Goal: Task Accomplishment & Management: Complete application form

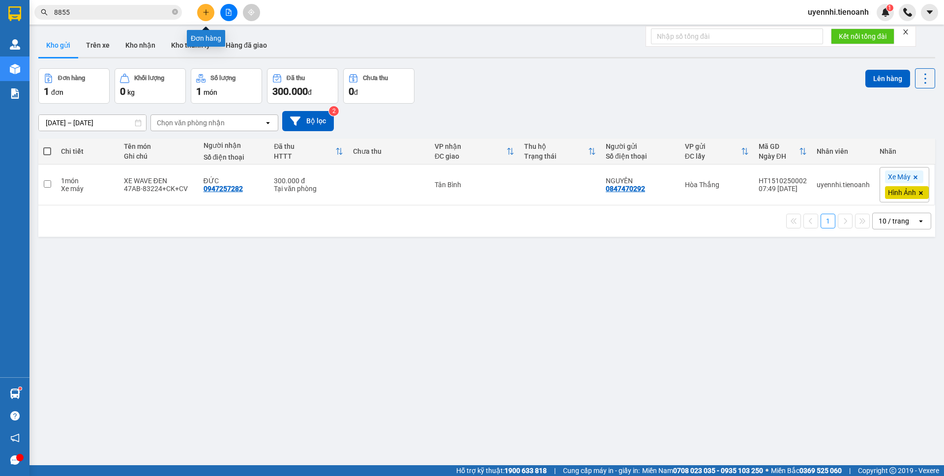
click at [205, 6] on button at bounding box center [205, 12] width 17 height 17
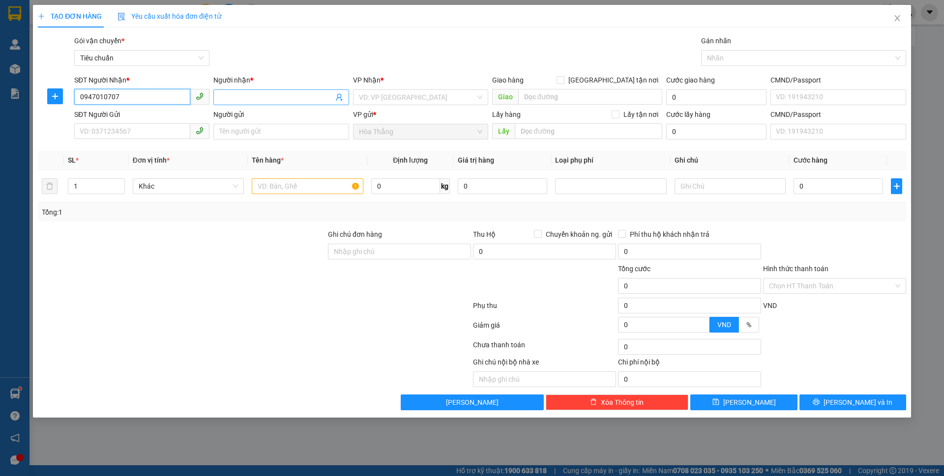
type input "0947010707"
click at [262, 97] on input "Người nhận *" at bounding box center [276, 97] width 114 height 11
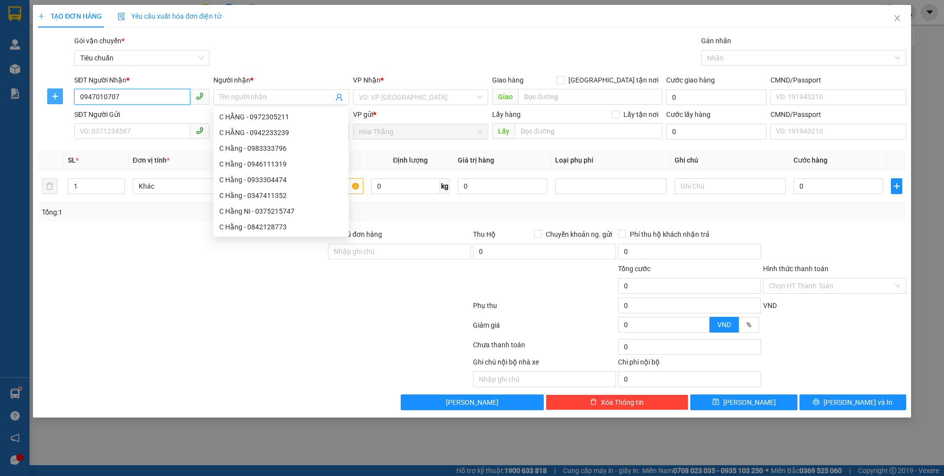
drag, startPoint x: 109, startPoint y: 94, endPoint x: 51, endPoint y: 90, distance: 58.1
click at [51, 90] on div "SĐT Người Nhận * 0947010707 0947010707 Người nhận * Tên người nhận VP Nhận * VD…" at bounding box center [472, 92] width 870 height 34
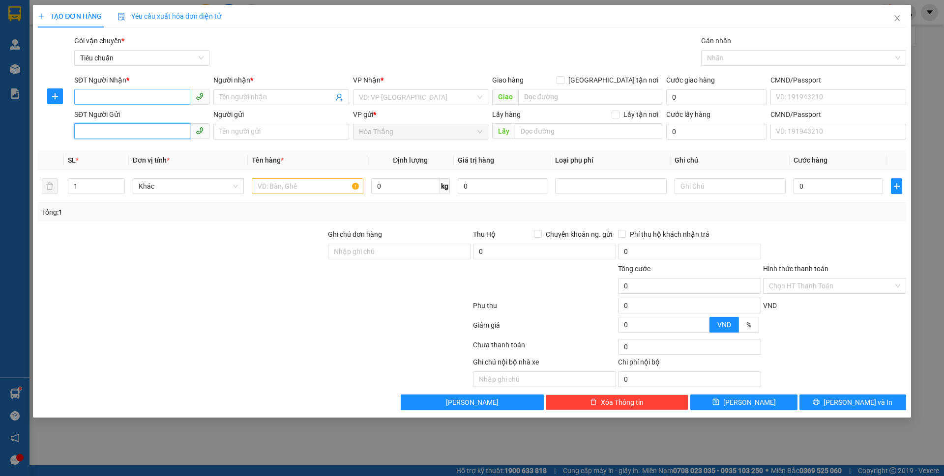
type input "0947010707"
click at [127, 132] on input "0947010707" at bounding box center [132, 131] width 116 height 16
click at [144, 149] on div "0947010707 - A Dũng" at bounding box center [141, 152] width 135 height 16
type input "0938325468"
type input "C Trang"
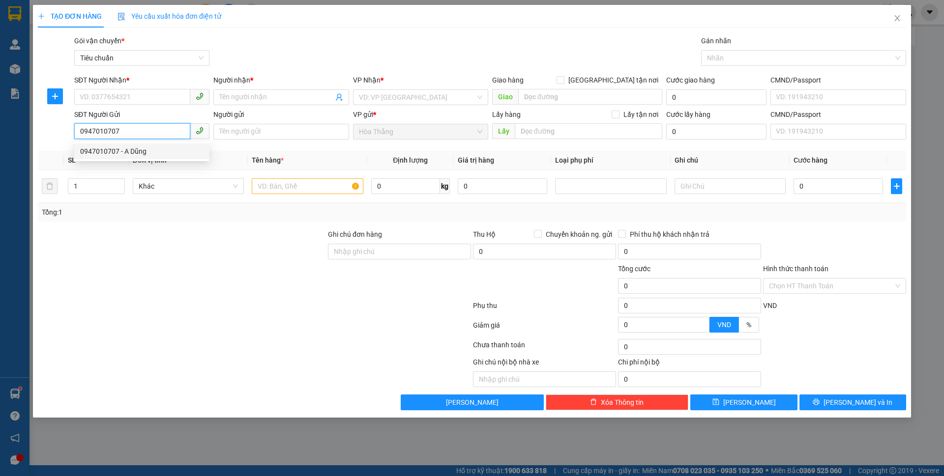
type input "A Dũng"
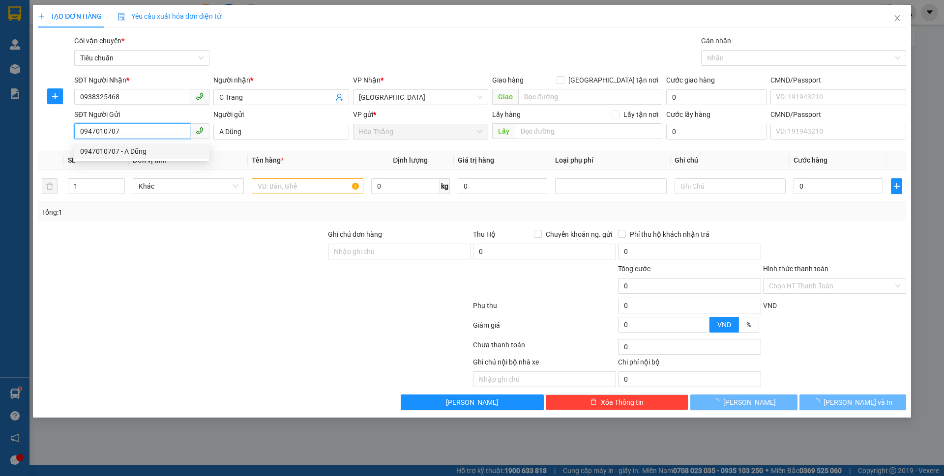
type input "30.000"
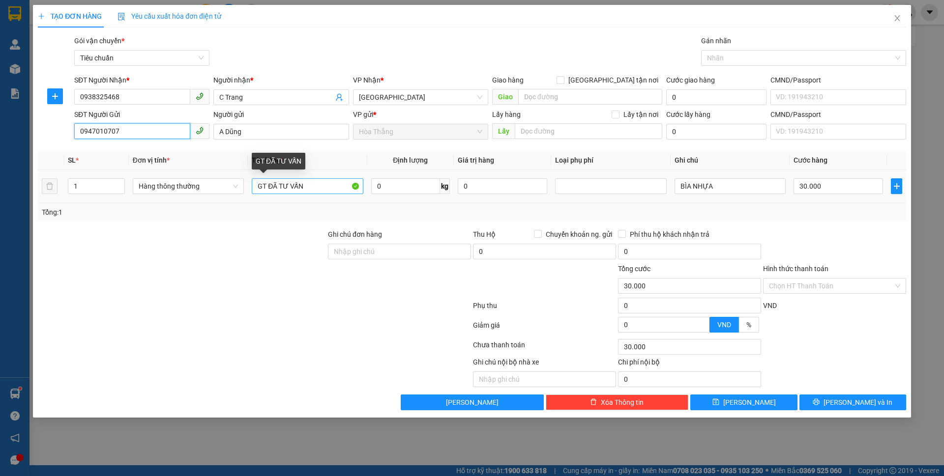
type input "0947010707"
drag, startPoint x: 265, startPoint y: 181, endPoint x: 385, endPoint y: 185, distance: 120.5
click at [385, 185] on tr "1 Hàng thông thường GT ĐÃ TƯ VẤN 0 kg 0 BÌA NHỰA 30.000" at bounding box center [472, 186] width 868 height 33
type input "GT"
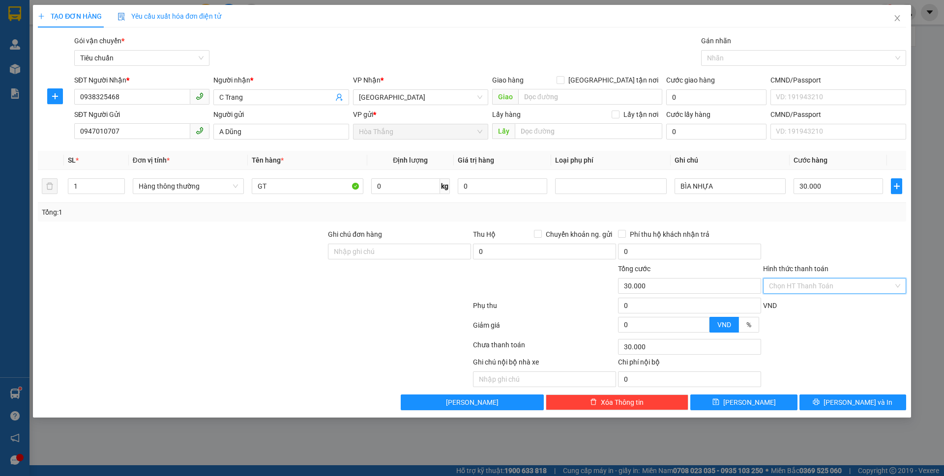
click at [817, 286] on input "Hình thức thanh toán" at bounding box center [831, 286] width 124 height 15
click at [808, 306] on div "Tại văn phòng" at bounding box center [834, 305] width 131 height 11
type input "0"
click at [845, 397] on span "[PERSON_NAME] và In" at bounding box center [857, 402] width 69 height 11
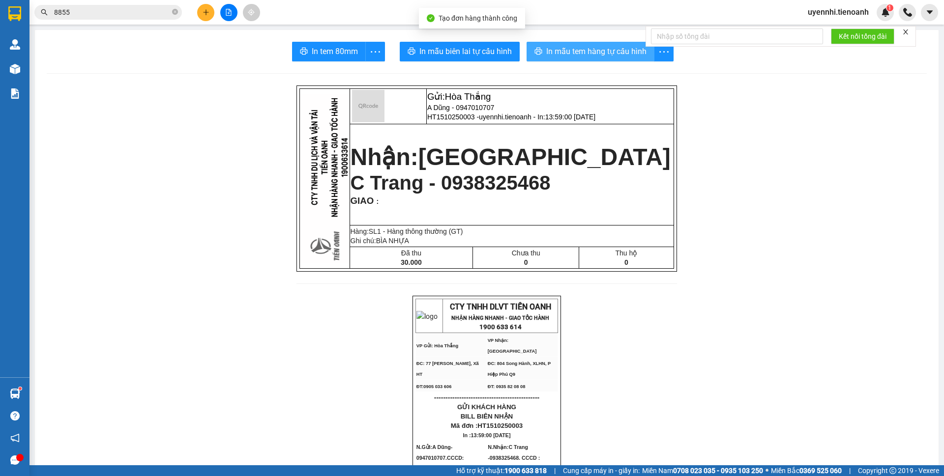
click at [627, 51] on span "In mẫu tem hàng tự cấu hình" at bounding box center [596, 51] width 100 height 12
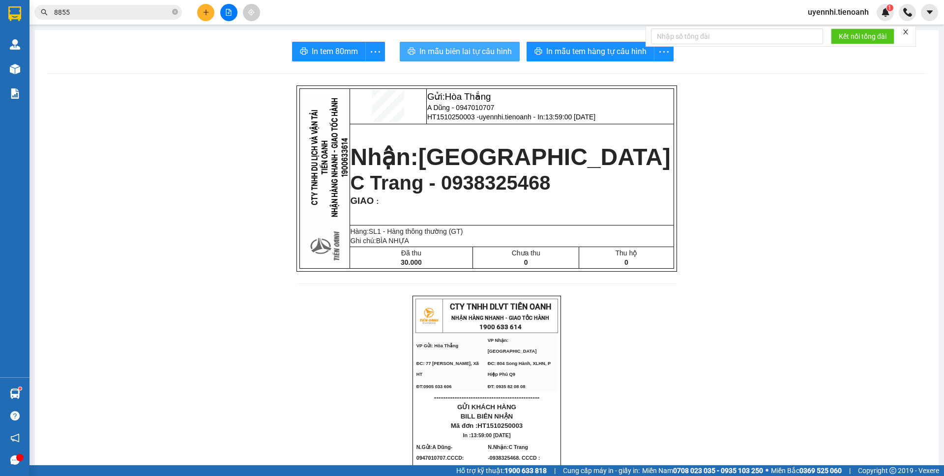
click at [422, 47] on span "In mẫu biên lai tự cấu hình" at bounding box center [465, 51] width 92 height 12
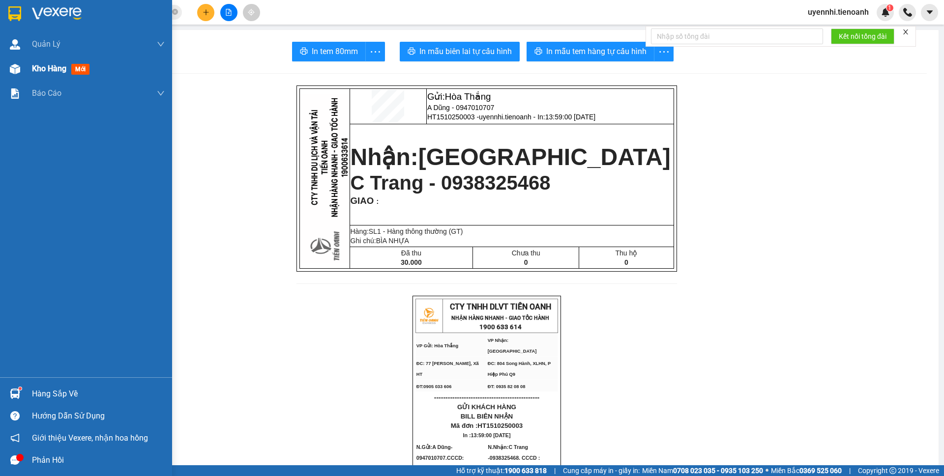
click at [41, 70] on span "Kho hàng" at bounding box center [49, 68] width 34 height 9
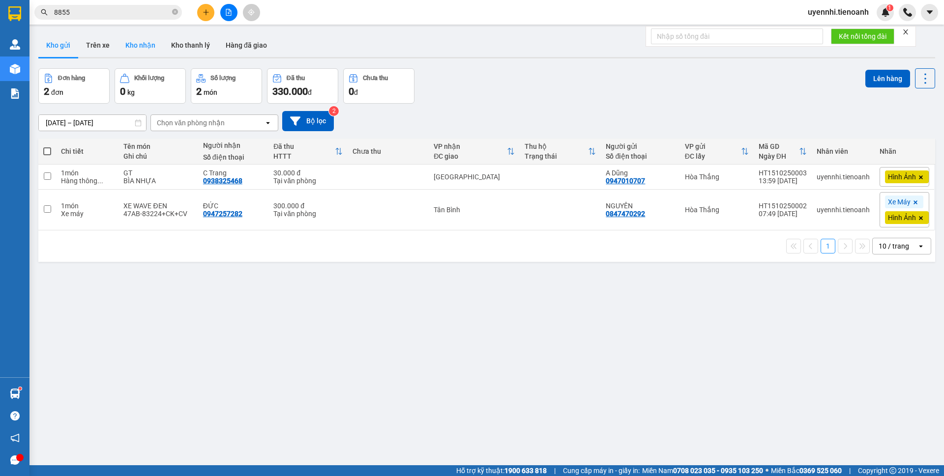
click at [145, 40] on button "Kho nhận" at bounding box center [140, 45] width 46 height 24
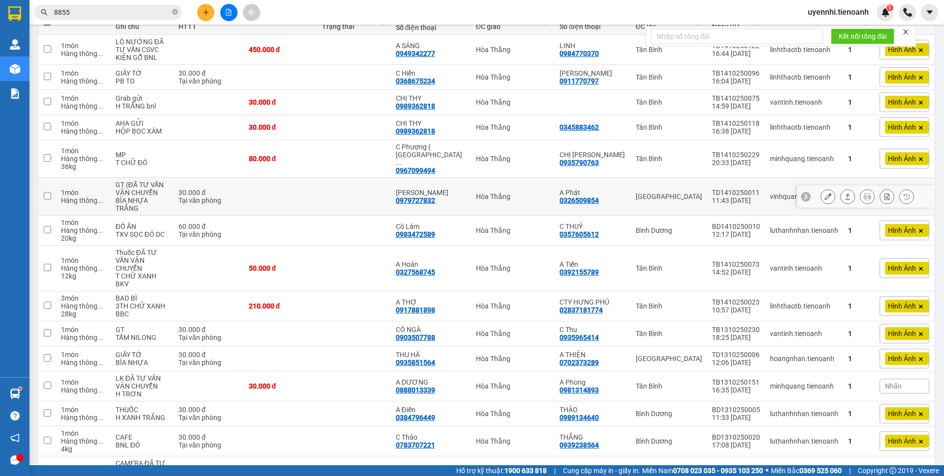
scroll to position [147, 0]
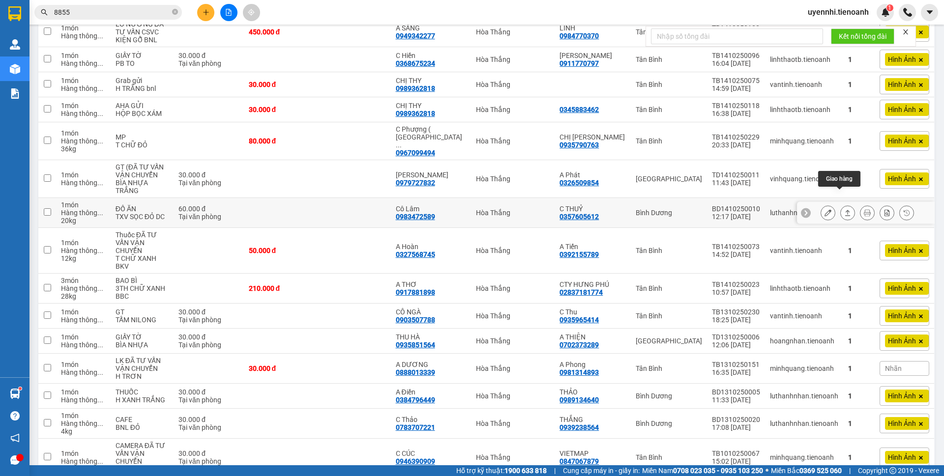
click at [844, 209] on icon at bounding box center [847, 212] width 7 height 7
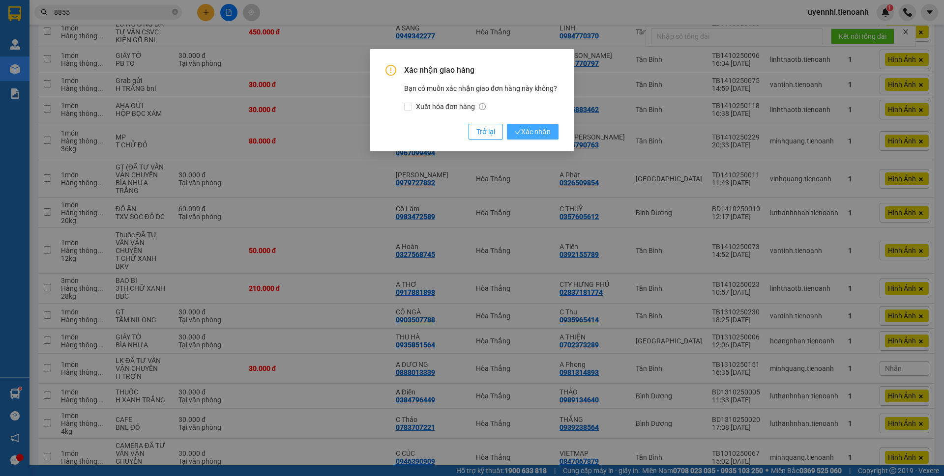
click at [550, 137] on span "Xác nhận" at bounding box center [533, 131] width 36 height 11
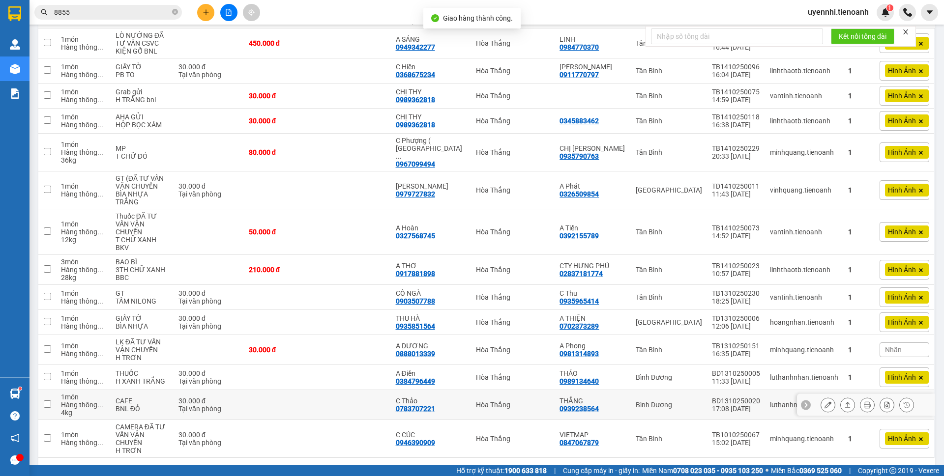
scroll to position [138, 0]
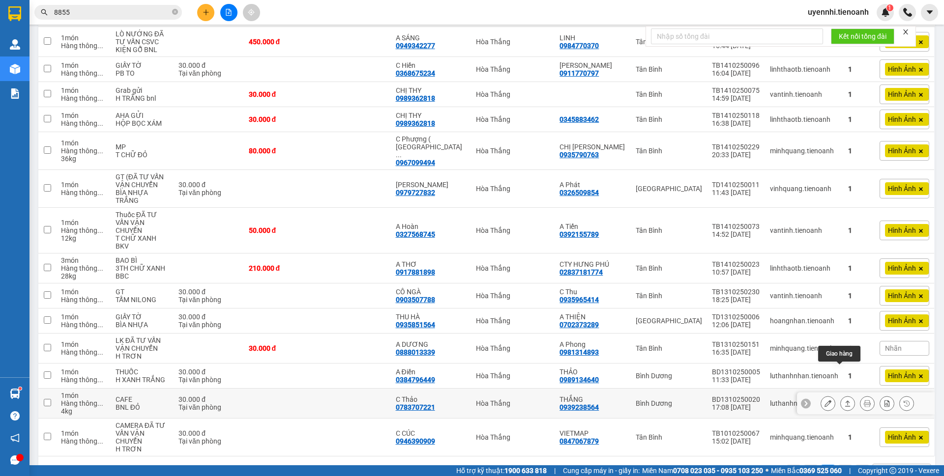
click at [840, 395] on button at bounding box center [847, 403] width 14 height 17
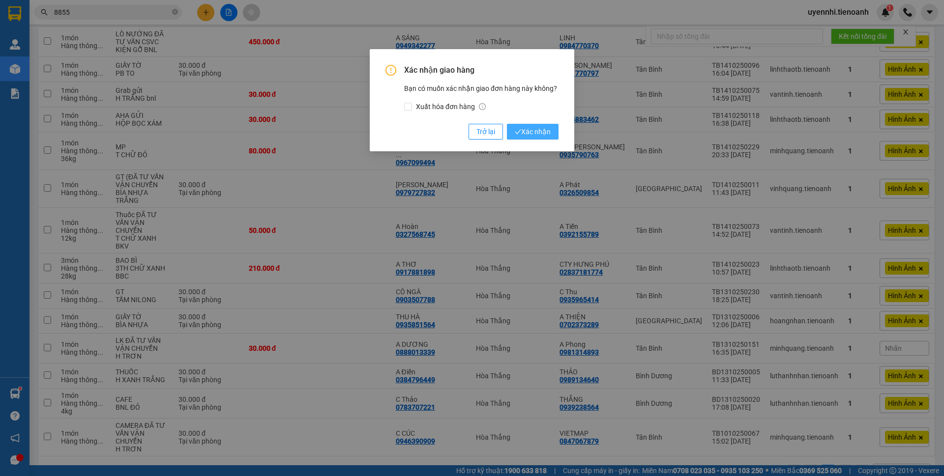
click at [547, 129] on span "Xác nhận" at bounding box center [533, 131] width 36 height 11
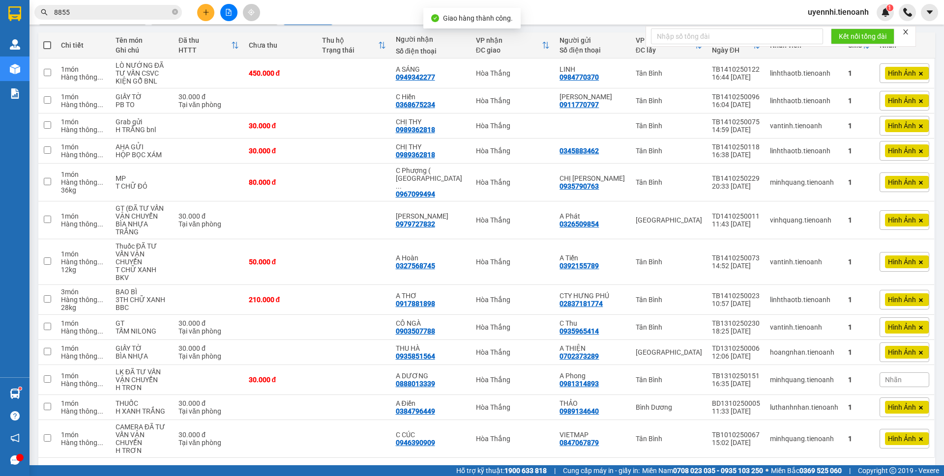
scroll to position [108, 0]
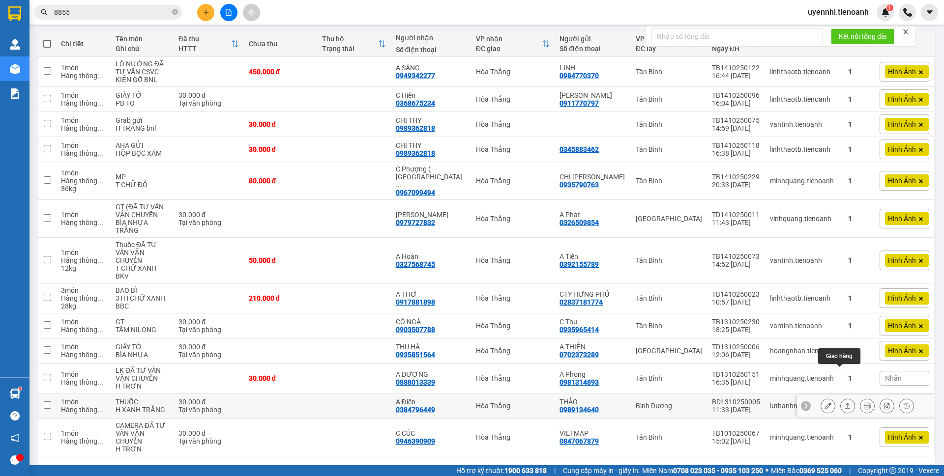
click at [844, 402] on icon at bounding box center [847, 405] width 7 height 7
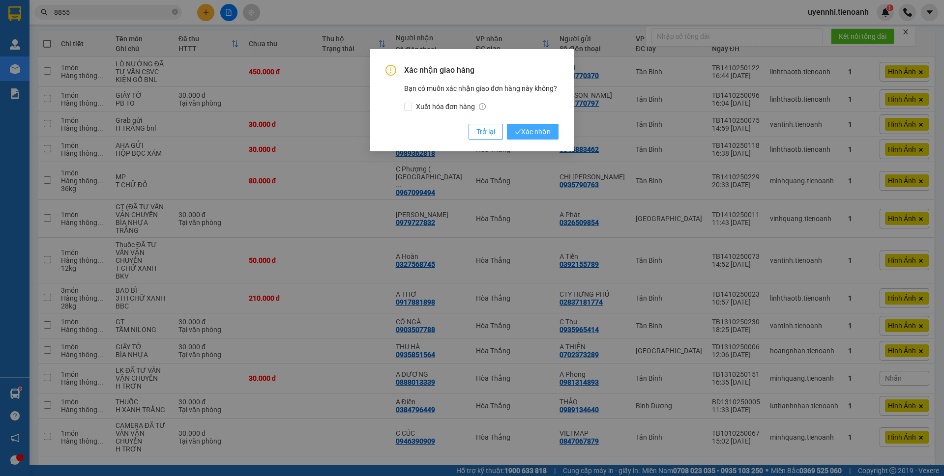
click at [543, 129] on span "Xác nhận" at bounding box center [533, 131] width 36 height 11
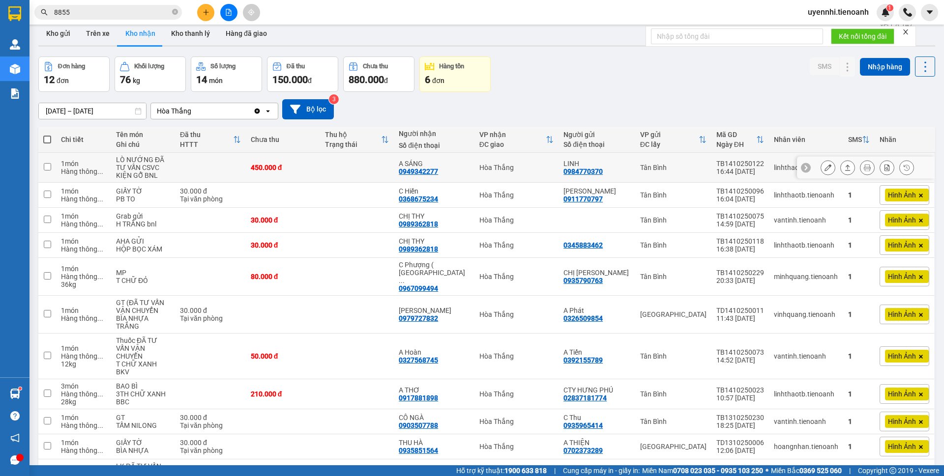
scroll to position [0, 0]
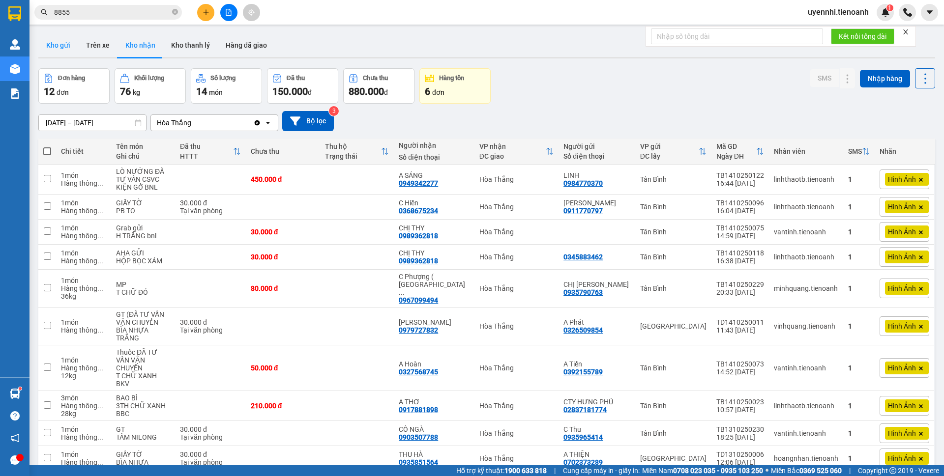
click at [48, 43] on button "Kho gửi" at bounding box center [58, 45] width 40 height 24
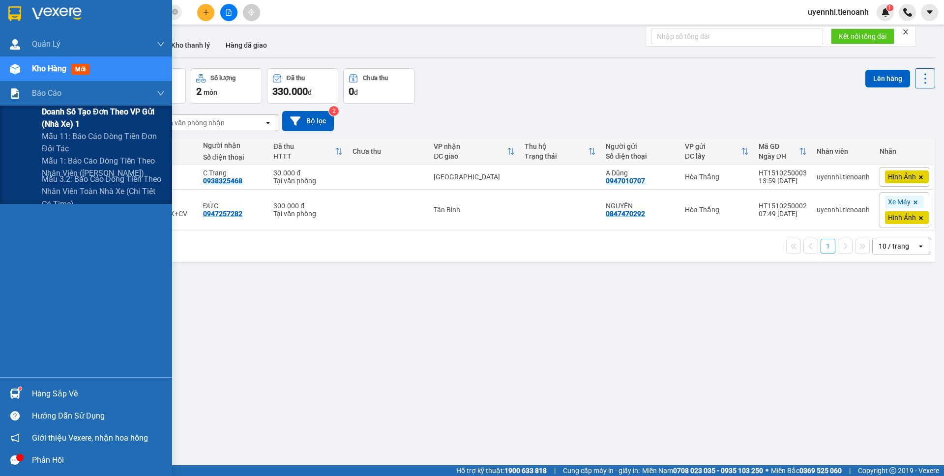
click at [67, 108] on span "Doanh số tạo đơn theo VP gửi (nhà xe) 1" at bounding box center [103, 118] width 123 height 25
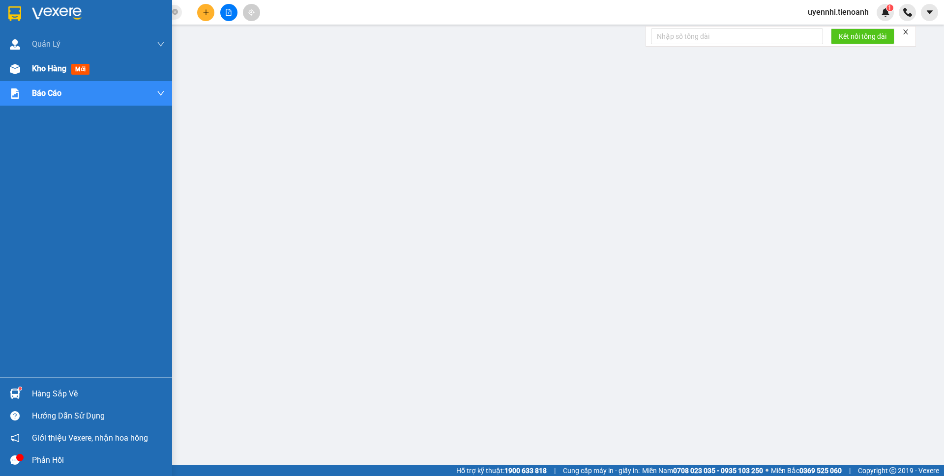
click at [50, 70] on span "Kho hàng" at bounding box center [49, 68] width 34 height 9
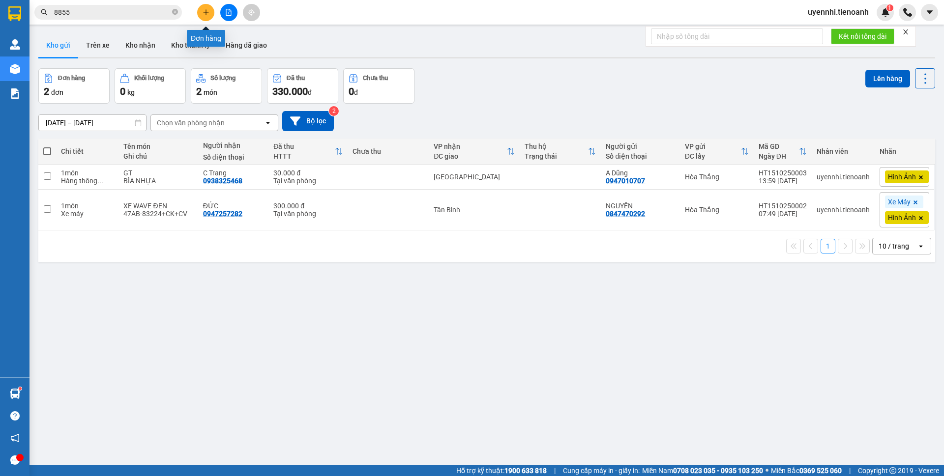
click at [206, 13] on icon "plus" at bounding box center [205, 11] width 0 height 5
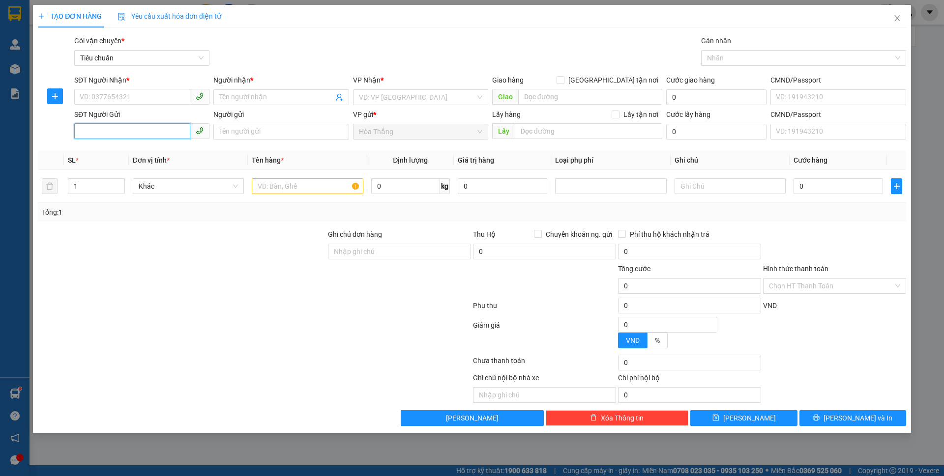
click at [106, 135] on input "SĐT Người Gửi" at bounding box center [132, 131] width 116 height 16
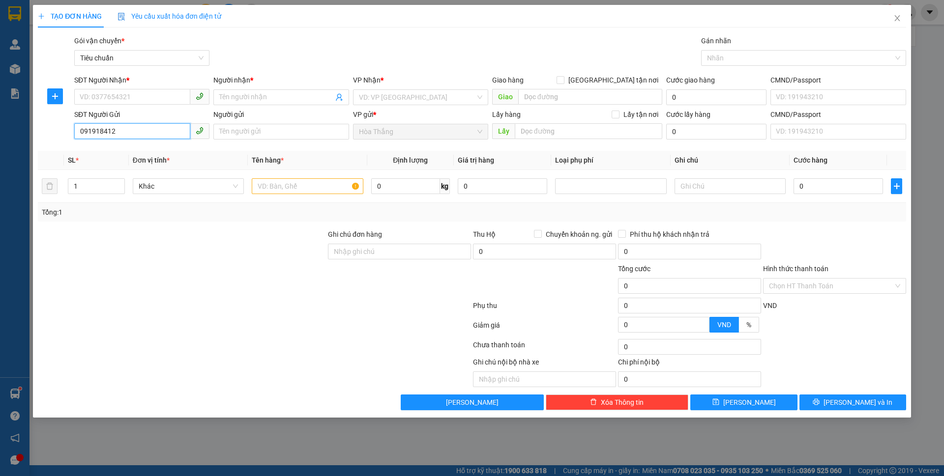
type input "0919184124"
drag, startPoint x: 13, startPoint y: 123, endPoint x: 3, endPoint y: 121, distance: 10.0
click at [3, 121] on div "TẠO ĐƠN HÀNG Yêu cầu xuất hóa đơn điện tử Transit Pickup Surcharge Ids Transit …" at bounding box center [472, 238] width 944 height 476
type input "0919184124"
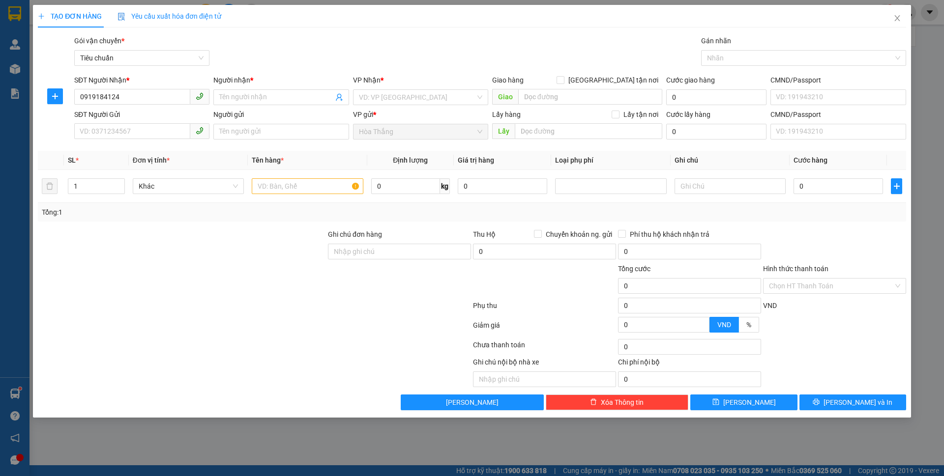
drag, startPoint x: 87, startPoint y: 174, endPoint x: 118, endPoint y: 156, distance: 35.7
click at [92, 175] on td "1" at bounding box center [96, 186] width 65 height 33
click at [120, 89] on input "0919184124" at bounding box center [132, 97] width 116 height 16
drag, startPoint x: 120, startPoint y: 99, endPoint x: 34, endPoint y: 97, distance: 86.0
click at [34, 97] on div "TẠO ĐƠN HÀNG Yêu cầu xuất hóa đơn điện tử Transit Pickup Surcharge Ids Transit …" at bounding box center [472, 211] width 878 height 413
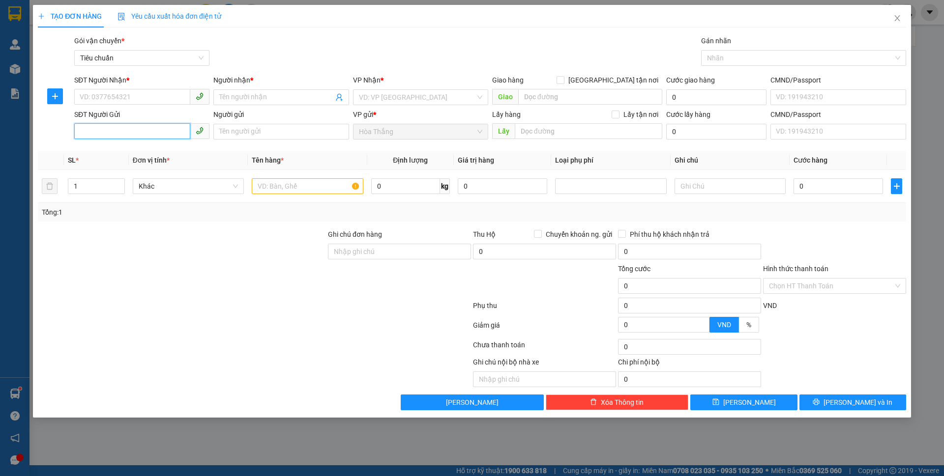
click at [122, 131] on input "SĐT Người Gửi" at bounding box center [132, 131] width 116 height 16
click at [136, 95] on input "SĐT Người Nhận *" at bounding box center [132, 97] width 116 height 16
click at [138, 115] on div "0916897779 - [PERSON_NAME]" at bounding box center [141, 117] width 123 height 11
type input "0916897779"
type input "[PERSON_NAME]"
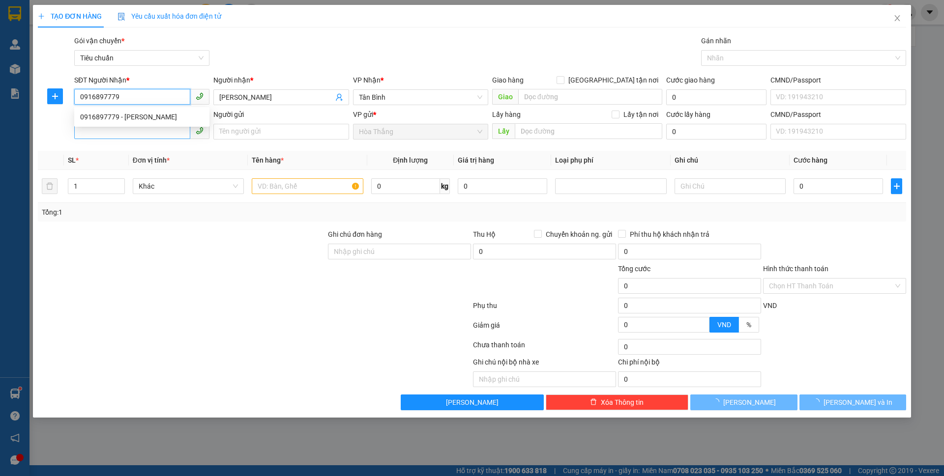
type input "0916897779"
type input "50.000"
click at [125, 133] on input "SĐT Người Gửi" at bounding box center [132, 131] width 116 height 16
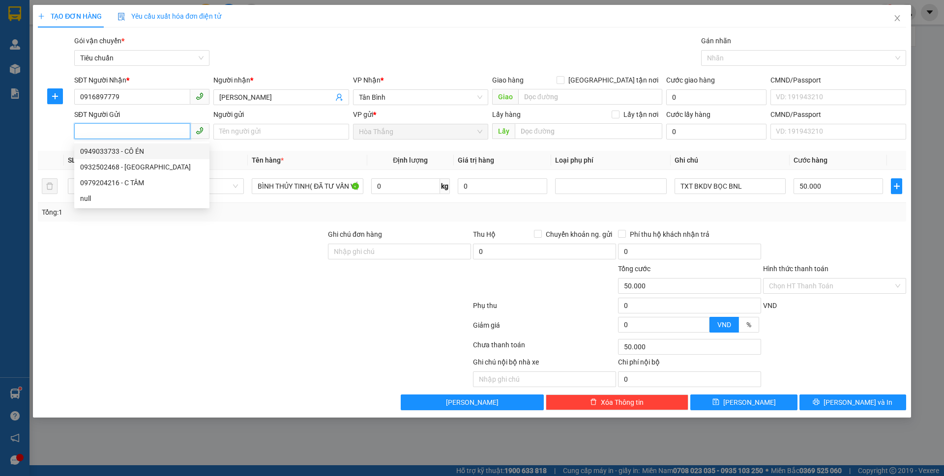
click at [124, 149] on div "0949033733 - CÔ ÉN" at bounding box center [141, 151] width 123 height 11
type input "0949033733"
type input "CÔ ÉN"
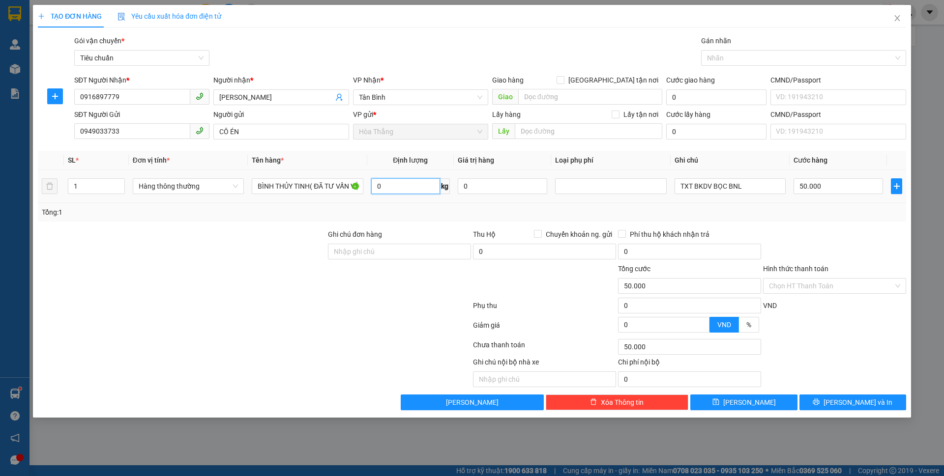
click at [411, 188] on input "0" at bounding box center [405, 186] width 69 height 16
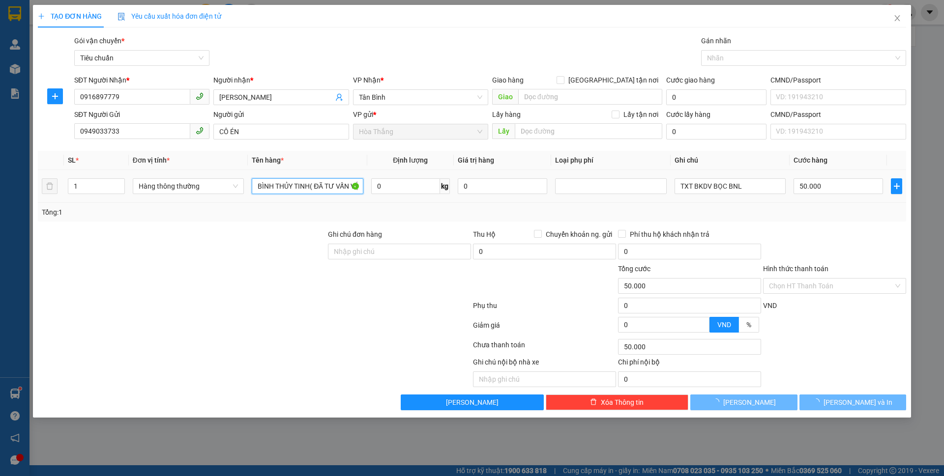
drag, startPoint x: 309, startPoint y: 184, endPoint x: 237, endPoint y: 173, distance: 73.0
click at [237, 173] on tr "1 Hàng thông thường BÌNH THỦY TINH( ĐÃ TƯ VẤN VẬN CHUYỂN 0 kg 0 TXT BKDV BỌC BN…" at bounding box center [472, 186] width 868 height 33
click at [311, 225] on div "Transit Pickup Surcharge Ids Transit Deliver Surcharge Ids Transit Deliver Surc…" at bounding box center [472, 222] width 868 height 375
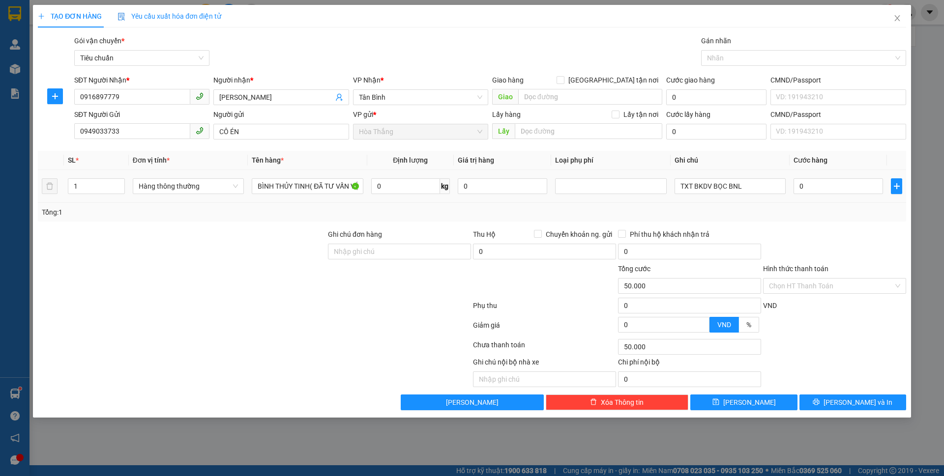
type input "0"
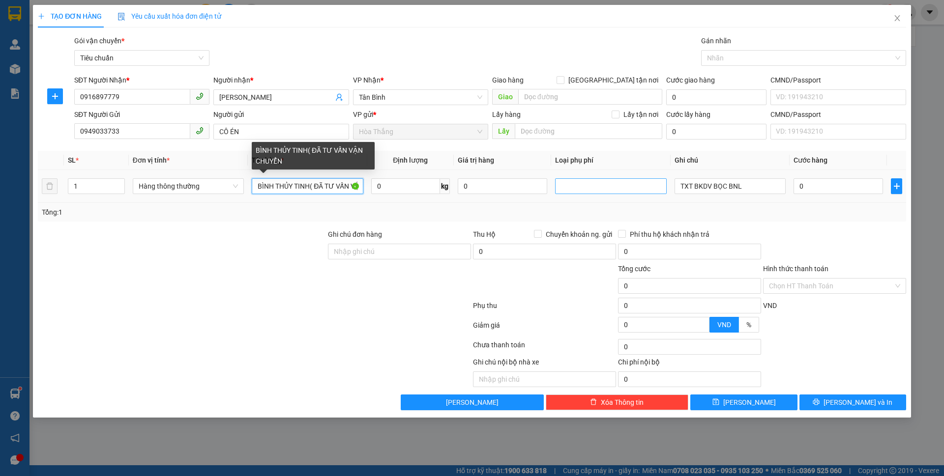
scroll to position [0, 36]
drag, startPoint x: 256, startPoint y: 181, endPoint x: 674, endPoint y: 181, distance: 418.2
click at [674, 181] on tr "1 Hàng thông thường BÌNH THỦY TINH( ĐÃ TƯ VẤN VẬN CHUYỂN 0 kg 0 TXT BKDV BỌC BN…" at bounding box center [472, 186] width 868 height 33
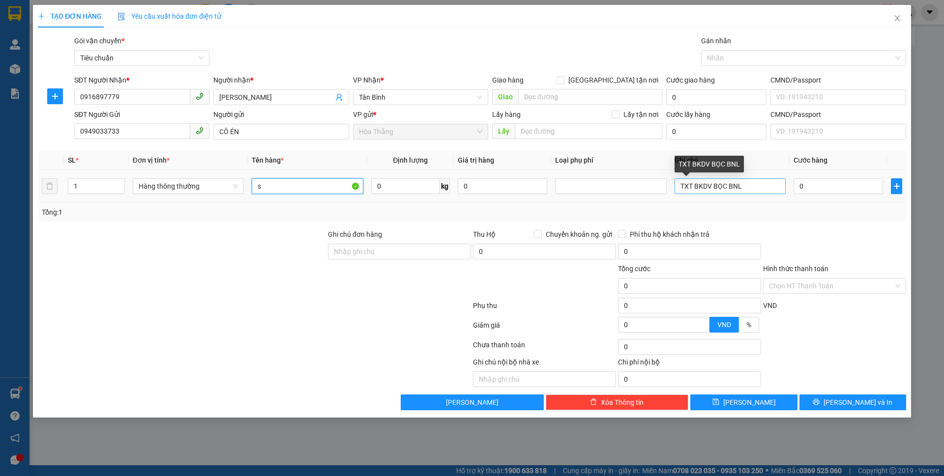
scroll to position [0, 0]
drag, startPoint x: 265, startPoint y: 183, endPoint x: 208, endPoint y: 183, distance: 56.5
click at [208, 183] on tr "1 Hàng thông thường sầy riêng 0 kg 0 TXT BKDV BỌC BNL 0" at bounding box center [472, 186] width 868 height 33
type input "SẦU RIÊNG"
click at [402, 177] on span "0 kg" at bounding box center [410, 185] width 79 height 18
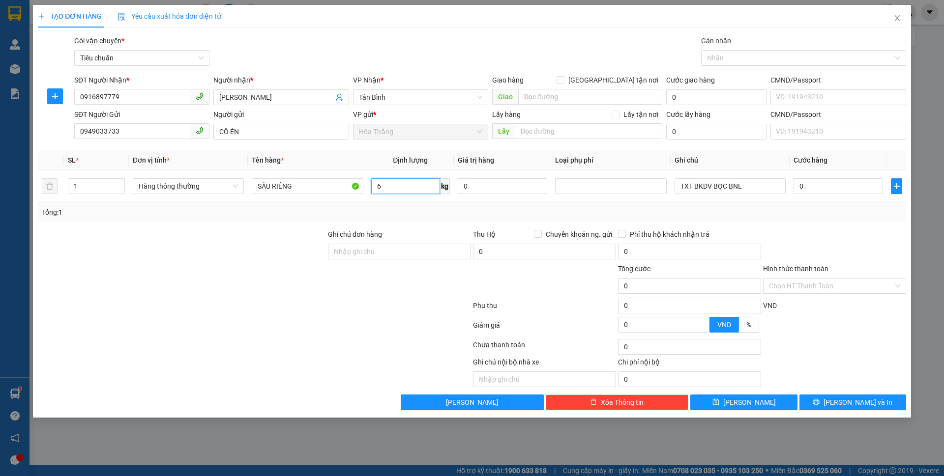
type input "6"
click at [286, 251] on div at bounding box center [182, 246] width 290 height 34
type input "40.000"
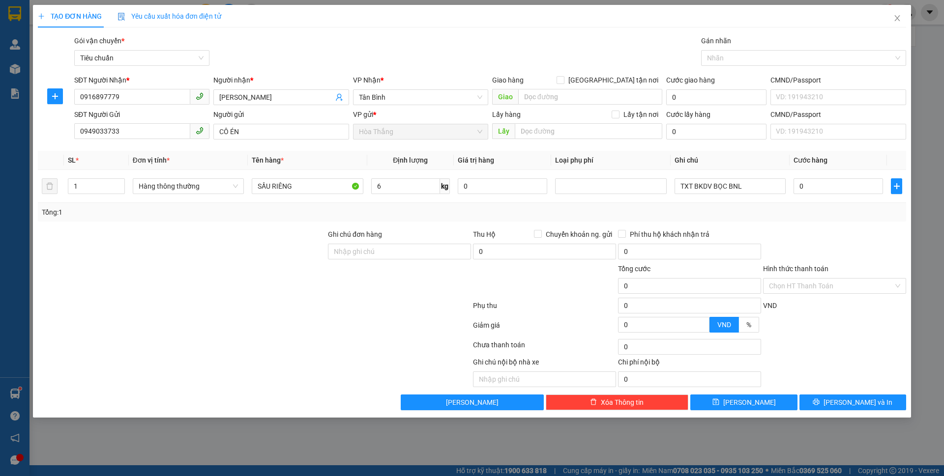
type input "40.000"
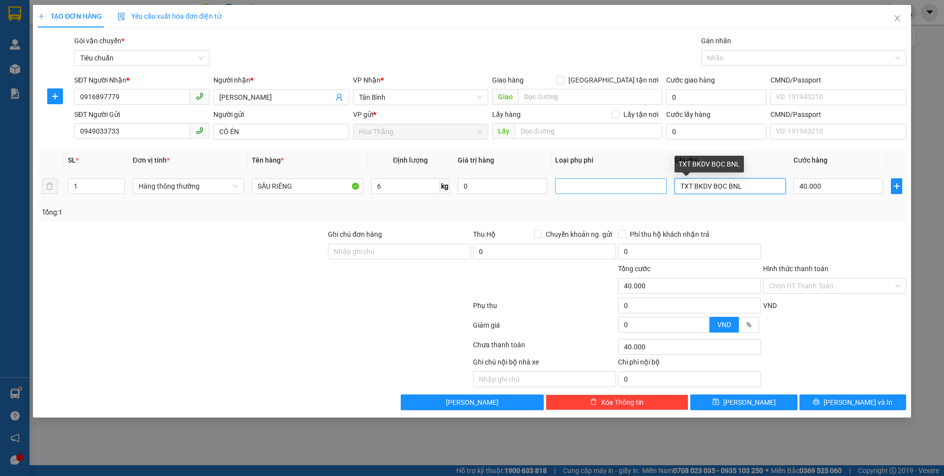
drag, startPoint x: 762, startPoint y: 185, endPoint x: 609, endPoint y: 182, distance: 153.4
click at [609, 182] on tr "1 Hàng thông thường SẦU RIÊNG 6 kg 0 TXT BKDV BỌC BNL 40.000" at bounding box center [472, 186] width 868 height 33
type input "T CHỮ ĐỎ LAVIE"
click at [800, 282] on input "Hình thức thanh toán" at bounding box center [831, 286] width 124 height 15
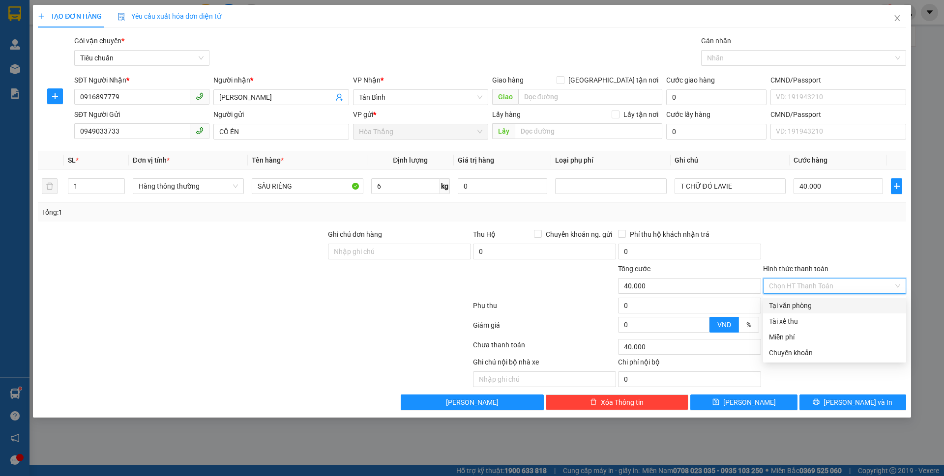
click at [790, 301] on div "Tại văn phòng" at bounding box center [834, 305] width 131 height 11
type input "0"
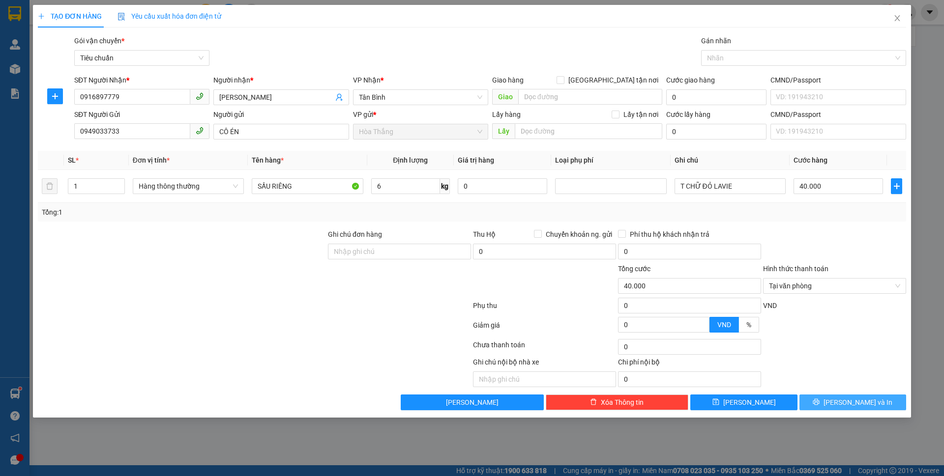
click at [817, 403] on button "[PERSON_NAME] và In" at bounding box center [852, 403] width 107 height 16
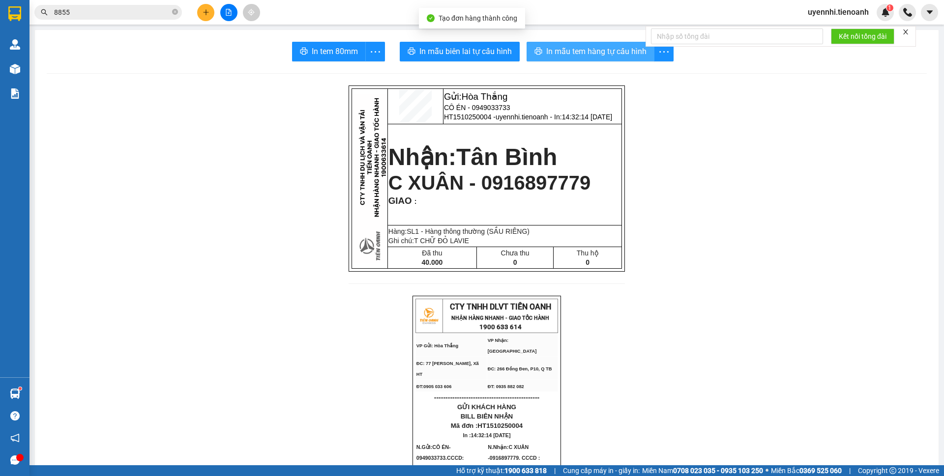
click at [571, 53] on span "In mẫu tem hàng tự cấu hình" at bounding box center [596, 51] width 100 height 12
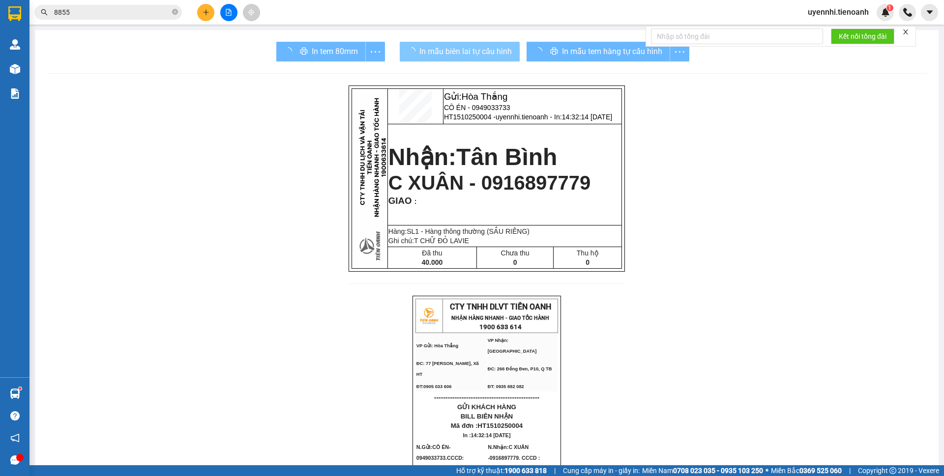
drag, startPoint x: 446, startPoint y: 42, endPoint x: 446, endPoint y: 59, distance: 17.2
click at [446, 42] on button "In mẫu biên lai tự cấu hình" at bounding box center [460, 52] width 120 height 20
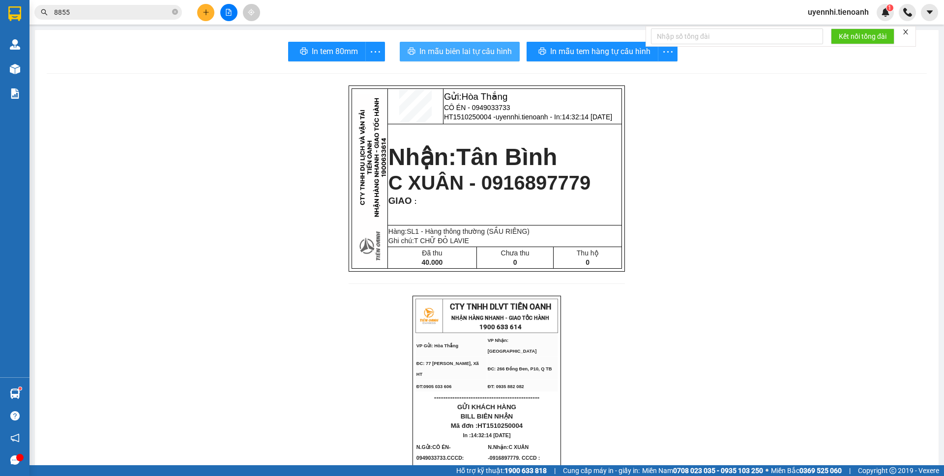
click at [446, 59] on button "In mẫu biên lai tự cấu hình" at bounding box center [460, 52] width 120 height 20
click at [439, 48] on span "In mẫu biên lai tự cấu hình" at bounding box center [465, 51] width 92 height 12
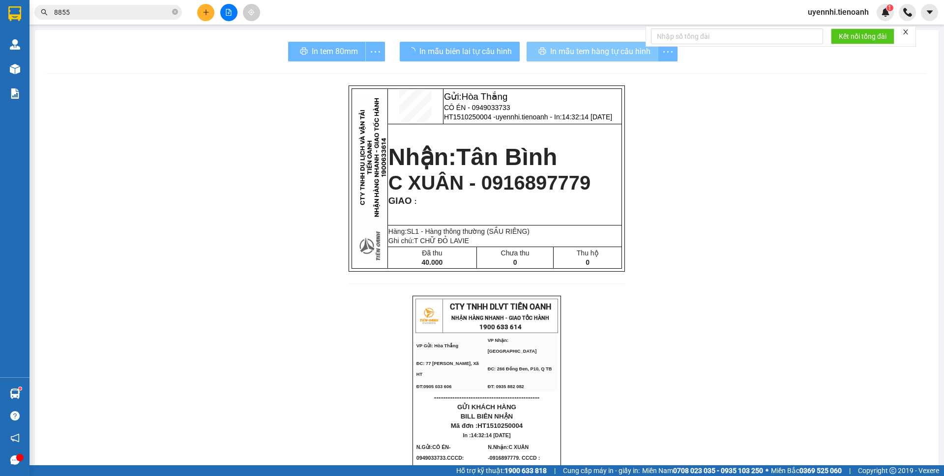
click at [598, 56] on div "In mẫu tem hàng tự cấu hình" at bounding box center [601, 52] width 151 height 20
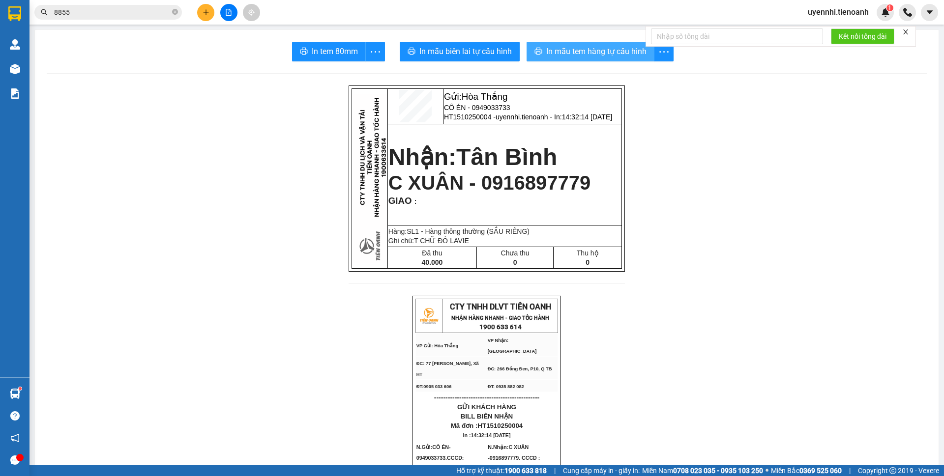
click at [611, 48] on span "In mẫu tem hàng tự cấu hình" at bounding box center [596, 51] width 100 height 12
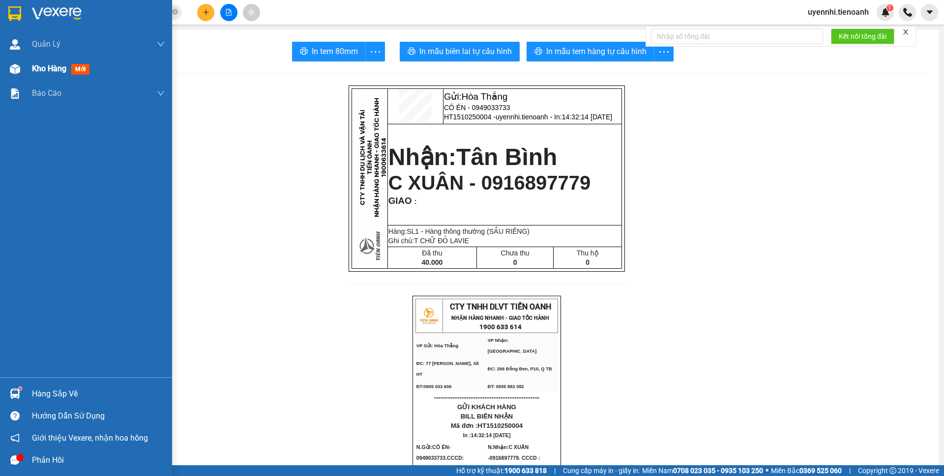
click at [32, 73] on span "Kho hàng" at bounding box center [49, 68] width 34 height 9
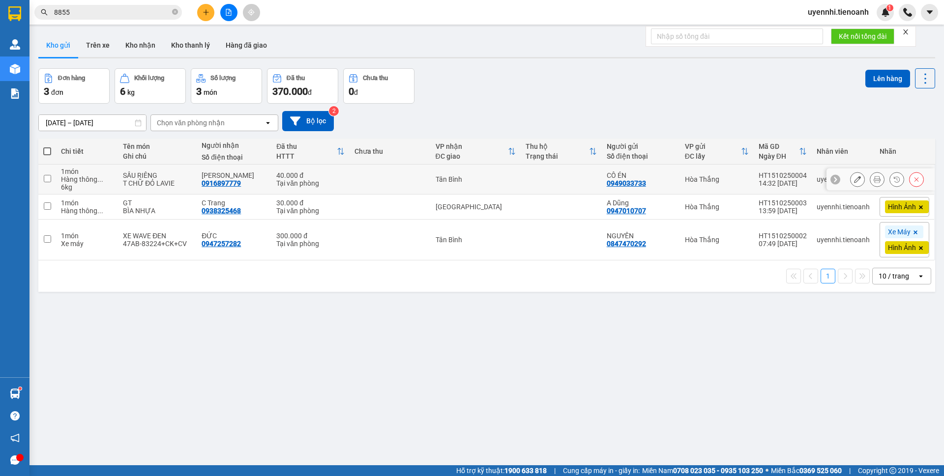
click at [854, 181] on icon at bounding box center [857, 179] width 7 height 7
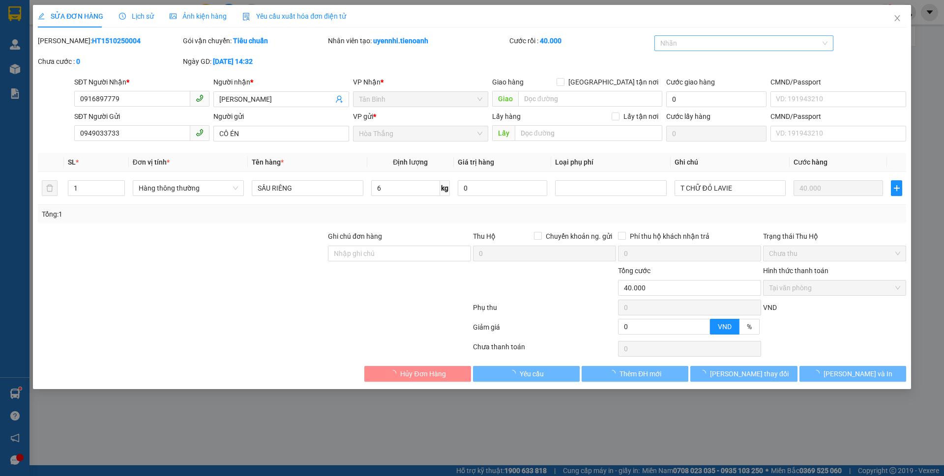
type input "0916897779"
type input "[PERSON_NAME]"
type input "0949033733"
type input "CÔ ÉN"
type input "0"
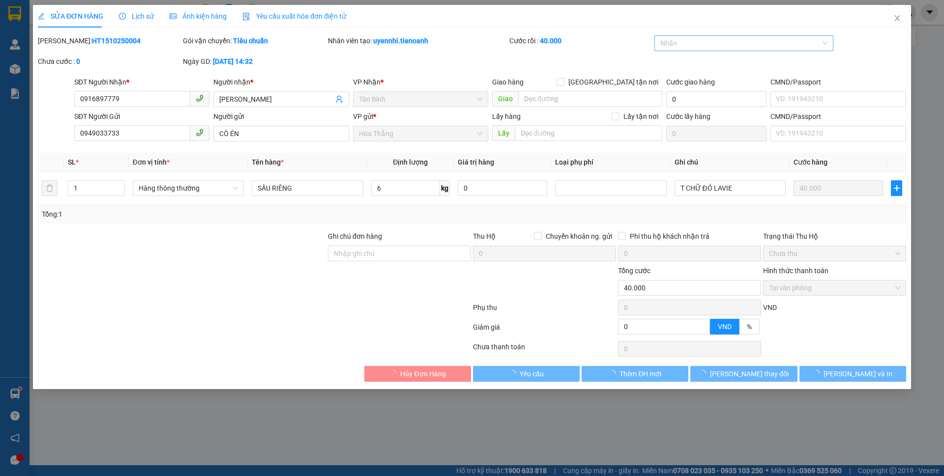
type input "40.000"
click at [695, 42] on div at bounding box center [739, 43] width 165 height 12
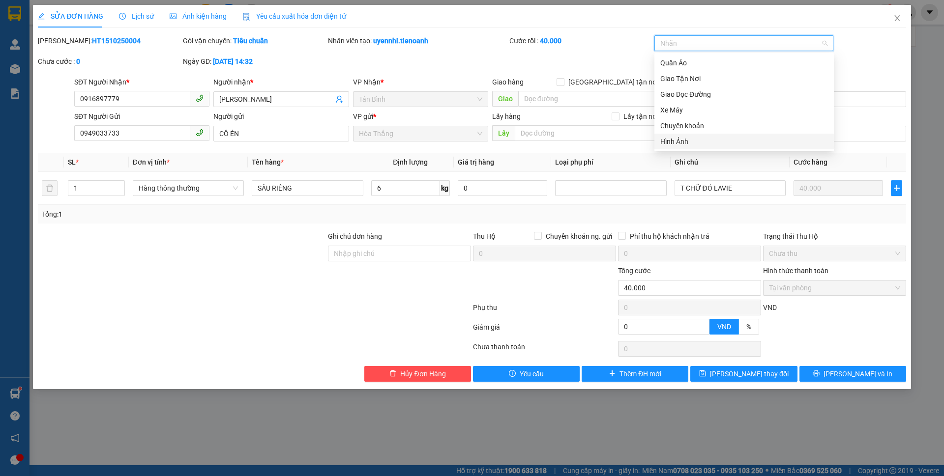
click at [679, 139] on div "Hình Ảnh" at bounding box center [744, 141] width 168 height 11
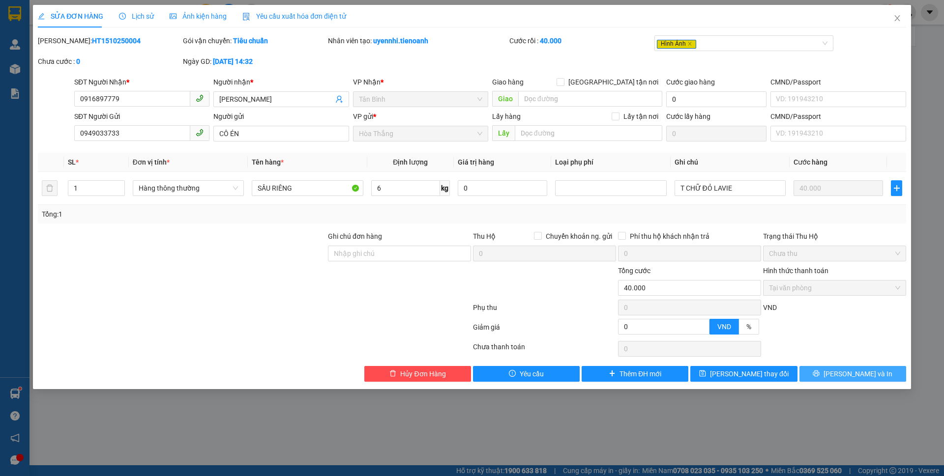
drag, startPoint x: 807, startPoint y: 370, endPoint x: 741, endPoint y: 364, distance: 66.7
click at [741, 364] on div "Total Paid Fee 40.000 Total UnPaid Fee 0 Cash Collection Total Fee Mã ĐH: HT151…" at bounding box center [472, 208] width 868 height 346
click at [737, 373] on span "[PERSON_NAME] thay đổi" at bounding box center [749, 374] width 79 height 11
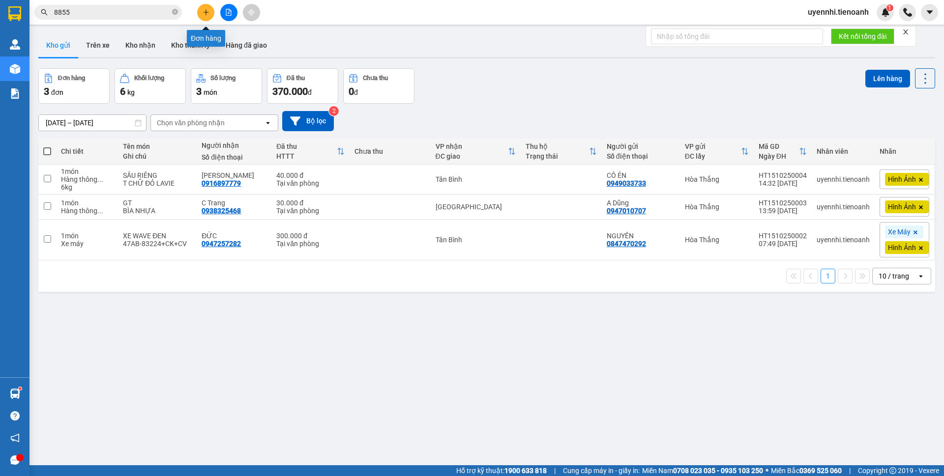
click at [210, 13] on button at bounding box center [205, 12] width 17 height 17
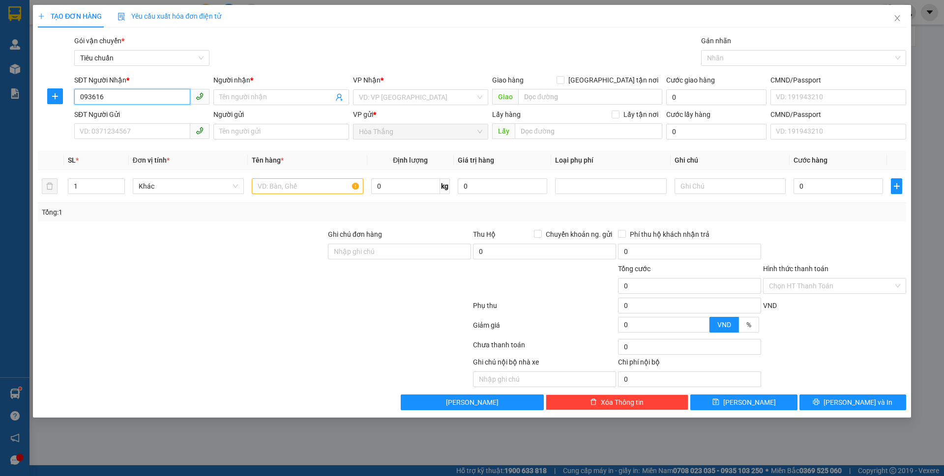
type input "0936162"
drag, startPoint x: 116, startPoint y: 99, endPoint x: 51, endPoint y: 96, distance: 65.4
click at [51, 96] on div "SĐT Người Nhận * 0936162 0936162 Người nhận * Tên người nhận VP Nhận * VD: VP […" at bounding box center [472, 92] width 870 height 34
type input "0936162"
click at [138, 124] on input "0936162" at bounding box center [132, 131] width 116 height 16
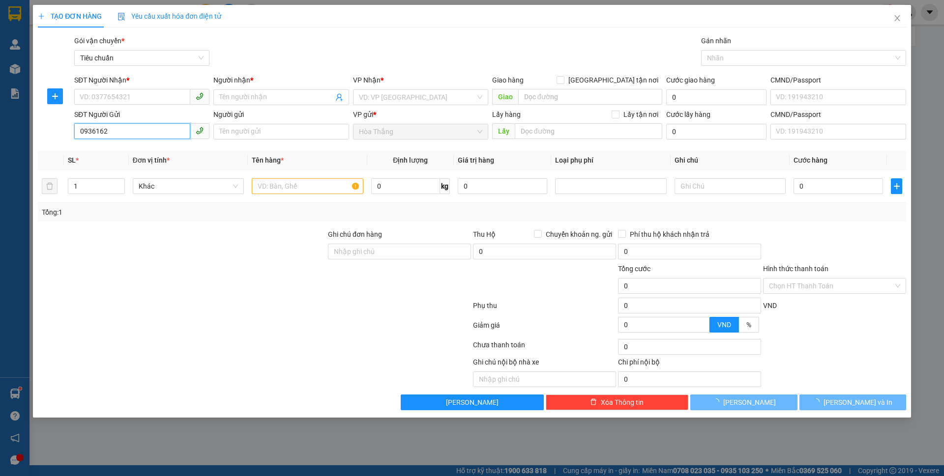
click at [140, 132] on input "0936162" at bounding box center [132, 131] width 116 height 16
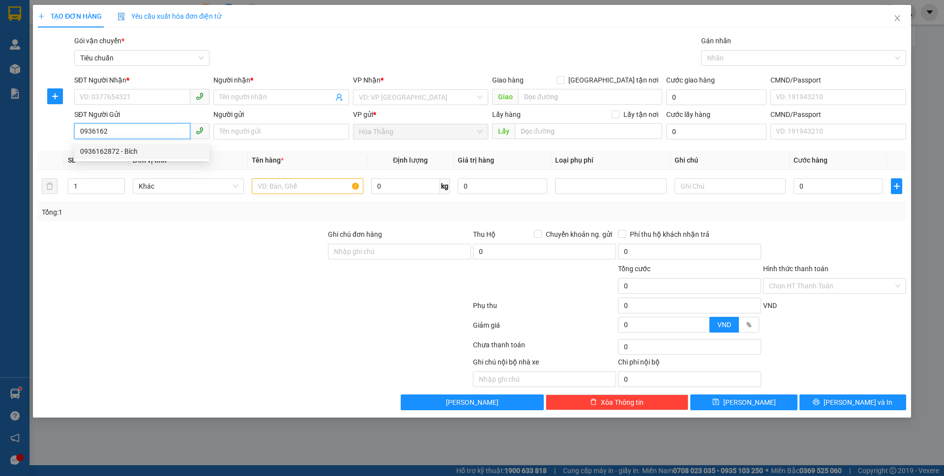
click at [133, 155] on div "0936162872 - Bích" at bounding box center [141, 151] width 123 height 11
type input "0902474922"
type input "[PERSON_NAME]"
checkbox input "true"
type input "[STREET_ADDRESS][PERSON_NAME]"
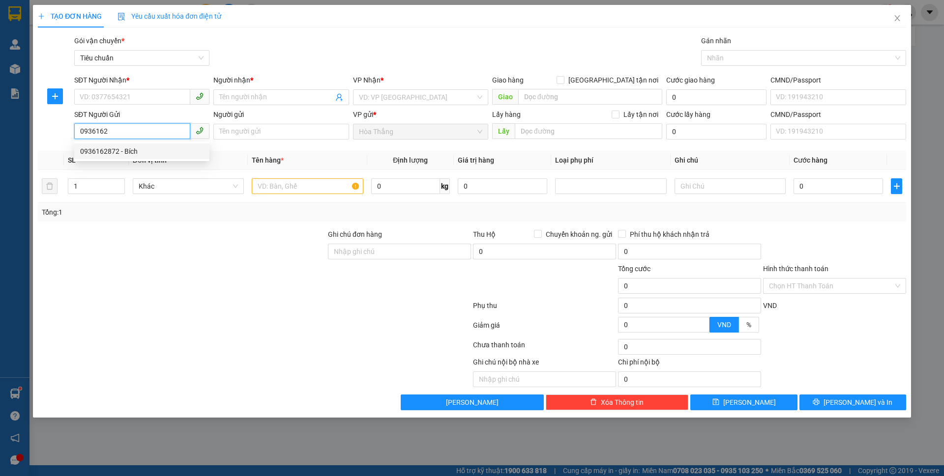
type input "089189007959"
type input "0936162872"
type input "Bích"
type input "50.000"
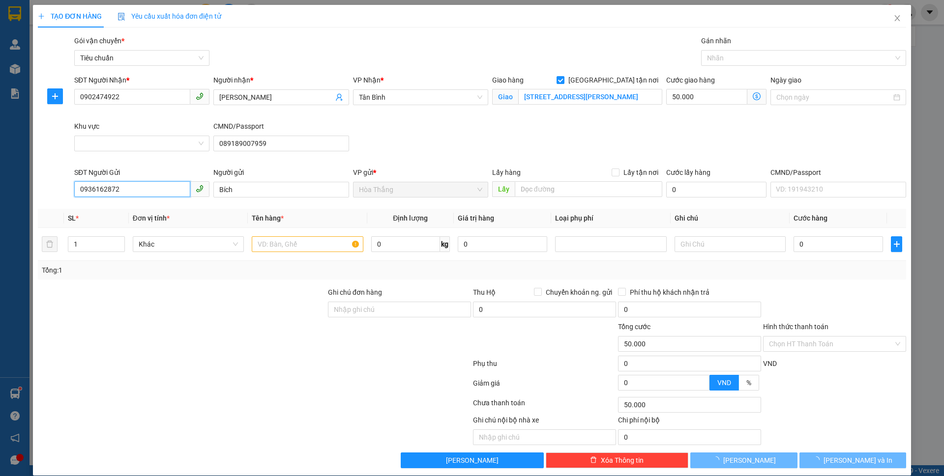
type input "80.000"
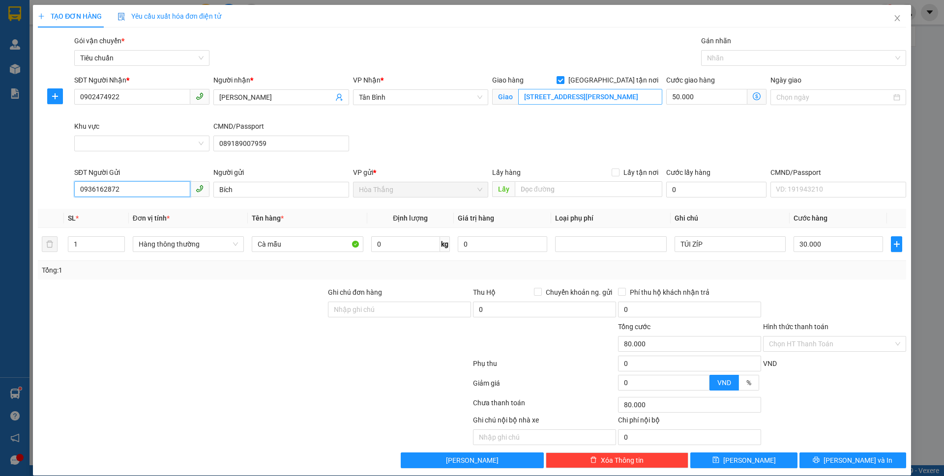
type input "0936162872"
drag, startPoint x: 628, startPoint y: 99, endPoint x: 707, endPoint y: 105, distance: 79.3
click at [700, 106] on div "SĐT Người Nhận * 0902474922 Người nhận * Tú Xuân VP Nhận * [GEOGRAPHIC_DATA] tậ…" at bounding box center [489, 121] width 835 height 92
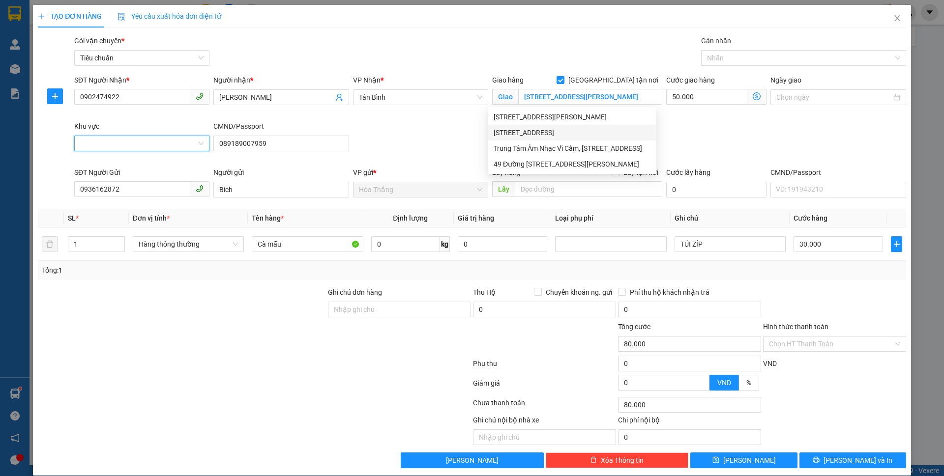
click at [109, 142] on input "Khu vực" at bounding box center [138, 143] width 116 height 15
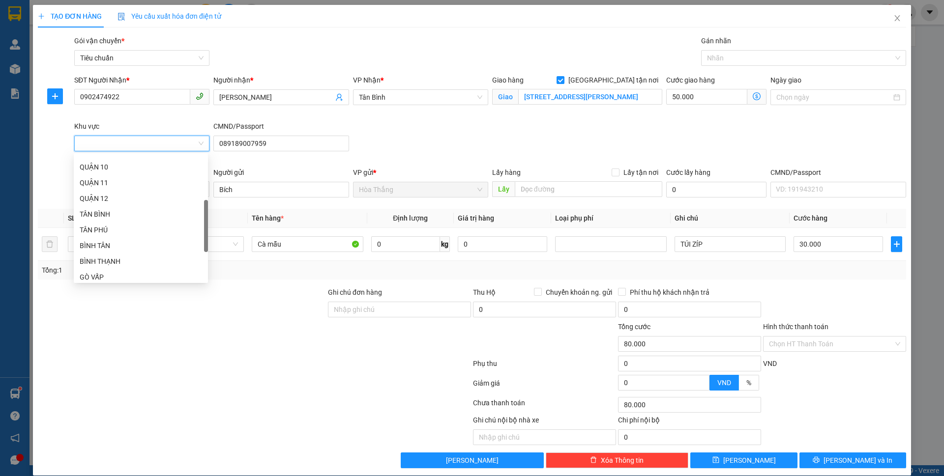
scroll to position [104, 0]
click at [105, 187] on div "QUẬN 8" at bounding box center [141, 184] width 122 height 11
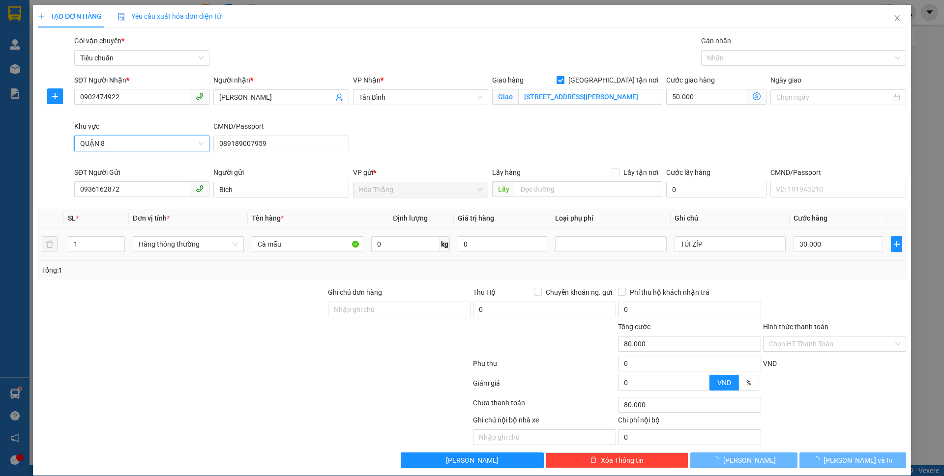
type input "30.000"
type input "0"
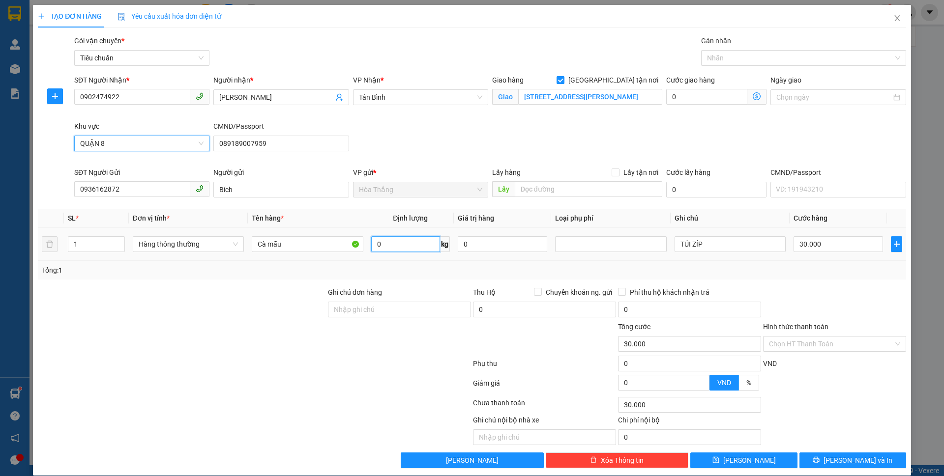
click at [401, 245] on input "0" at bounding box center [405, 244] width 69 height 16
type input "0.5"
click at [802, 273] on div "Tổng: 1" at bounding box center [472, 270] width 860 height 11
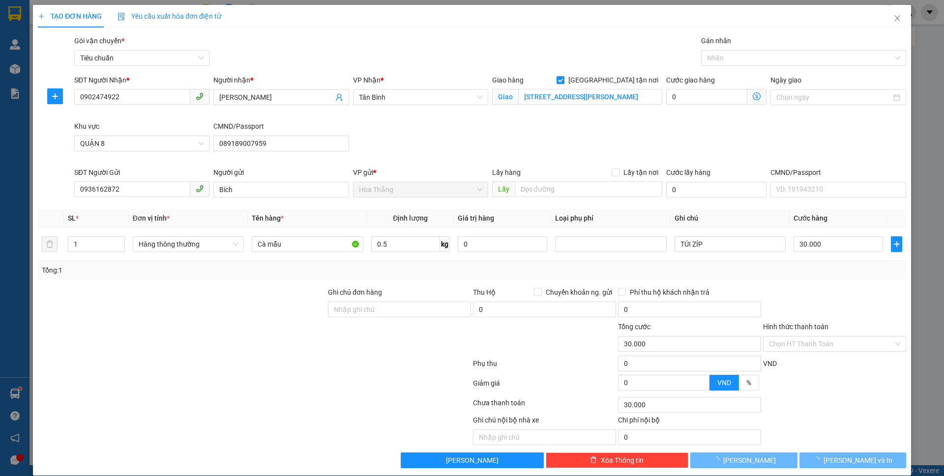
click at [802, 273] on div "Tổng: 1" at bounding box center [472, 270] width 860 height 11
type input "110.000"
type input "80.000"
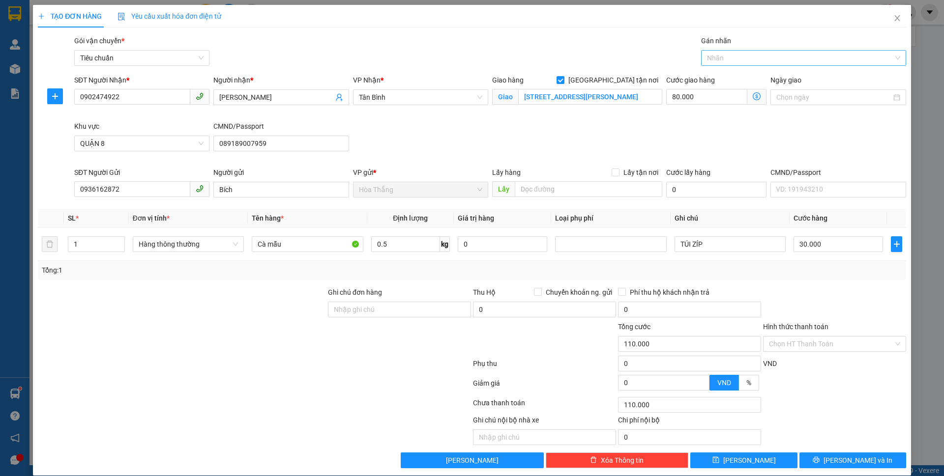
click at [740, 56] on div at bounding box center [798, 58] width 190 height 12
click at [721, 95] on div "Giao Tận Nơi" at bounding box center [795, 93] width 191 height 11
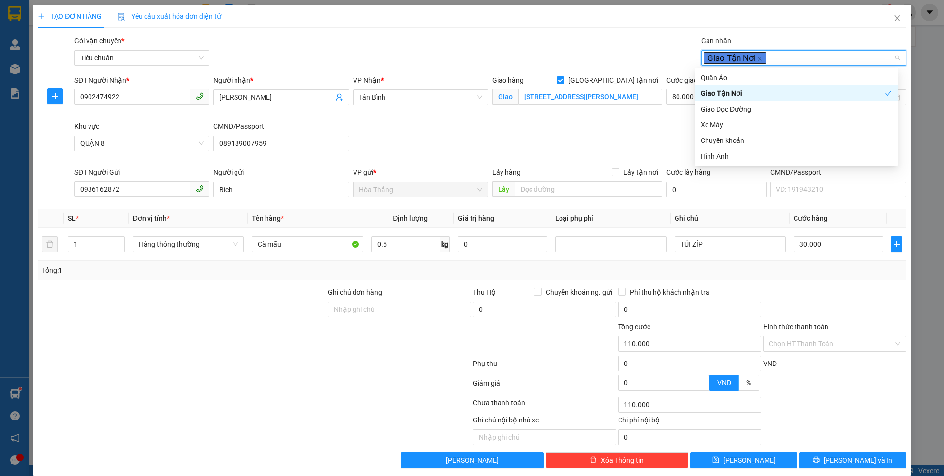
click at [622, 115] on div "Giao hàng [GEOGRAPHIC_DATA] tận nơi Giao [STREET_ADDRESS]" at bounding box center [577, 98] width 174 height 46
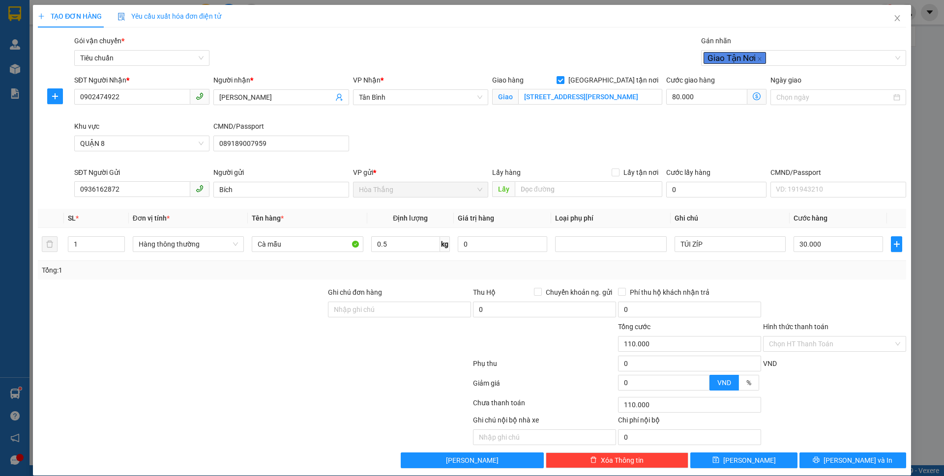
click at [752, 93] on icon "dollar-circle" at bounding box center [756, 96] width 8 height 8
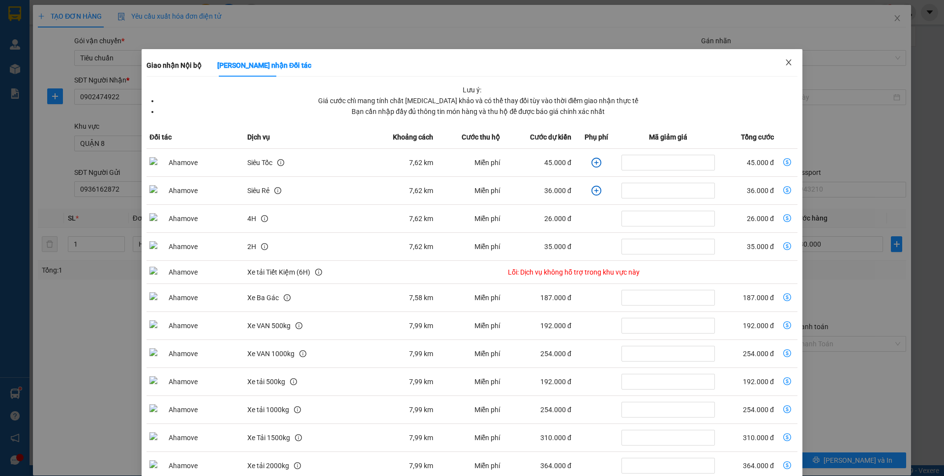
click at [788, 66] on span "Close" at bounding box center [789, 63] width 28 height 28
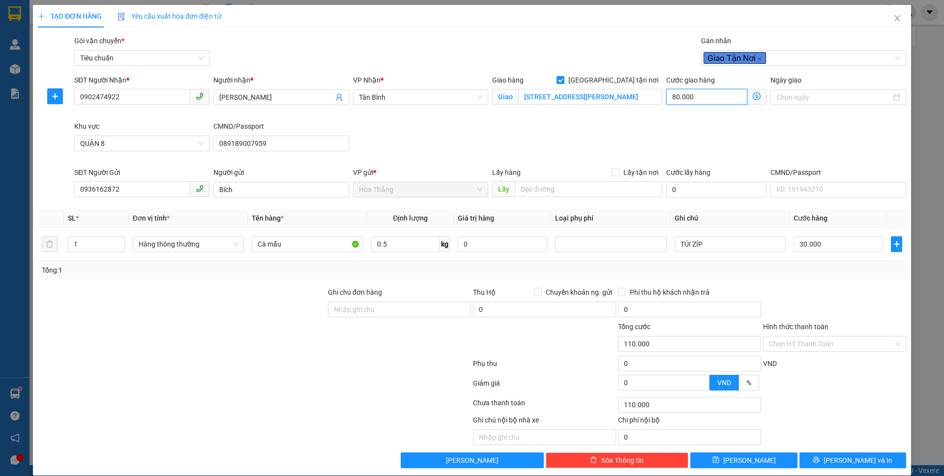
click at [705, 104] on input "80.000" at bounding box center [706, 97] width 81 height 16
type input "30.005"
type input "5"
type input "30.050"
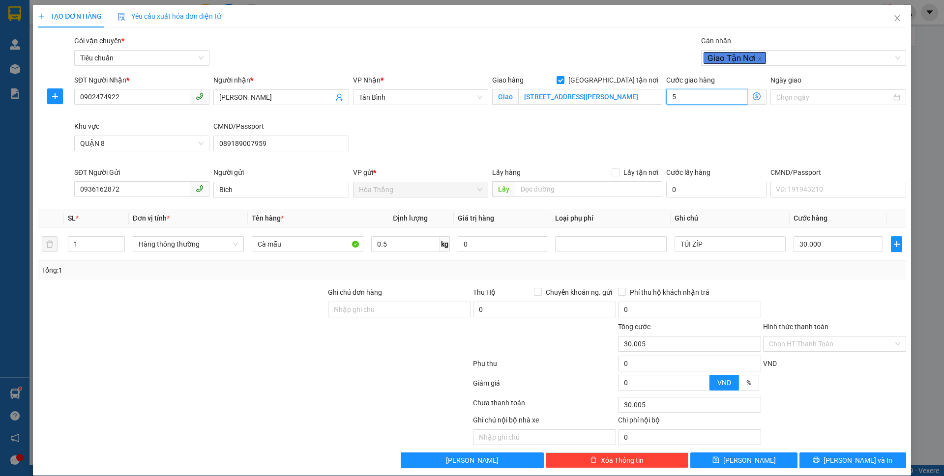
type input "30.050"
type input "50"
type input "80.000"
type input "50.000"
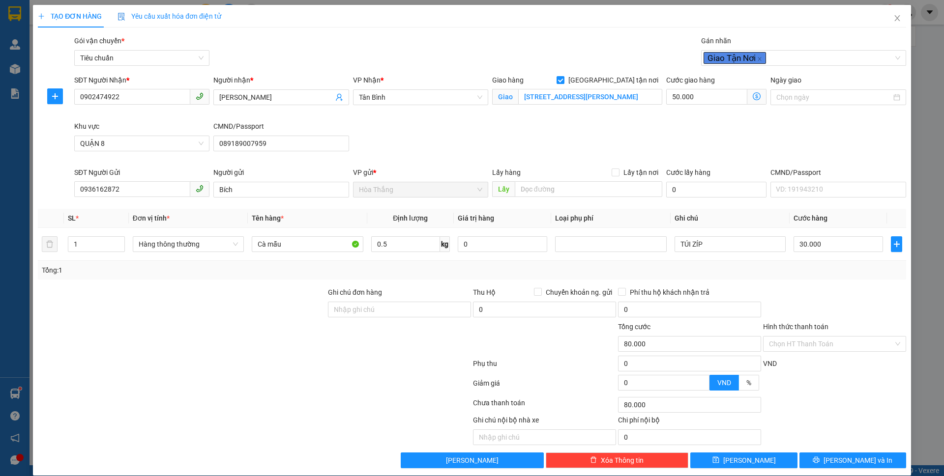
click at [641, 136] on div "SĐT Người Nhận * 0902474922 Người nhận * Tú Xuân VP Nhận * [GEOGRAPHIC_DATA] hà…" at bounding box center [489, 121] width 835 height 92
click at [788, 344] on input "Hình thức thanh toán" at bounding box center [831, 344] width 124 height 15
click at [775, 366] on div "Tại văn phòng" at bounding box center [827, 363] width 130 height 11
type input "0"
click at [819, 457] on icon "printer" at bounding box center [815, 460] width 7 height 7
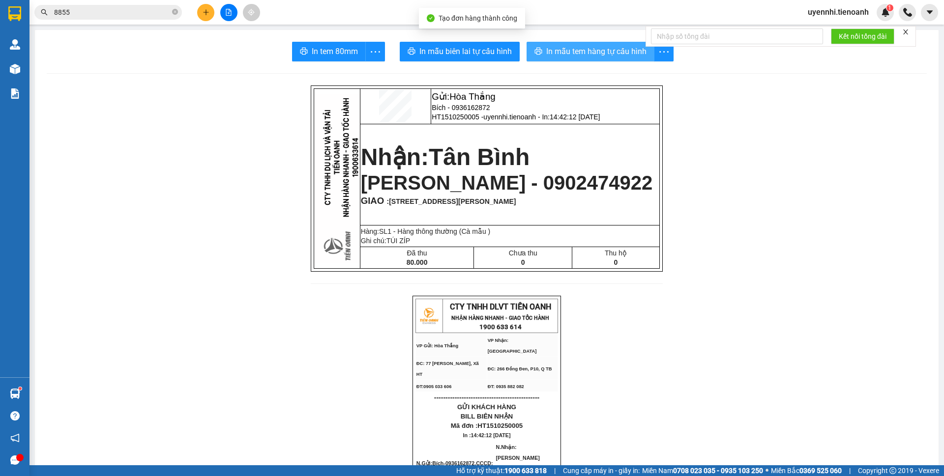
click at [588, 45] on button "In mẫu tem hàng tự cấu hình" at bounding box center [590, 52] width 128 height 20
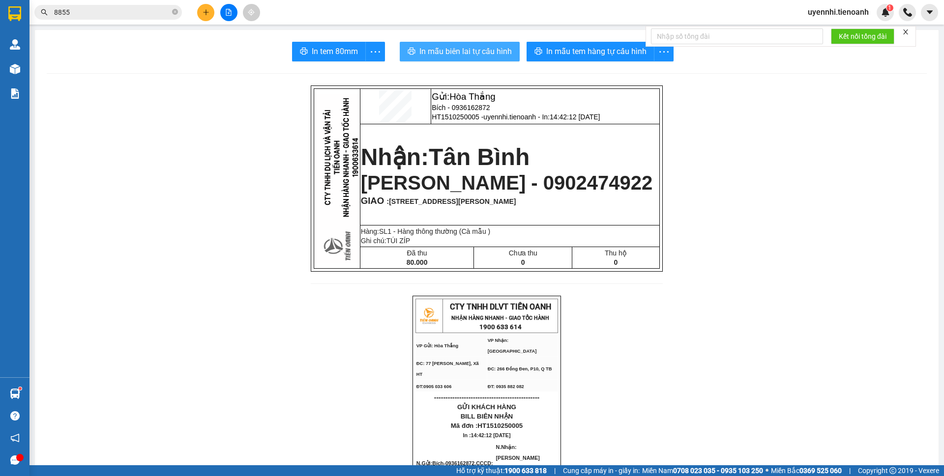
click at [453, 50] on span "In mẫu biên lai tự cấu hình" at bounding box center [465, 51] width 92 height 12
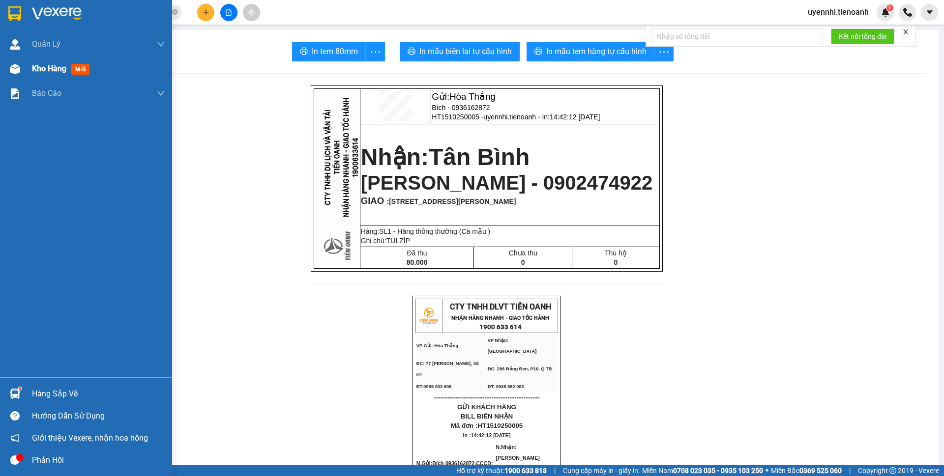
click at [30, 71] on div "Kho hàng mới" at bounding box center [86, 69] width 172 height 25
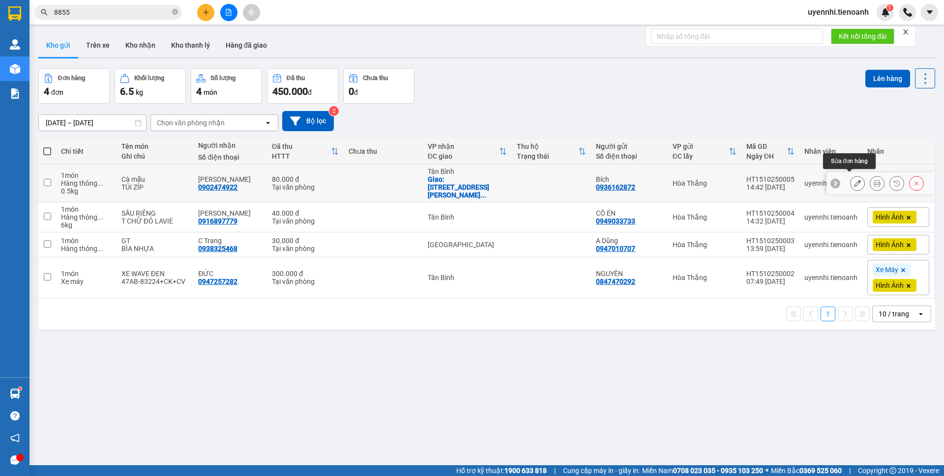
click at [854, 180] on icon at bounding box center [857, 183] width 7 height 7
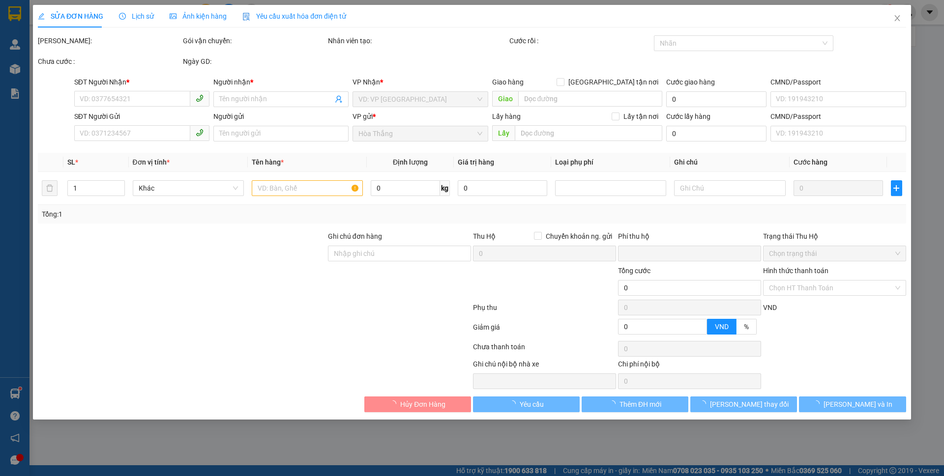
type input "0902474922"
type input "[PERSON_NAME]"
checkbox input "true"
type input "[STREET_ADDRESS][PERSON_NAME]"
type input "089189007959"
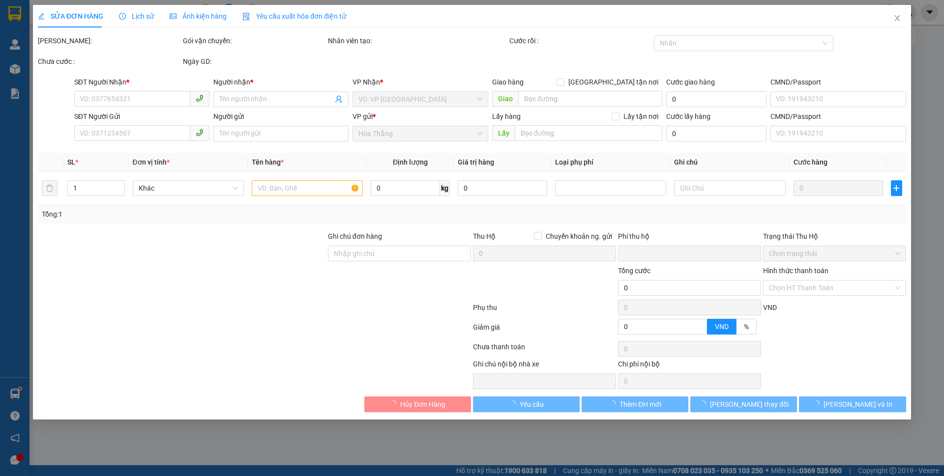
type input "0936162872"
type input "Bích"
type input "0"
type input "80.000"
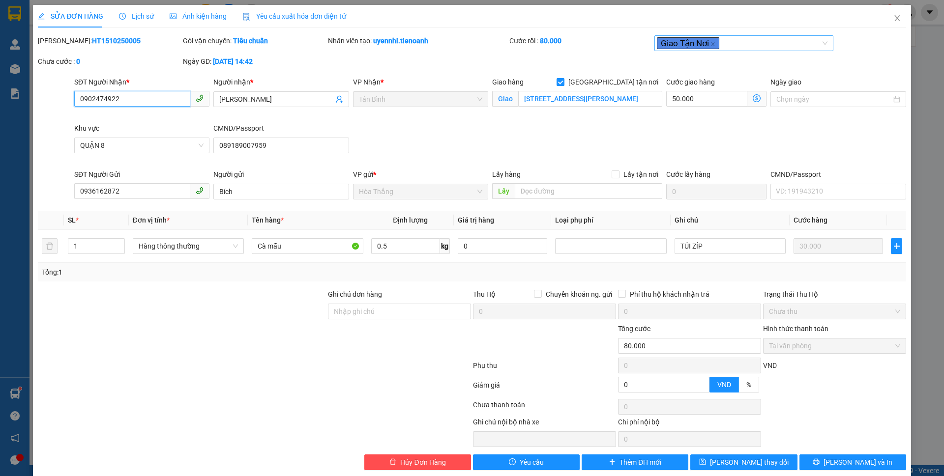
click at [729, 43] on div "Giao Tận Nơi" at bounding box center [739, 43] width 165 height 12
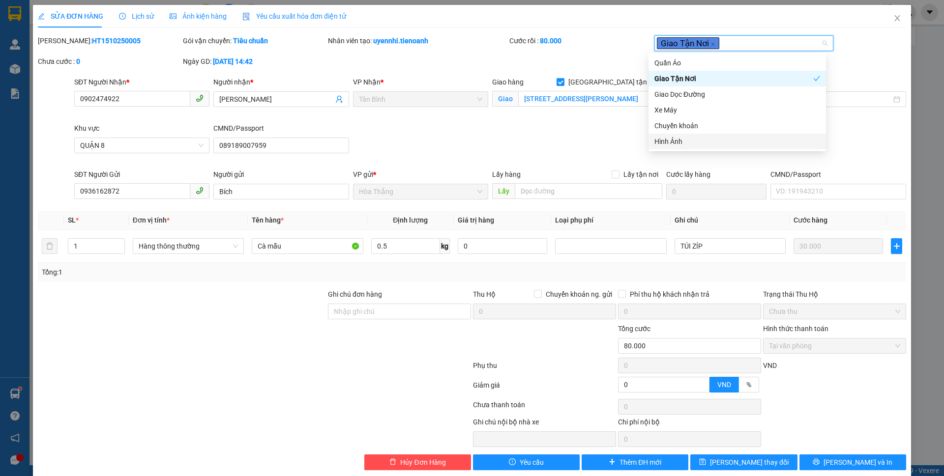
click at [674, 144] on div "Hình Ảnh" at bounding box center [737, 141] width 166 height 11
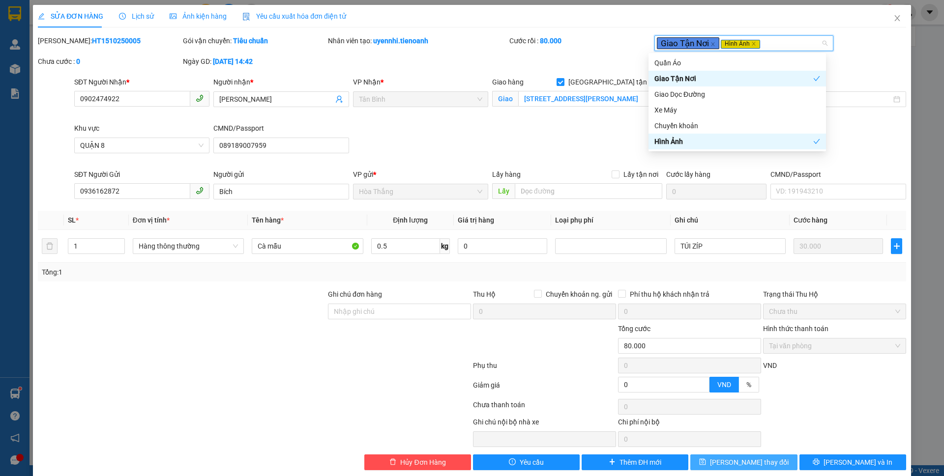
click at [753, 467] on span "[PERSON_NAME] thay đổi" at bounding box center [749, 462] width 79 height 11
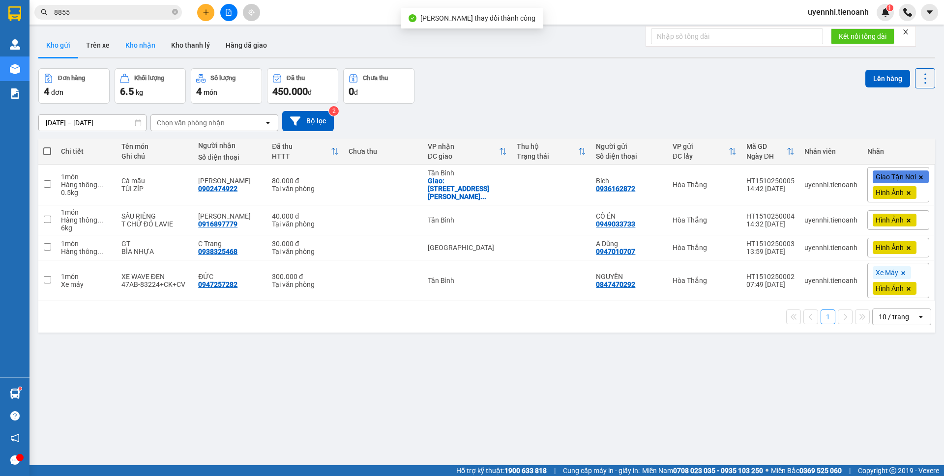
click at [133, 42] on button "Kho nhận" at bounding box center [140, 45] width 46 height 24
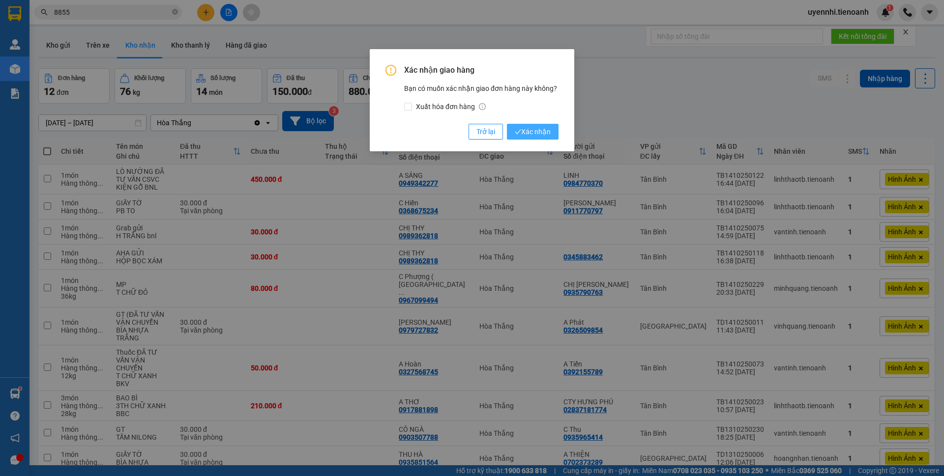
click at [538, 132] on span "Xác nhận" at bounding box center [533, 131] width 36 height 11
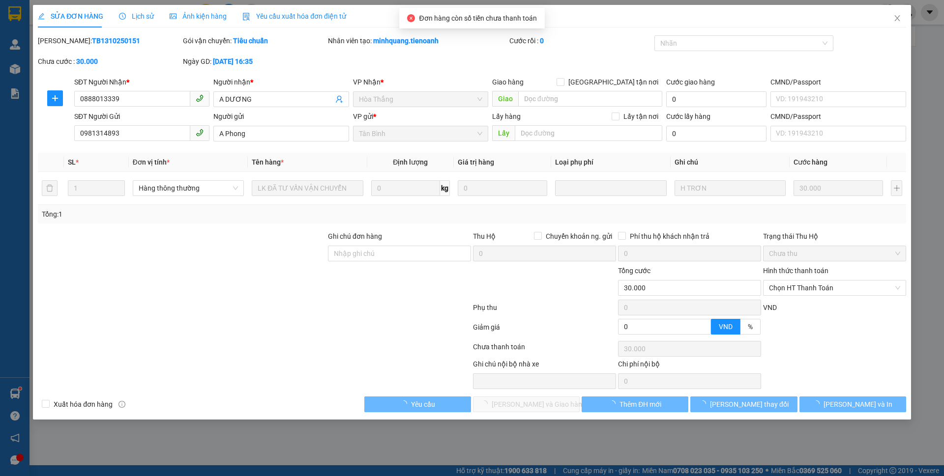
type input "0888013339"
type input "A DƯƠNG"
type input "0981314893"
type input "A Phong"
type input "0"
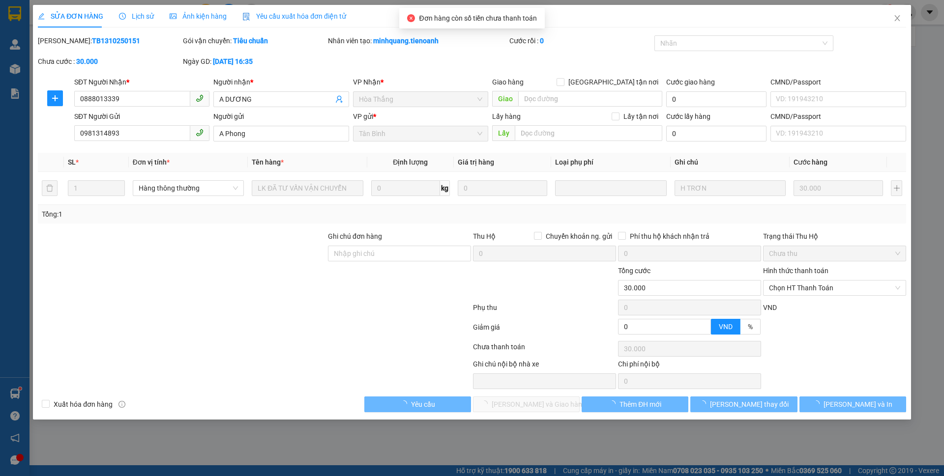
type input "30.000"
drag, startPoint x: 800, startPoint y: 285, endPoint x: 796, endPoint y: 320, distance: 35.6
click at [800, 285] on span "Chọn HT Thanh Toán" at bounding box center [834, 288] width 131 height 15
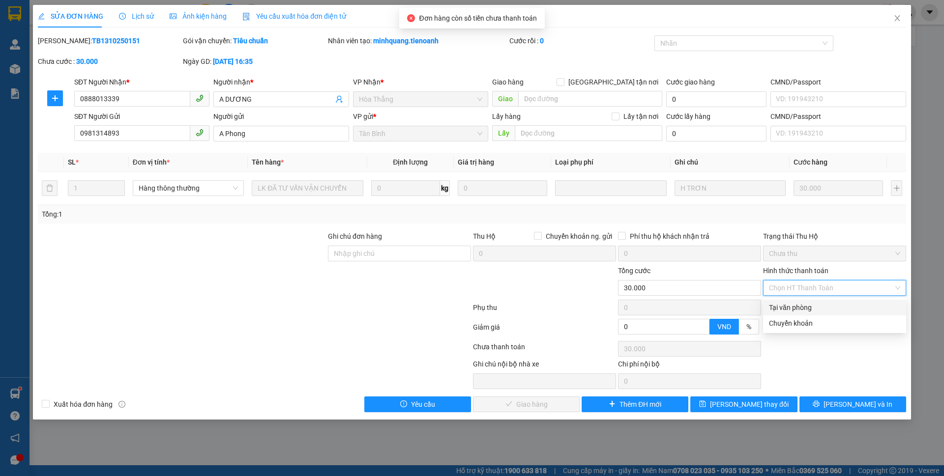
drag, startPoint x: 791, startPoint y: 307, endPoint x: 654, endPoint y: 365, distance: 148.9
click at [791, 306] on div "Tại văn phòng" at bounding box center [834, 307] width 131 height 11
type input "0"
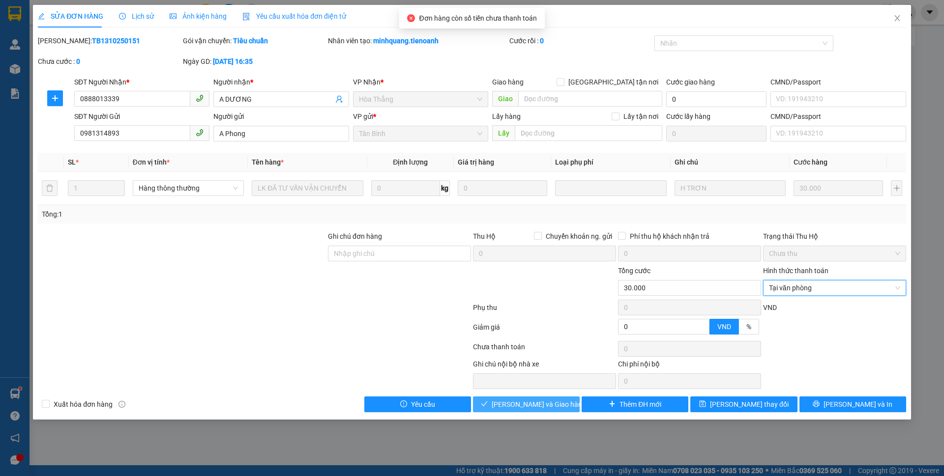
click at [540, 407] on span "[PERSON_NAME] và Giao hàng" at bounding box center [538, 404] width 94 height 11
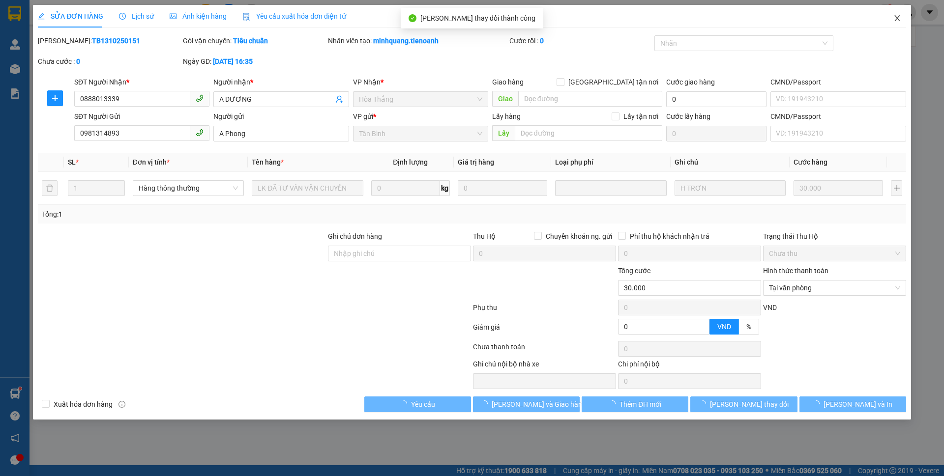
click at [905, 18] on span "Close" at bounding box center [897, 19] width 28 height 28
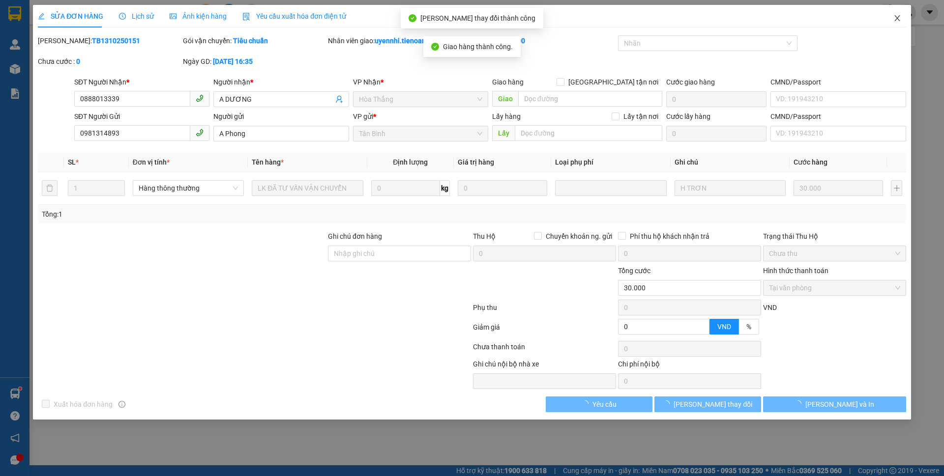
click at [901, 18] on span "Close" at bounding box center [897, 19] width 28 height 28
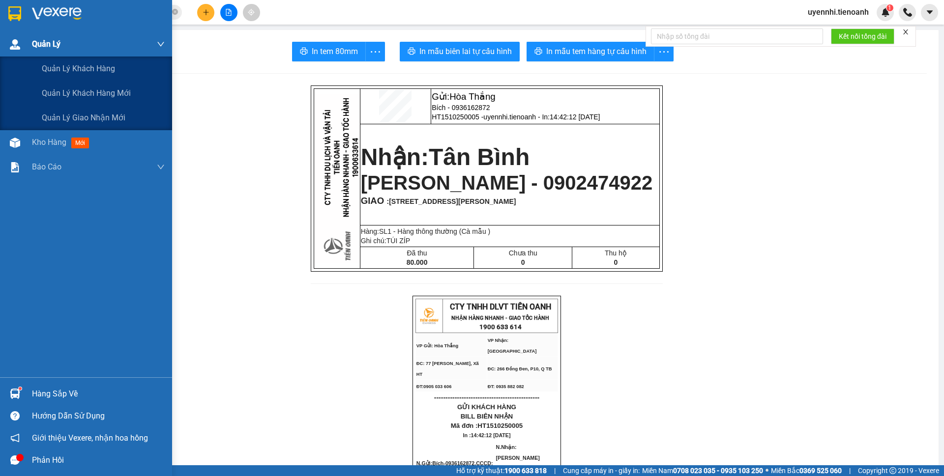
click at [45, 53] on div "Quản Lý" at bounding box center [98, 44] width 133 height 25
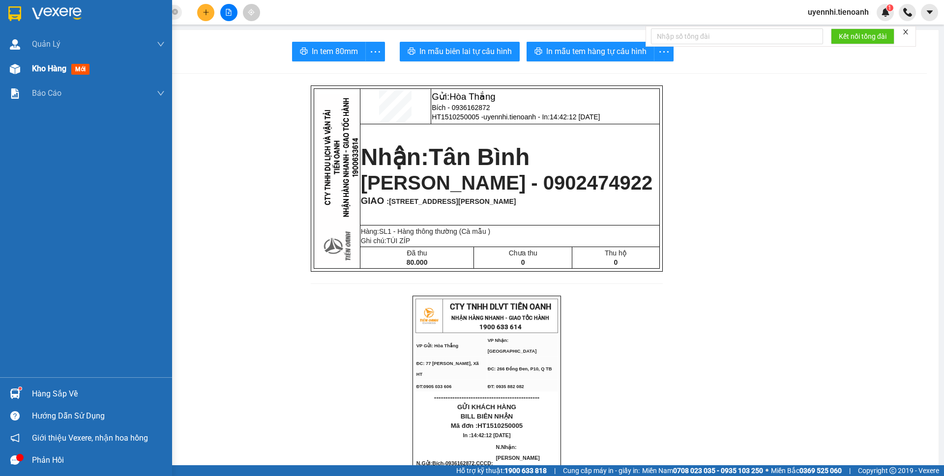
click at [53, 72] on span "Kho hàng" at bounding box center [49, 68] width 34 height 9
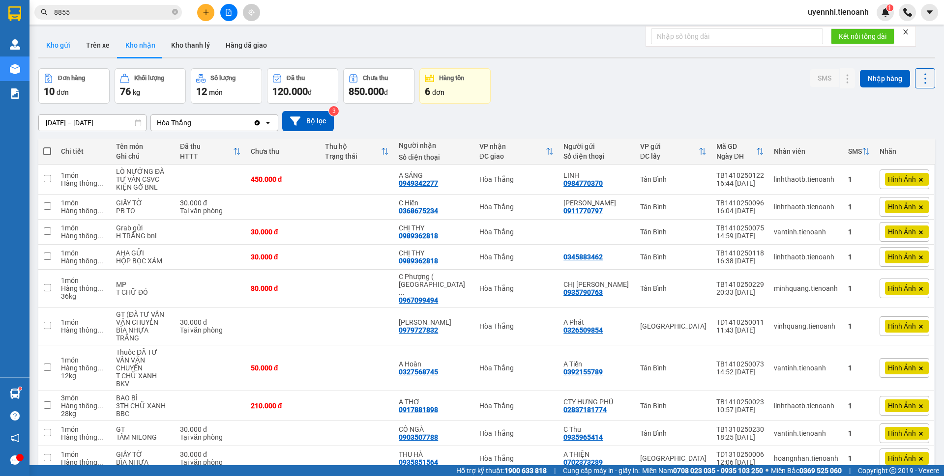
click at [58, 44] on button "Kho gửi" at bounding box center [58, 45] width 40 height 24
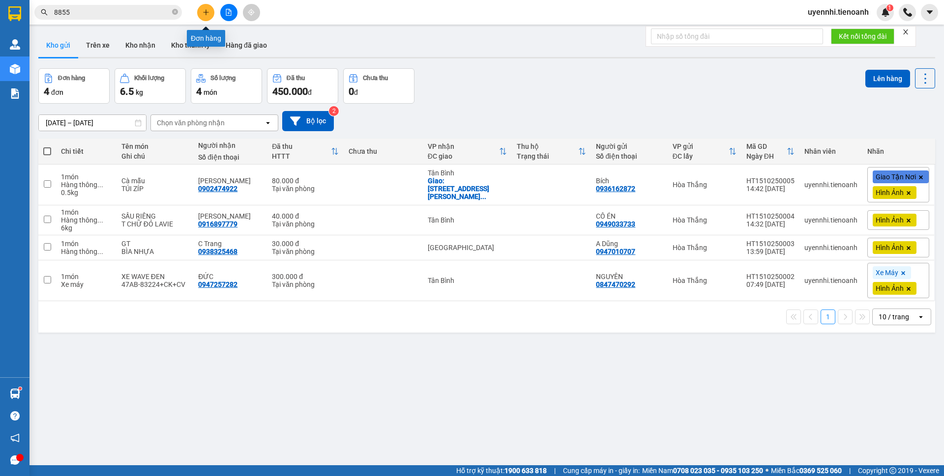
click at [208, 12] on icon "plus" at bounding box center [205, 12] width 5 height 0
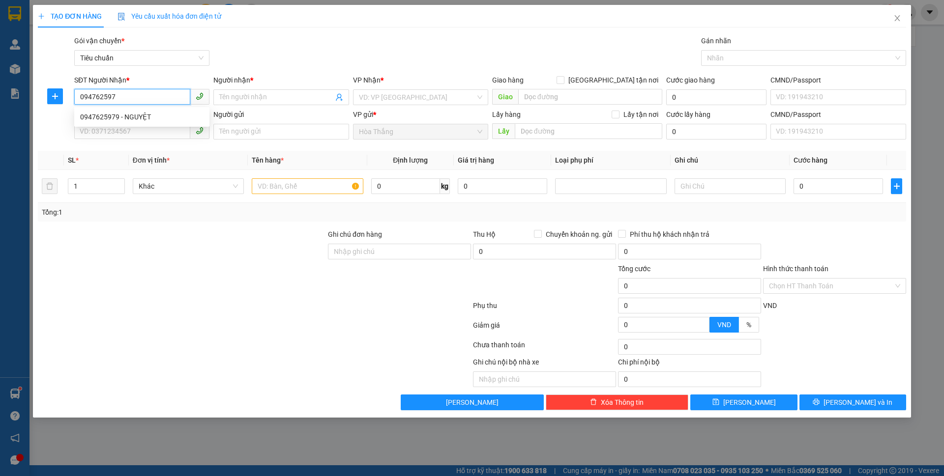
type input "0947625979"
click at [135, 115] on div "0947625979 - NGUYỆT" at bounding box center [141, 117] width 123 height 11
type input "NGUYỆT"
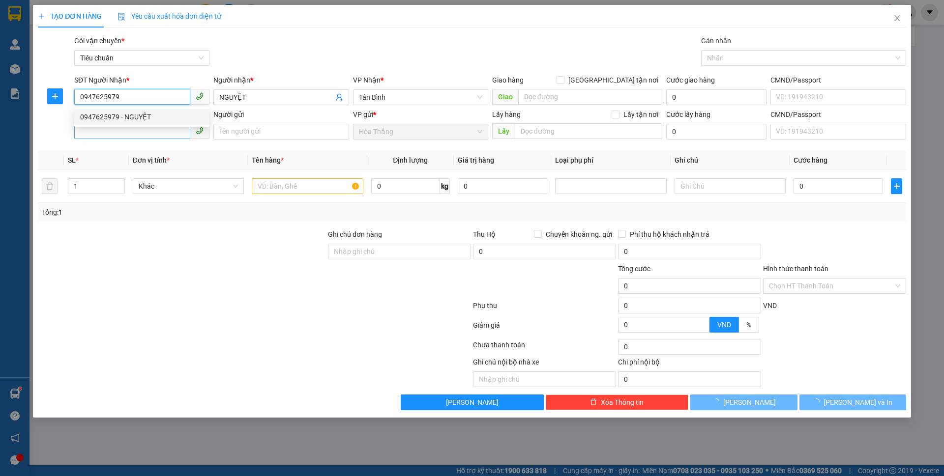
type input "60.000"
type input "0947625979"
click at [145, 132] on input "SĐT Người Gửi" at bounding box center [132, 131] width 116 height 16
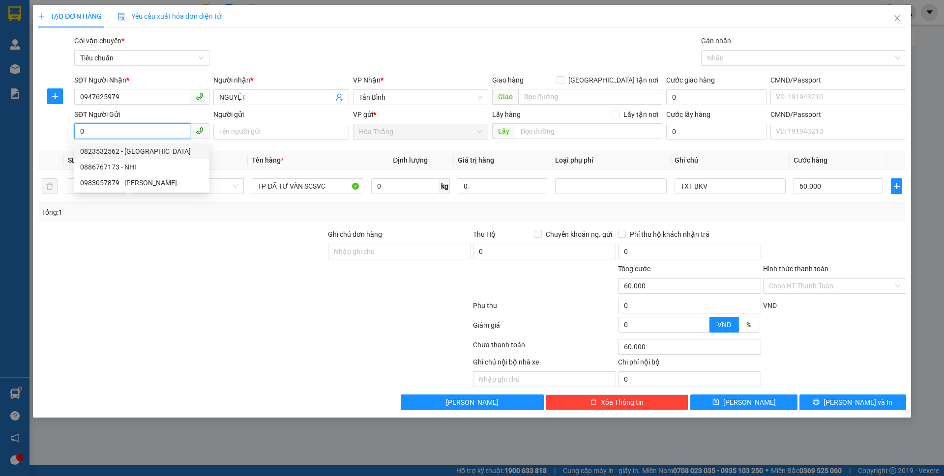
click at [154, 148] on div "0823532562 - [GEOGRAPHIC_DATA]" at bounding box center [141, 151] width 123 height 11
type input "0823532562"
type input "Cô Hạnh"
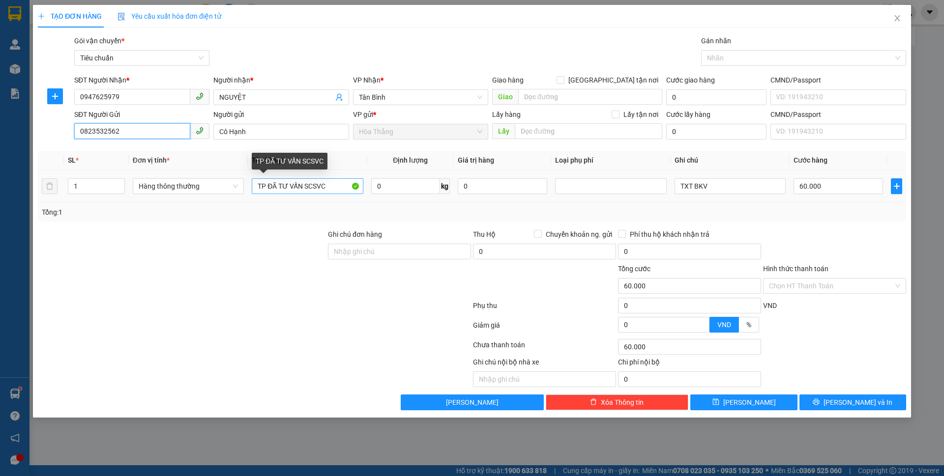
type input "0823532562"
drag, startPoint x: 341, startPoint y: 186, endPoint x: 247, endPoint y: 179, distance: 94.2
click at [247, 179] on tr "1 Hàng thông thường TP ĐÃ TƯ VẤN SCSVC 0 kg 0 TXT BKV 60.000" at bounding box center [472, 186] width 868 height 33
click at [261, 187] on input "TỰC PHẨM" at bounding box center [307, 186] width 111 height 16
type input "THỰC PHẨM"
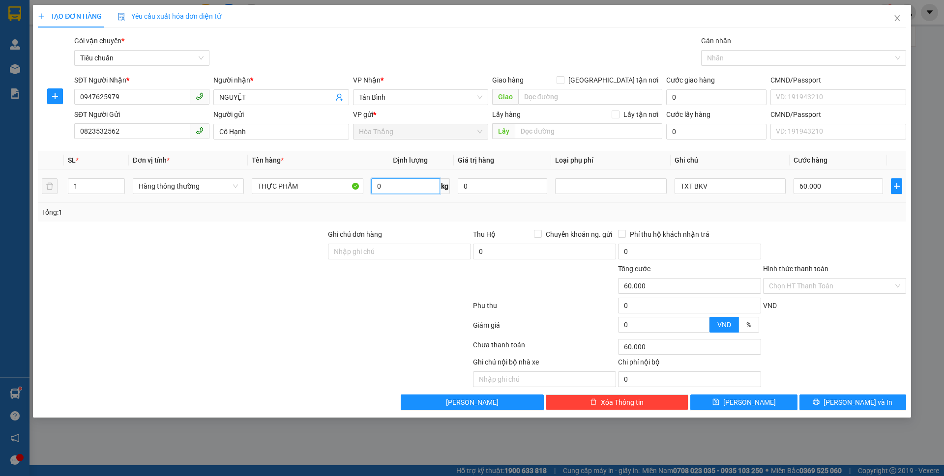
click at [405, 187] on input "0" at bounding box center [405, 186] width 69 height 16
type input "22"
click at [811, 288] on input "Hình thức thanh toán" at bounding box center [831, 286] width 124 height 15
click at [845, 401] on span "[PERSON_NAME] và In" at bounding box center [857, 402] width 69 height 11
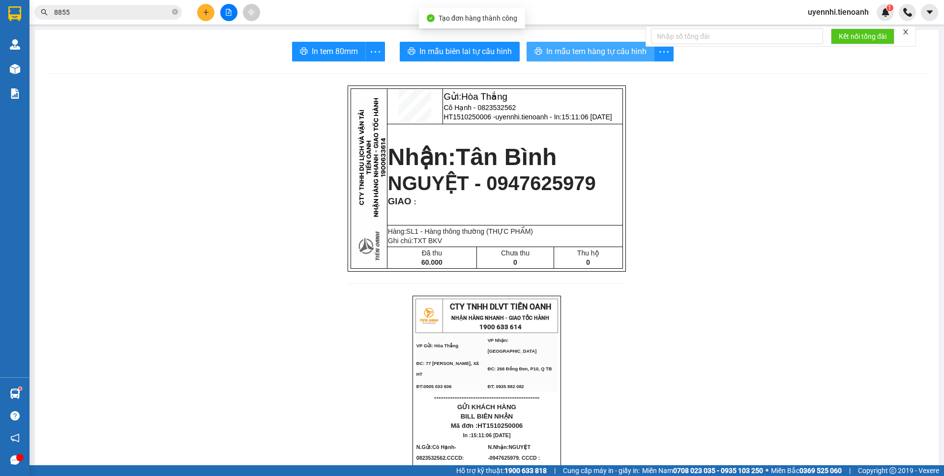
click at [554, 54] on span "In mẫu tem hàng tự cấu hình" at bounding box center [596, 51] width 100 height 12
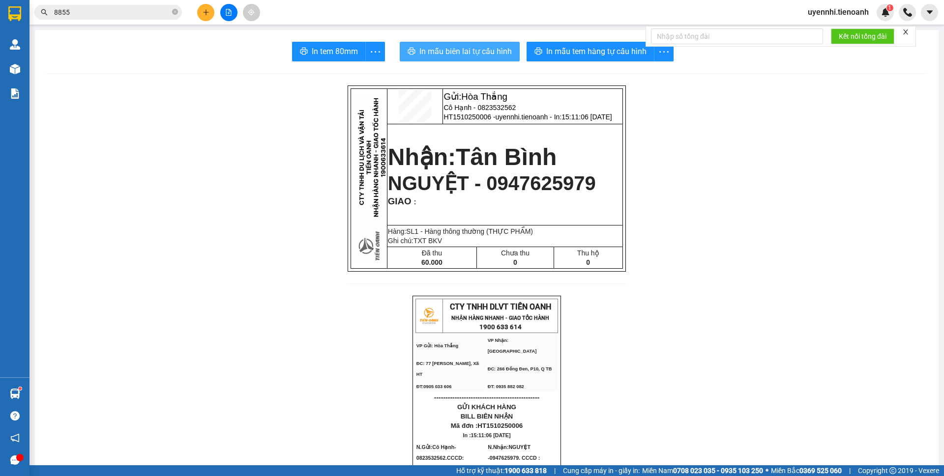
click at [443, 47] on span "In mẫu biên lai tự cấu hình" at bounding box center [465, 51] width 92 height 12
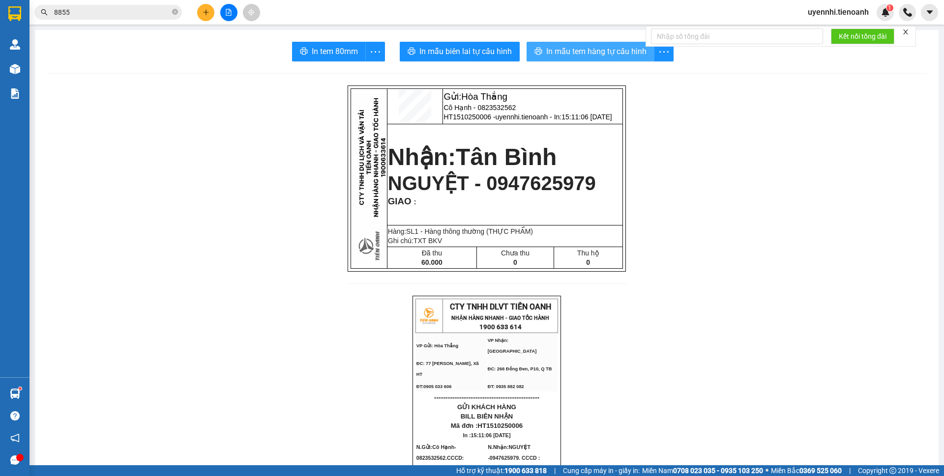
click at [561, 52] on span "In mẫu tem hàng tự cấu hình" at bounding box center [596, 51] width 100 height 12
click at [205, 13] on icon "plus" at bounding box center [205, 12] width 7 height 7
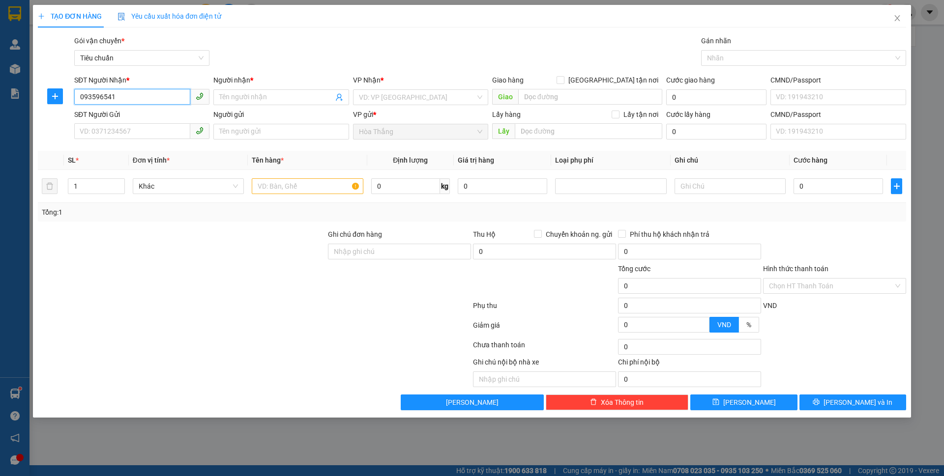
type input "0935965414"
click at [112, 115] on div "0935965414 - C Thu" at bounding box center [141, 117] width 123 height 11
type input "C Thu"
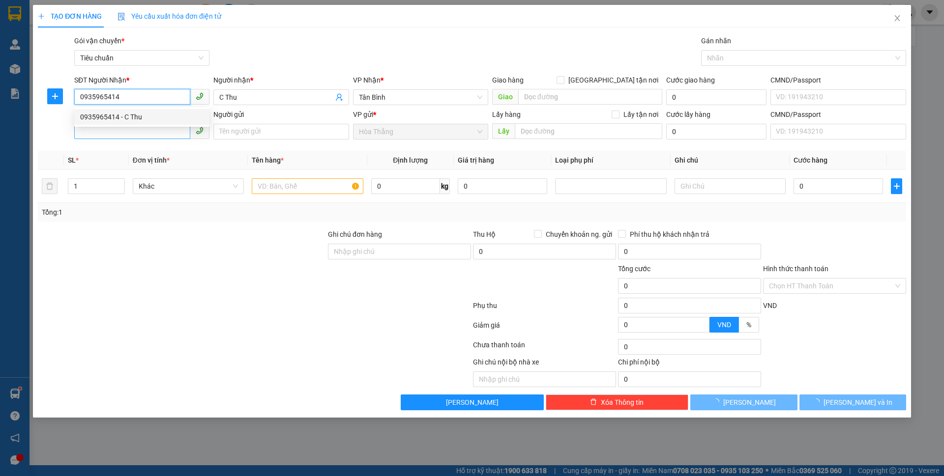
type input "0935965414"
click at [107, 134] on input "SĐT Người Gửi" at bounding box center [132, 131] width 116 height 16
type input "30.000"
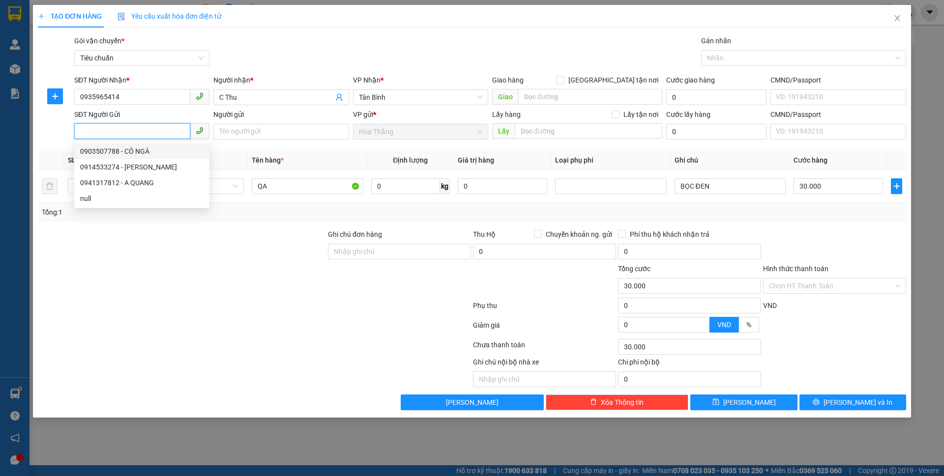
click at [132, 154] on div "0903507788 - CÔ NGÀ" at bounding box center [141, 151] width 123 height 11
type input "0903507788"
type input "CÔ NGÀ"
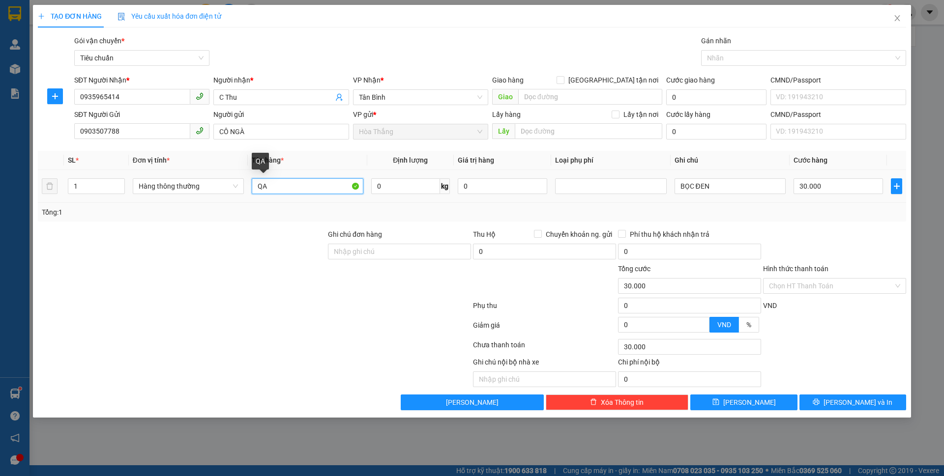
drag, startPoint x: 215, startPoint y: 173, endPoint x: 202, endPoint y: 172, distance: 12.8
click at [202, 172] on tr "1 Hàng thông thường QA 0 kg 0 BỌC ĐEN 30.000" at bounding box center [472, 186] width 868 height 33
type input "GT"
drag, startPoint x: 725, startPoint y: 186, endPoint x: 600, endPoint y: 178, distance: 125.6
click at [600, 178] on tr "1 Hàng thông thường GT 0 kg 0 BỌC ĐEN 30.000" at bounding box center [472, 186] width 868 height 33
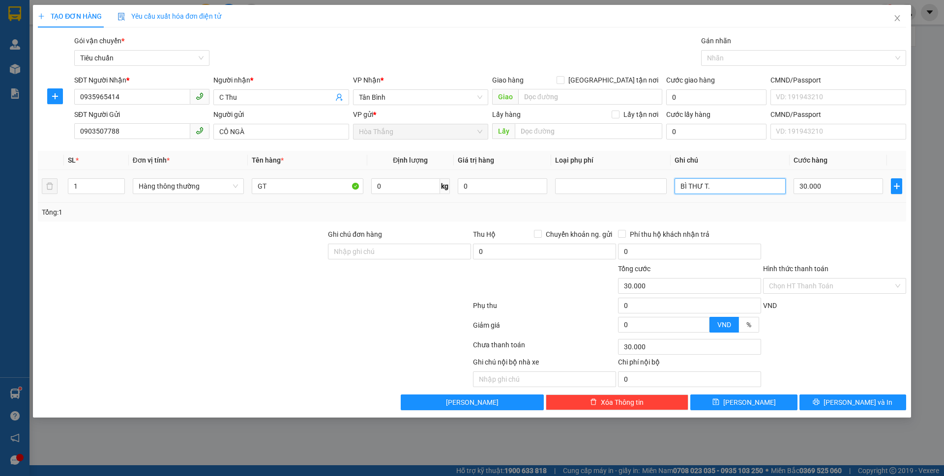
type input "BÌ THƯ T.O"
click at [819, 285] on input "Hình thức thanh toán" at bounding box center [831, 286] width 124 height 15
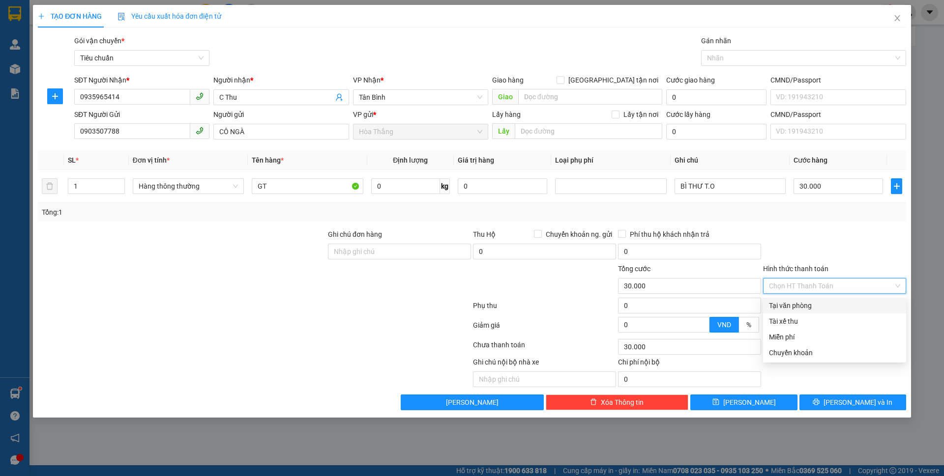
click at [819, 308] on div "Tại văn phòng" at bounding box center [834, 305] width 131 height 11
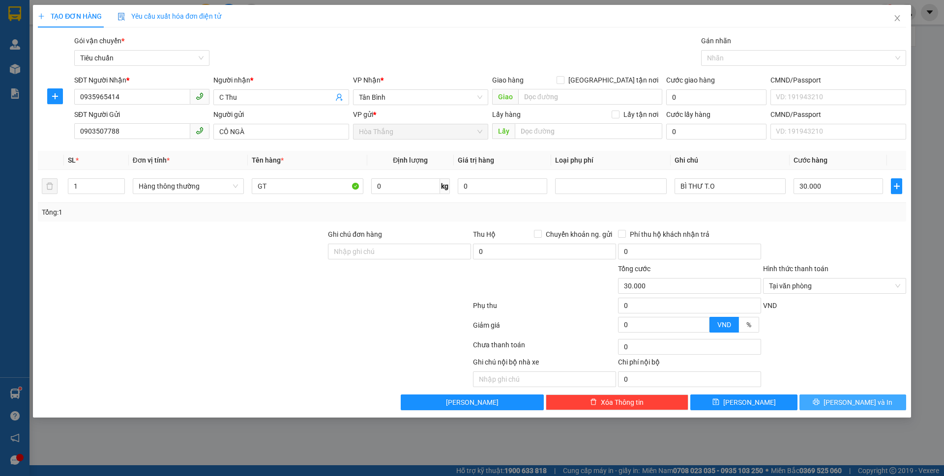
click at [829, 400] on button "[PERSON_NAME] và In" at bounding box center [852, 403] width 107 height 16
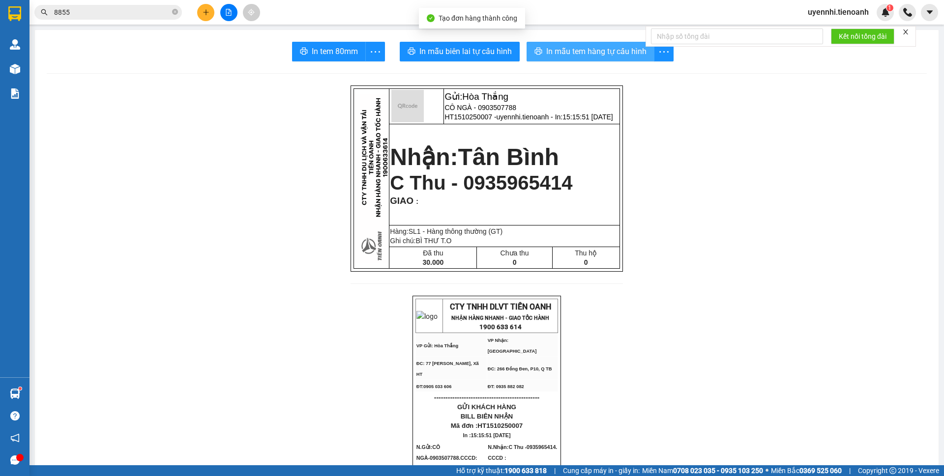
click at [567, 50] on span "In mẫu tem hàng tự cấu hình" at bounding box center [596, 51] width 100 height 12
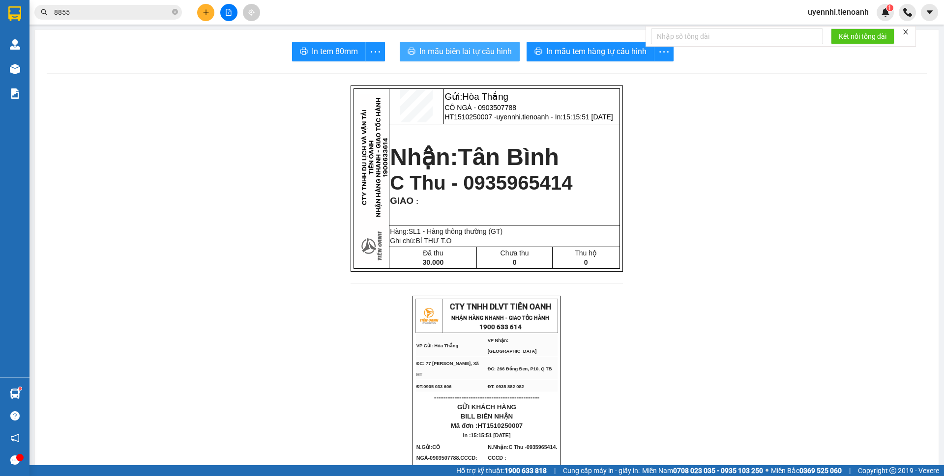
click at [441, 49] on span "In mẫu biên lai tự cấu hình" at bounding box center [465, 51] width 92 height 12
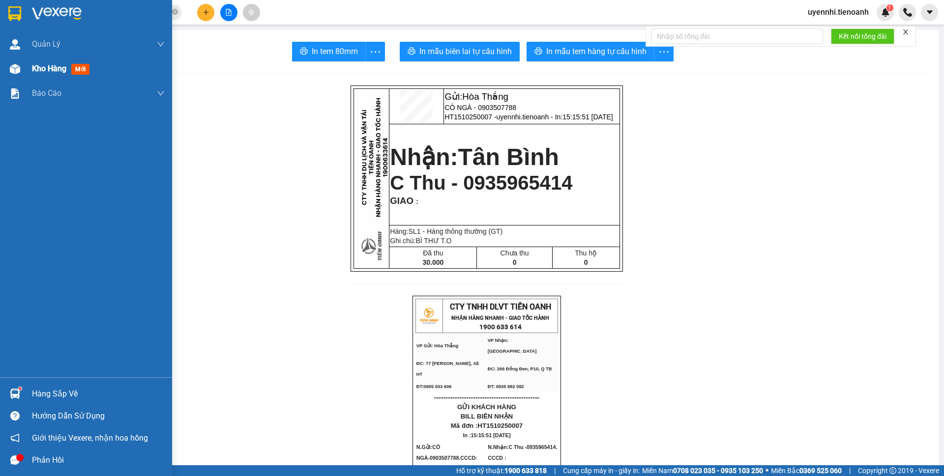
click at [45, 64] on span "Kho hàng" at bounding box center [49, 68] width 34 height 9
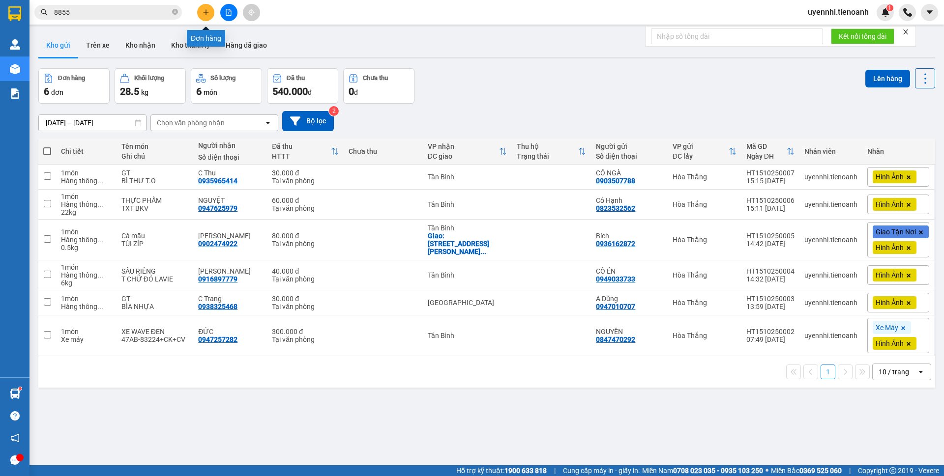
click at [207, 9] on icon "plus" at bounding box center [205, 12] width 7 height 7
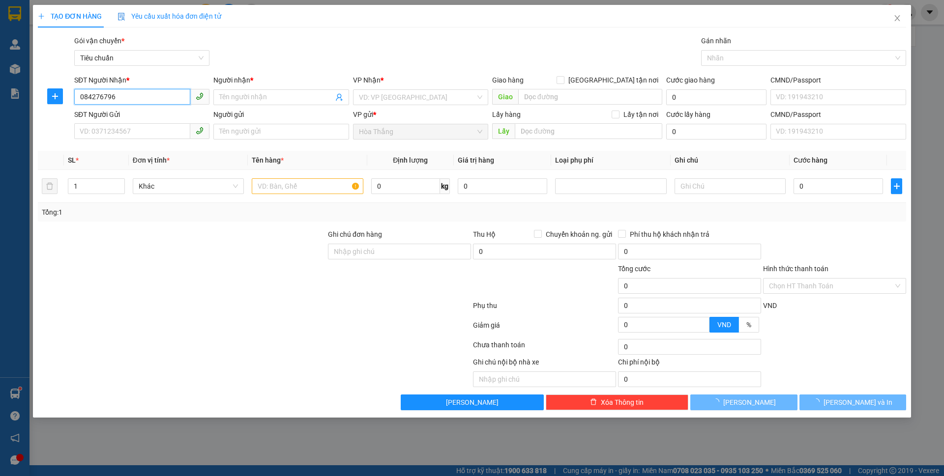
type input "0842767967"
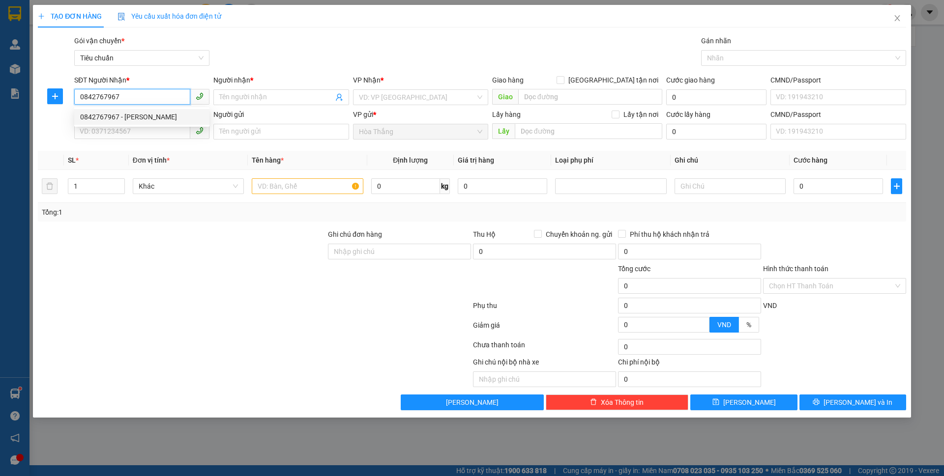
click at [150, 117] on div "0842767967 - [PERSON_NAME]" at bounding box center [141, 117] width 123 height 11
type input "[PERSON_NAME]"
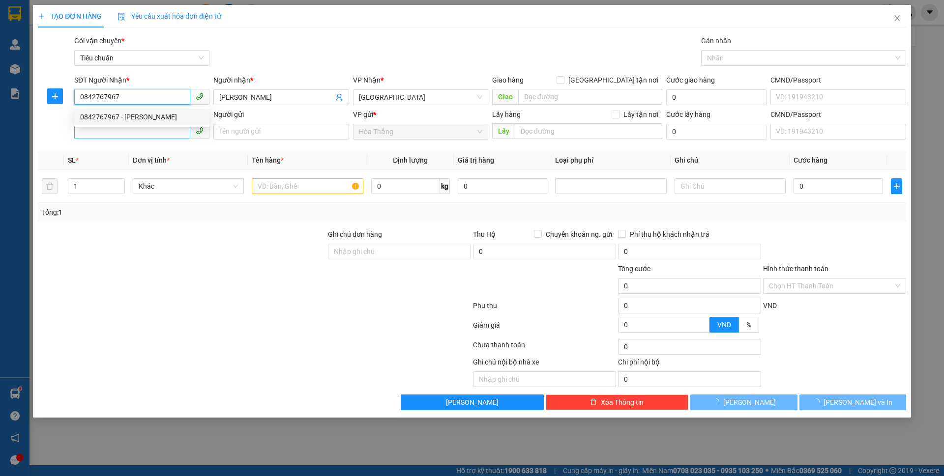
type input "0842767967"
click at [139, 131] on input "SĐT Người Gửi" at bounding box center [132, 131] width 116 height 16
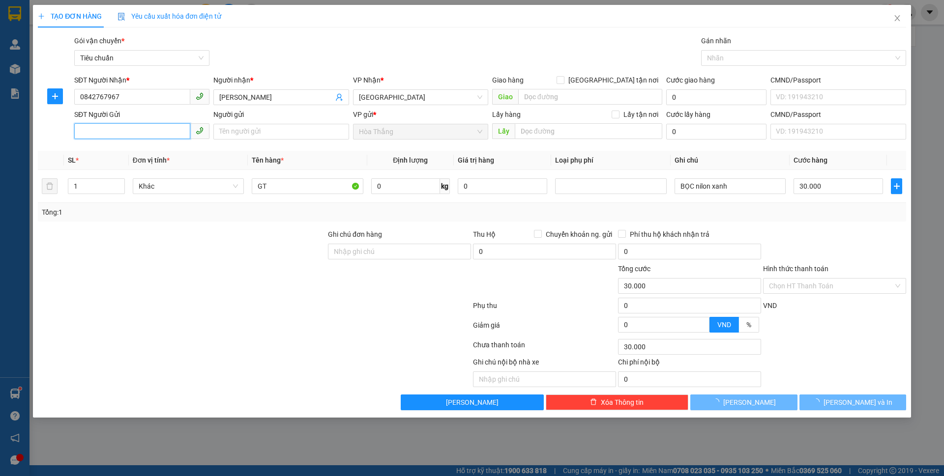
type input "30.000"
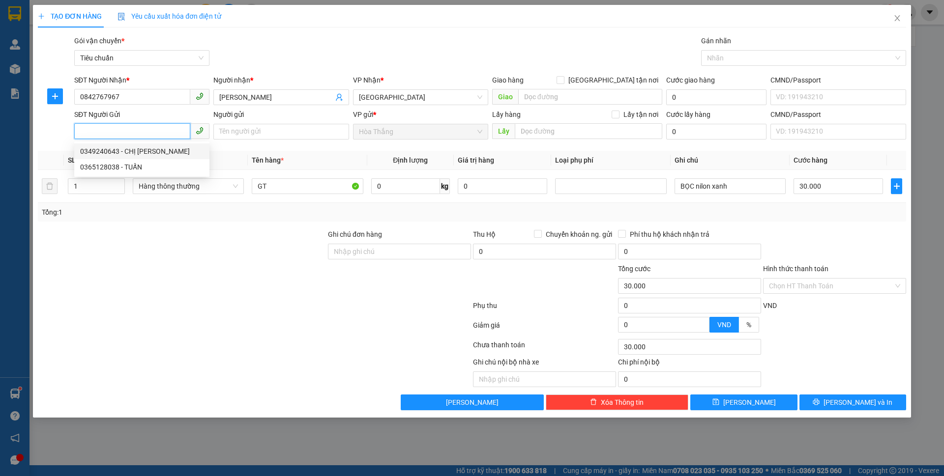
drag, startPoint x: 158, startPoint y: 150, endPoint x: 135, endPoint y: 112, distance: 44.6
click at [135, 112] on body "Kết quả tìm kiếm ( 266 ) Bộ lọc Mã ĐH Trạng thái Món hàng Thu hộ Tổng cước Chưa…" at bounding box center [472, 238] width 944 height 476
click at [102, 129] on input "SĐT Người Gửi" at bounding box center [132, 131] width 116 height 16
click at [139, 151] on div "0365128038 - TUẤN" at bounding box center [141, 151] width 123 height 11
type input "0365128038"
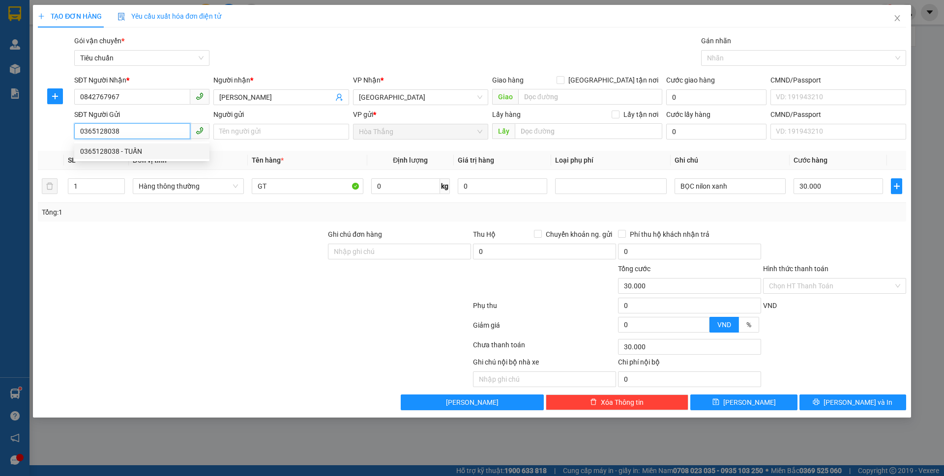
type input "TUẤN"
type input "066200003308"
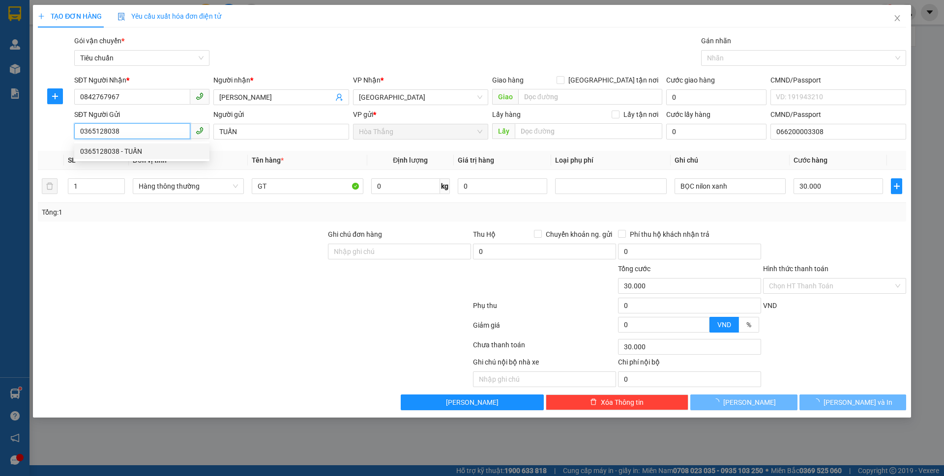
type input "50.000"
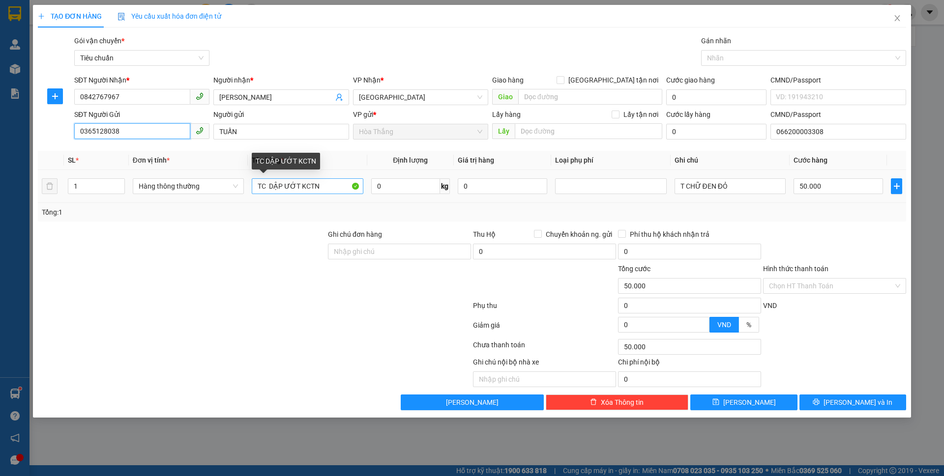
type input "0365128038"
drag, startPoint x: 334, startPoint y: 184, endPoint x: 218, endPoint y: 183, distance: 116.0
click at [218, 183] on tr "1 Hàng thông thường TC DẬP ƯỚT KCTN 0 kg 0 T CHỮ ĐEN ĐỎ 50.000" at bounding box center [472, 186] width 868 height 33
click at [192, 180] on span "Hàng thông thường" at bounding box center [188, 186] width 99 height 15
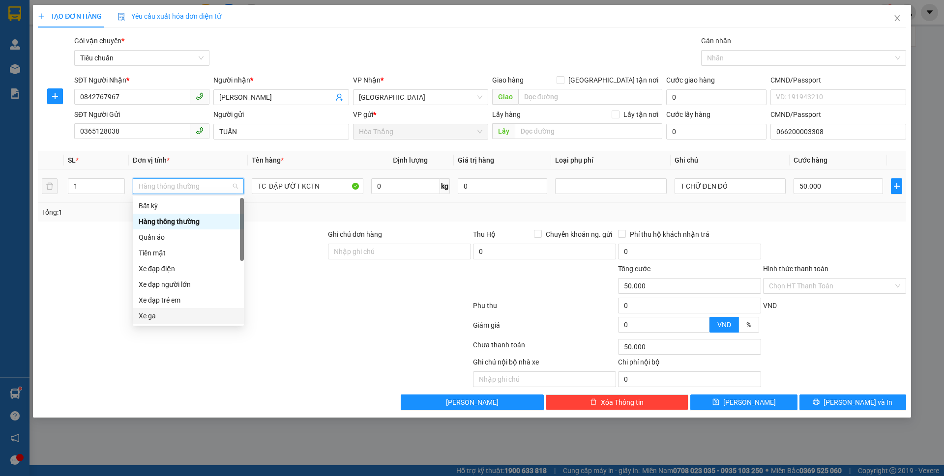
drag, startPoint x: 165, startPoint y: 318, endPoint x: 357, endPoint y: 198, distance: 226.8
click at [167, 318] on div "Xe ga" at bounding box center [188, 316] width 99 height 11
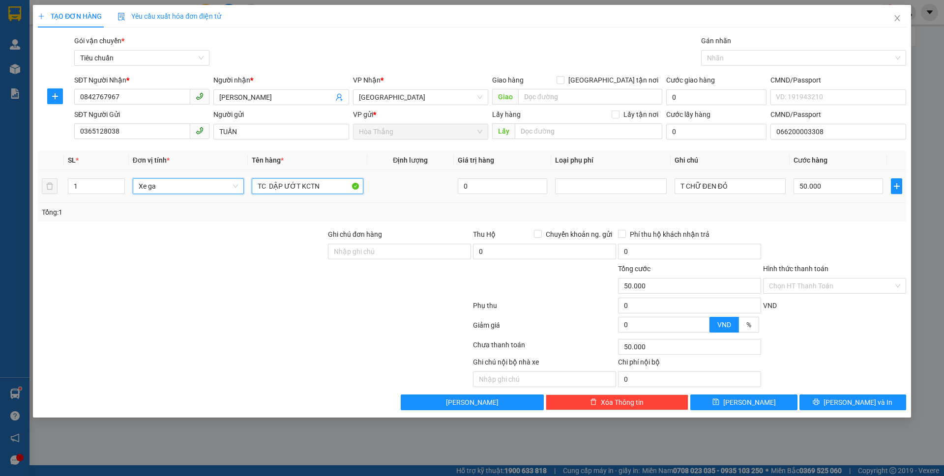
drag, startPoint x: 303, startPoint y: 182, endPoint x: 211, endPoint y: 181, distance: 91.9
click at [211, 181] on tr "1 Xe ga Xe ga TC DẬP ƯỚT KCTN 0 T CHỮ ĐEN ĐỎ 50.000" at bounding box center [472, 186] width 868 height 33
type input "400.000"
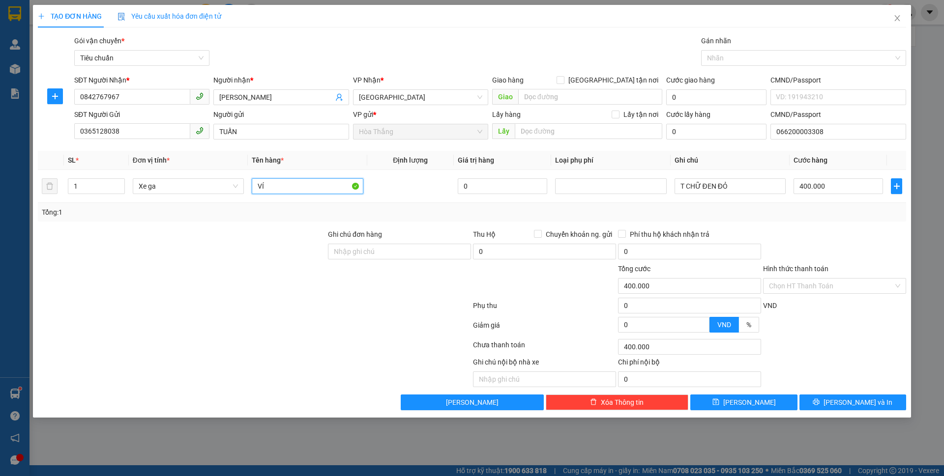
type input "V"
type input "VISON ĐỎ ĐEN"
click at [367, 255] on input "Ghi chú đơn hàng" at bounding box center [399, 252] width 143 height 16
type input "D"
type input "ĐÃ TƯ VẤN CSVC"
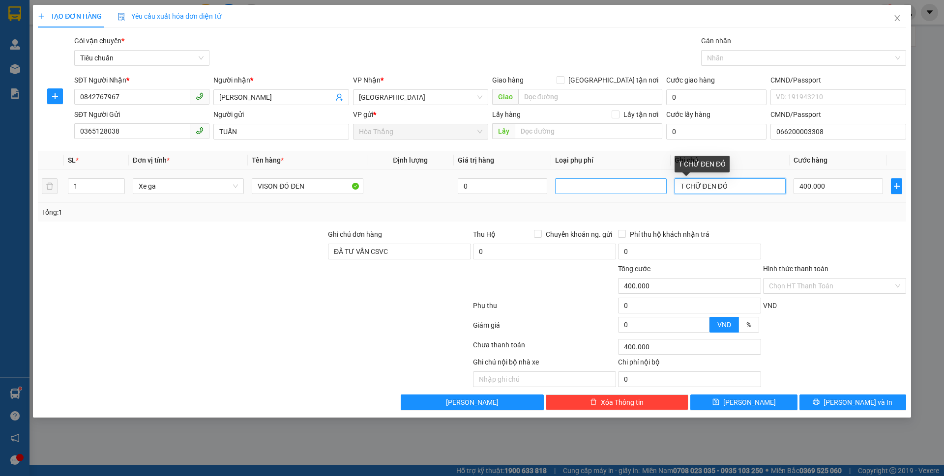
drag, startPoint x: 746, startPoint y: 186, endPoint x: 608, endPoint y: 184, distance: 137.6
click at [608, 184] on tr "1 Xe ga VISON ĐỎ ĐEN 0 T CHỮ ĐEN ĐỎ 400.000" at bounding box center [472, 186] width 868 height 33
type input "47B3-088.31+CK+CV"
click at [824, 289] on input "Hình thức thanh toán" at bounding box center [831, 286] width 124 height 15
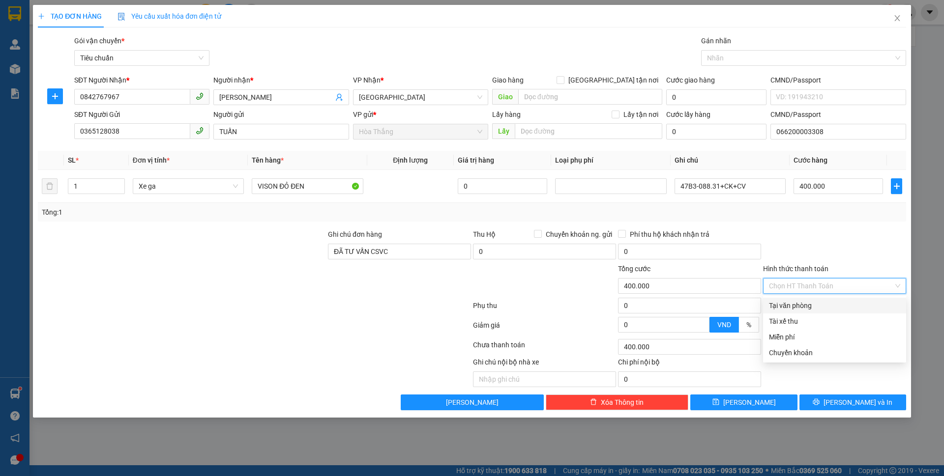
click at [805, 307] on div "Tại văn phòng" at bounding box center [834, 305] width 131 height 11
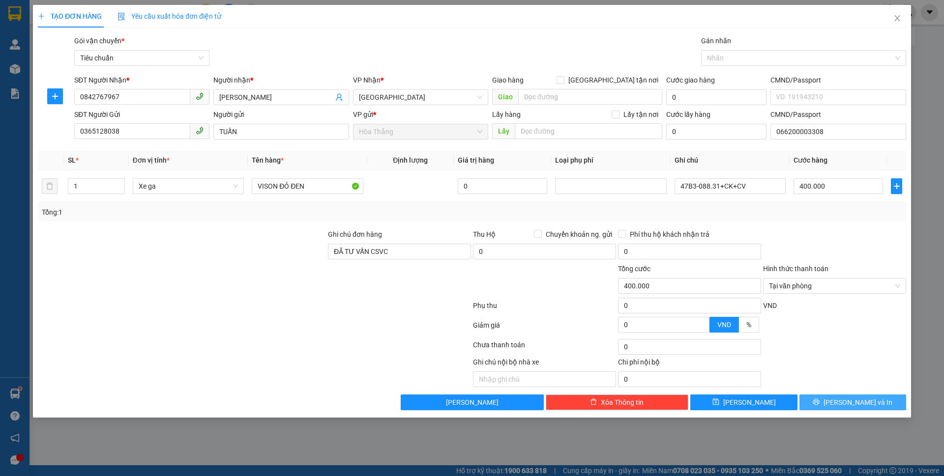
click at [837, 407] on button "[PERSON_NAME] và In" at bounding box center [852, 403] width 107 height 16
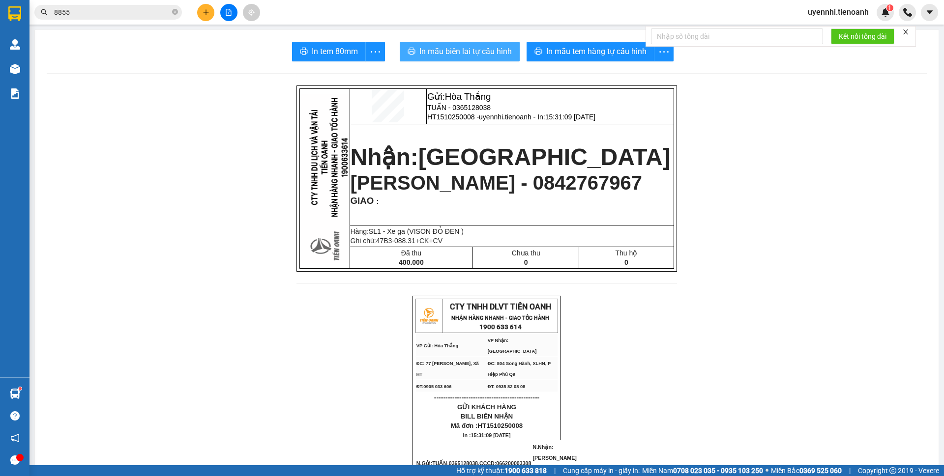
click at [450, 54] on span "In mẫu biên lai tự cấu hình" at bounding box center [465, 51] width 92 height 12
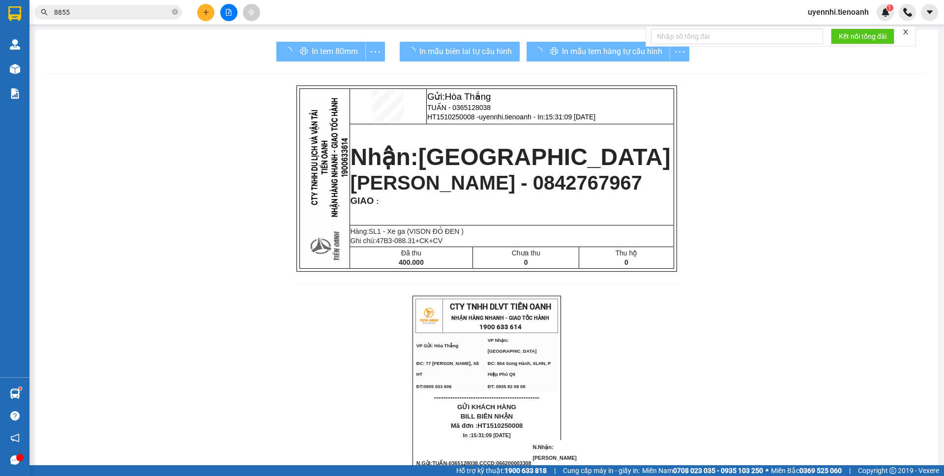
click at [570, 52] on div "In mẫu tem hàng tự cấu hình" at bounding box center [607, 52] width 163 height 20
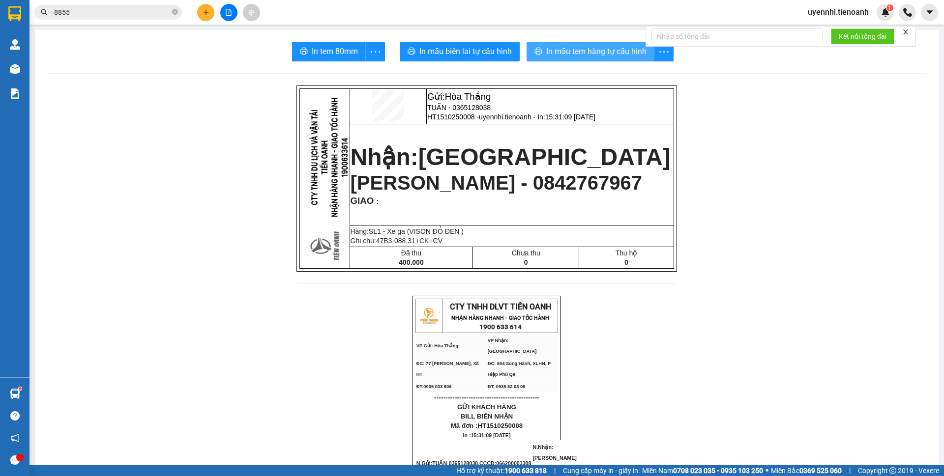
click at [609, 43] on button "In mẫu tem hàng tự cấu hình" at bounding box center [590, 52] width 128 height 20
click at [204, 15] on button at bounding box center [205, 12] width 17 height 17
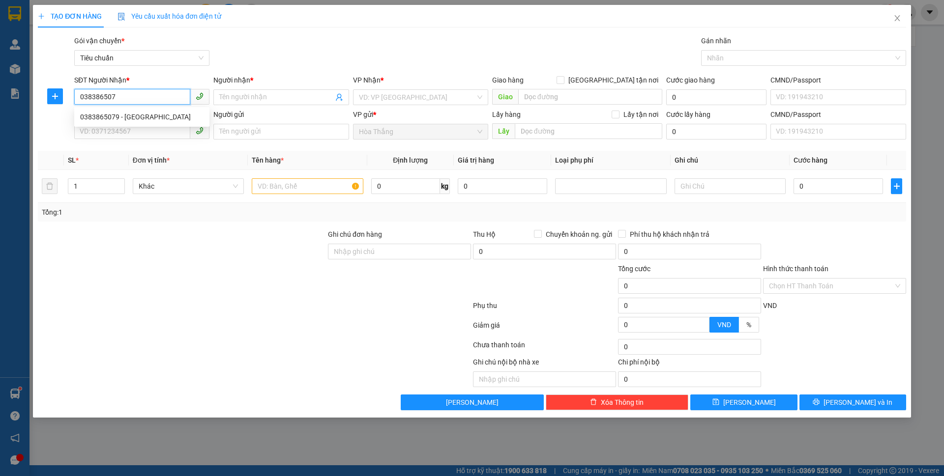
type input "0383865079"
click at [113, 115] on div "0383865079 - [GEOGRAPHIC_DATA]" at bounding box center [141, 117] width 123 height 11
type input "[PERSON_NAME]"
type input "241316496"
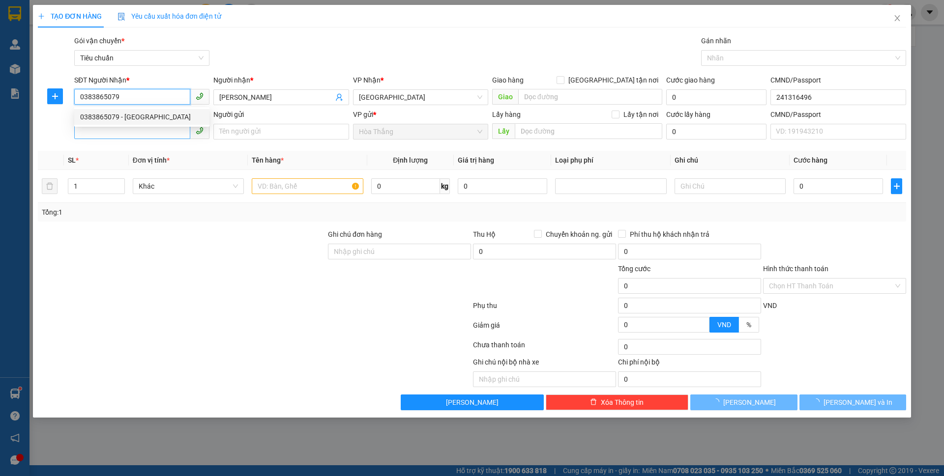
type input "40.000"
type input "0383865079"
click at [125, 132] on input "SĐT Người Gửi" at bounding box center [132, 131] width 116 height 16
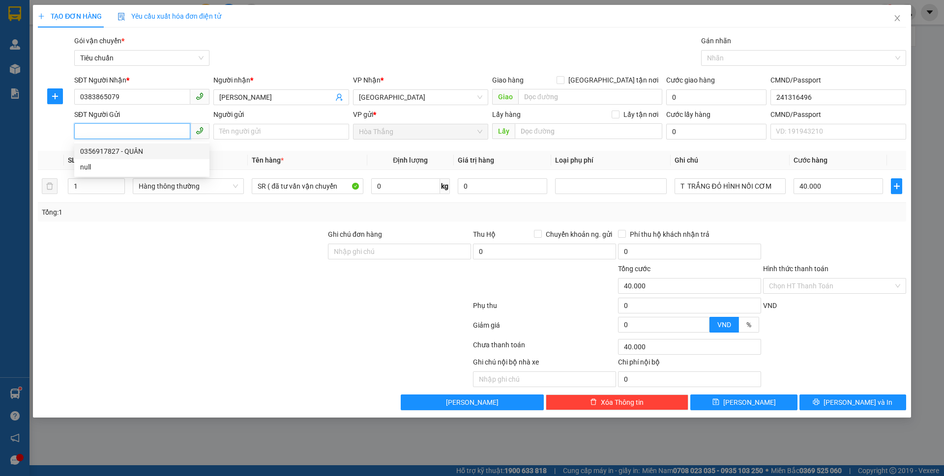
click at [131, 150] on div "0356917827 - QUÂN" at bounding box center [141, 151] width 123 height 11
type input "0356917827"
type input "QUÂN"
type input "186876217"
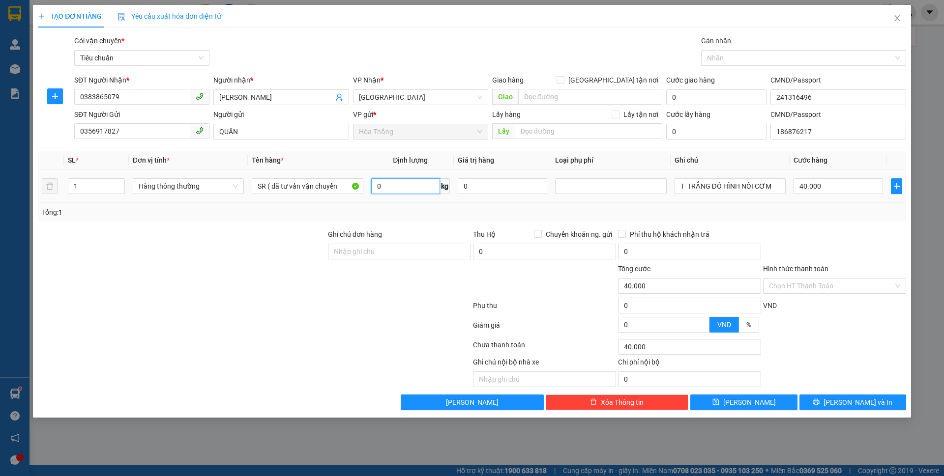
click at [412, 178] on input "0" at bounding box center [405, 186] width 69 height 16
type input "20"
click at [318, 208] on div "Tổng: 1" at bounding box center [203, 212] width 322 height 11
type input "55.000"
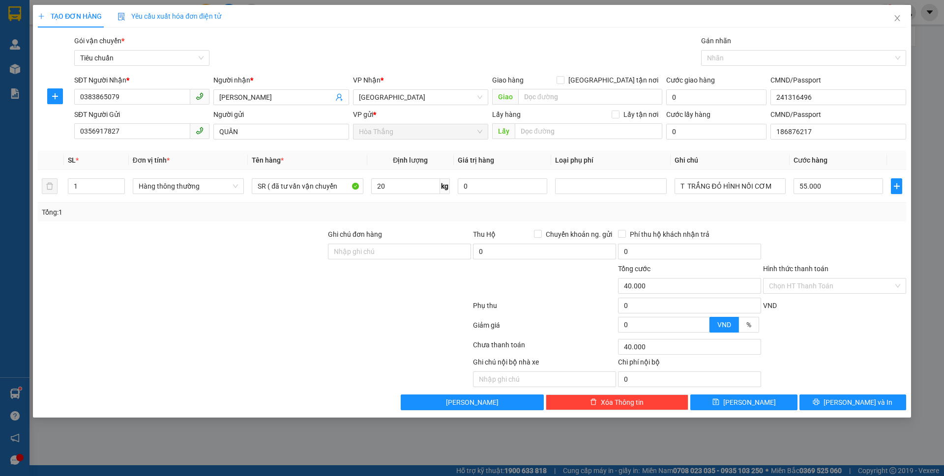
type input "55.000"
drag, startPoint x: 267, startPoint y: 185, endPoint x: 367, endPoint y: 201, distance: 100.4
click at [367, 201] on tr "1 Hàng thông thường SR ( đã tư vấn vận chuyển 20 kg 0 T TRẮNG ĐỎ HÌNH NỒI CƠM 5…" at bounding box center [472, 186] width 868 height 33
drag, startPoint x: 288, startPoint y: 187, endPoint x: 172, endPoint y: 144, distance: 123.9
click at [168, 153] on table "SL * Đơn vị tính * Tên hàng * Định lượng Giá trị hàng Loại phụ phí Ghi chú Cước…" at bounding box center [472, 177] width 868 height 52
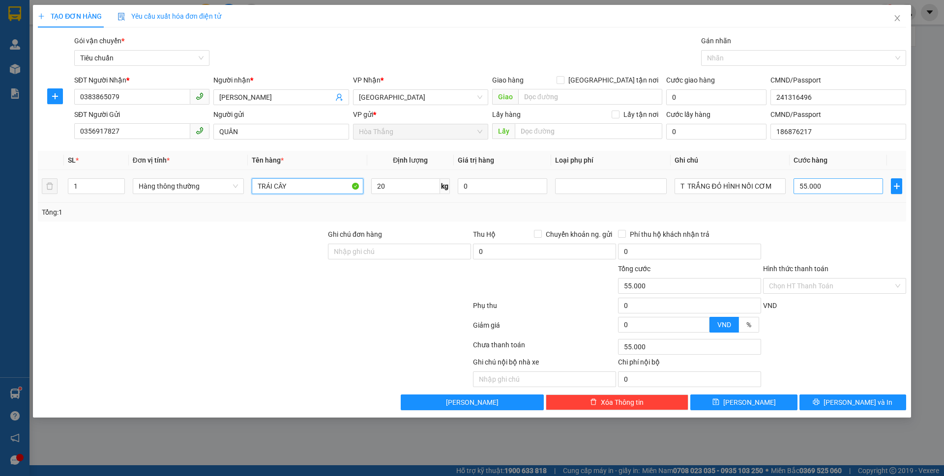
type input "TRÁI CÂY"
click at [822, 182] on input "55.000" at bounding box center [837, 186] width 89 height 16
type input "6"
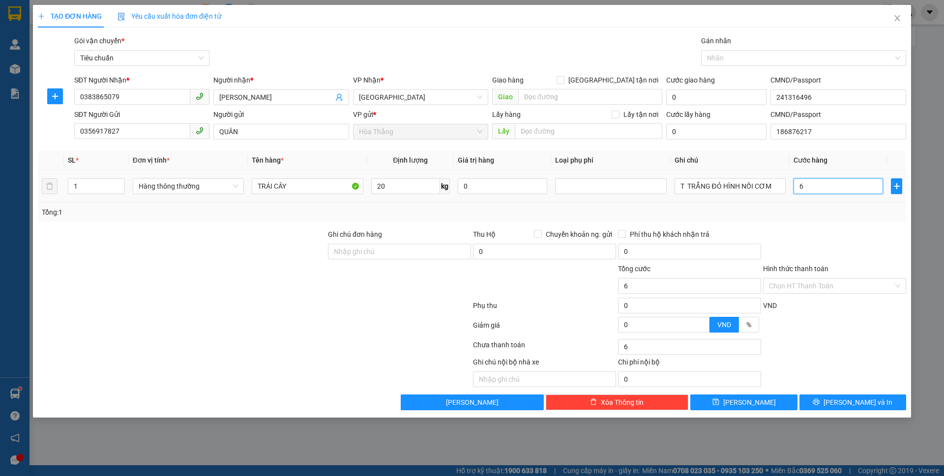
type input "60"
click at [802, 284] on input "Hình thức thanh toán" at bounding box center [831, 286] width 124 height 15
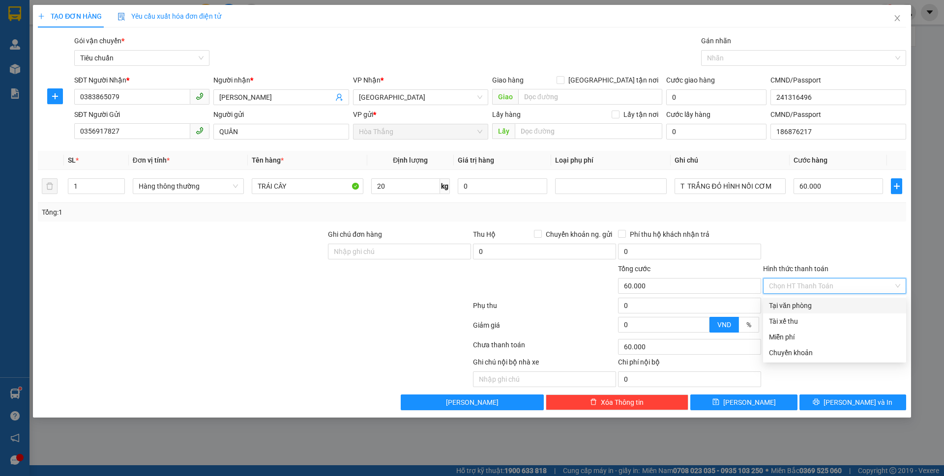
click at [798, 303] on div "Tại văn phòng" at bounding box center [834, 305] width 131 height 11
click at [846, 413] on div "TẠO ĐƠN HÀNG Yêu cầu xuất hóa đơn điện tử Transit Pickup Surcharge Ids Transit …" at bounding box center [472, 211] width 878 height 413
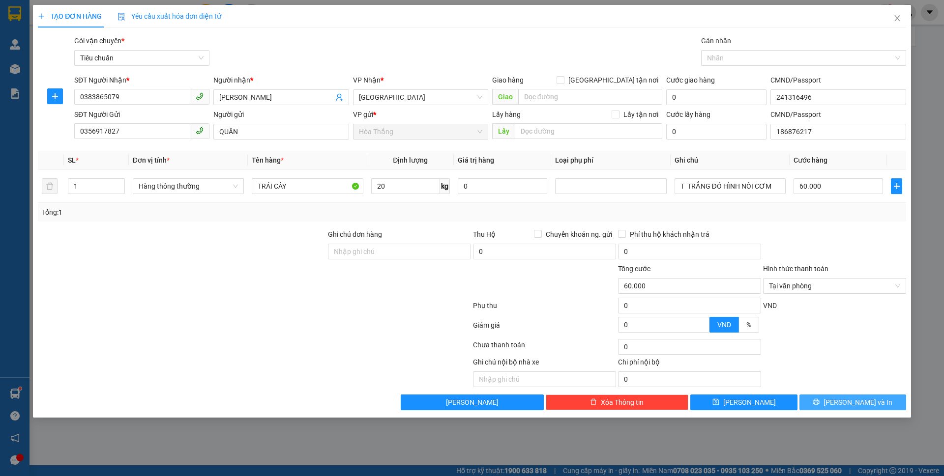
click at [842, 402] on button "[PERSON_NAME] và In" at bounding box center [852, 403] width 107 height 16
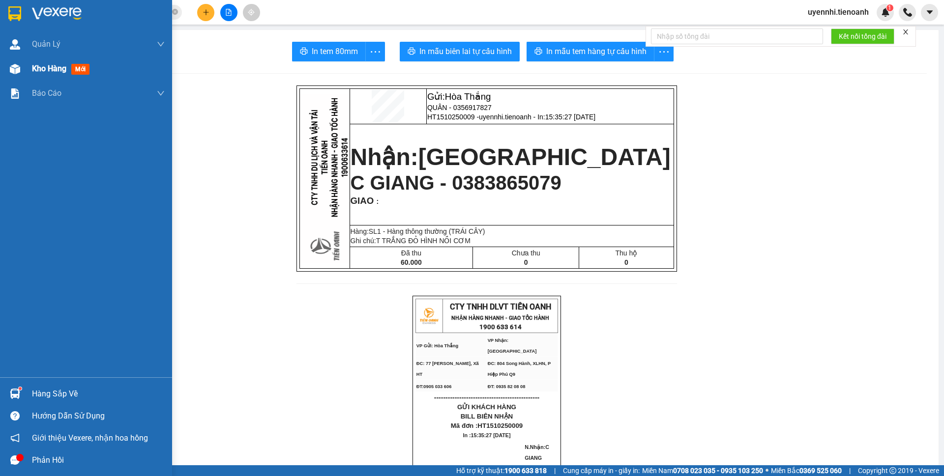
click at [59, 61] on div "Kho hàng mới" at bounding box center [98, 69] width 133 height 25
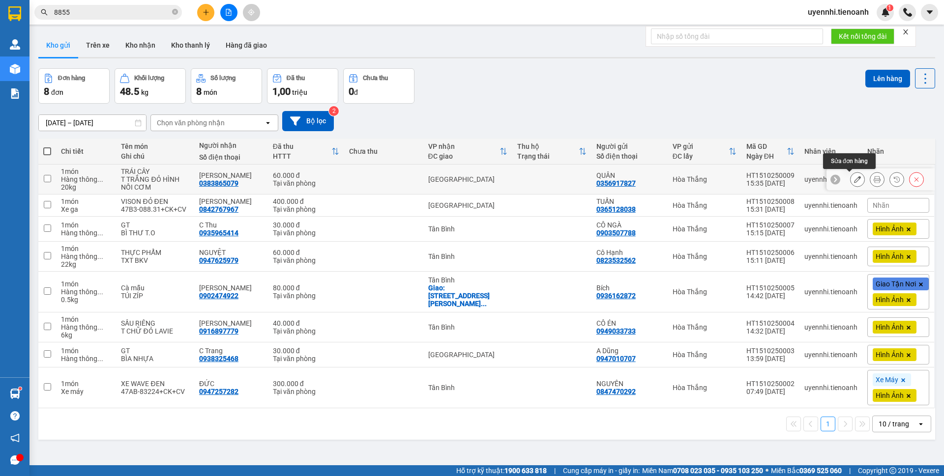
click at [856, 179] on div at bounding box center [857, 179] width 15 height 15
click at [854, 180] on icon at bounding box center [857, 179] width 7 height 7
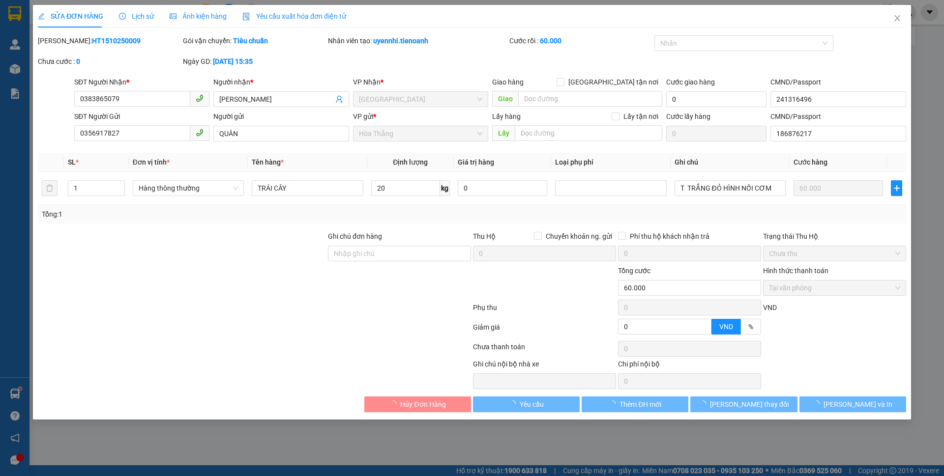
type input "0383865079"
type input "[PERSON_NAME]"
type input "241316496"
type input "0356917827"
type input "QUÂN"
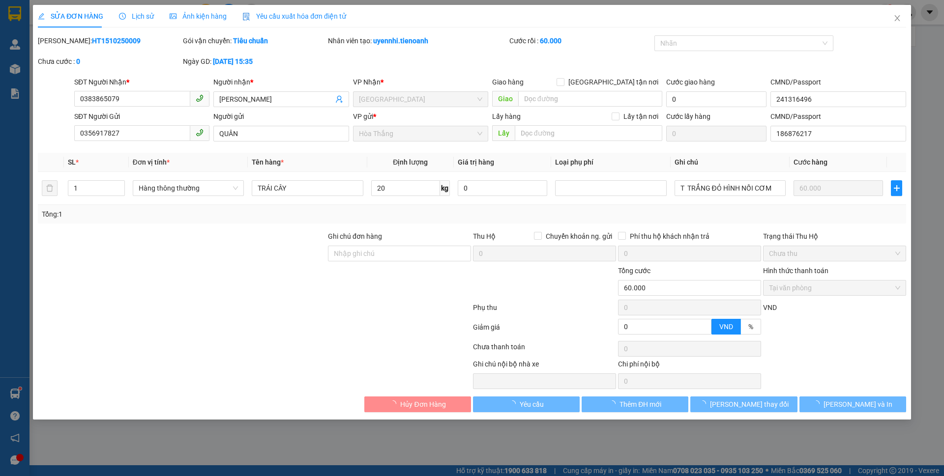
type input "186876217"
type input "0"
type input "60.000"
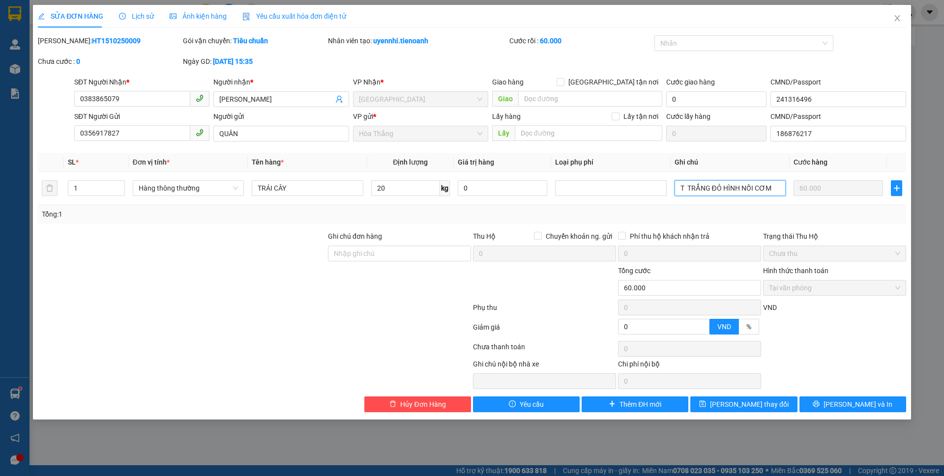
drag, startPoint x: 735, startPoint y: 191, endPoint x: 866, endPoint y: 210, distance: 132.5
click at [866, 210] on div "SL * Đơn vị tính * Tên hàng * Định lượng Giá trị hàng Loại phụ phí Ghi chú Cước…" at bounding box center [472, 188] width 868 height 71
drag, startPoint x: 730, startPoint y: 190, endPoint x: 782, endPoint y: 199, distance: 53.3
click at [782, 199] on td "T CHỮ XANH DDOR" at bounding box center [729, 188] width 119 height 33
drag, startPoint x: 722, startPoint y: 188, endPoint x: 848, endPoint y: 205, distance: 127.0
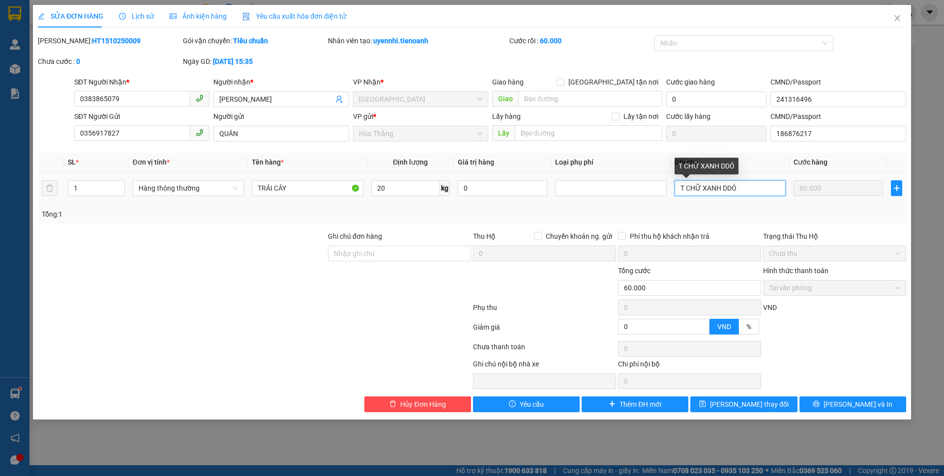
click at [848, 205] on div "SL * Đơn vị tính * Tên hàng * Định lượng Giá trị hàng Loại phụ phí Ghi chú Cước…" at bounding box center [472, 188] width 868 height 71
type input "T CHỮ XANH ĐỎ"
click at [839, 399] on button "[PERSON_NAME] và In" at bounding box center [852, 405] width 107 height 16
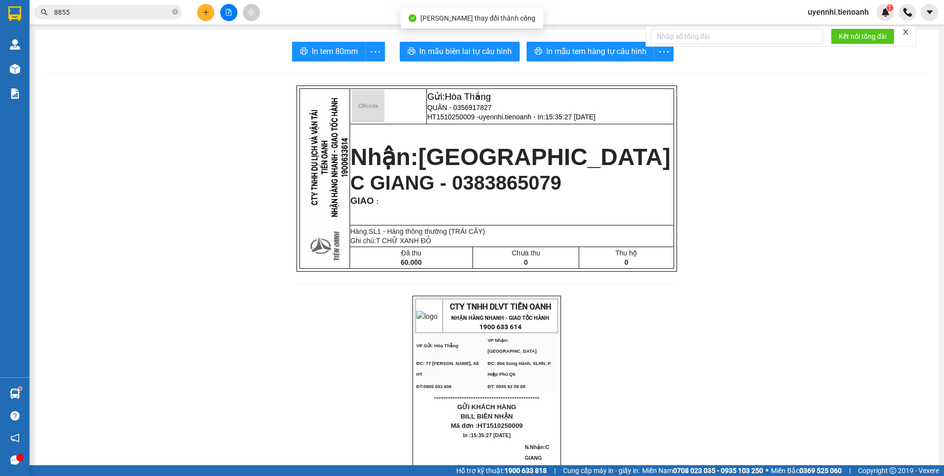
click at [481, 50] on span "In mẫu biên lai tự cấu hình" at bounding box center [465, 51] width 92 height 12
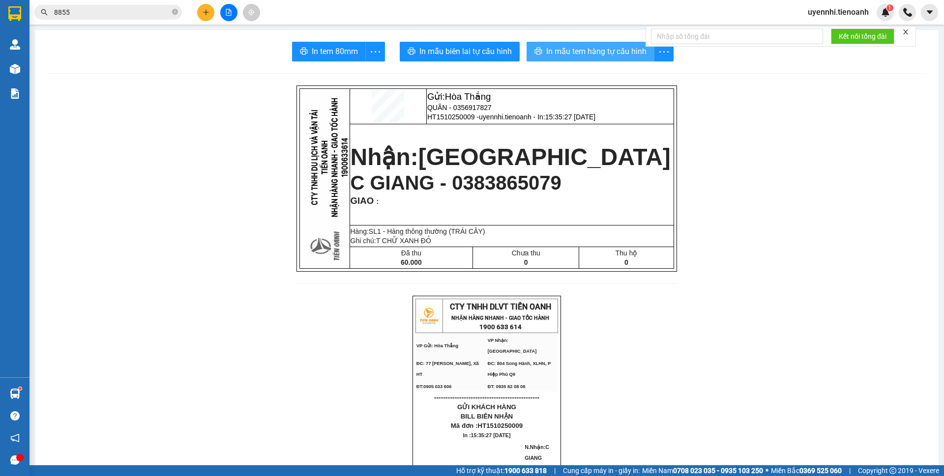
click at [584, 53] on span "In mẫu tem hàng tự cấu hình" at bounding box center [596, 51] width 100 height 12
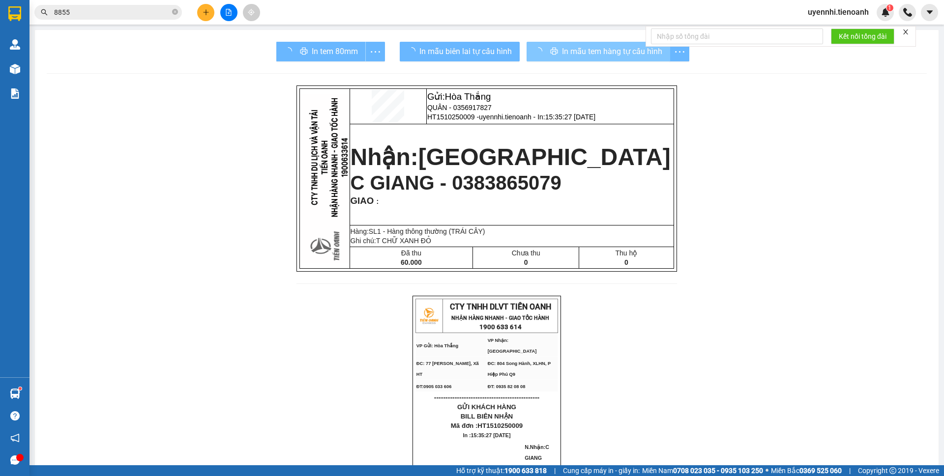
click at [455, 49] on span "In mẫu biên lai tự cấu hình" at bounding box center [465, 51] width 92 height 12
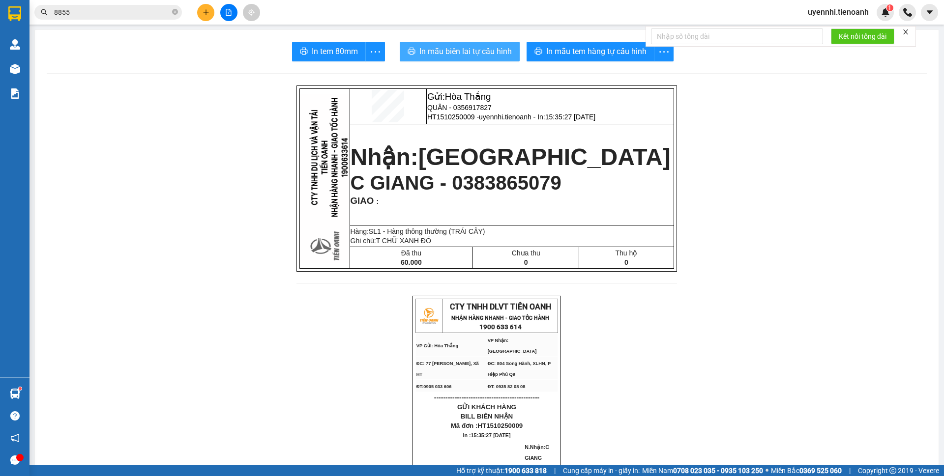
drag, startPoint x: 584, startPoint y: 52, endPoint x: 455, endPoint y: 49, distance: 128.8
click at [455, 49] on span "In mẫu biên lai tự cấu hình" at bounding box center [465, 51] width 92 height 12
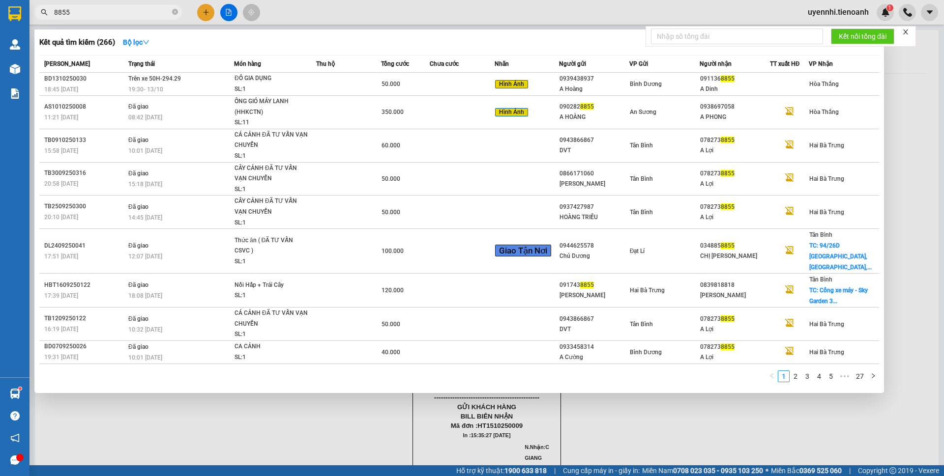
click at [100, 16] on input "8855" at bounding box center [112, 12] width 116 height 11
click at [206, 7] on div at bounding box center [472, 238] width 944 height 476
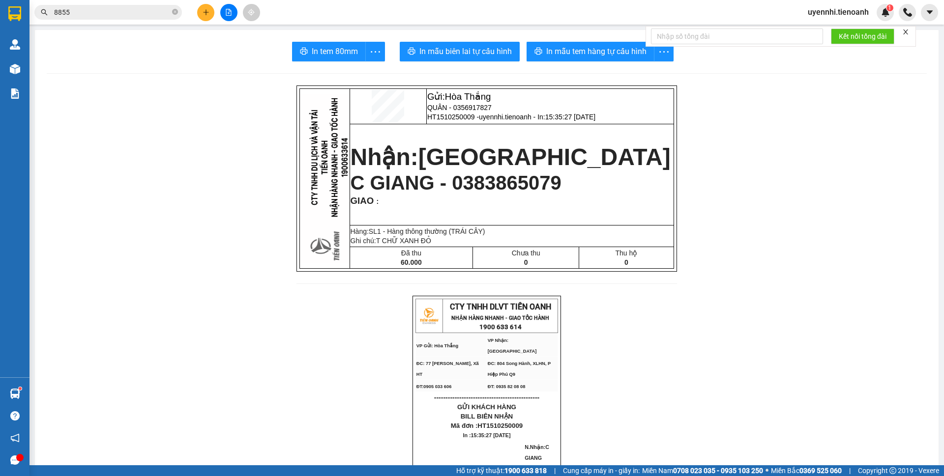
click at [209, 13] on button at bounding box center [205, 12] width 17 height 17
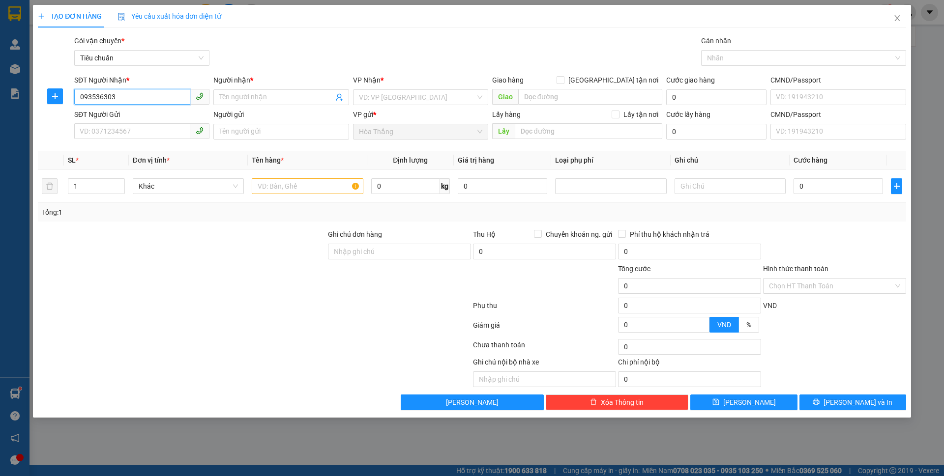
type input "0935363036"
click at [109, 115] on div "0935363036 - ATHÀNH" at bounding box center [141, 117] width 123 height 11
type input "ATHÀNH"
checkbox input "true"
type input "[STREET_ADDRESS]"
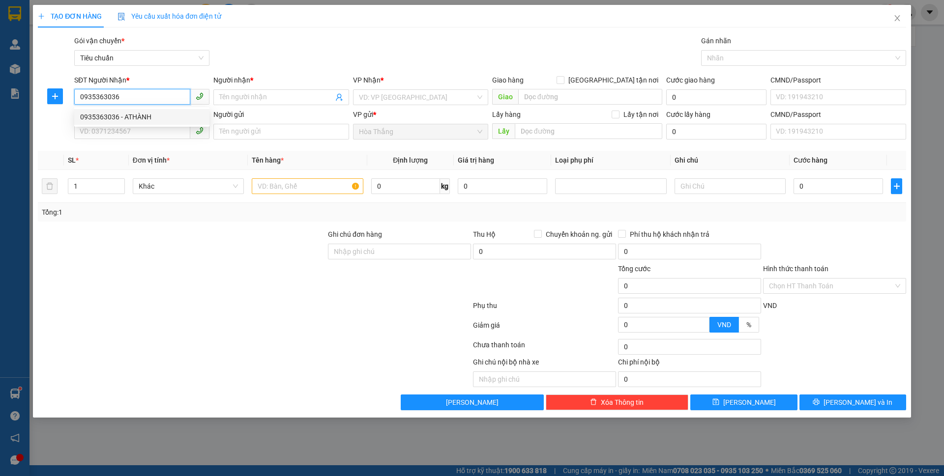
type input "50.000"
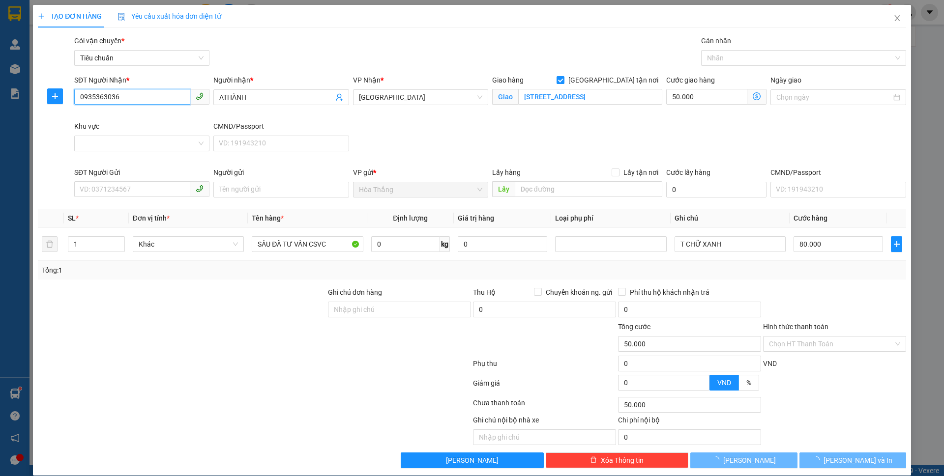
type input "130.000"
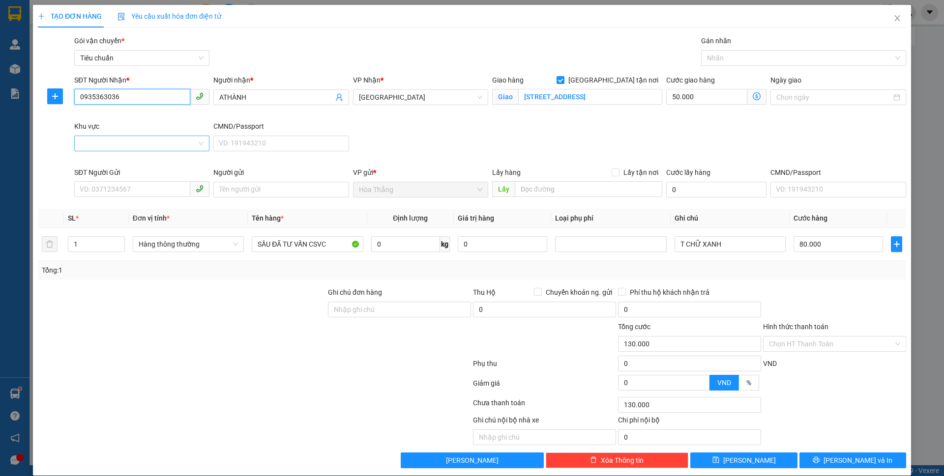
type input "0935363036"
click at [119, 139] on input "Khu vực" at bounding box center [138, 143] width 116 height 15
click at [113, 457] on div "THỦ ĐỨC" at bounding box center [141, 462] width 122 height 11
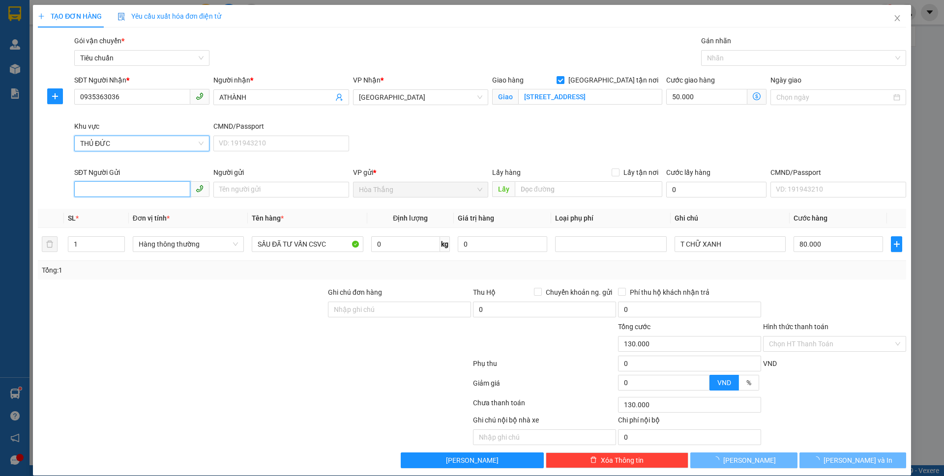
click at [113, 182] on input "SĐT Người Gửi" at bounding box center [132, 189] width 116 height 16
type input "80.000"
type input "0"
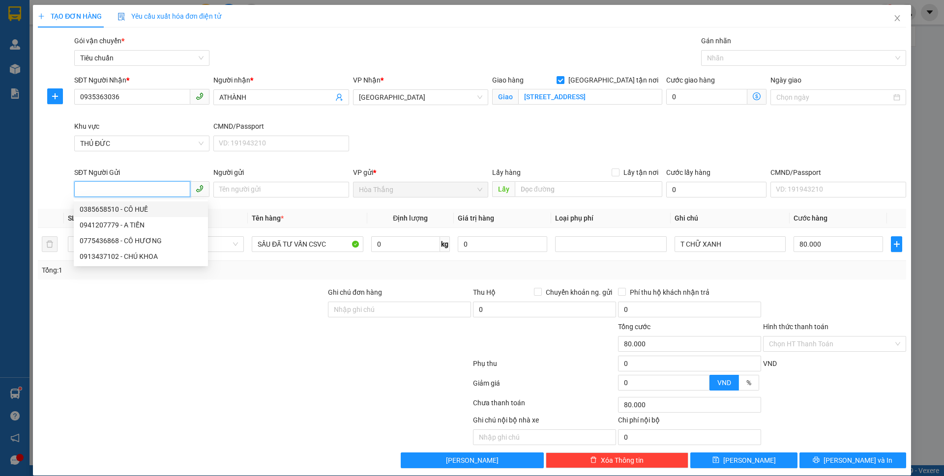
click at [119, 210] on div "0385658510 - CÔ HUẾ" at bounding box center [141, 209] width 122 height 11
type input "0385658510"
type input "CÔ HUẾ"
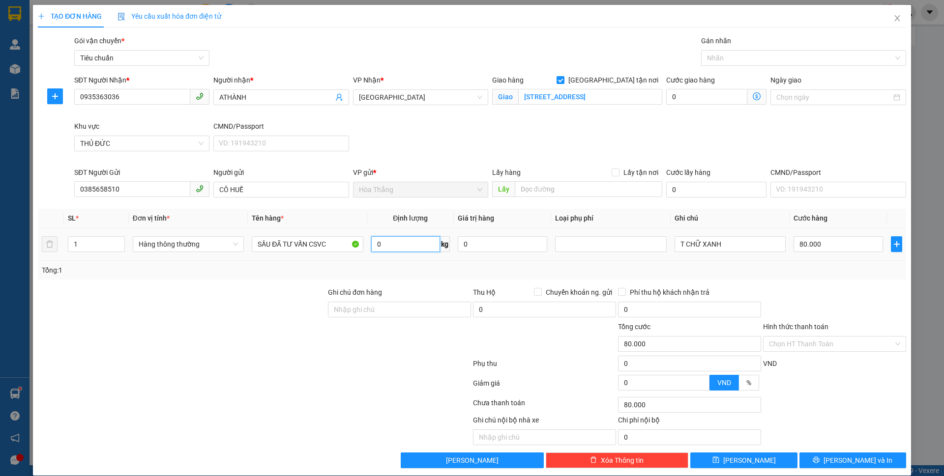
click at [403, 243] on input "0" at bounding box center [405, 244] width 69 height 16
type input "5"
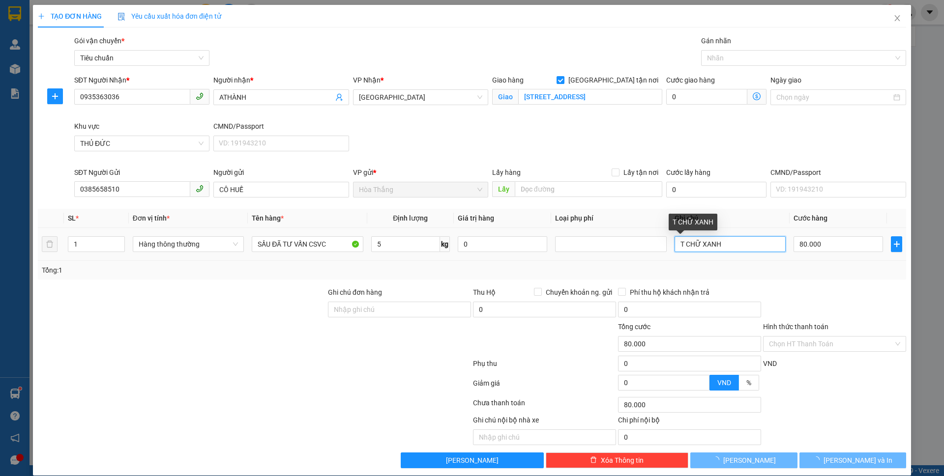
click at [726, 243] on input "T CHỮ XANH" at bounding box center [729, 244] width 111 height 16
type input "30.000"
type input "80.000"
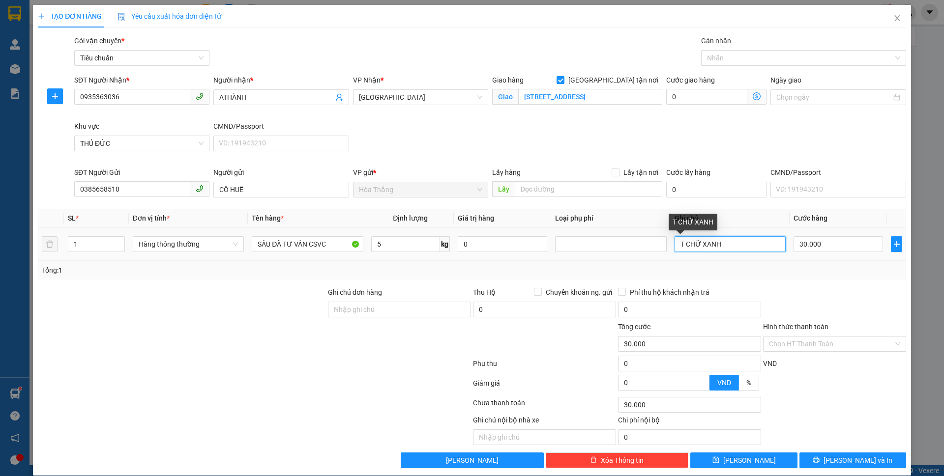
type input "80.000"
type input "50.000"
type input "T CHỮ XANH ĐỎ"
click at [752, 141] on div "SĐT Người Nhận * 0935363036 Người nhận * ATHÀNH VP Nhận * Thủ Đức Giao hàng [GE…" at bounding box center [489, 121] width 835 height 92
click at [744, 61] on div at bounding box center [798, 58] width 190 height 12
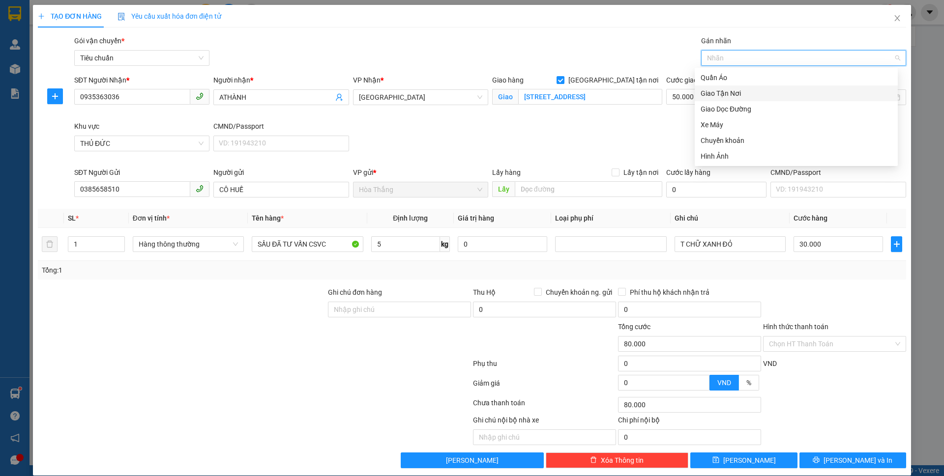
click at [724, 95] on div "Giao Tận Nơi" at bounding box center [795, 93] width 191 height 11
click at [627, 129] on div "SĐT Người Nhận * 0935363036 Người nhận * ATHÀNH VP Nhận * Thủ Đức Giao hàng [GE…" at bounding box center [489, 121] width 835 height 92
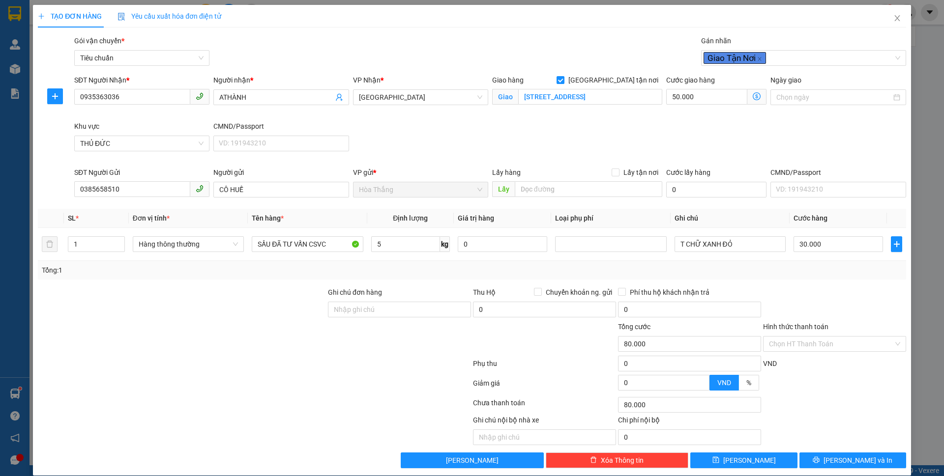
click at [752, 96] on icon "dollar-circle" at bounding box center [756, 96] width 8 height 8
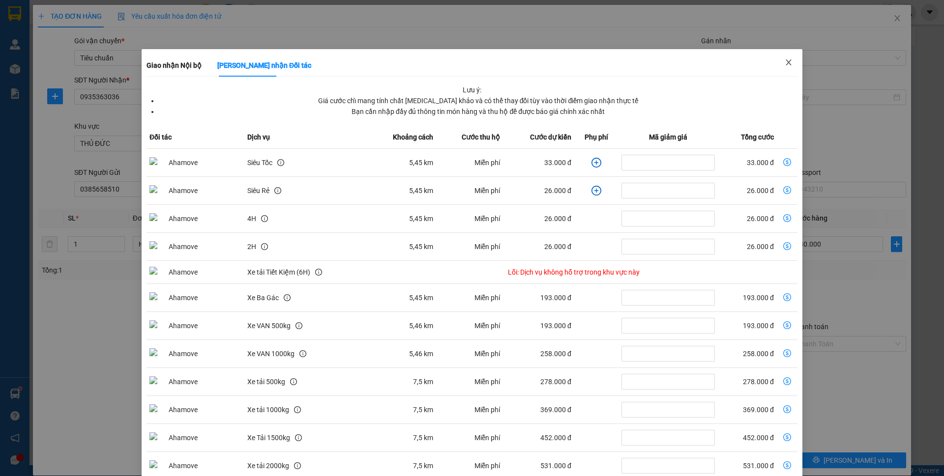
click at [776, 63] on span "Close" at bounding box center [789, 63] width 28 height 28
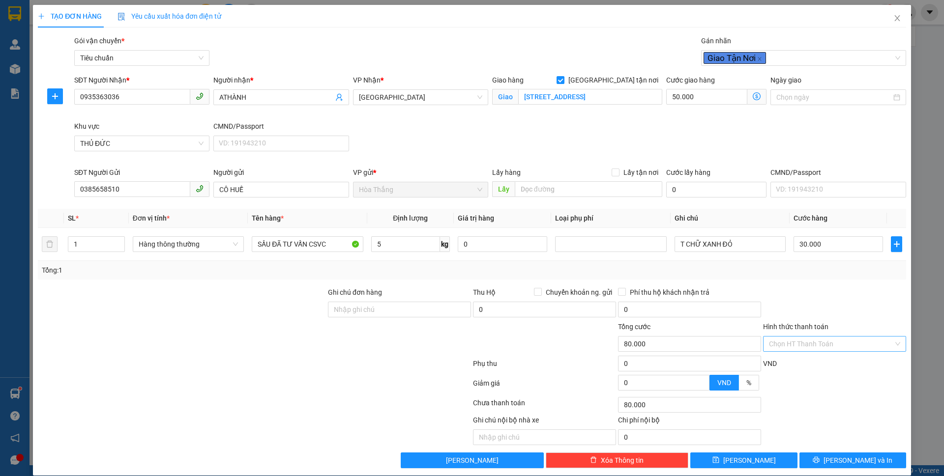
click at [822, 344] on input "Hình thức thanh toán" at bounding box center [831, 344] width 124 height 15
click at [792, 361] on div "Tại văn phòng" at bounding box center [827, 363] width 130 height 11
type input "0"
click at [819, 457] on icon "printer" at bounding box center [815, 460] width 7 height 7
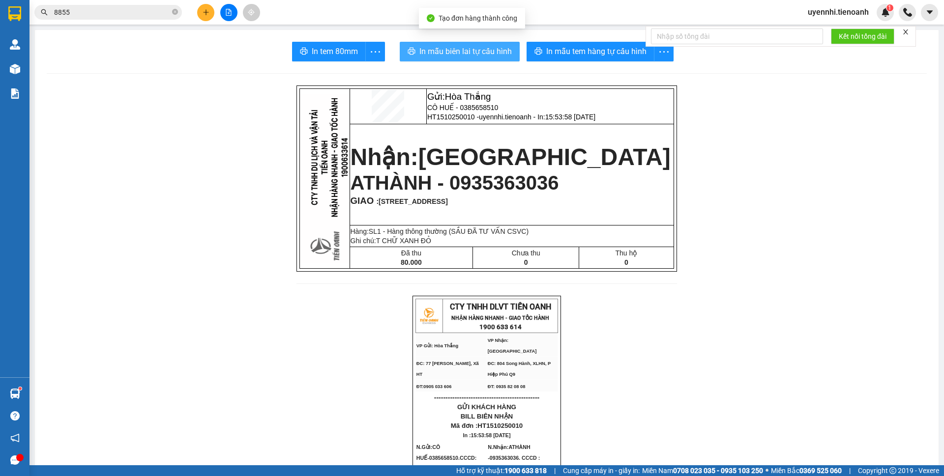
click at [487, 47] on span "In mẫu biên lai tự cấu hình" at bounding box center [465, 51] width 92 height 12
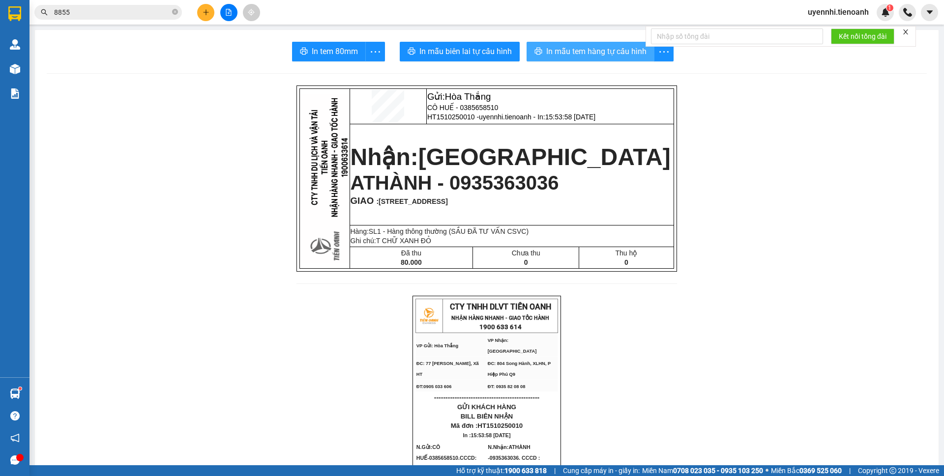
click at [563, 46] on span "In mẫu tem hàng tự cấu hình" at bounding box center [596, 51] width 100 height 12
click at [203, 9] on icon "plus" at bounding box center [205, 12] width 7 height 7
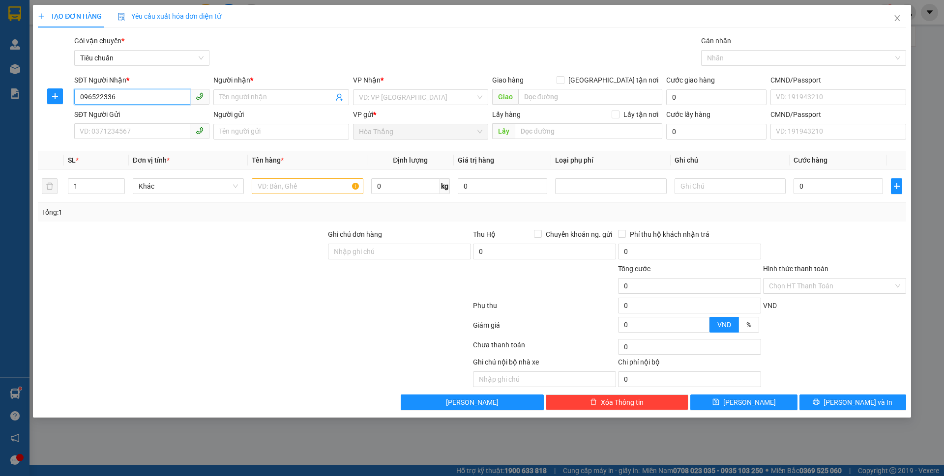
type input "0965223363"
click at [113, 121] on div "0965223363 - C Thảo" at bounding box center [141, 117] width 123 height 11
type input "C Thảo"
type input "066194014220"
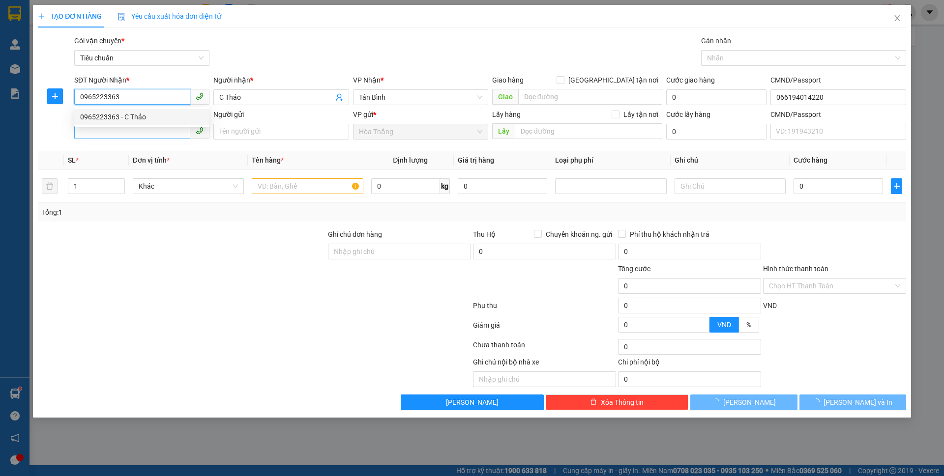
type input "0965223363"
type input "70.000"
click at [106, 138] on input "SĐT Người Gửi" at bounding box center [132, 131] width 116 height 16
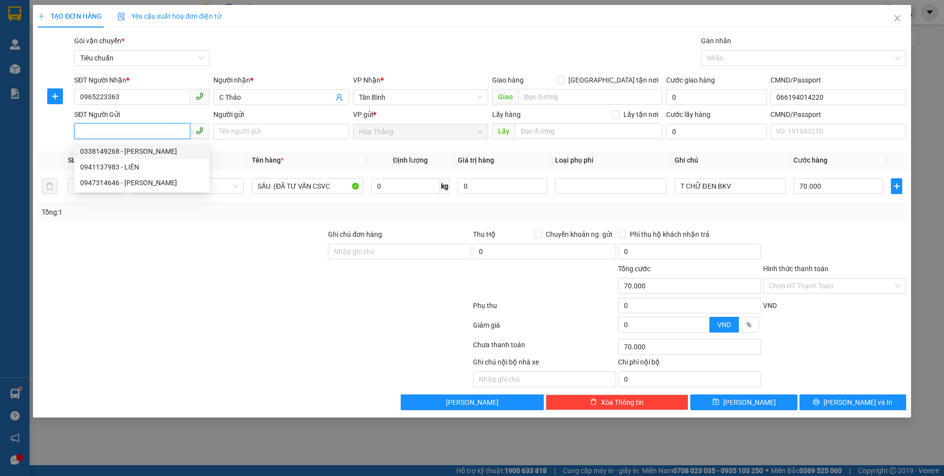
click at [123, 152] on div "0338149268 - [PERSON_NAME]" at bounding box center [141, 151] width 123 height 11
type input "0338149268"
type input "C Hạnh"
type input "034175019602"
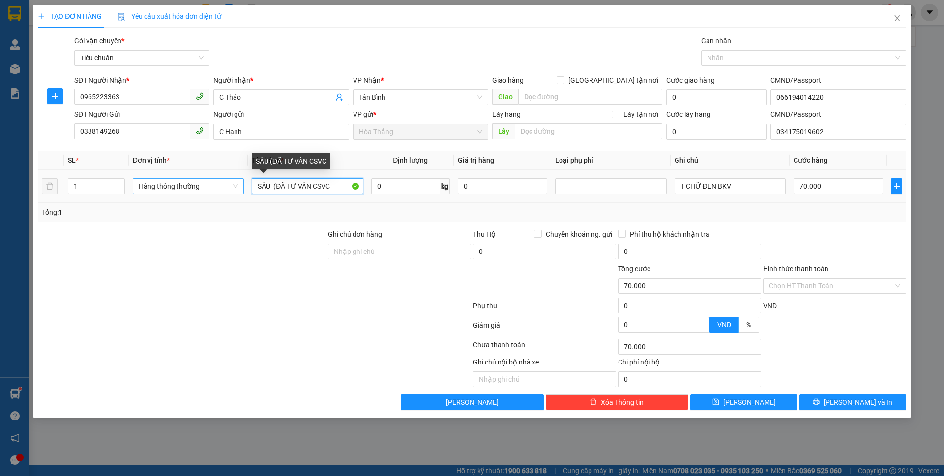
drag, startPoint x: 334, startPoint y: 187, endPoint x: 228, endPoint y: 185, distance: 106.2
click at [228, 185] on tr "1 Hàng thông thường SẦU (ĐÃ TƯ VẤN CSVC 0 kg 0 T CHỮ ĐEN BKV 70.000" at bounding box center [472, 186] width 868 height 33
type input "D"
type input "ĐÒNG HỒ"
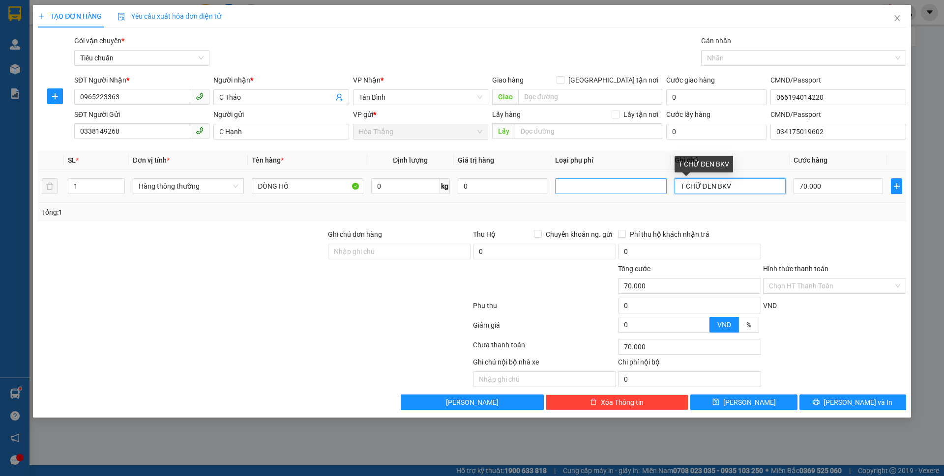
drag, startPoint x: 735, startPoint y: 188, endPoint x: 627, endPoint y: 188, distance: 108.1
click at [627, 188] on tr "1 Hàng thông thường ĐÒNG HỒ 0 kg 0 T CHỮ ĐEN BKV 70.000" at bounding box center [472, 186] width 868 height 33
type input "HỌP CHỮ ĐEN"
click at [863, 196] on td "70.000" at bounding box center [837, 186] width 97 height 33
click at [810, 185] on input "70.000" at bounding box center [837, 186] width 89 height 16
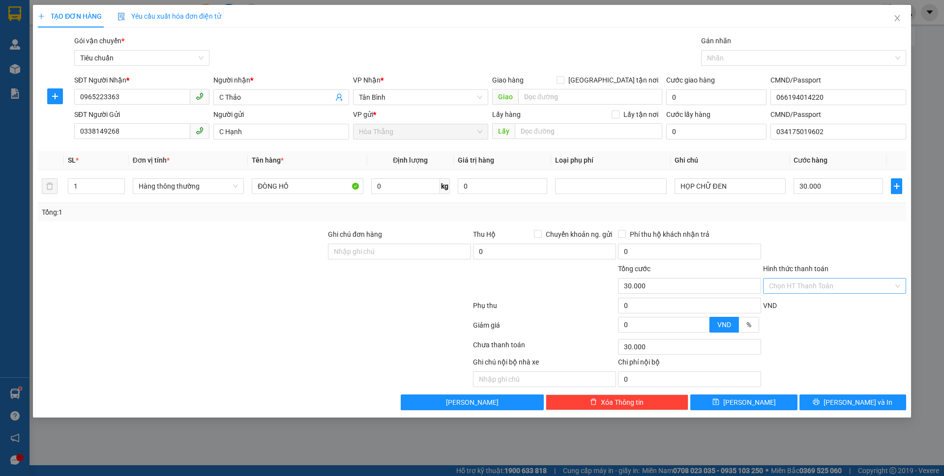
click at [803, 281] on input "Hình thức thanh toán" at bounding box center [831, 286] width 124 height 15
click at [803, 303] on div "Tại văn phòng" at bounding box center [834, 305] width 131 height 11
click at [819, 402] on icon "printer" at bounding box center [815, 402] width 7 height 7
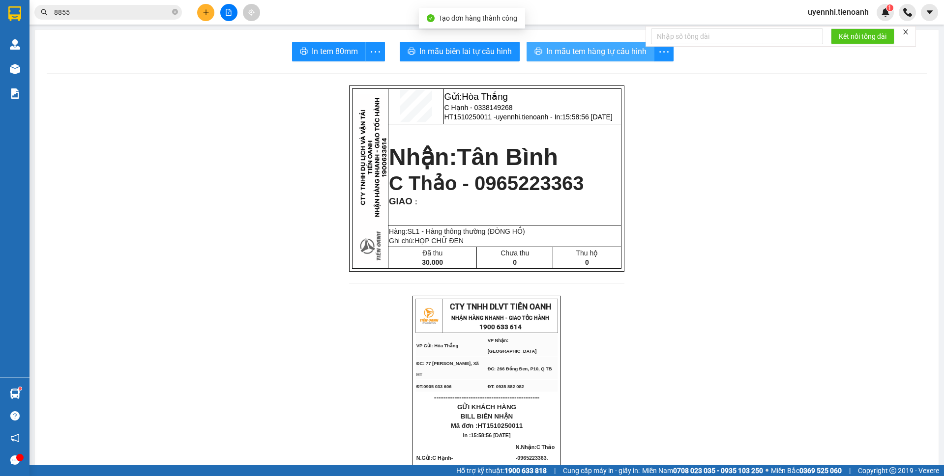
click at [605, 52] on span "In mẫu tem hàng tự cấu hình" at bounding box center [596, 51] width 100 height 12
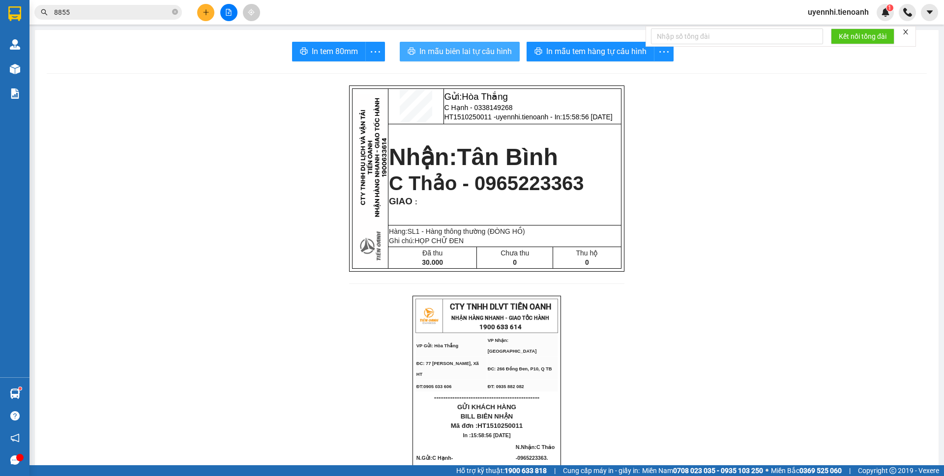
click at [469, 48] on span "In mẫu biên lai tự cấu hình" at bounding box center [465, 51] width 92 height 12
click at [202, 16] on button at bounding box center [205, 12] width 17 height 17
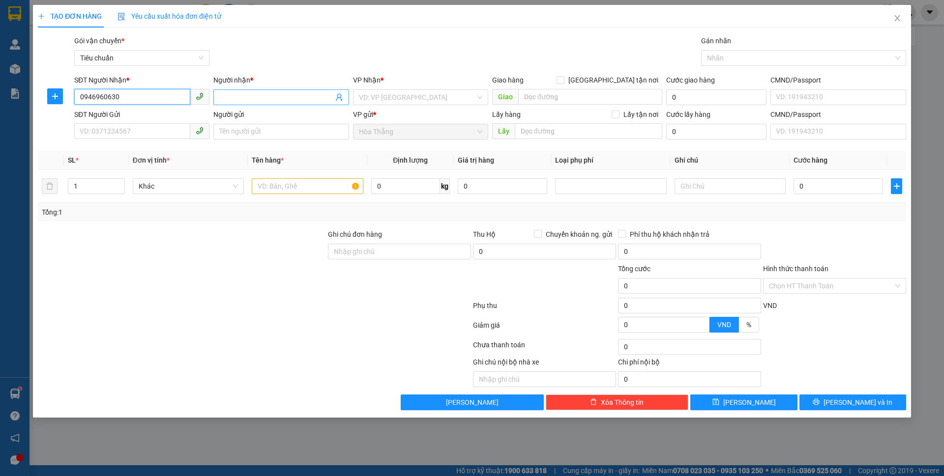
type input "0946960630"
click at [240, 97] on input "Người nhận *" at bounding box center [276, 97] width 114 height 11
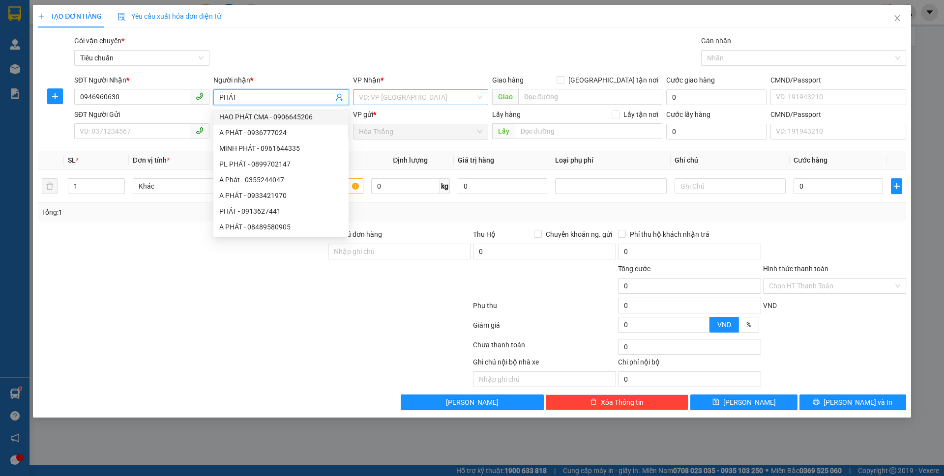
type input "PHÁT"
click at [399, 96] on input "search" at bounding box center [417, 97] width 116 height 15
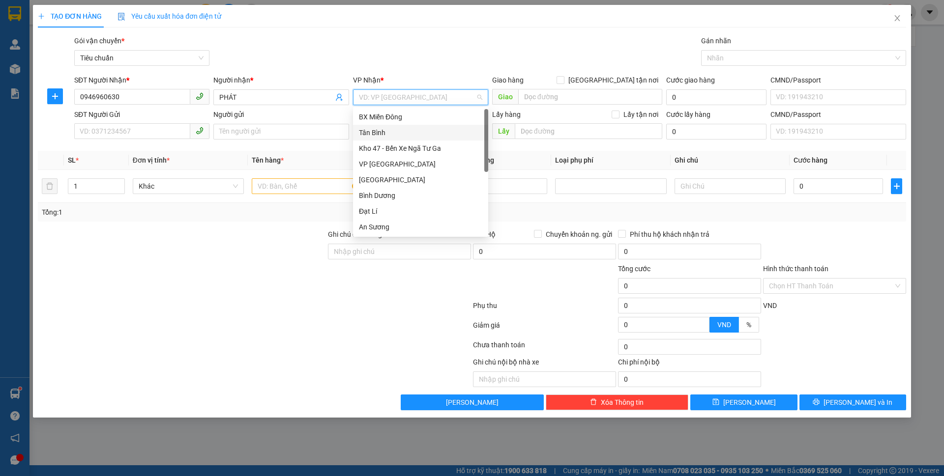
click at [379, 131] on div "Tân Bình" at bounding box center [420, 132] width 123 height 11
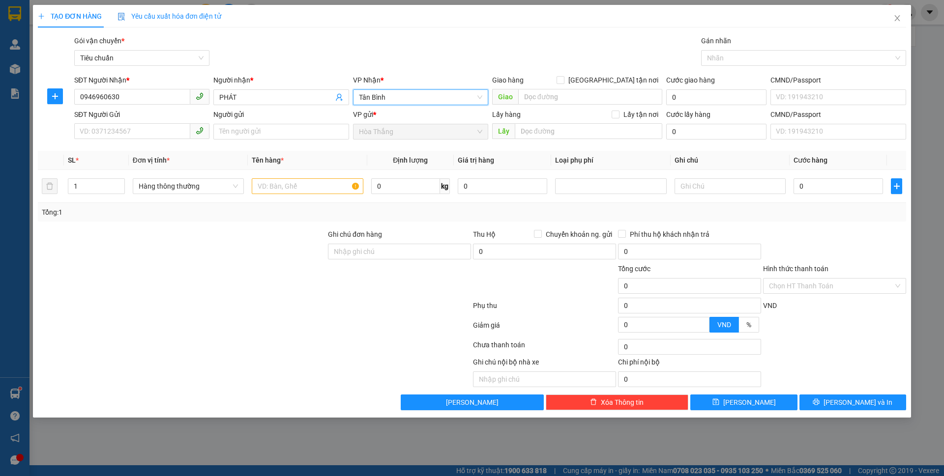
click at [396, 99] on span "Tân Bình" at bounding box center [420, 97] width 123 height 15
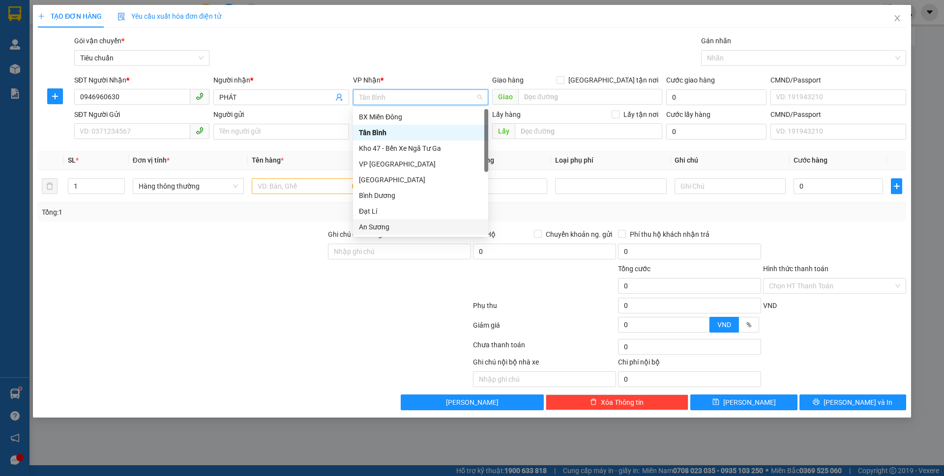
click at [373, 227] on div "An Sương" at bounding box center [420, 227] width 123 height 11
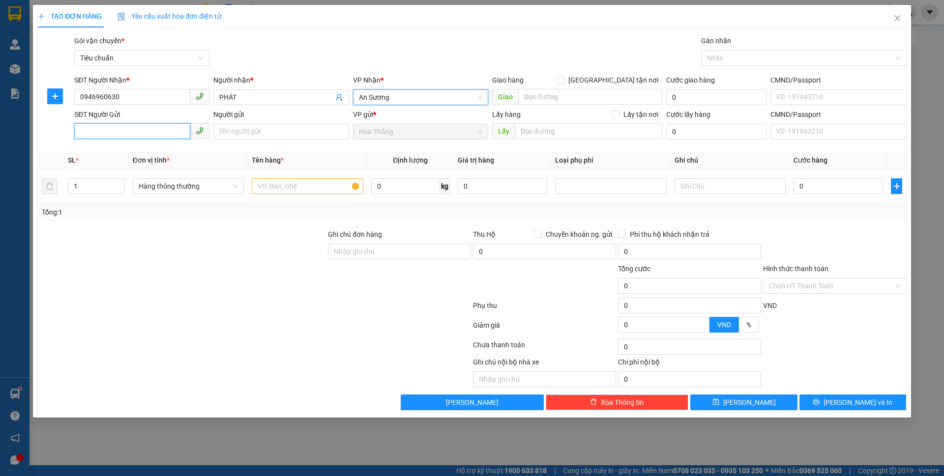
click at [123, 123] on input "SĐT Người Gửi" at bounding box center [132, 131] width 116 height 16
type input "0706061778"
drag, startPoint x: 140, startPoint y: 152, endPoint x: 152, endPoint y: 152, distance: 11.8
click at [142, 152] on div "0706061778 - THương" at bounding box center [141, 151] width 123 height 11
type input "THương"
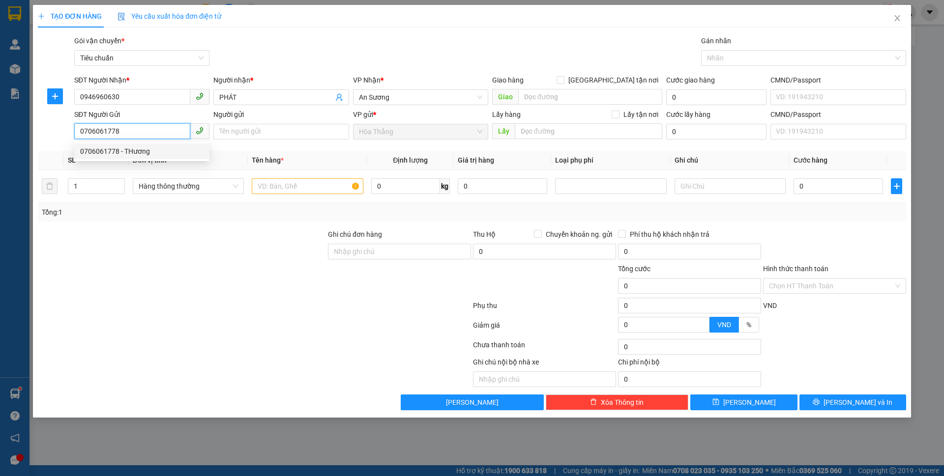
type input "066185014078"
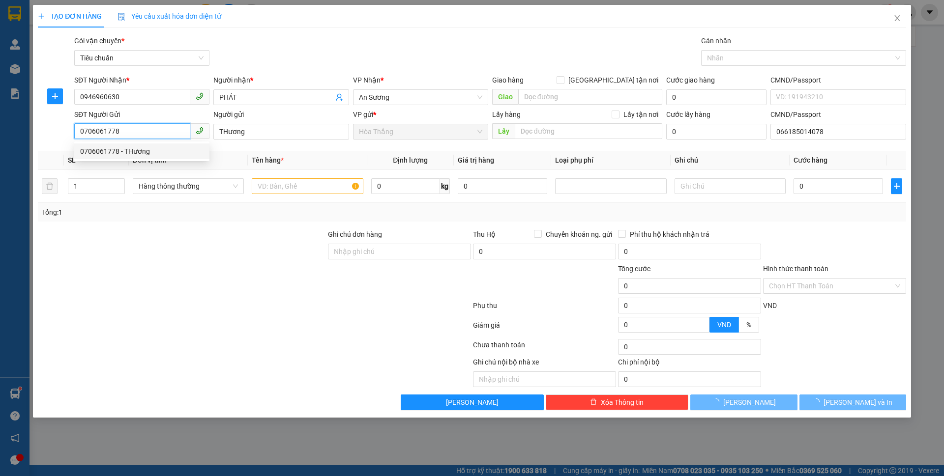
type input "30.000"
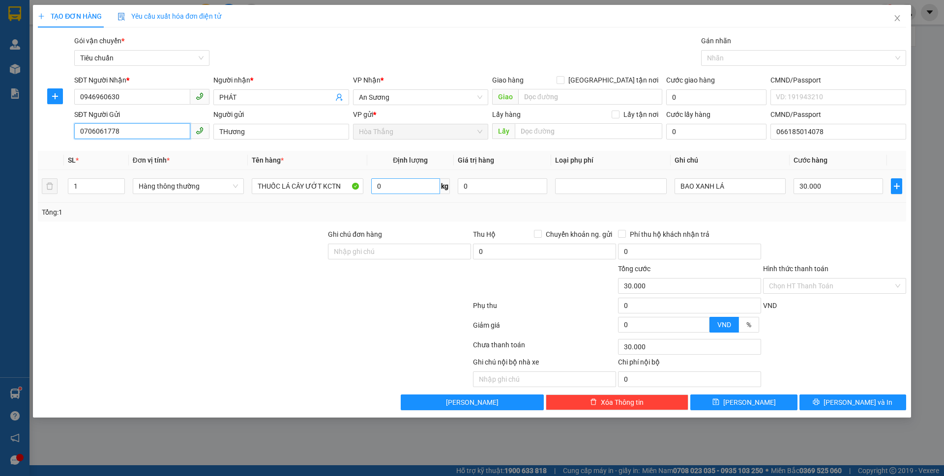
type input "0706061778"
click at [432, 188] on input "0" at bounding box center [405, 186] width 69 height 16
type input "8"
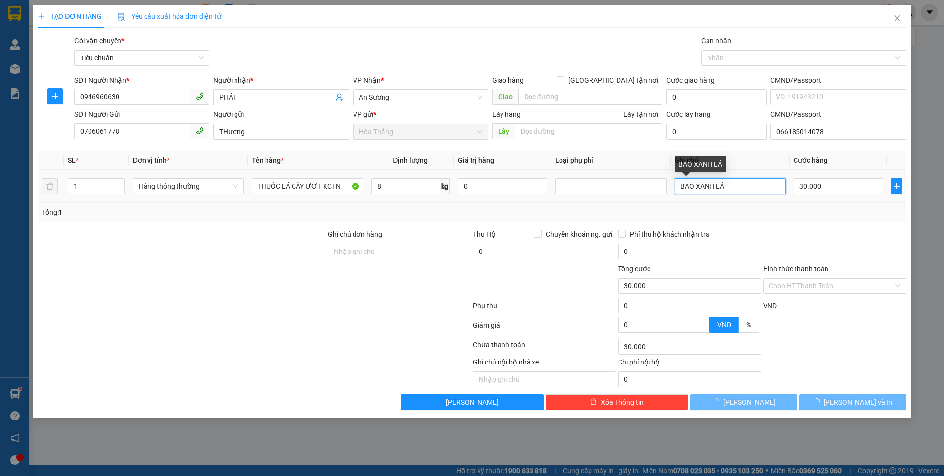
drag, startPoint x: 716, startPoint y: 191, endPoint x: 765, endPoint y: 195, distance: 48.9
click at [764, 194] on div "BAO XANH LÁ" at bounding box center [729, 186] width 111 height 20
type input "40.000"
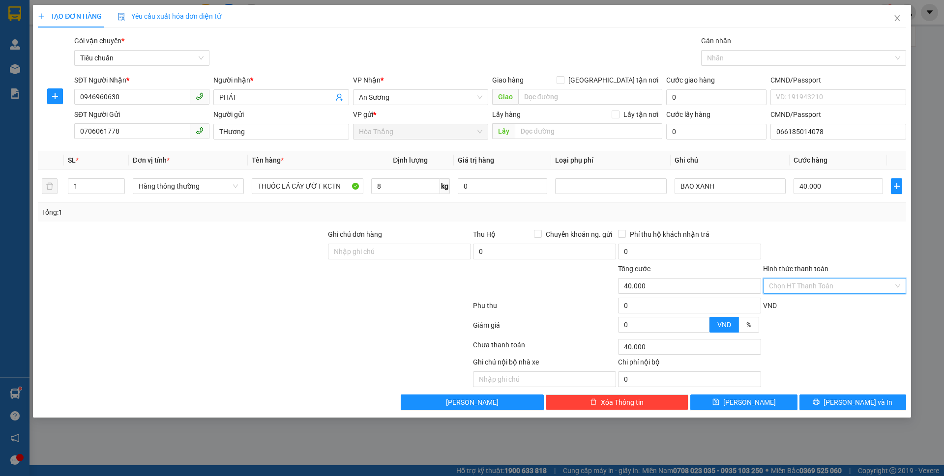
click at [800, 286] on input "Hình thức thanh toán" at bounding box center [831, 286] width 124 height 15
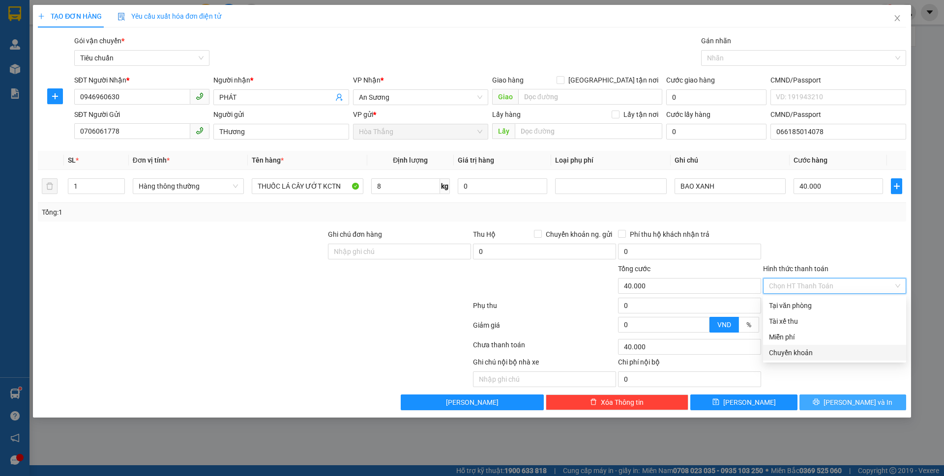
click at [833, 396] on button "[PERSON_NAME] và In" at bounding box center [852, 403] width 107 height 16
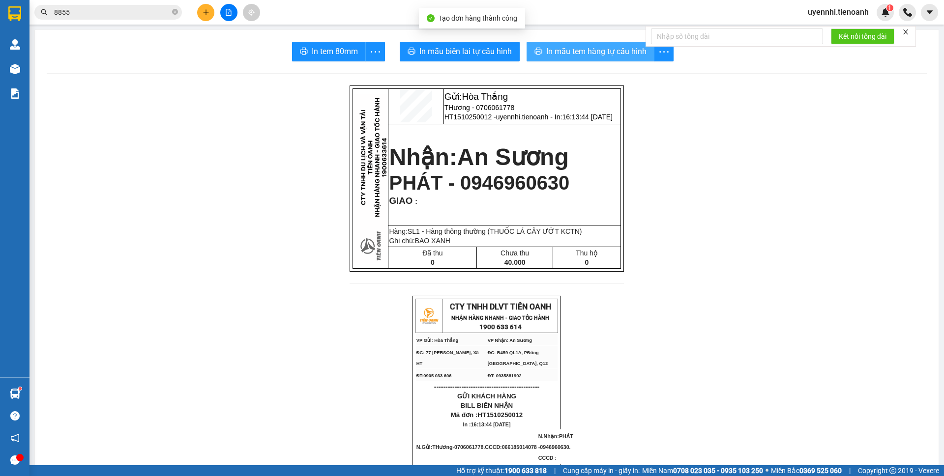
click at [554, 44] on button "In mẫu tem hàng tự cấu hình" at bounding box center [590, 52] width 128 height 20
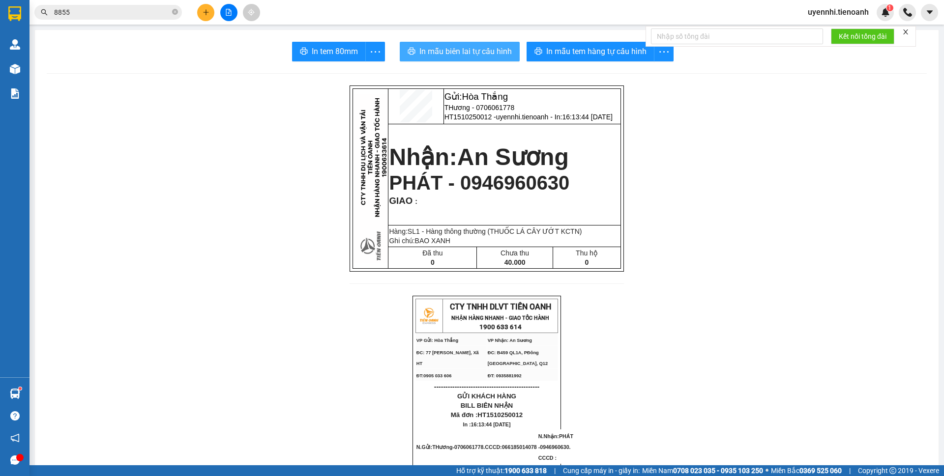
click at [464, 44] on button "In mẫu biên lai tự cấu hình" at bounding box center [460, 52] width 120 height 20
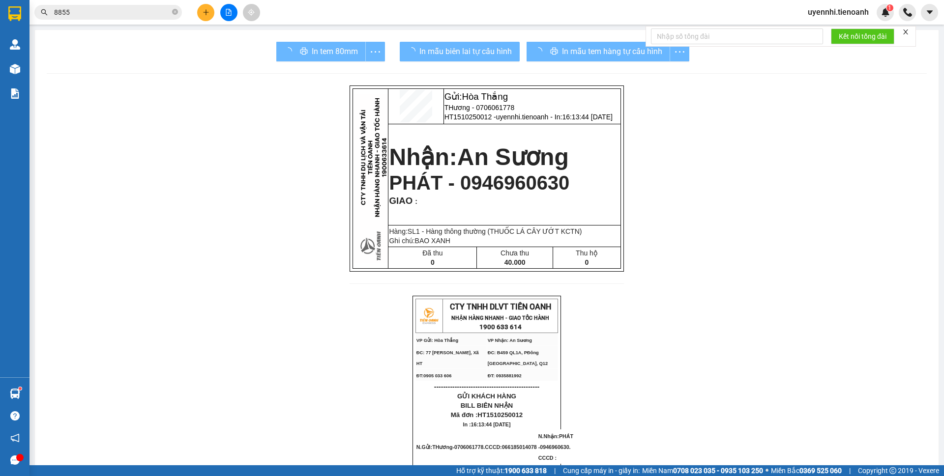
click at [557, 59] on button "In mẫu tem hàng tự cấu hình" at bounding box center [598, 52] width 144 height 20
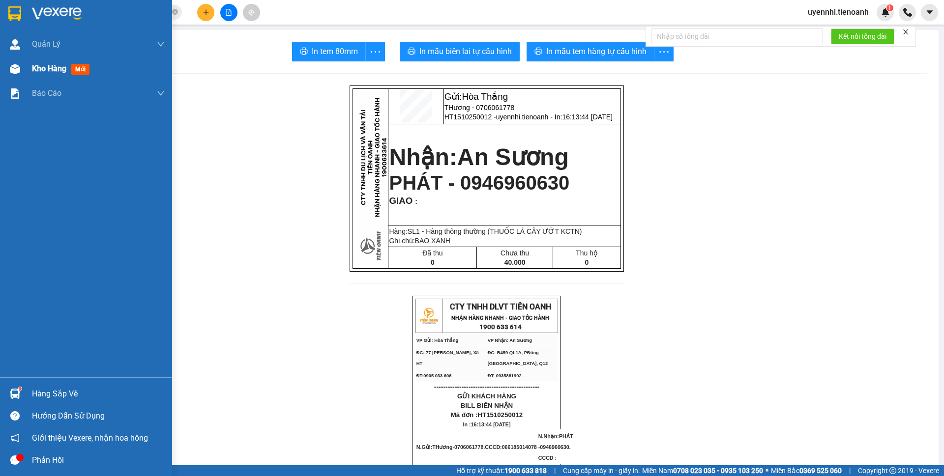
click at [17, 71] on img at bounding box center [15, 69] width 10 height 10
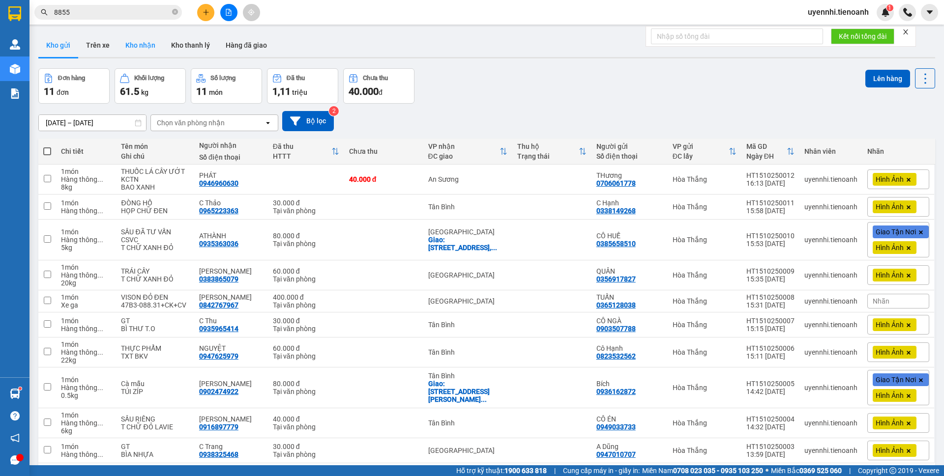
click at [144, 48] on button "Kho nhận" at bounding box center [140, 45] width 46 height 24
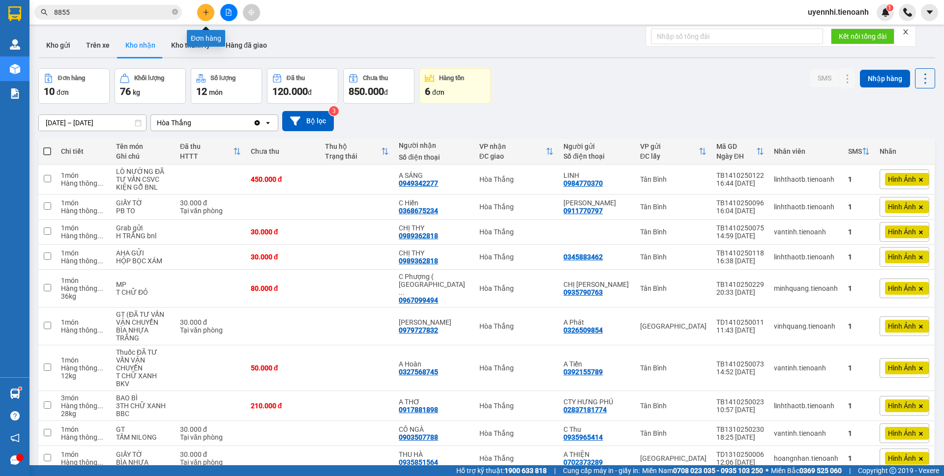
click at [202, 14] on icon "plus" at bounding box center [205, 12] width 7 height 7
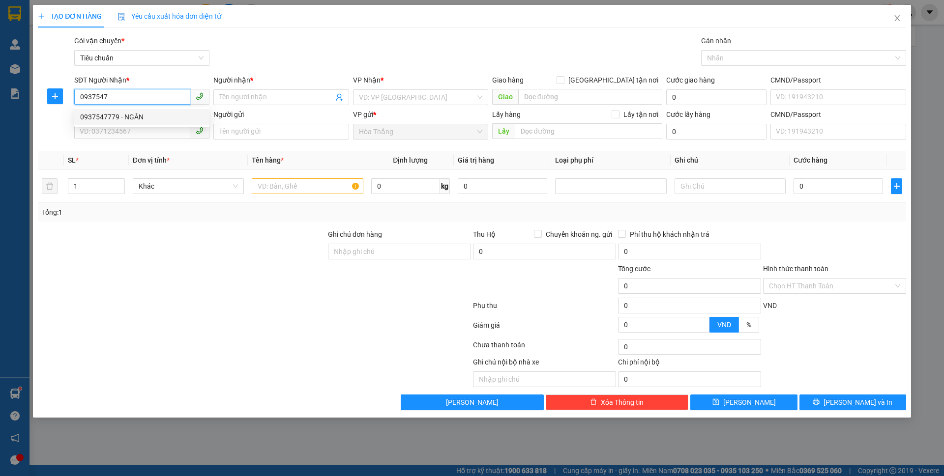
click at [107, 116] on div "0937547779 - NGÂN" at bounding box center [141, 117] width 123 height 11
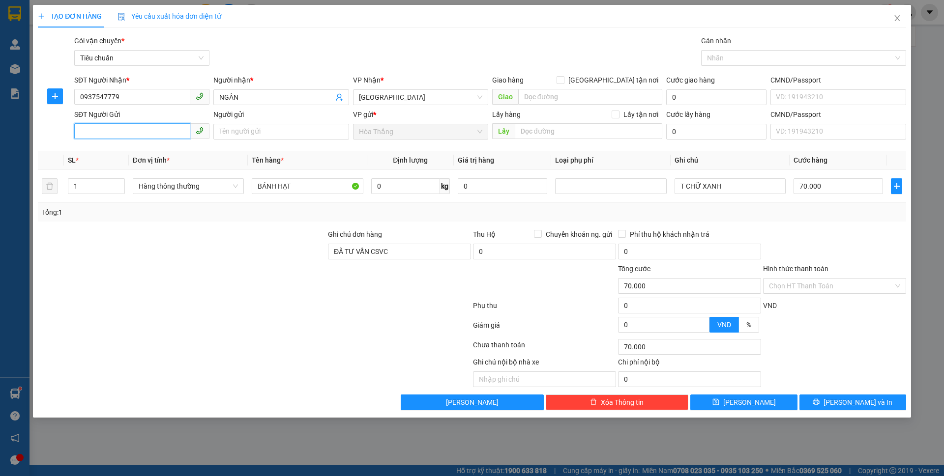
click at [146, 134] on input "SĐT Người Gửi" at bounding box center [132, 131] width 116 height 16
click at [134, 153] on div "0938798398 - [PERSON_NAME]" at bounding box center [141, 151] width 123 height 11
click at [410, 180] on input "0" at bounding box center [405, 186] width 69 height 16
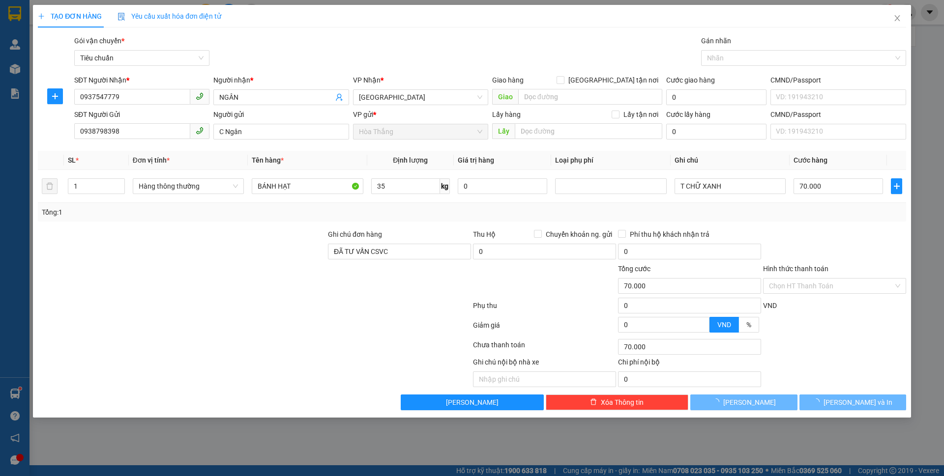
click at [765, 230] on div at bounding box center [834, 246] width 145 height 34
click at [869, 210] on div "Tổng: 1" at bounding box center [472, 212] width 860 height 11
click at [840, 398] on button "[PERSON_NAME] và In" at bounding box center [852, 403] width 107 height 16
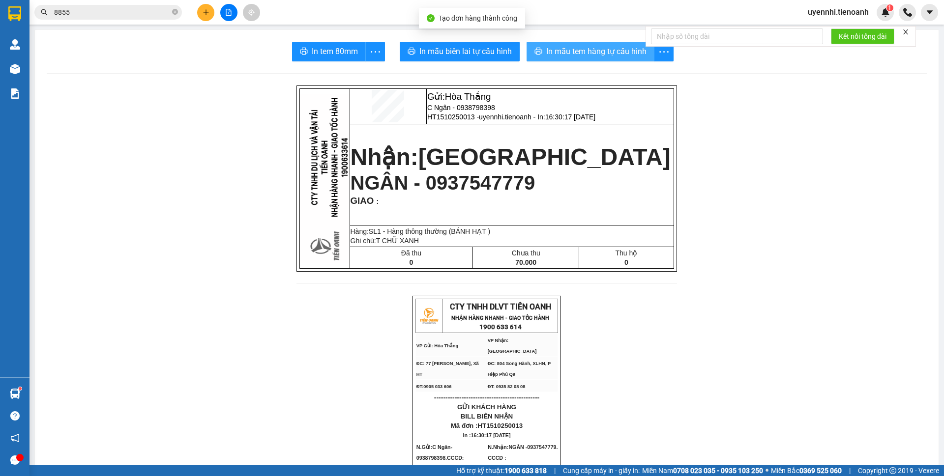
click at [552, 55] on span "In mẫu tem hàng tự cấu hình" at bounding box center [596, 51] width 100 height 12
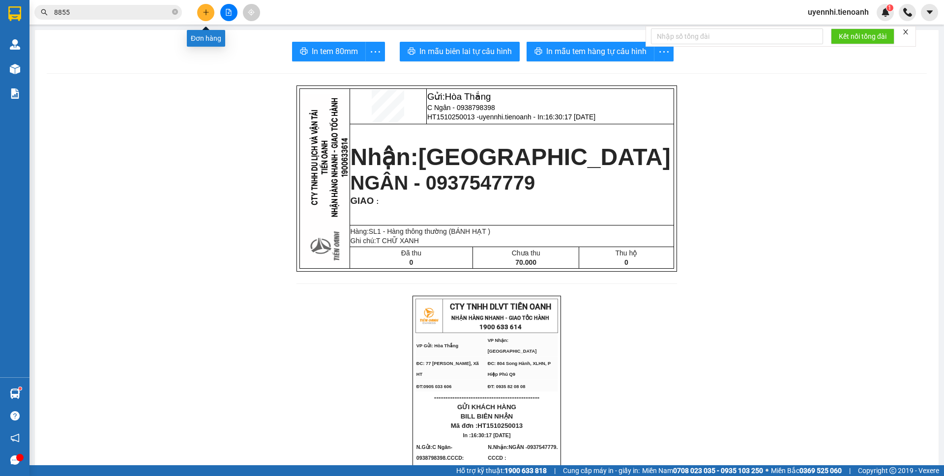
click at [203, 15] on icon "plus" at bounding box center [205, 12] width 7 height 7
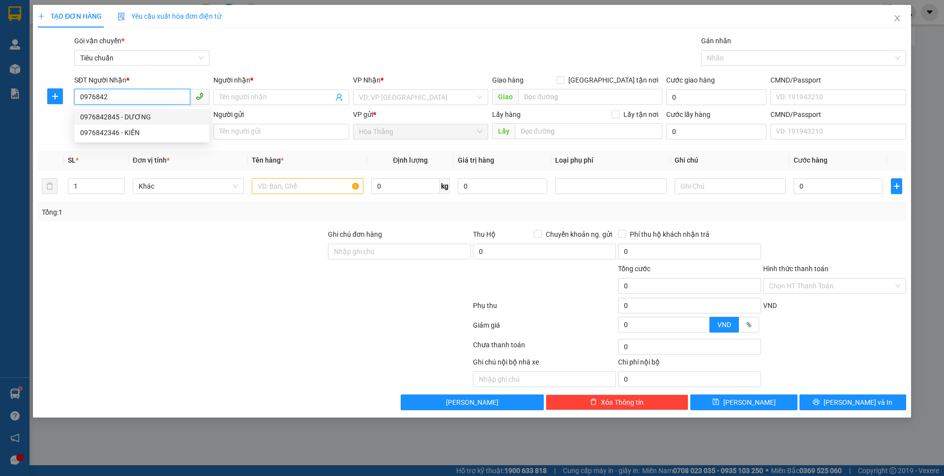
click at [141, 118] on div "0976842845 - DƯƠNG" at bounding box center [141, 117] width 123 height 11
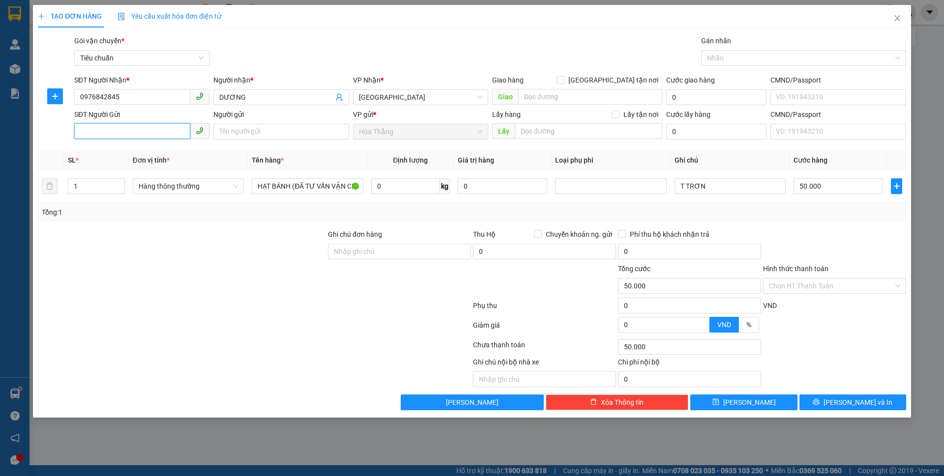
click at [152, 136] on input "SĐT Người Gửi" at bounding box center [132, 131] width 116 height 16
click at [108, 151] on div "0389983395 - [PERSON_NAME]" at bounding box center [141, 151] width 123 height 11
click at [412, 188] on input "0" at bounding box center [405, 186] width 69 height 16
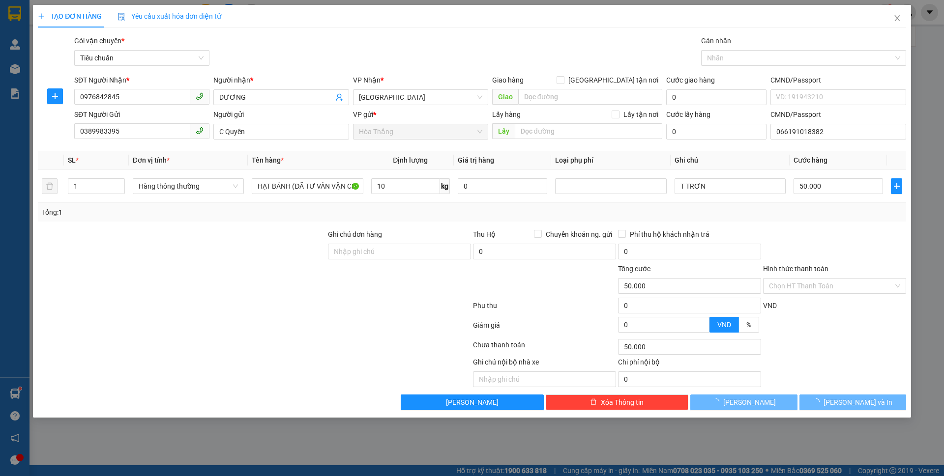
drag, startPoint x: 798, startPoint y: 208, endPoint x: 790, endPoint y: 212, distance: 9.5
click at [798, 207] on div "Tổng: 1" at bounding box center [472, 212] width 860 height 11
drag, startPoint x: 846, startPoint y: 401, endPoint x: 823, endPoint y: 384, distance: 28.5
click at [845, 401] on span "[PERSON_NAME] và In" at bounding box center [857, 402] width 69 height 11
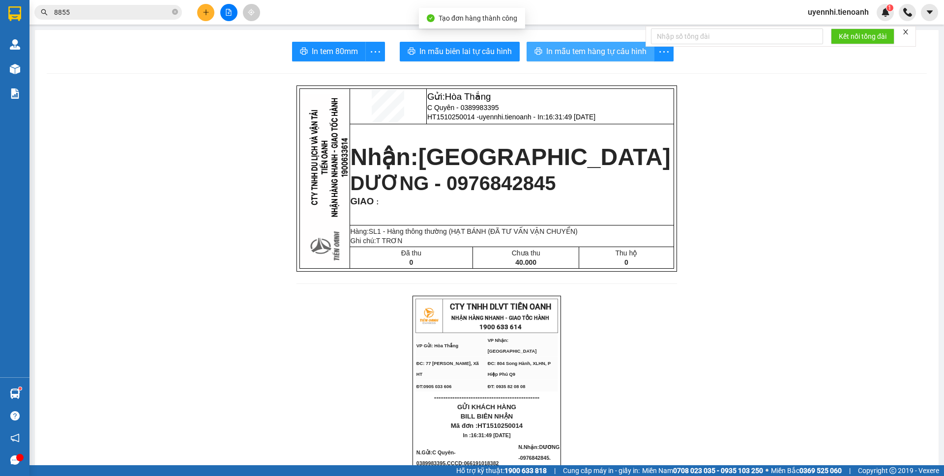
click at [587, 48] on span "In mẫu tem hàng tự cấu hình" at bounding box center [596, 51] width 100 height 12
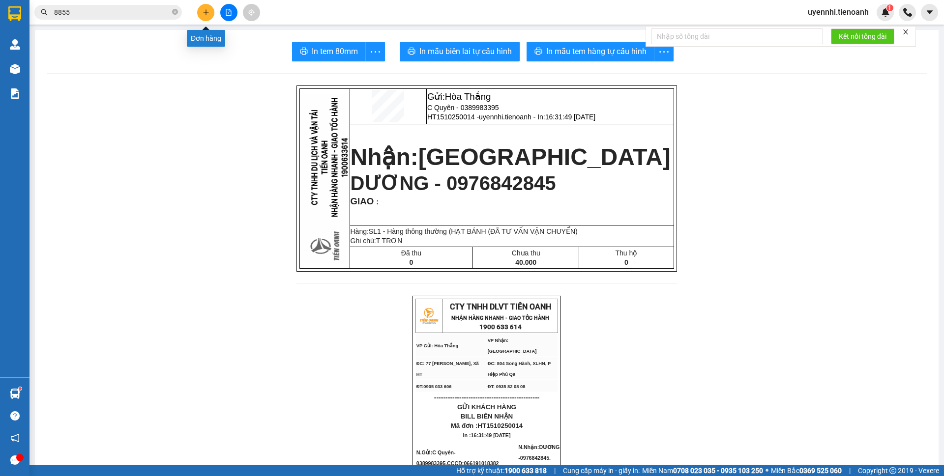
click at [207, 18] on button at bounding box center [205, 12] width 17 height 17
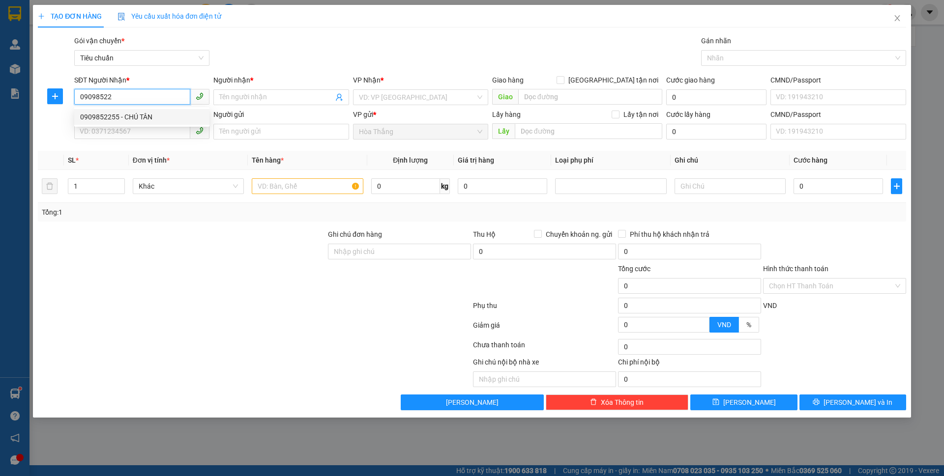
click at [94, 118] on div "0909852255 - CHÚ TÂN" at bounding box center [141, 117] width 123 height 11
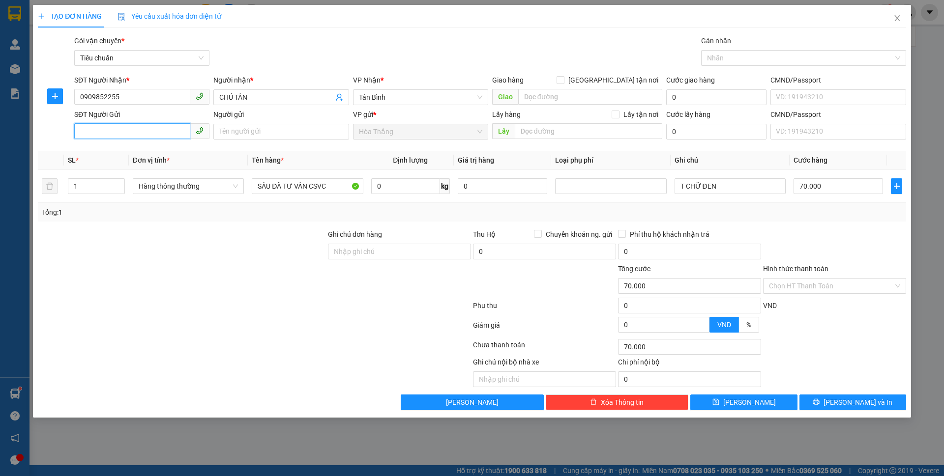
click at [130, 131] on input "SĐT Người Gửi" at bounding box center [132, 131] width 116 height 16
click at [124, 152] on div "0919427919 - C Vi" at bounding box center [141, 151] width 123 height 11
drag, startPoint x: 252, startPoint y: 189, endPoint x: 943, endPoint y: 209, distance: 691.3
click at [943, 209] on div "TẠO ĐƠN HÀNG Yêu cầu xuất hóa đơn điện tử Transit Pickup Surcharge Ids Transit …" at bounding box center [472, 238] width 944 height 476
click at [421, 181] on input "0" at bounding box center [405, 186] width 69 height 16
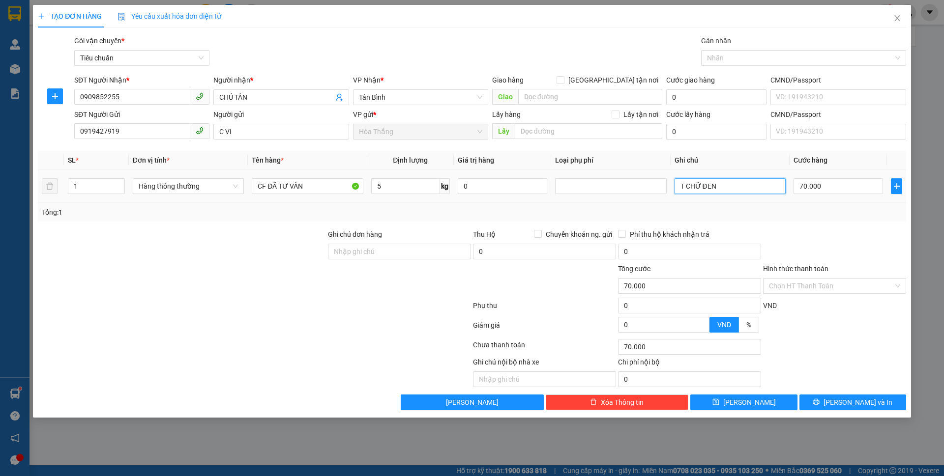
click at [730, 188] on input "T CHỮ ĐEN" at bounding box center [729, 186] width 111 height 16
click at [819, 404] on icon "printer" at bounding box center [815, 402] width 7 height 7
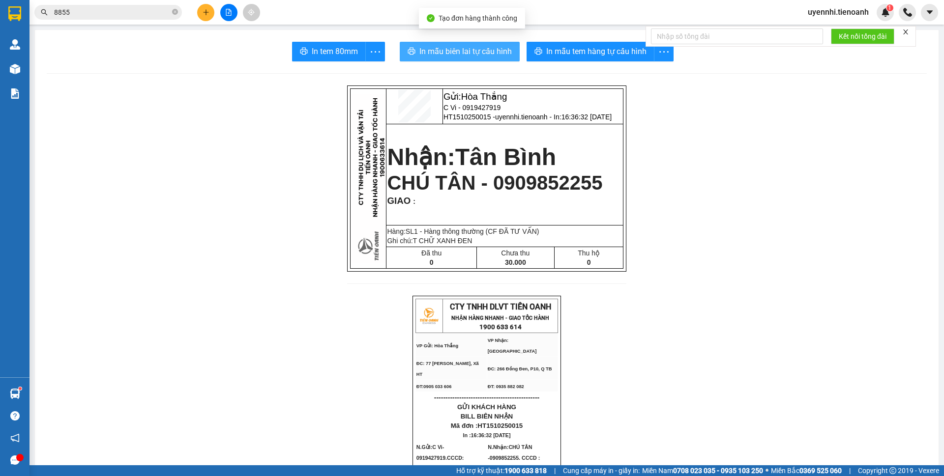
click at [459, 53] on span "In mẫu biên lai tự cấu hình" at bounding box center [465, 51] width 92 height 12
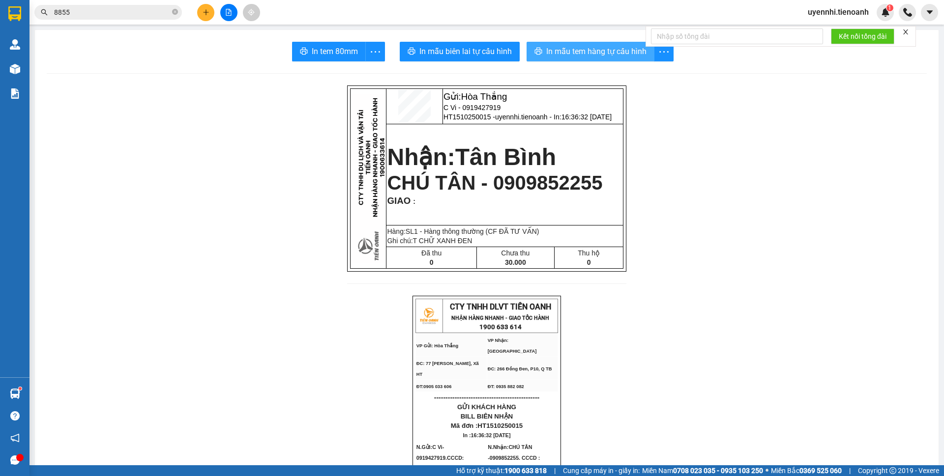
click at [561, 52] on span "In mẫu tem hàng tự cấu hình" at bounding box center [596, 51] width 100 height 12
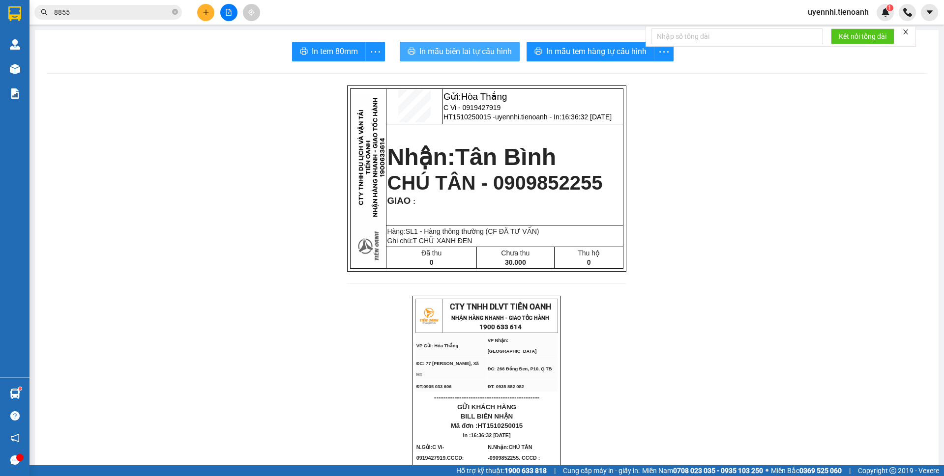
click at [489, 54] on span "In mẫu biên lai tự cấu hình" at bounding box center [465, 51] width 92 height 12
click at [201, 12] on button at bounding box center [205, 12] width 17 height 17
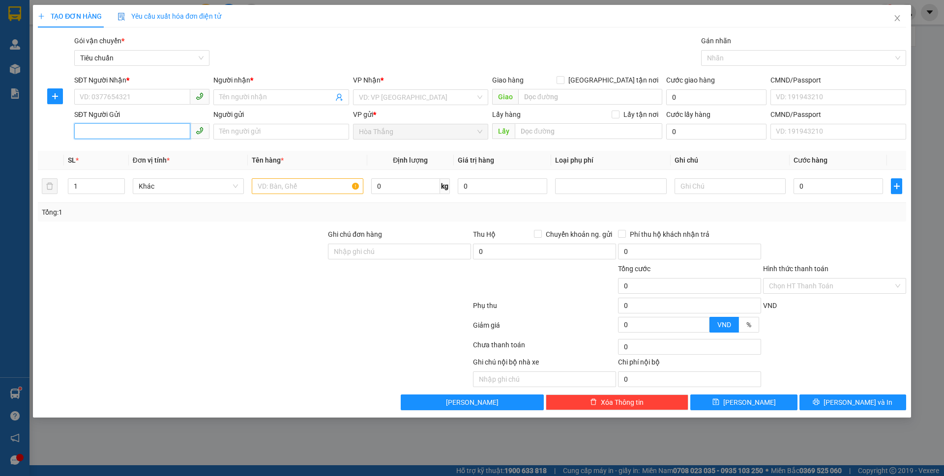
click at [111, 130] on input "SĐT Người Gửi" at bounding box center [132, 131] width 116 height 16
drag, startPoint x: 126, startPoint y: 131, endPoint x: 57, endPoint y: 124, distance: 69.2
click at [56, 124] on div "SĐT Người Gửi 0989033035 0989033035 Người gửi Tên người gửi VP gửi * Hòa Thắng …" at bounding box center [472, 126] width 870 height 34
click at [129, 101] on input "0989033035" at bounding box center [132, 97] width 116 height 16
click at [131, 117] on div "0989033035 - C Hằng" at bounding box center [141, 117] width 123 height 11
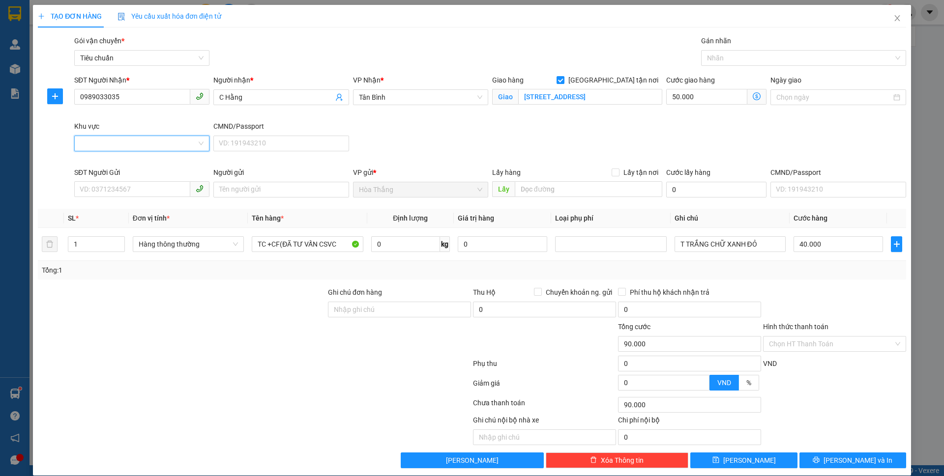
click at [106, 143] on input "Khu vực" at bounding box center [138, 143] width 116 height 15
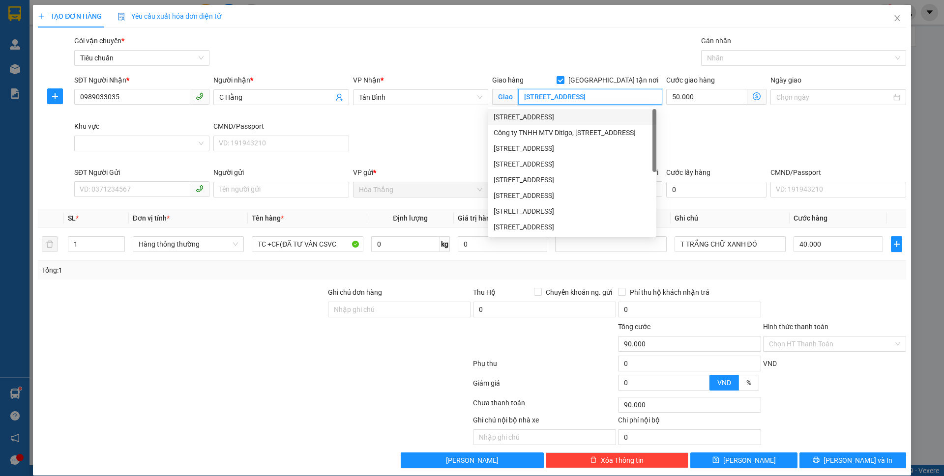
drag, startPoint x: 525, startPoint y: 92, endPoint x: 691, endPoint y: 112, distance: 167.8
click at [691, 112] on body "Kết quả tìm kiếm ( 266 ) Bộ lọc Mã ĐH Trạng thái Món hàng Thu hộ Tổng cước Chưa…" at bounding box center [472, 238] width 944 height 476
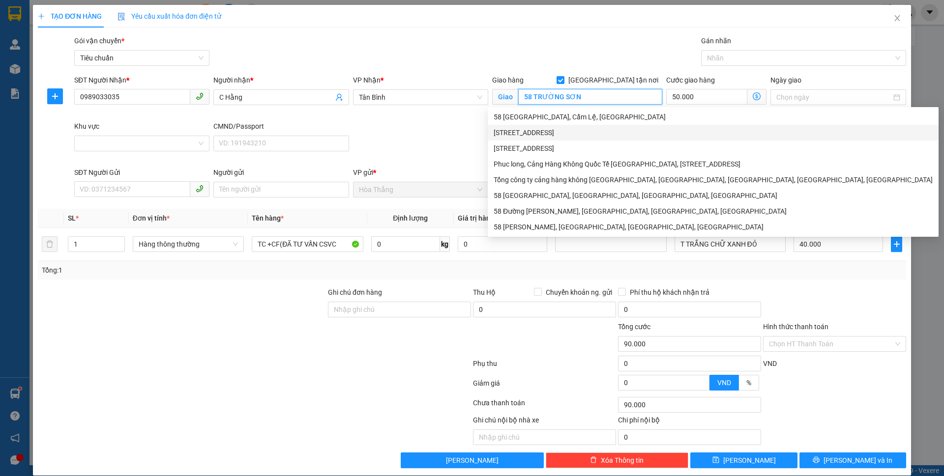
click at [596, 127] on div "[STREET_ADDRESS]" at bounding box center [713, 133] width 451 height 16
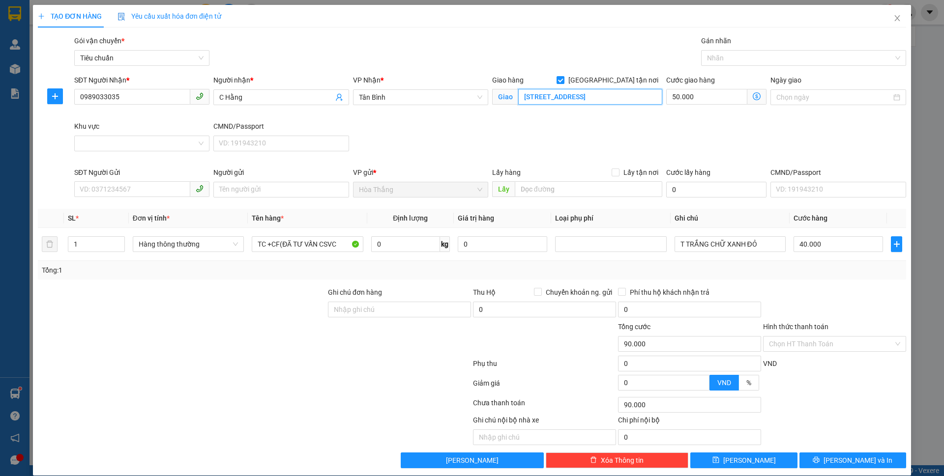
click at [574, 99] on input "[STREET_ADDRESS]" at bounding box center [590, 97] width 144 height 16
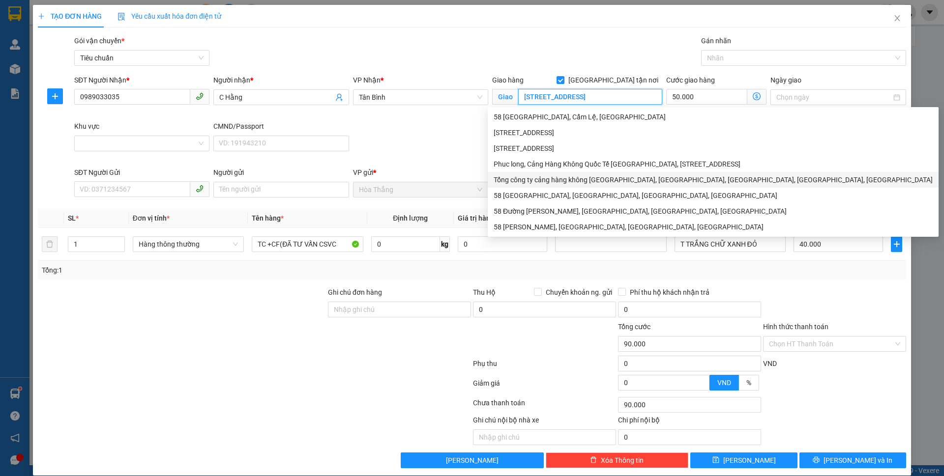
click at [574, 179] on div "Tổng công ty cảng hàng không [GEOGRAPHIC_DATA], [GEOGRAPHIC_DATA], [GEOGRAPHIC_…" at bounding box center [712, 179] width 439 height 11
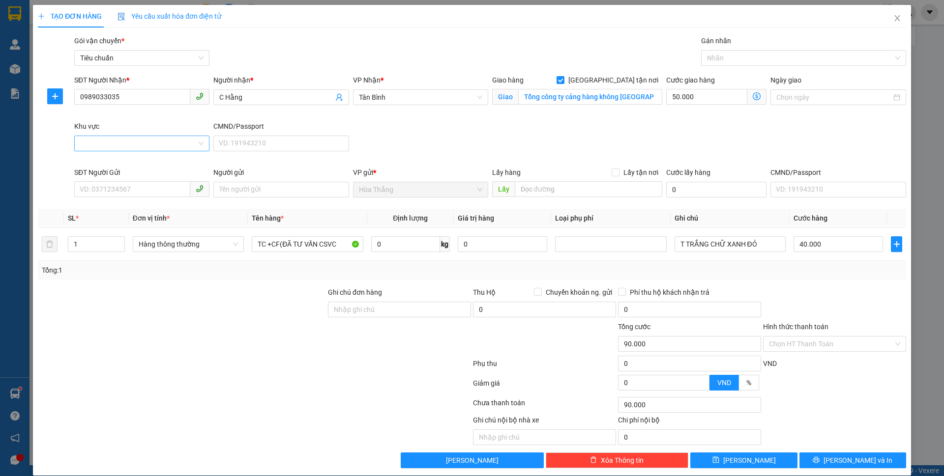
click at [91, 147] on input "Khu vực" at bounding box center [138, 143] width 116 height 15
click at [88, 362] on div "TÂN BÌNH" at bounding box center [141, 367] width 122 height 11
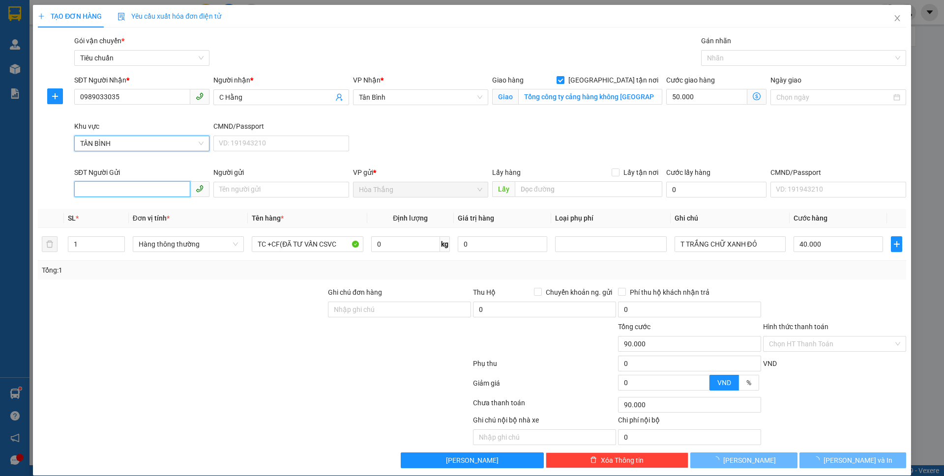
click at [131, 189] on input "SĐT Người Gửi" at bounding box center [132, 189] width 116 height 16
drag, startPoint x: 123, startPoint y: 209, endPoint x: 202, endPoint y: 211, distance: 79.7
click at [124, 209] on div "0905944891 - [PERSON_NAME]" at bounding box center [141, 209] width 122 height 11
click at [383, 247] on input "0" at bounding box center [405, 244] width 69 height 16
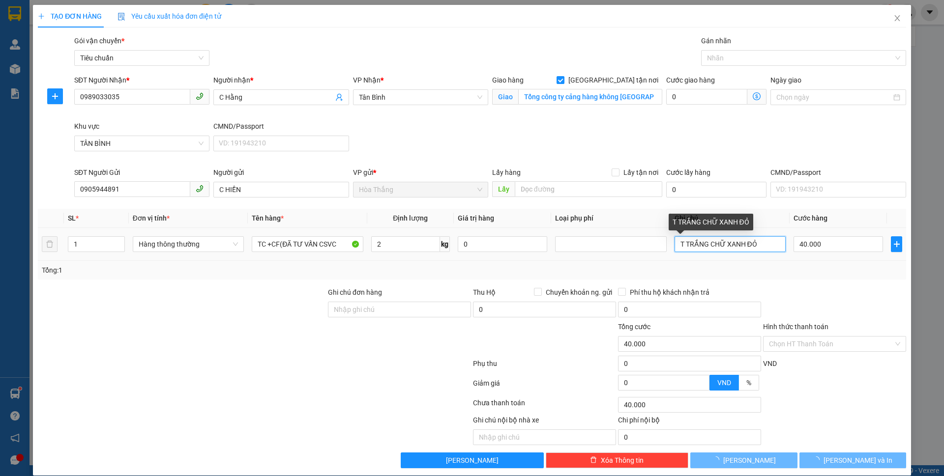
click at [733, 244] on input "T TRẮNG CHỮ XANH ĐỎ" at bounding box center [729, 244] width 111 height 16
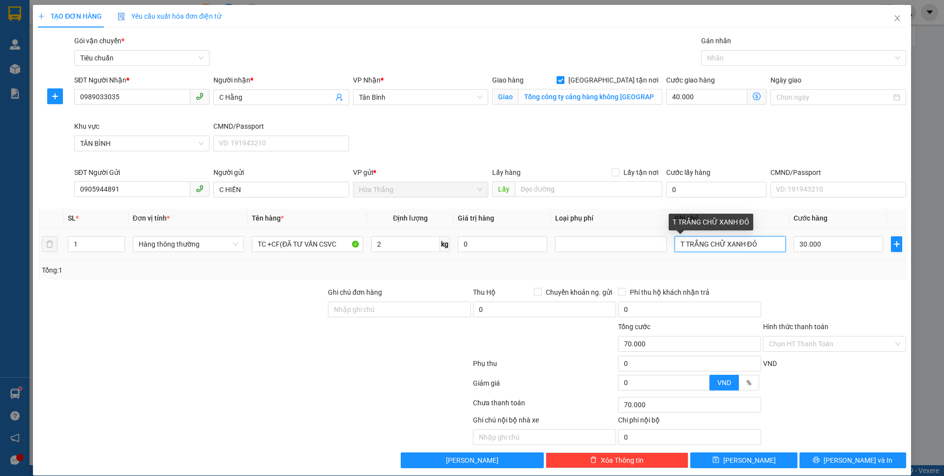
drag, startPoint x: 719, startPoint y: 241, endPoint x: 741, endPoint y: 244, distance: 21.8
click at [741, 244] on input "T TRẮNG CHỮ XANH ĐỎ" at bounding box center [729, 244] width 111 height 16
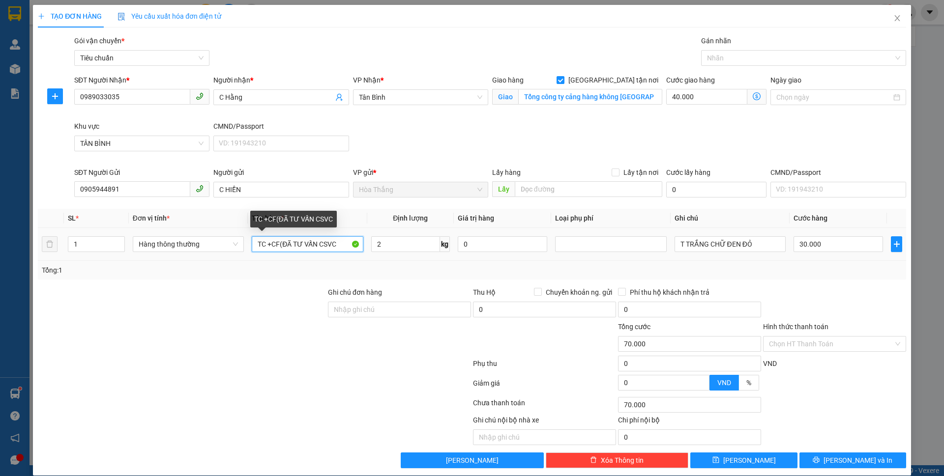
drag, startPoint x: 266, startPoint y: 244, endPoint x: 278, endPoint y: 245, distance: 11.4
click at [278, 245] on input "TC +CF(ĐÃ TƯ VẤN CSVC" at bounding box center [307, 244] width 111 height 16
drag, startPoint x: 711, startPoint y: 59, endPoint x: 738, endPoint y: 66, distance: 27.9
click at [711, 58] on div at bounding box center [798, 58] width 190 height 12
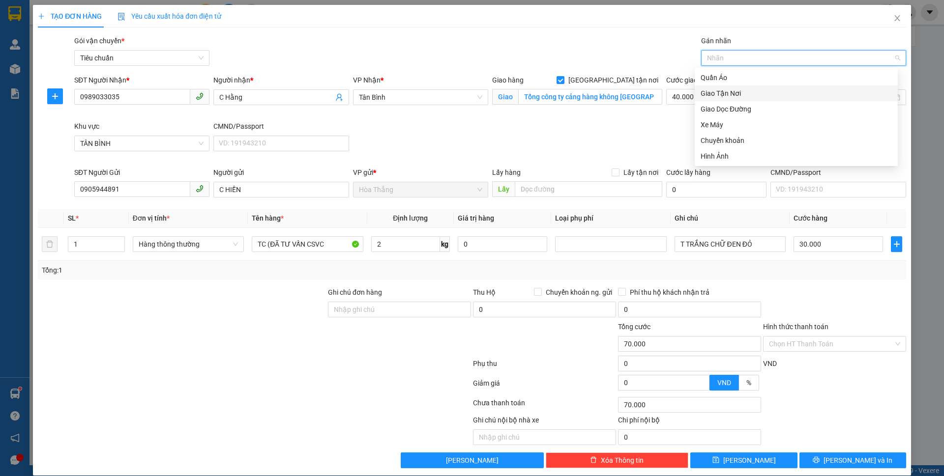
click at [720, 92] on div "Giao Tận Nơi" at bounding box center [795, 93] width 191 height 11
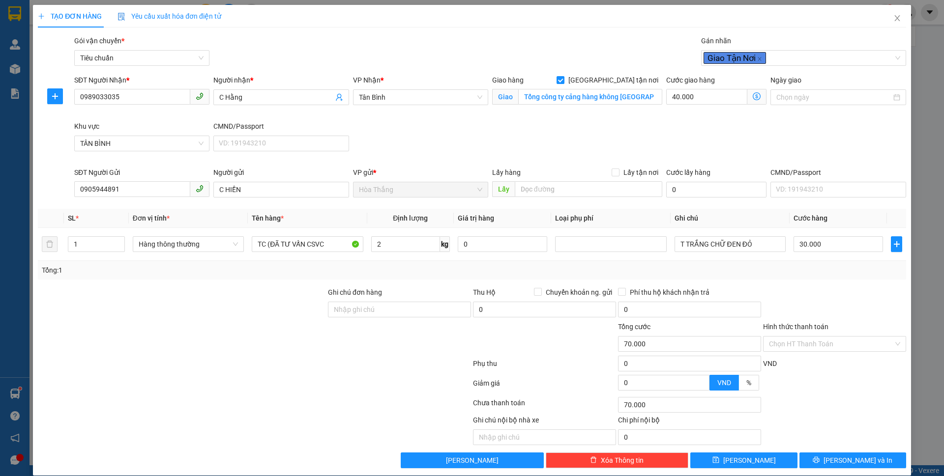
click at [630, 126] on div "SĐT Người Nhận * 0989033035 Người nhận * C Hằng VP Nhận * [GEOGRAPHIC_DATA] tận…" at bounding box center [489, 121] width 835 height 92
click at [752, 96] on icon "dollar-circle" at bounding box center [756, 96] width 8 height 8
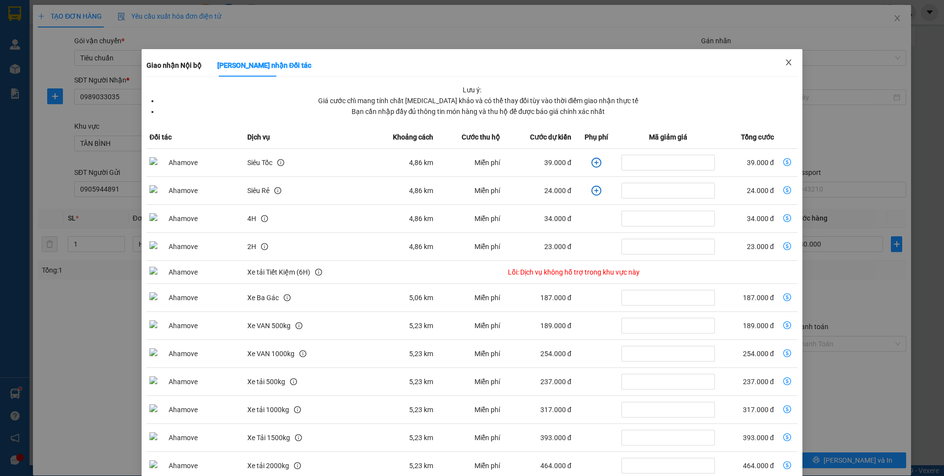
click at [786, 64] on span "Close" at bounding box center [789, 63] width 28 height 28
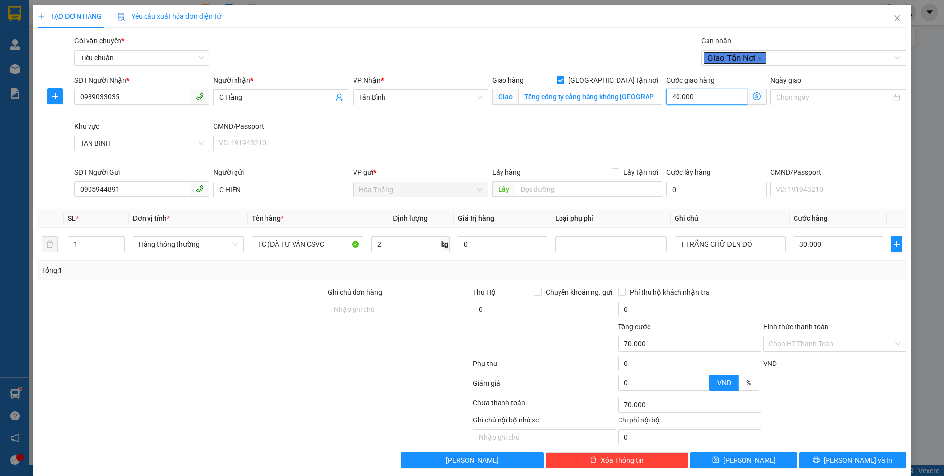
click at [705, 93] on input "40.000" at bounding box center [706, 97] width 81 height 16
drag, startPoint x: 661, startPoint y: 117, endPoint x: 710, endPoint y: 194, distance: 91.1
click at [664, 117] on div "Cước giao hàng 50.000 Giao nhận Nội bộ Giao nhận Đối tác Lưu ý: Giá cước chỉ ma…" at bounding box center [716, 98] width 104 height 46
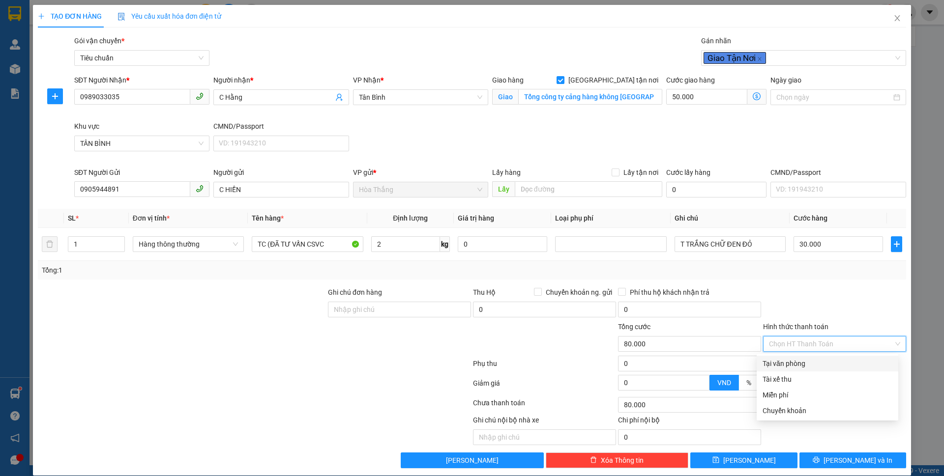
click at [793, 348] on input "Hình thức thanh toán" at bounding box center [831, 344] width 124 height 15
click at [783, 367] on div "Tại văn phòng" at bounding box center [827, 363] width 130 height 11
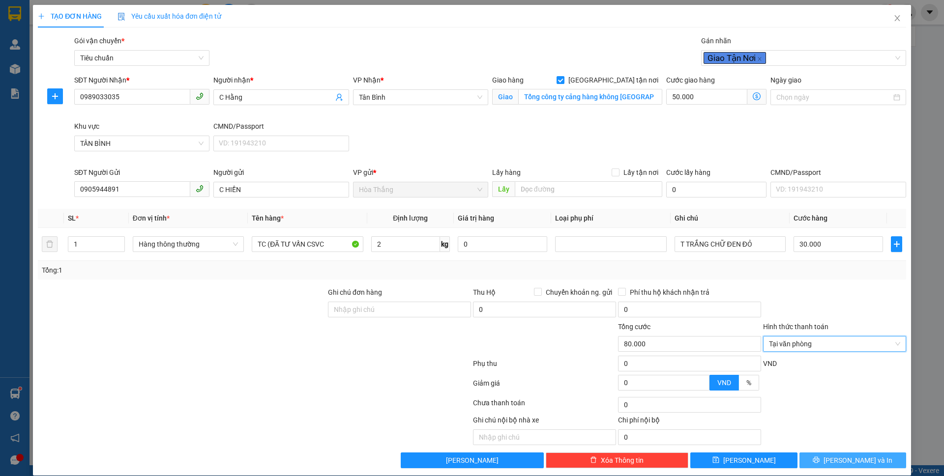
click at [844, 463] on span "[PERSON_NAME] và In" at bounding box center [857, 460] width 69 height 11
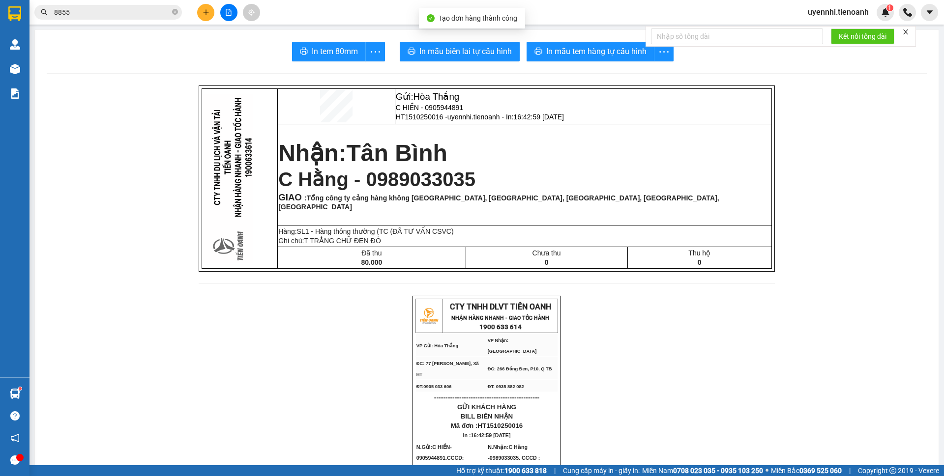
click at [608, 56] on span "In mẫu tem hàng tự cấu hình" at bounding box center [596, 51] width 100 height 12
click at [455, 54] on span "In mẫu biên lai tự cấu hình" at bounding box center [465, 51] width 92 height 12
click at [559, 49] on span "In mẫu tem hàng tự cấu hình" at bounding box center [596, 51] width 100 height 12
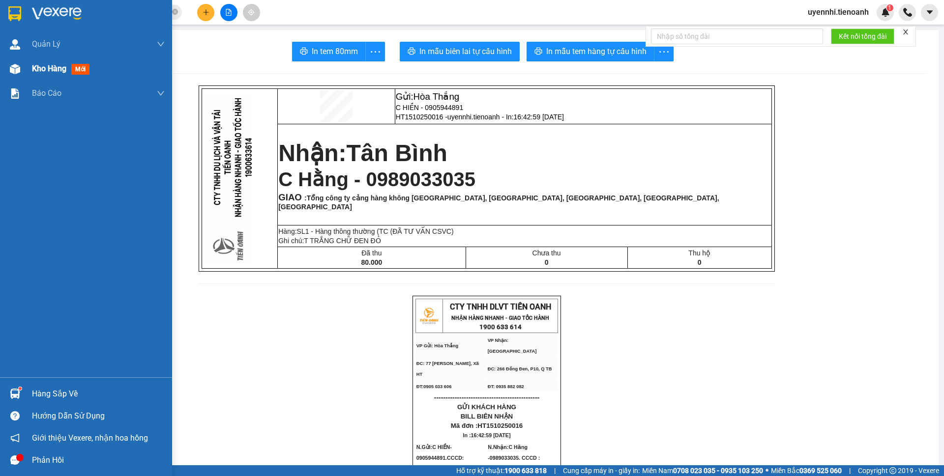
click at [46, 69] on span "Kho hàng" at bounding box center [49, 68] width 34 height 9
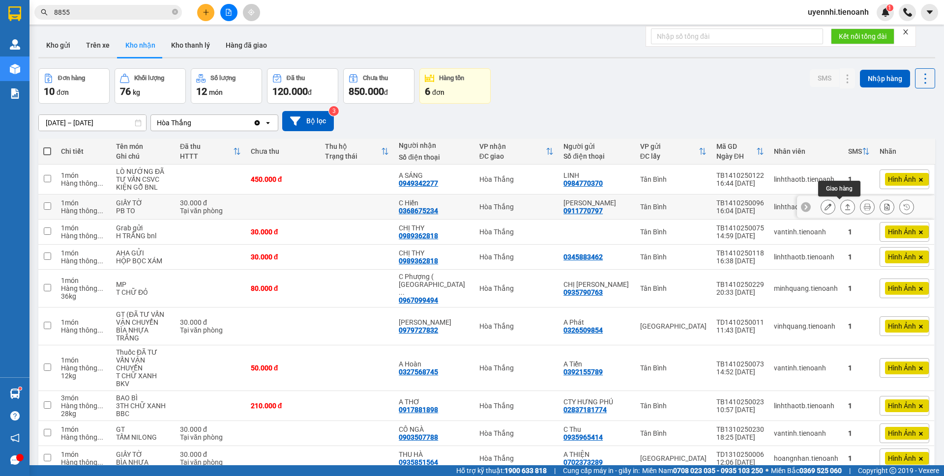
click at [842, 208] on button at bounding box center [847, 207] width 14 height 17
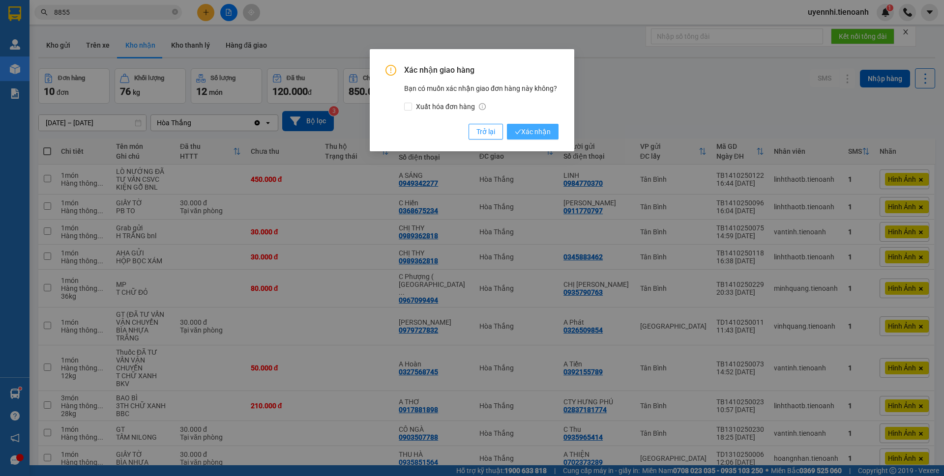
click at [542, 131] on span "Xác nhận" at bounding box center [533, 131] width 36 height 11
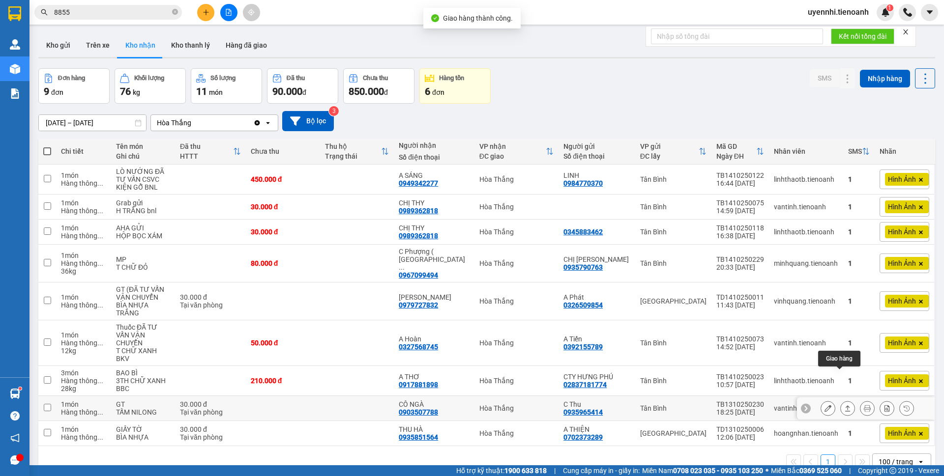
click at [844, 405] on icon at bounding box center [847, 408] width 7 height 7
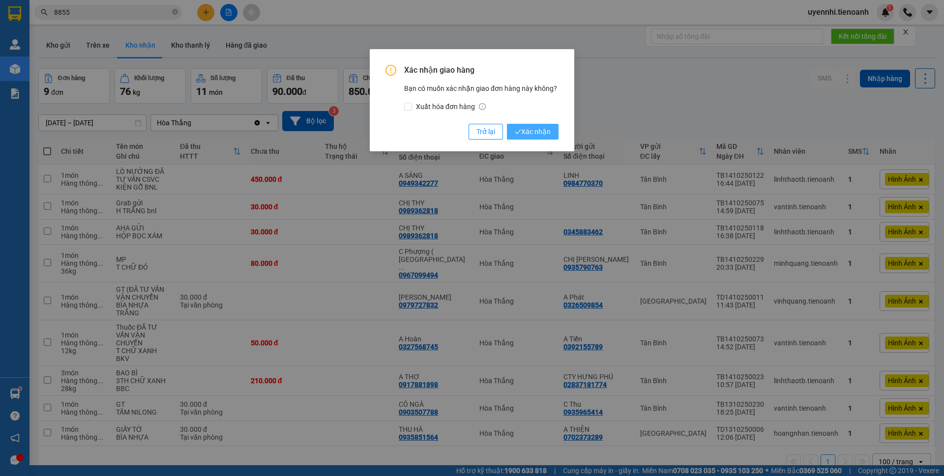
click at [521, 128] on span "Xác nhận" at bounding box center [533, 131] width 36 height 11
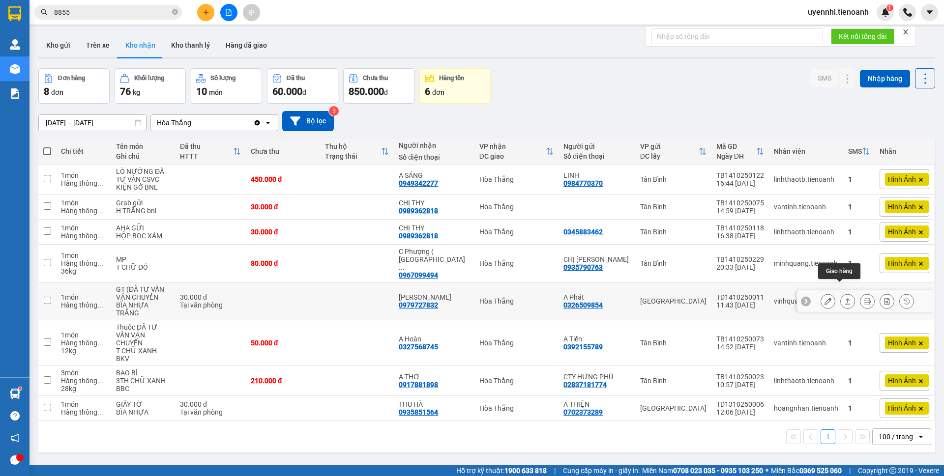
click at [840, 293] on button at bounding box center [847, 301] width 14 height 17
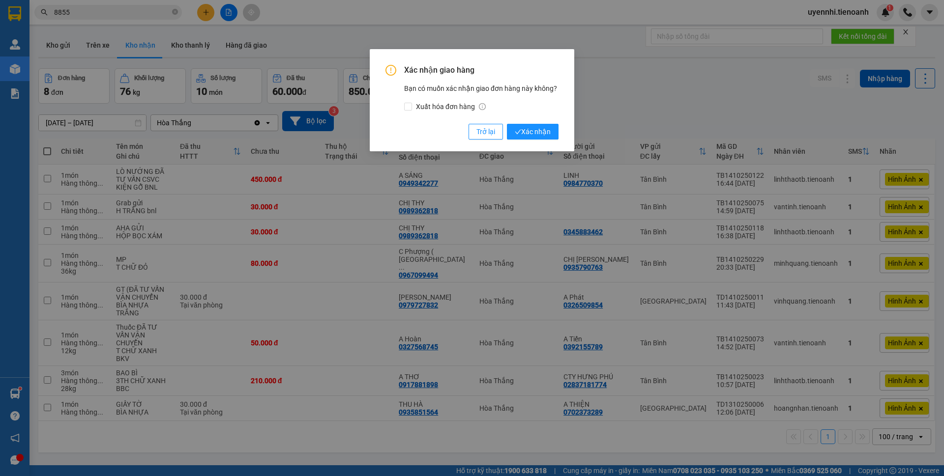
click at [520, 123] on div "Xác nhận giao hàng Bạn có muốn xác nhận giao đơn hàng này không? Xuất hóa đơn h…" at bounding box center [471, 102] width 173 height 75
click at [532, 133] on span "Xác nhận" at bounding box center [533, 131] width 36 height 11
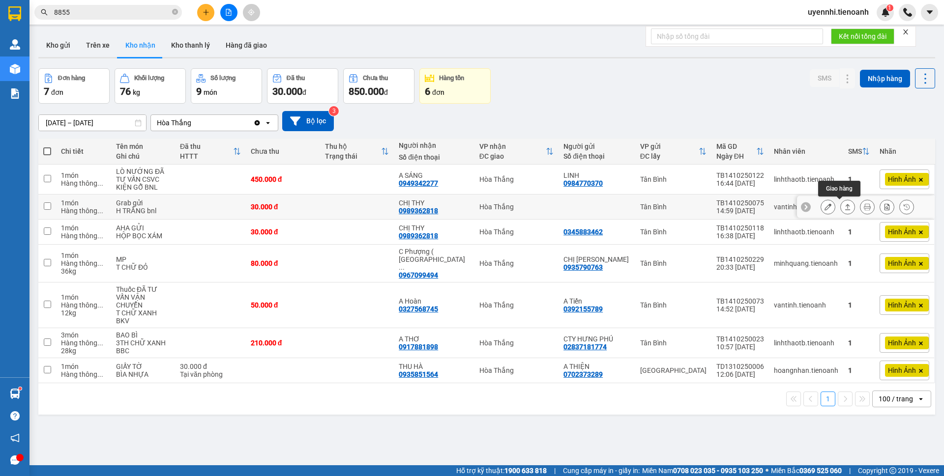
click at [844, 207] on icon at bounding box center [847, 206] width 7 height 7
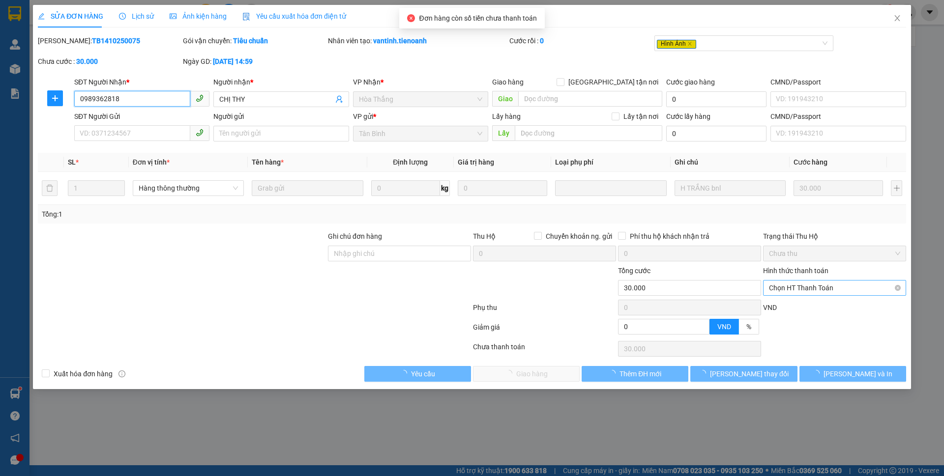
drag, startPoint x: 797, startPoint y: 289, endPoint x: 797, endPoint y: 303, distance: 13.3
click at [797, 289] on span "Chọn HT Thanh Toán" at bounding box center [834, 288] width 131 height 15
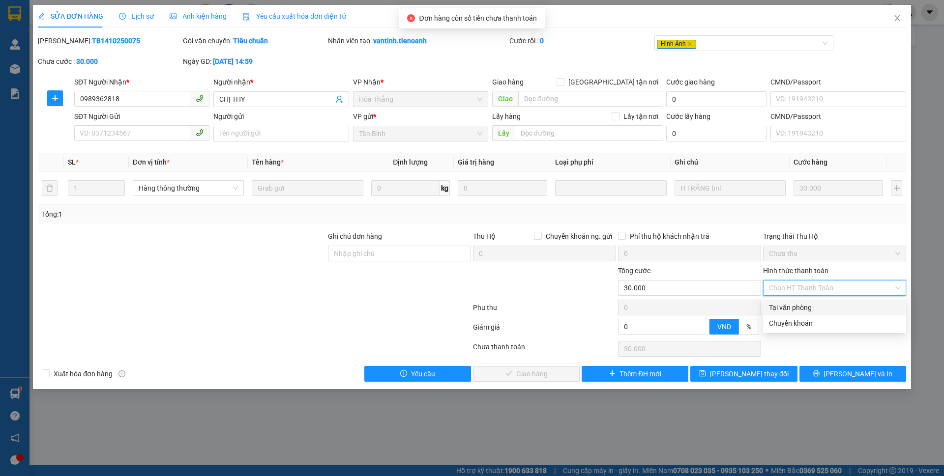
drag, startPoint x: 793, startPoint y: 306, endPoint x: 768, endPoint y: 321, distance: 29.3
click at [793, 305] on div "Tại văn phòng" at bounding box center [834, 307] width 131 height 11
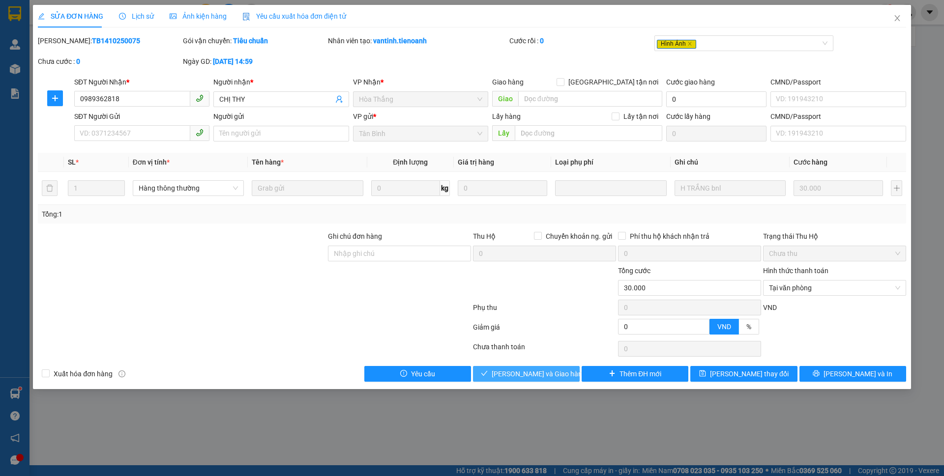
click at [559, 368] on button "[PERSON_NAME] và Giao hàng" at bounding box center [526, 374] width 107 height 16
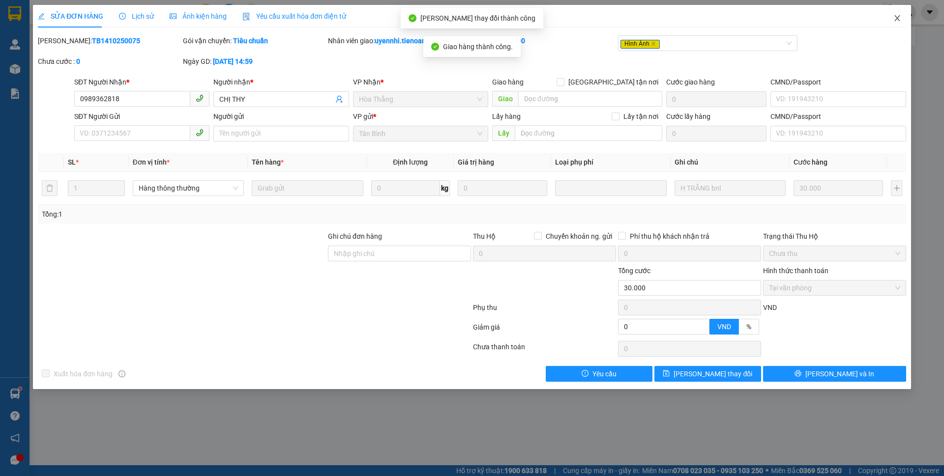
click at [898, 19] on icon "close" at bounding box center [897, 18] width 8 height 8
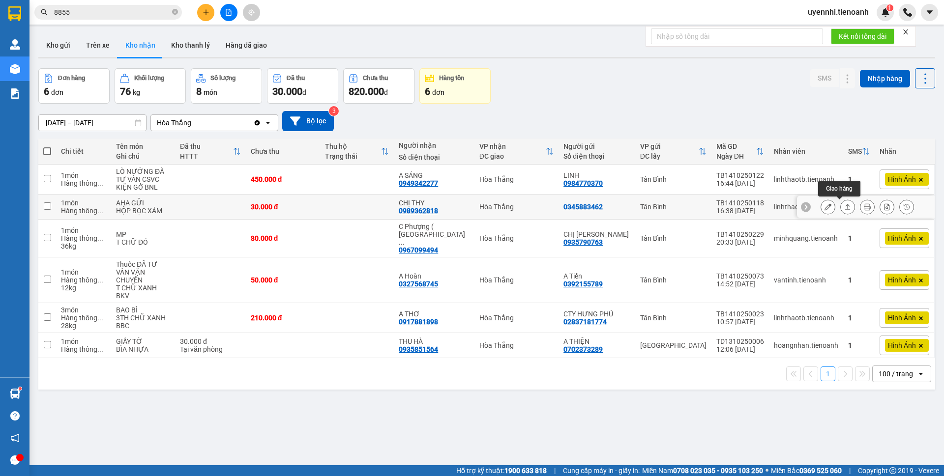
click at [844, 208] on icon at bounding box center [847, 206] width 7 height 7
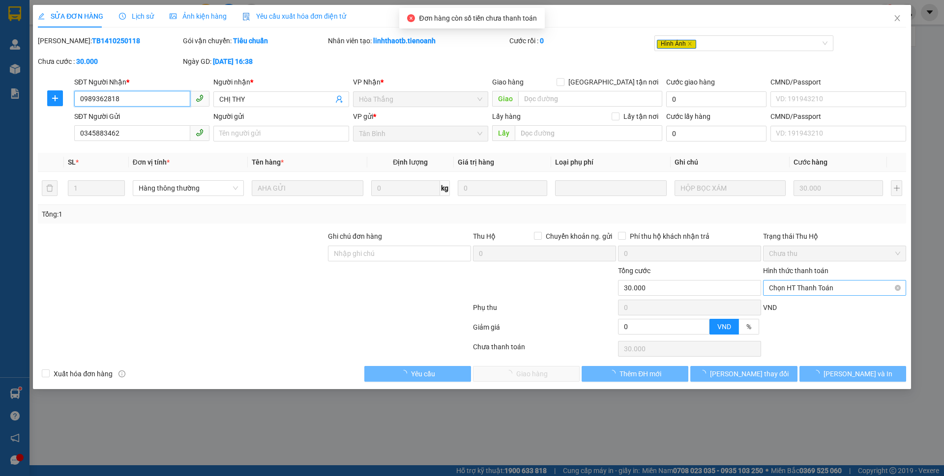
click at [790, 288] on span "Chọn HT Thanh Toán" at bounding box center [834, 288] width 131 height 15
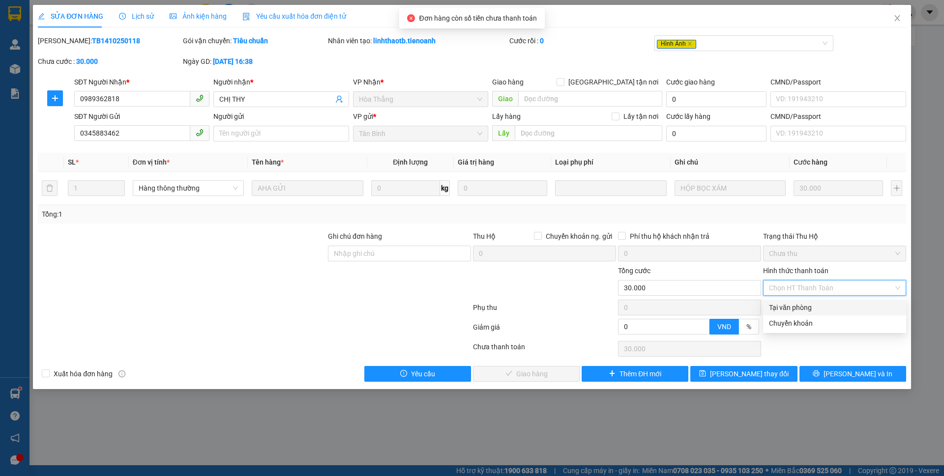
click at [791, 307] on div "Tại văn phòng" at bounding box center [834, 307] width 131 height 11
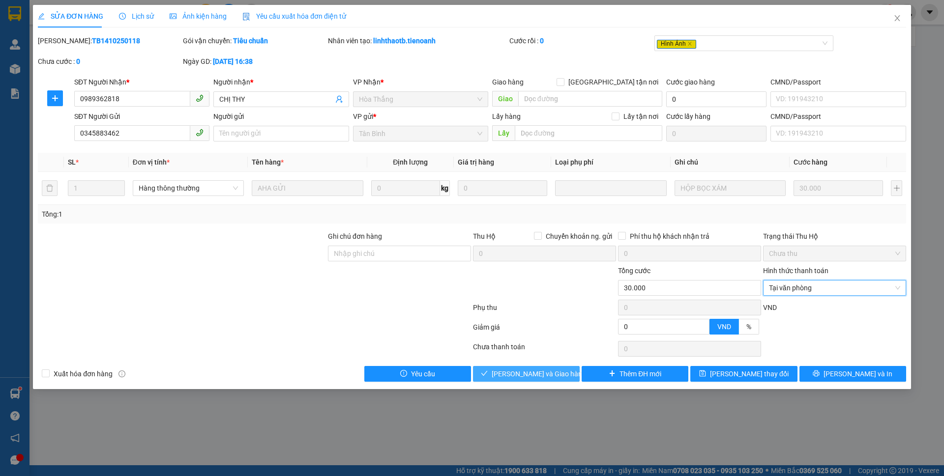
click at [546, 375] on span "[PERSON_NAME] và Giao hàng" at bounding box center [538, 374] width 94 height 11
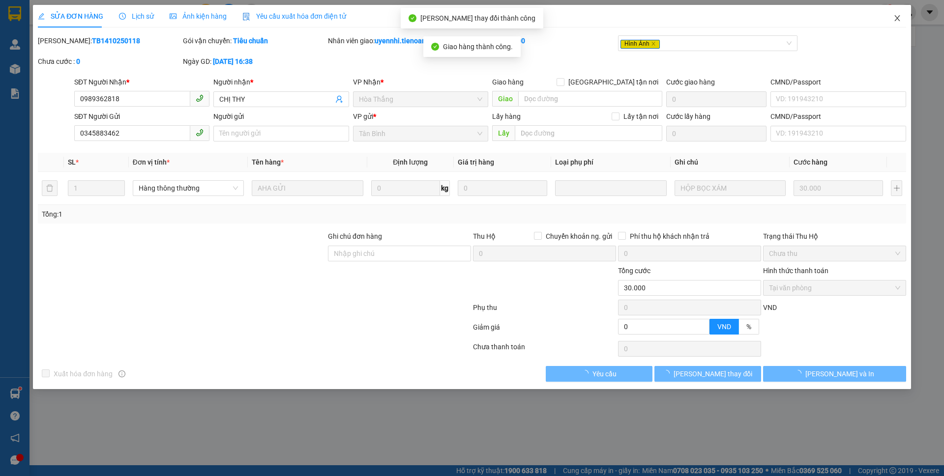
click at [892, 15] on span "Close" at bounding box center [897, 19] width 28 height 28
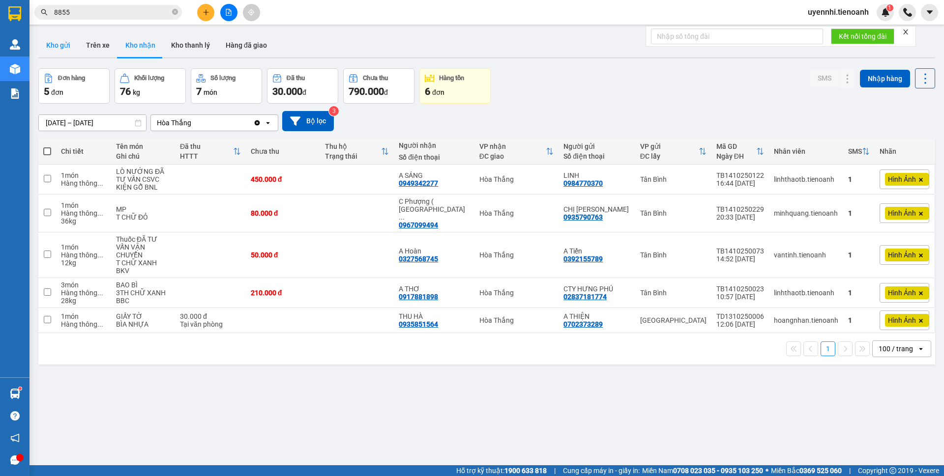
click at [59, 46] on button "Kho gửi" at bounding box center [58, 45] width 40 height 24
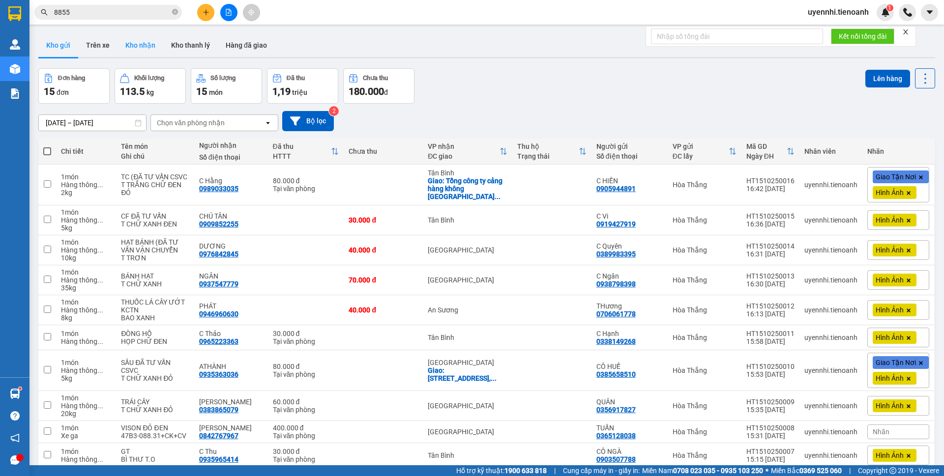
click at [128, 37] on button "Kho nhận" at bounding box center [140, 45] width 46 height 24
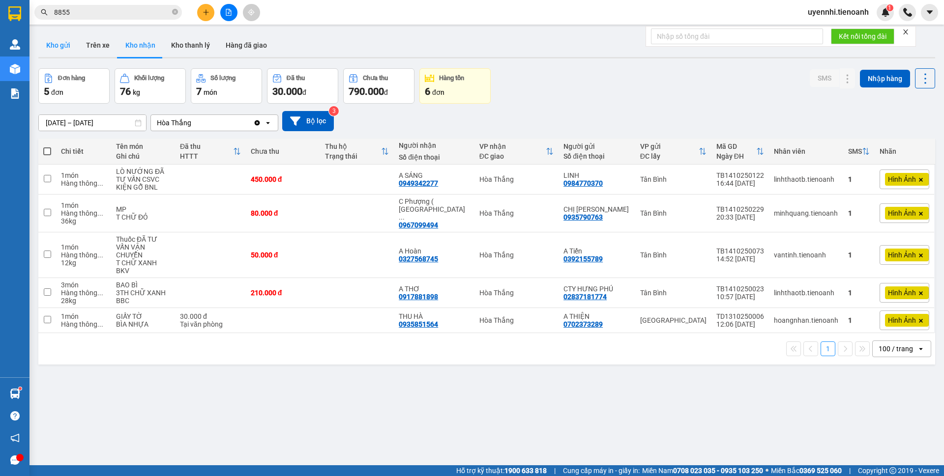
click at [54, 46] on button "Kho gửi" at bounding box center [58, 45] width 40 height 24
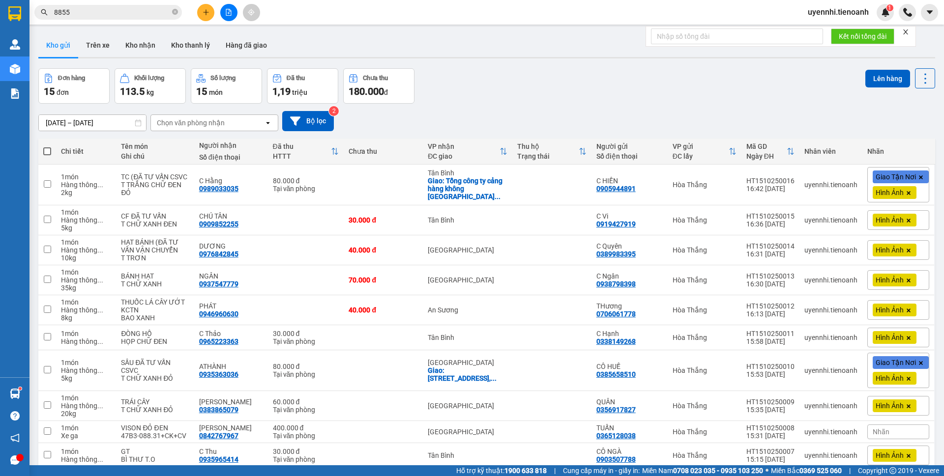
click at [917, 476] on icon "open" at bounding box center [921, 484] width 8 height 8
click at [895, 458] on span "100 / trang" at bounding box center [888, 463] width 35 height 10
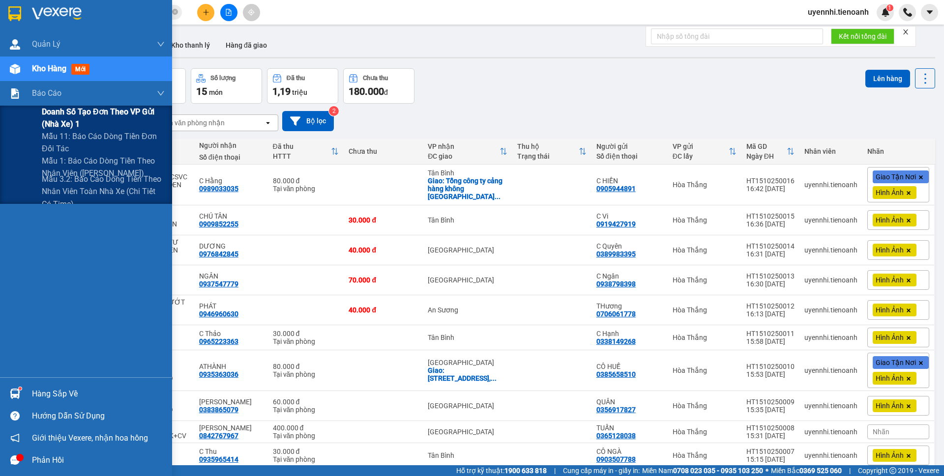
click at [63, 115] on span "Doanh số tạo đơn theo VP gửi (nhà xe) 1" at bounding box center [103, 118] width 123 height 25
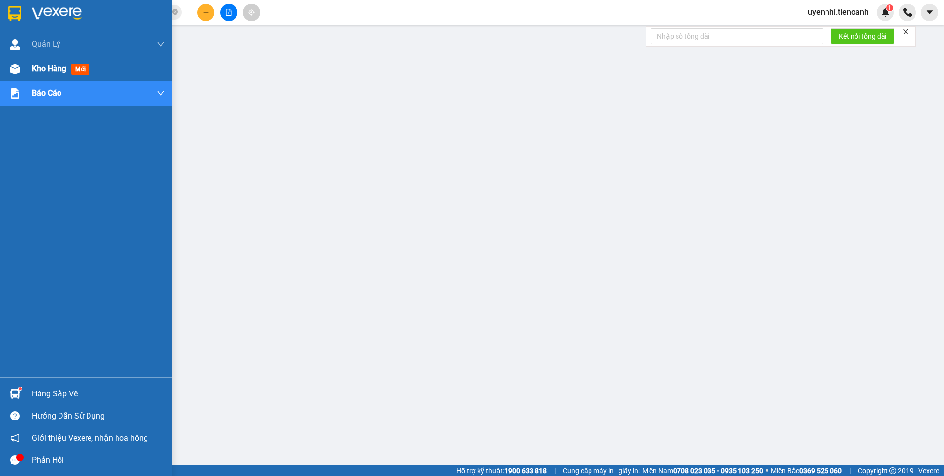
click at [41, 73] on span "Kho hàng" at bounding box center [49, 68] width 34 height 9
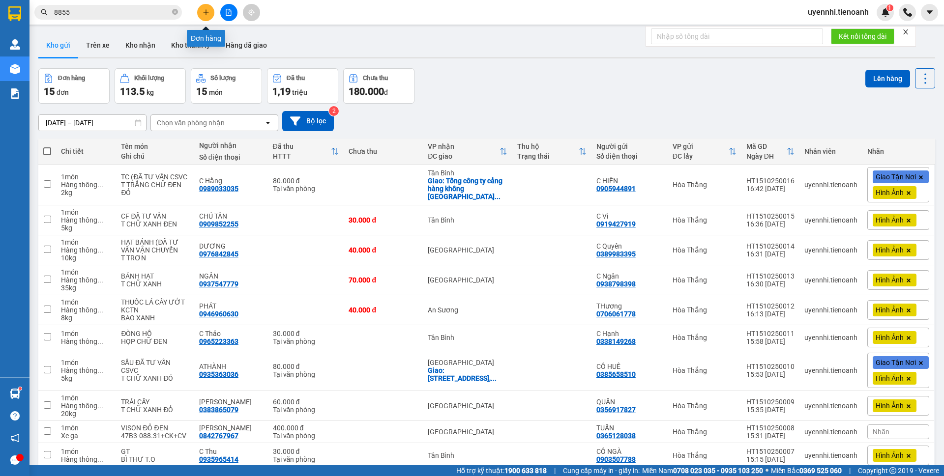
click at [208, 13] on icon "plus" at bounding box center [205, 12] width 7 height 7
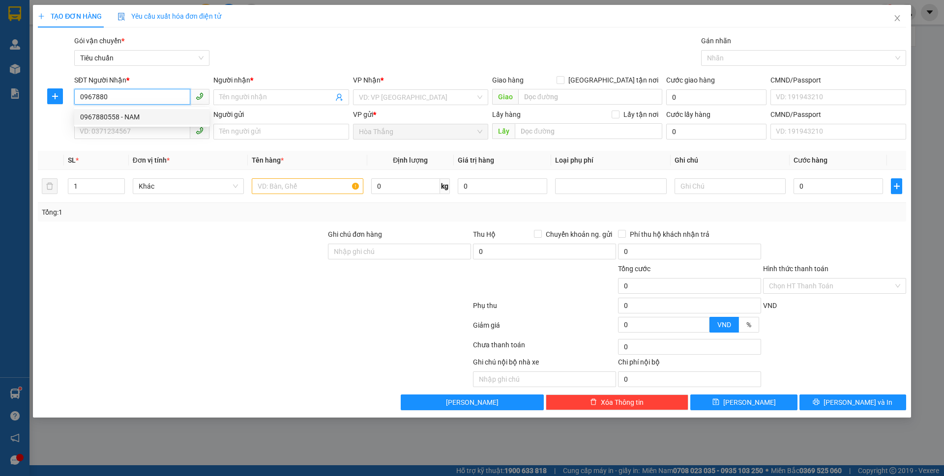
click at [131, 113] on div "0967880558 - NAM" at bounding box center [141, 117] width 123 height 11
type input "0967880558"
type input "NAM"
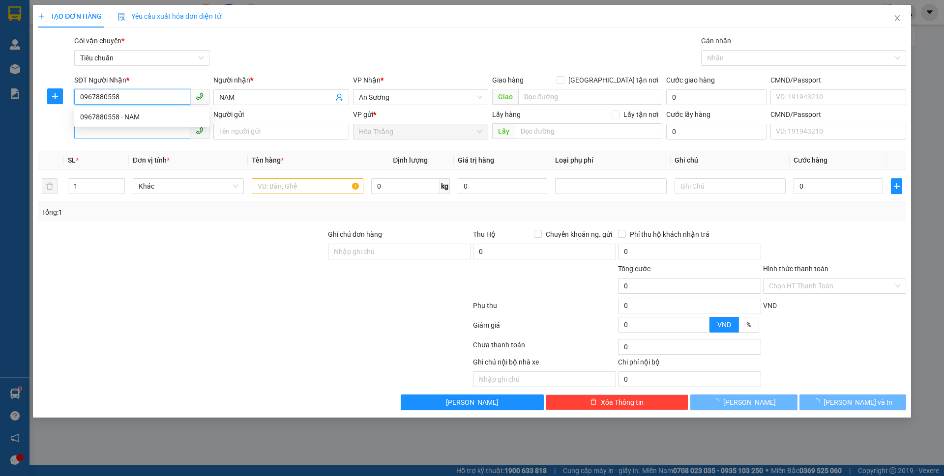
type input "50.000"
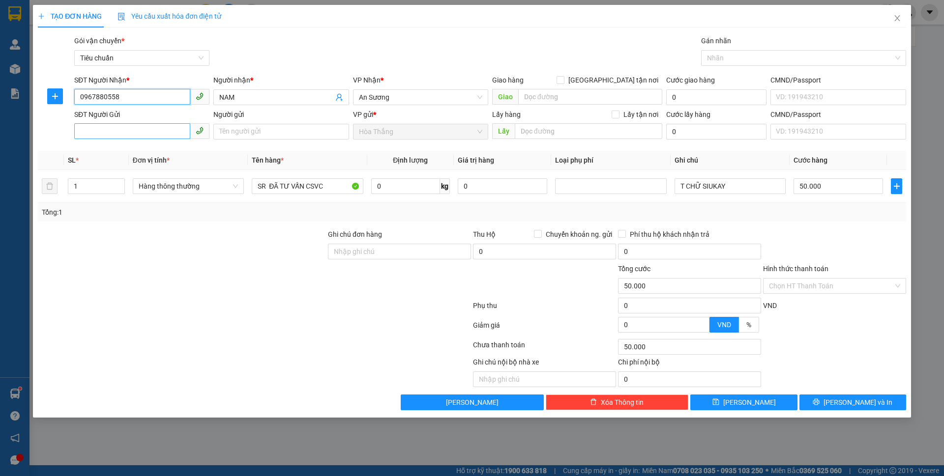
type input "0967880558"
click at [96, 136] on input "SĐT Người Gửi" at bounding box center [132, 131] width 116 height 16
drag, startPoint x: 132, startPoint y: 151, endPoint x: 358, endPoint y: 226, distance: 238.1
click at [132, 151] on div "0352544602 - H HIÊM" at bounding box center [141, 151] width 123 height 11
type input "0352544602"
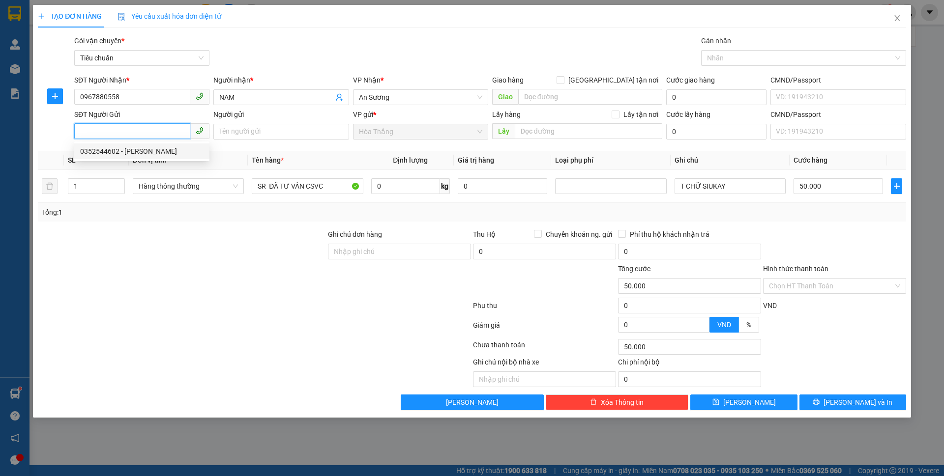
type input "H HIÊM"
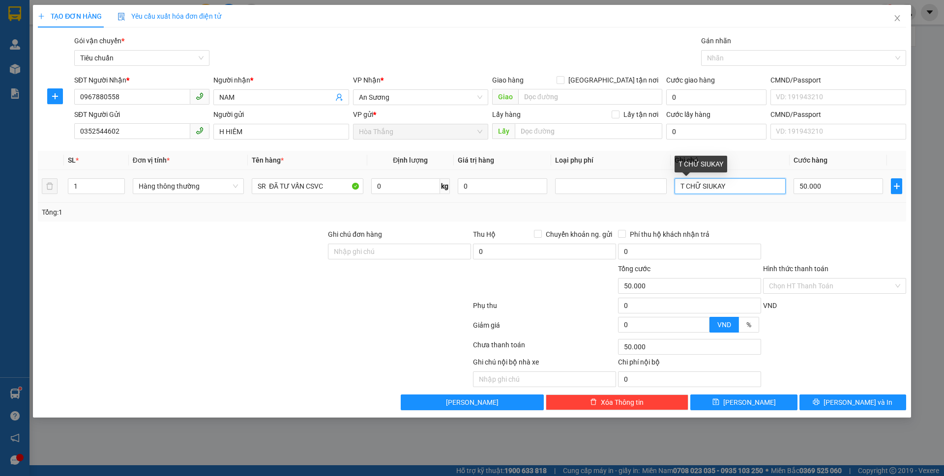
drag, startPoint x: 702, startPoint y: 189, endPoint x: 744, endPoint y: 191, distance: 42.3
click at [744, 191] on input "T CHỮ SIUKAY" at bounding box center [729, 186] width 111 height 16
type input "T CHỮ CAM BKDV"
click at [387, 194] on input "0" at bounding box center [405, 186] width 69 height 16
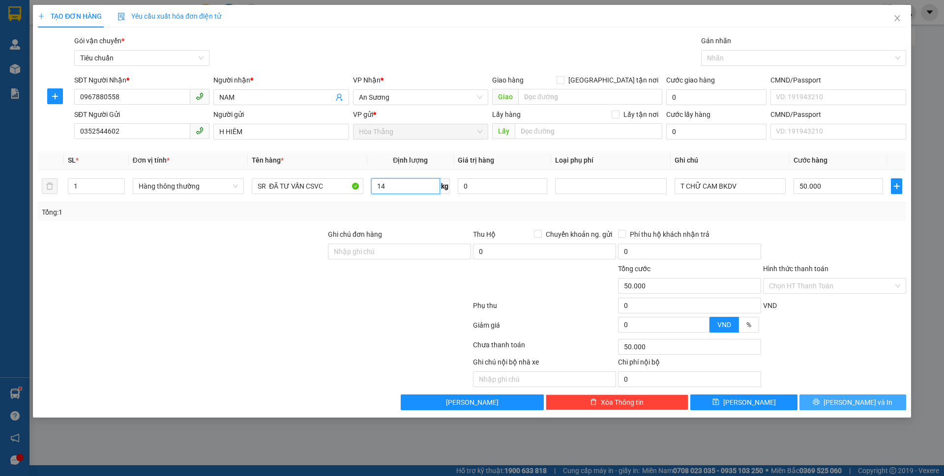
type input "14"
click at [827, 401] on button "[PERSON_NAME] và In" at bounding box center [852, 403] width 107 height 16
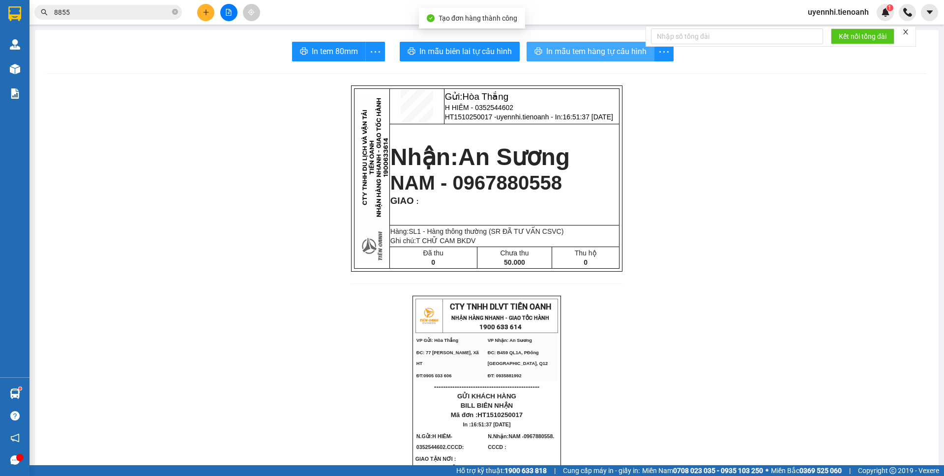
click at [546, 47] on span "In mẫu tem hàng tự cấu hình" at bounding box center [596, 51] width 100 height 12
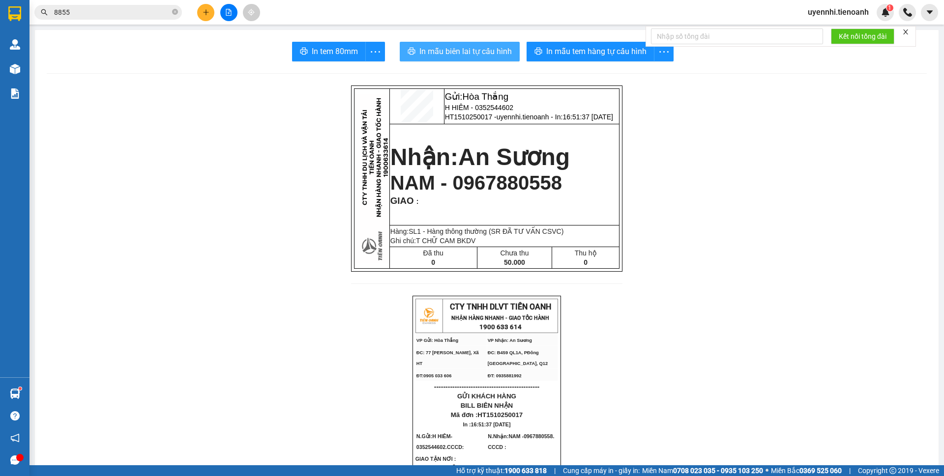
click at [463, 55] on span "In mẫu biên lai tự cấu hình" at bounding box center [465, 51] width 92 height 12
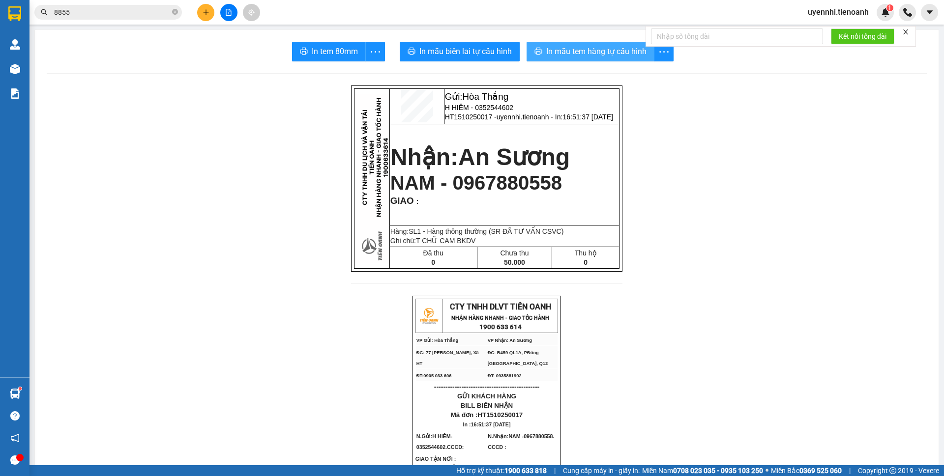
click at [563, 44] on button "In mẫu tem hàng tự cấu hình" at bounding box center [590, 52] width 128 height 20
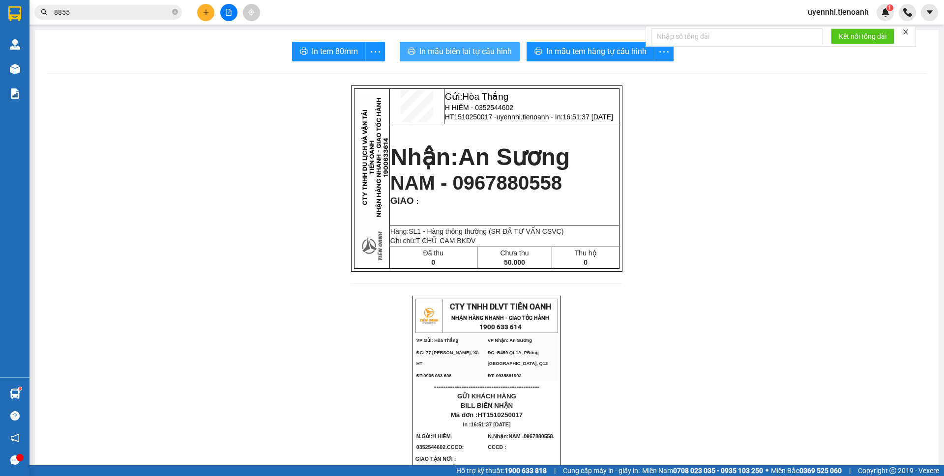
click at [426, 51] on span "In mẫu biên lai tự cấu hình" at bounding box center [465, 51] width 92 height 12
click at [208, 11] on icon "plus" at bounding box center [205, 12] width 7 height 7
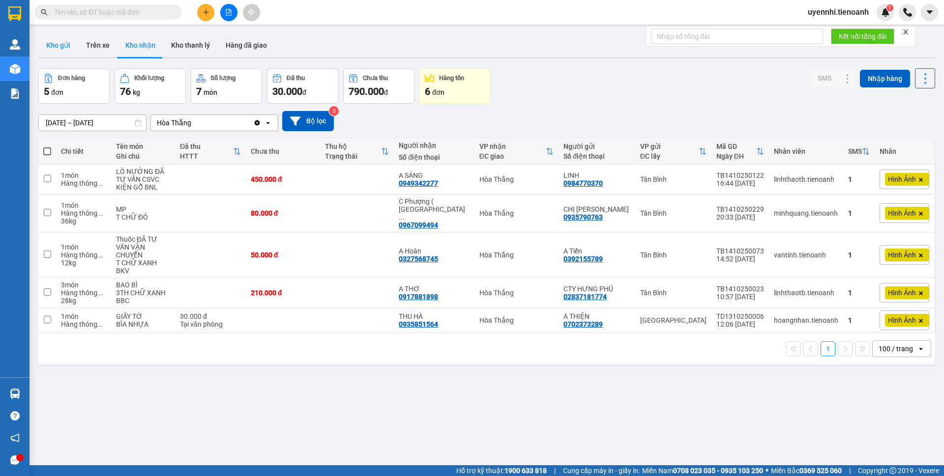
click at [59, 46] on button "Kho gửi" at bounding box center [58, 45] width 40 height 24
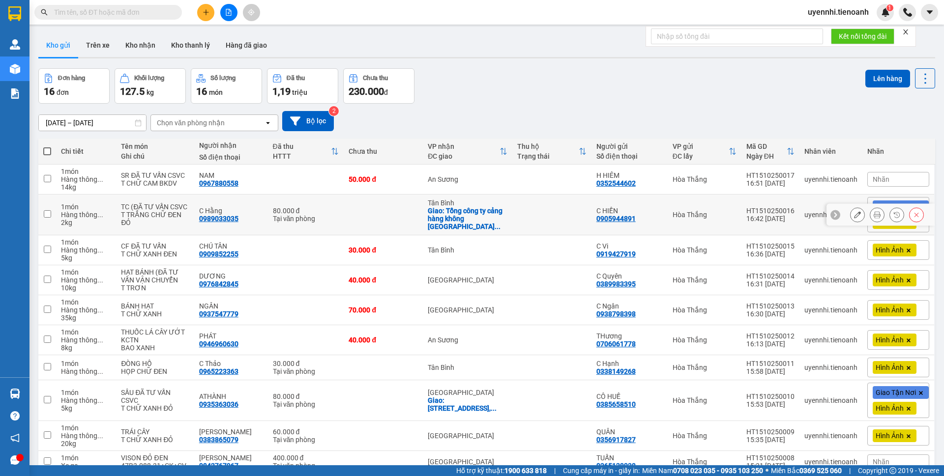
click at [854, 211] on icon at bounding box center [857, 214] width 7 height 7
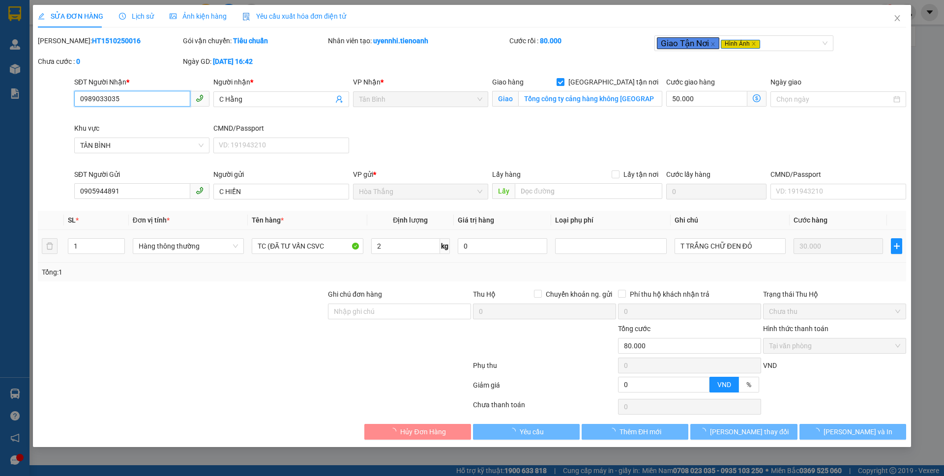
type input "0989033035"
type input "C Hằng"
checkbox input "true"
type input "Tổng công ty cảng hàng không [GEOGRAPHIC_DATA], [GEOGRAPHIC_DATA], [GEOGRAPHIC_…"
type input "0905944891"
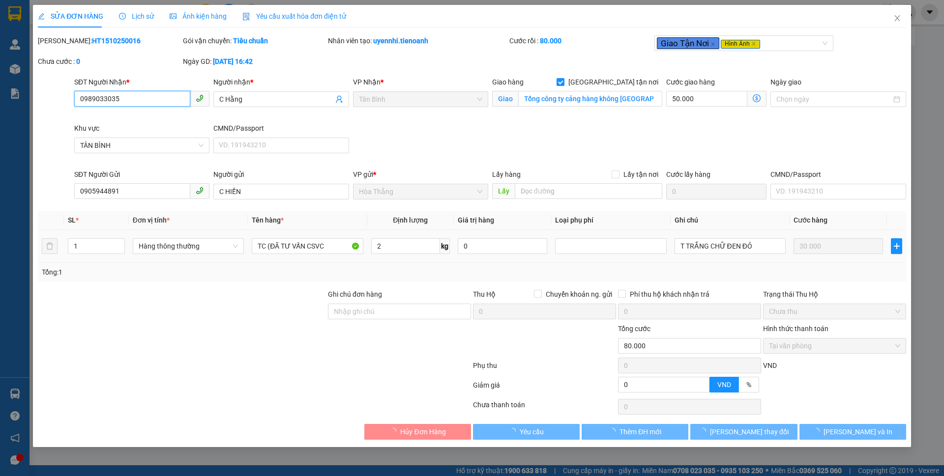
type input "C HIỀN"
type input "0"
type input "80.000"
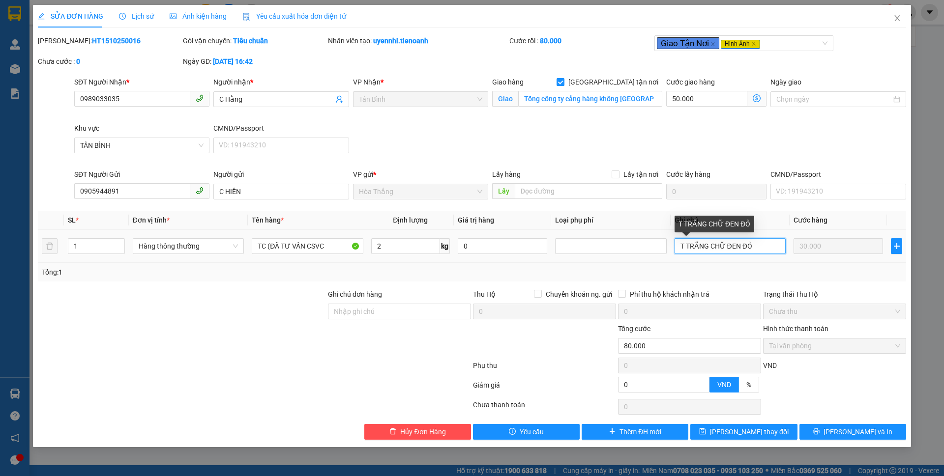
click at [746, 246] on input "T TRẮNG CHỮ ĐEN ĐỎ" at bounding box center [729, 246] width 111 height 16
drag, startPoint x: 741, startPoint y: 246, endPoint x: 772, endPoint y: 249, distance: 30.7
click at [772, 249] on input "T TRẮNG CHỮ ĐEN ĐỎ" at bounding box center [729, 246] width 111 height 16
type input "T TRẮNG CHỮ ĐEN"
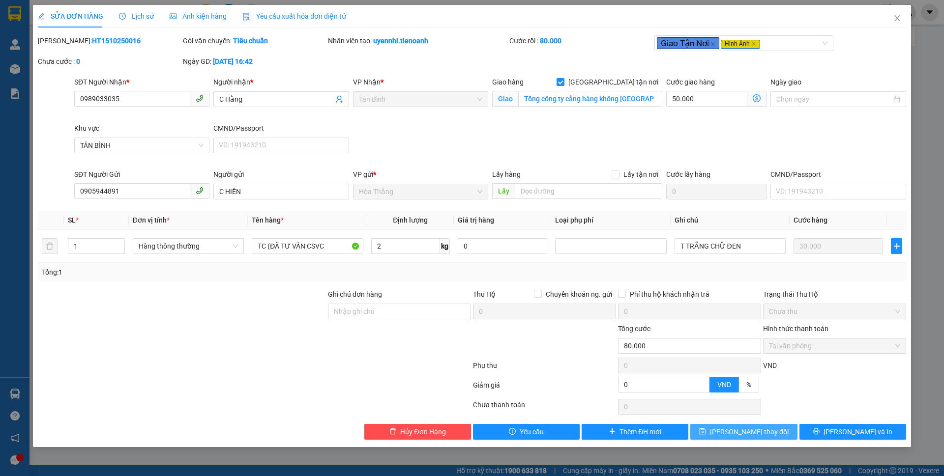
click at [759, 432] on span "[PERSON_NAME] thay đổi" at bounding box center [749, 432] width 79 height 11
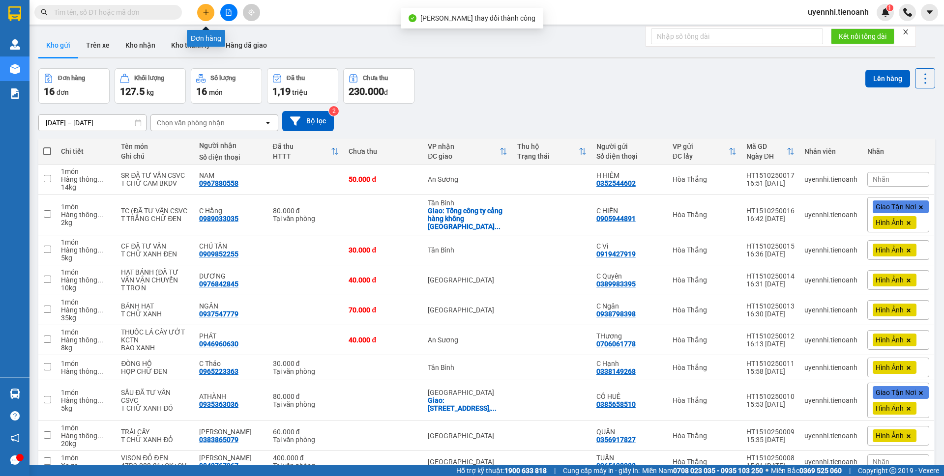
click at [205, 12] on icon "plus" at bounding box center [205, 12] width 7 height 7
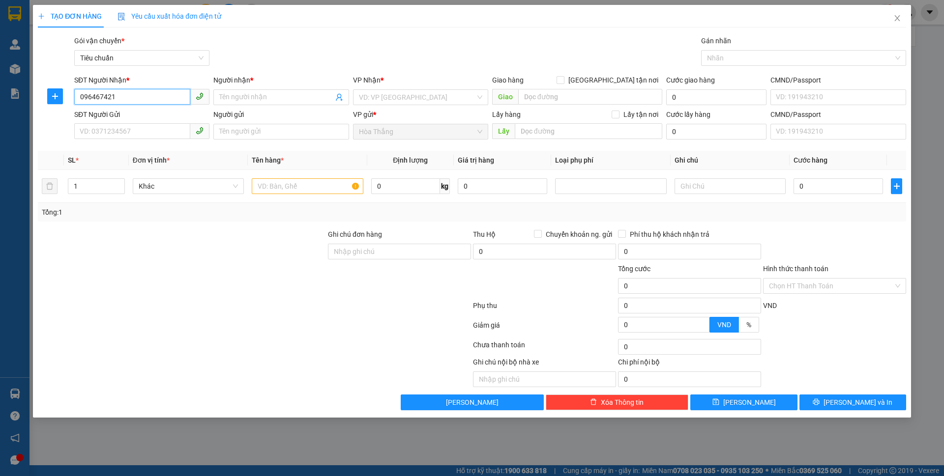
type input "0964674211"
click at [131, 118] on div "0964674211 - ĐAN THY" at bounding box center [141, 117] width 123 height 11
type input "ĐAN THY"
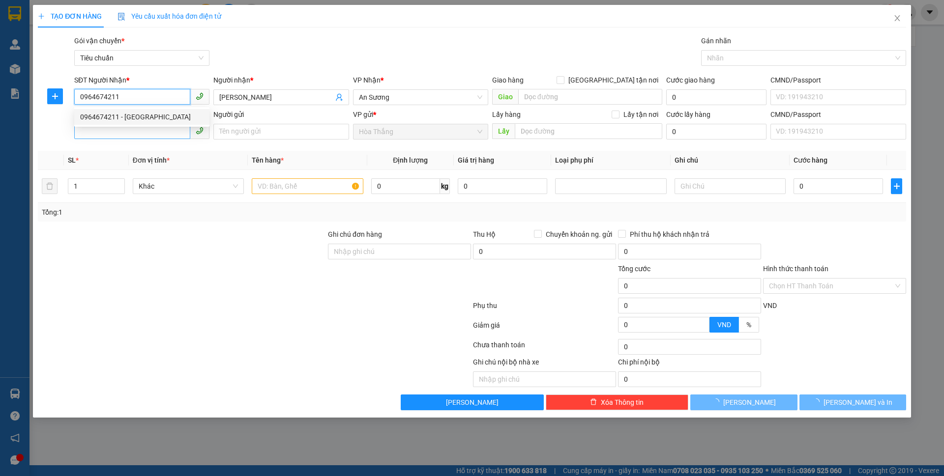
type input "60.000"
type input "0964674211"
click at [130, 127] on input "SĐT Người Gửi" at bounding box center [132, 131] width 116 height 16
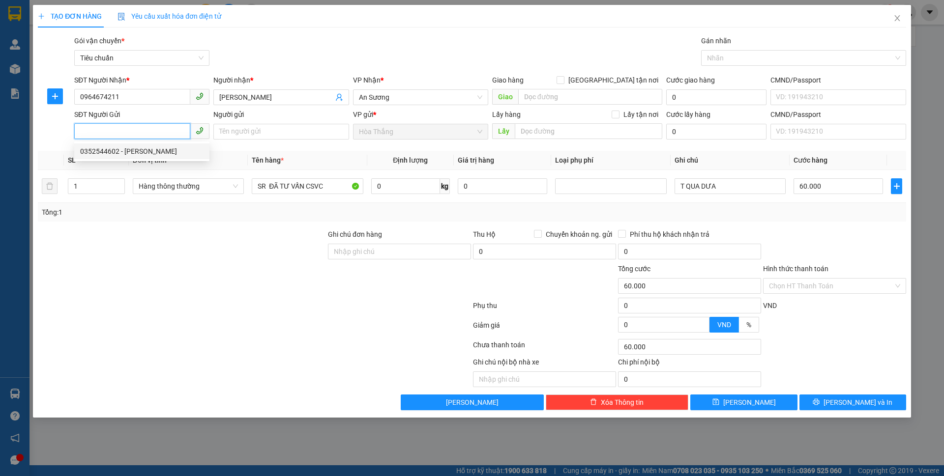
click at [137, 152] on div "0352544602 - H HIÊM" at bounding box center [141, 151] width 123 height 11
type input "0352544602"
type input "H HIÊM"
click at [413, 189] on input "0" at bounding box center [405, 186] width 69 height 16
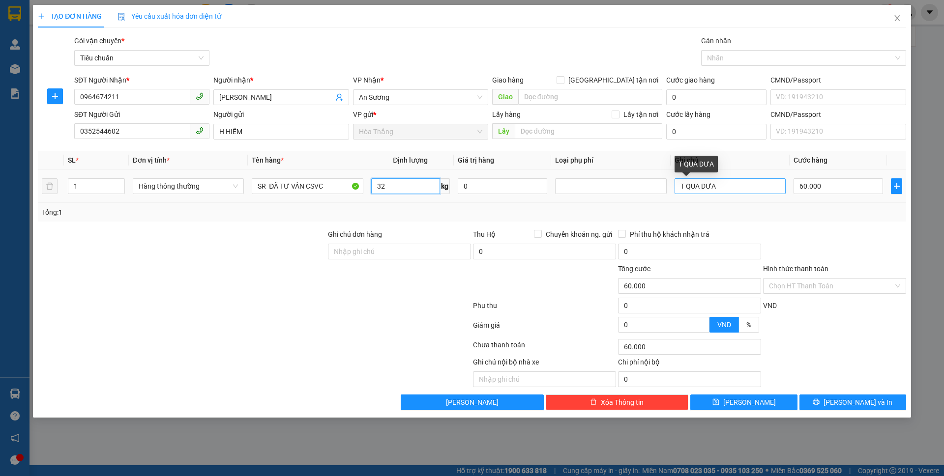
type input "32"
drag, startPoint x: 683, startPoint y: 186, endPoint x: 811, endPoint y: 203, distance: 128.9
click at [811, 202] on tr "1 Hàng thông thường SR ĐÃ TƯ VẤN CSVC 32 kg 0 T QUA DƯA 60.000" at bounding box center [472, 186] width 868 height 33
type input "70.000"
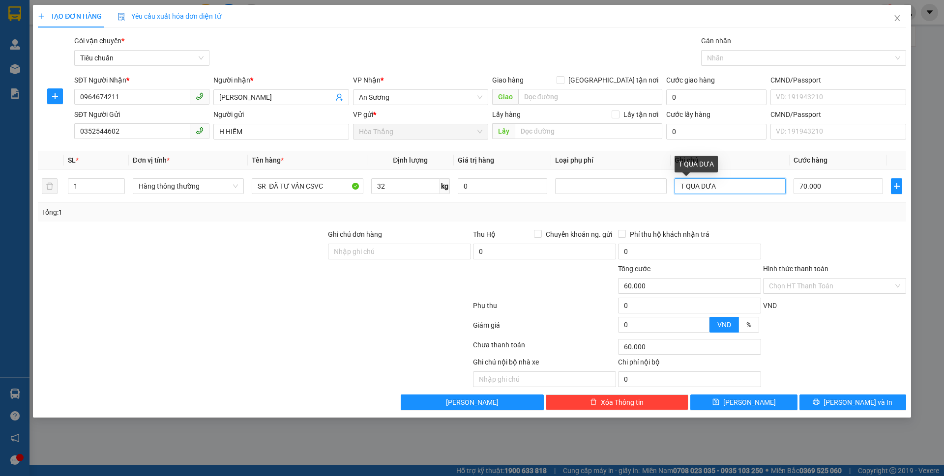
type input "70.000"
type input "T CHỮ ĐỎ NÂU"
click at [825, 404] on button "[PERSON_NAME] và In" at bounding box center [852, 403] width 107 height 16
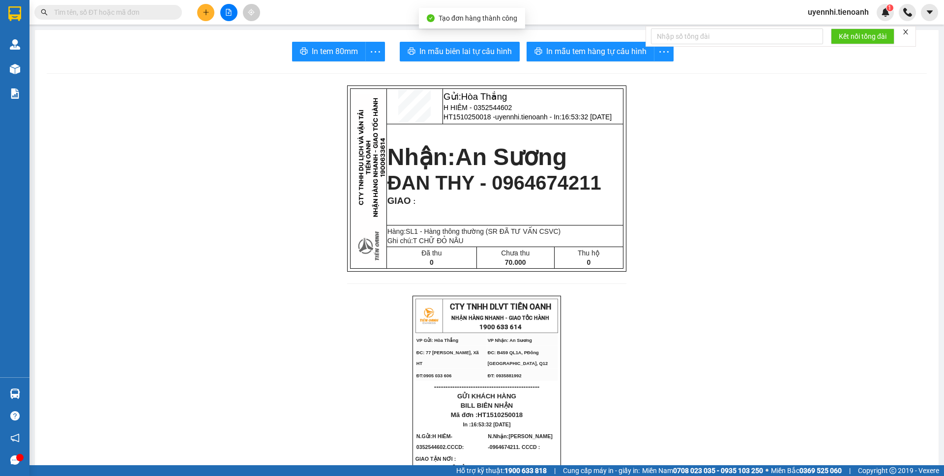
click at [564, 58] on button "In mẫu tem hàng tự cấu hình" at bounding box center [590, 52] width 128 height 20
click at [467, 52] on span "In mẫu biên lai tự cấu hình" at bounding box center [465, 51] width 92 height 12
click at [595, 51] on div "In mẫu tem hàng tự cấu hình" at bounding box center [599, 52] width 147 height 20
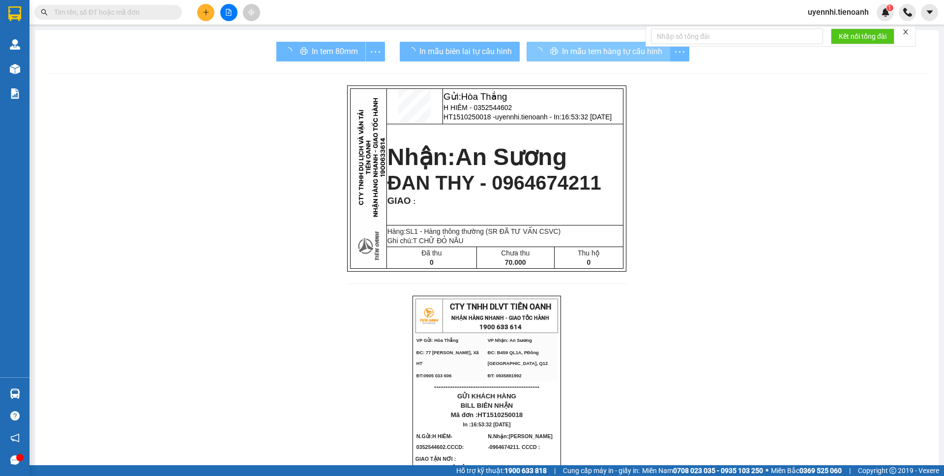
click at [595, 51] on span "In mẫu tem hàng tự cấu hình" at bounding box center [612, 51] width 100 height 12
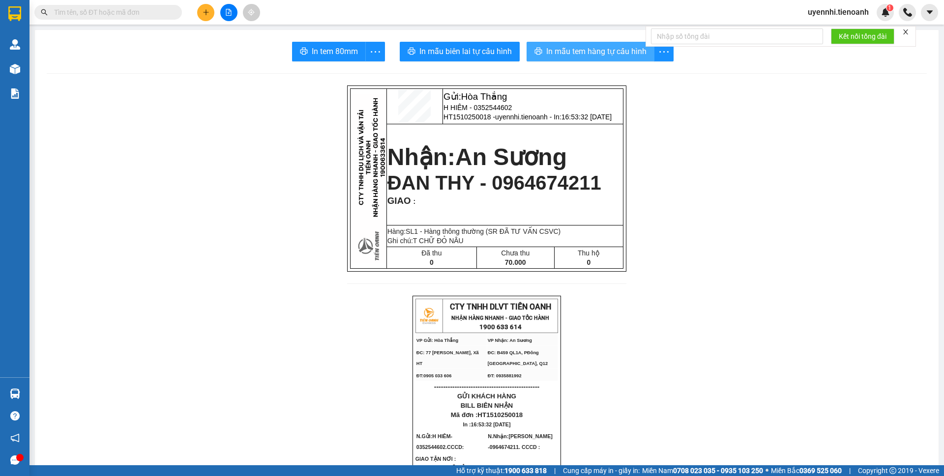
click at [595, 51] on span "In mẫu tem hàng tự cấu hình" at bounding box center [596, 51] width 100 height 12
click at [215, 11] on div at bounding box center [229, 12] width 74 height 17
click at [209, 13] on button at bounding box center [205, 12] width 17 height 17
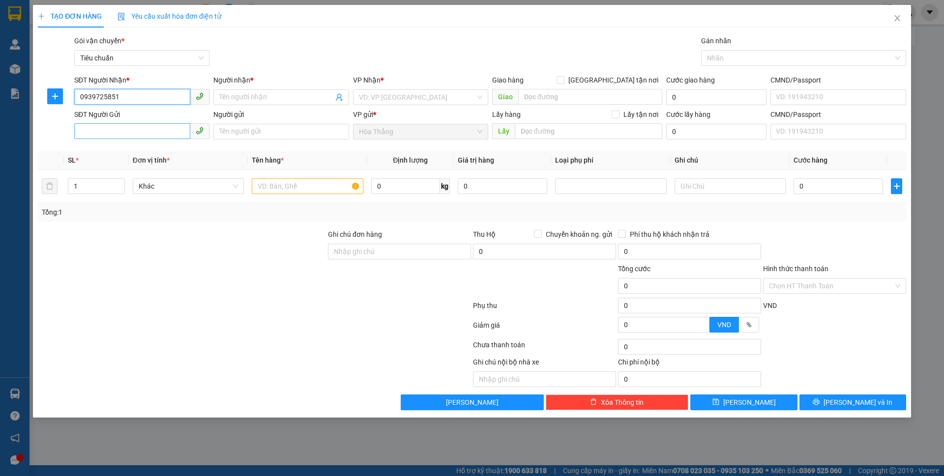
type input "0939725851"
click at [115, 129] on input "SĐT Người Gửi" at bounding box center [132, 131] width 116 height 16
drag, startPoint x: 122, startPoint y: 150, endPoint x: 254, endPoint y: 128, distance: 133.5
click at [123, 149] on div "0352544602 - H HIÊM" at bounding box center [141, 151] width 123 height 11
type input "0352544602"
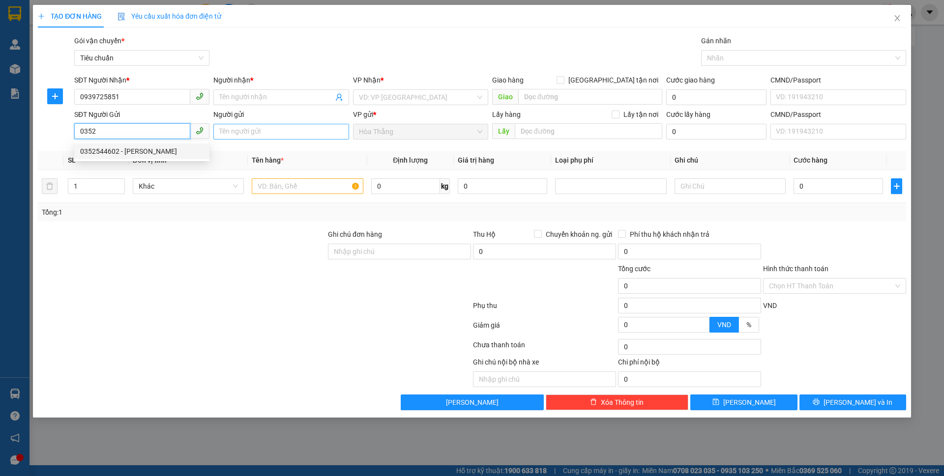
type input "H HIÊM"
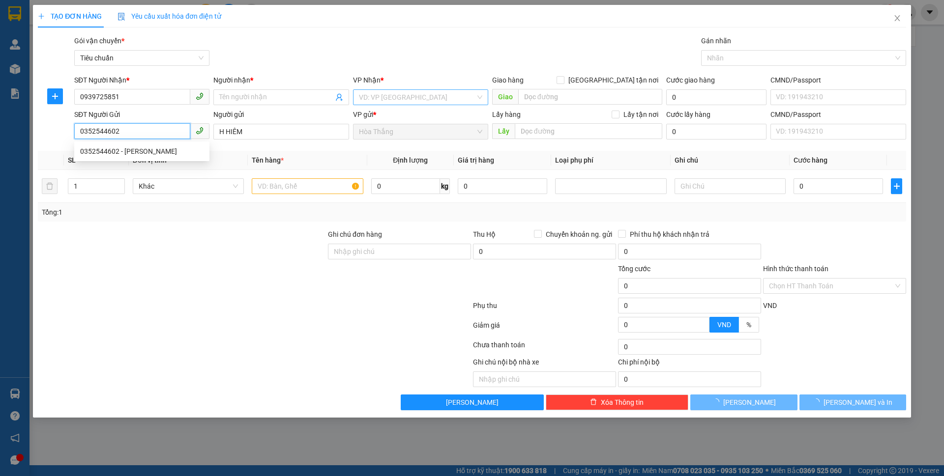
type input "70.000"
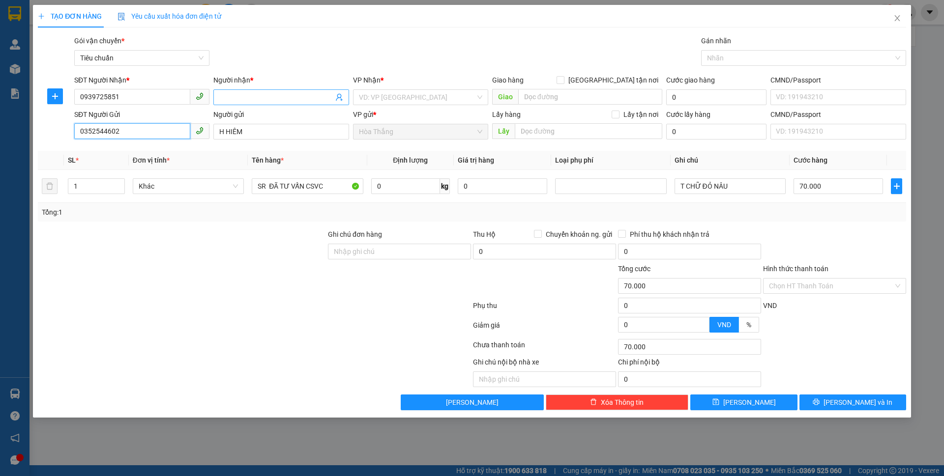
type input "0352544602"
click at [291, 93] on input "Người nhận *" at bounding box center [276, 97] width 114 height 11
click at [563, 79] on input "[GEOGRAPHIC_DATA] tận nơi" at bounding box center [559, 79] width 7 height 7
checkbox input "true"
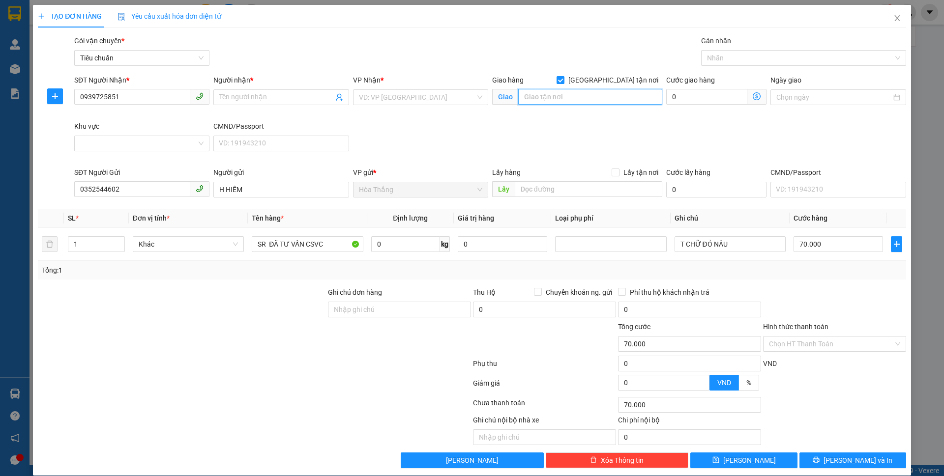
click at [574, 94] on input "search" at bounding box center [590, 97] width 144 height 16
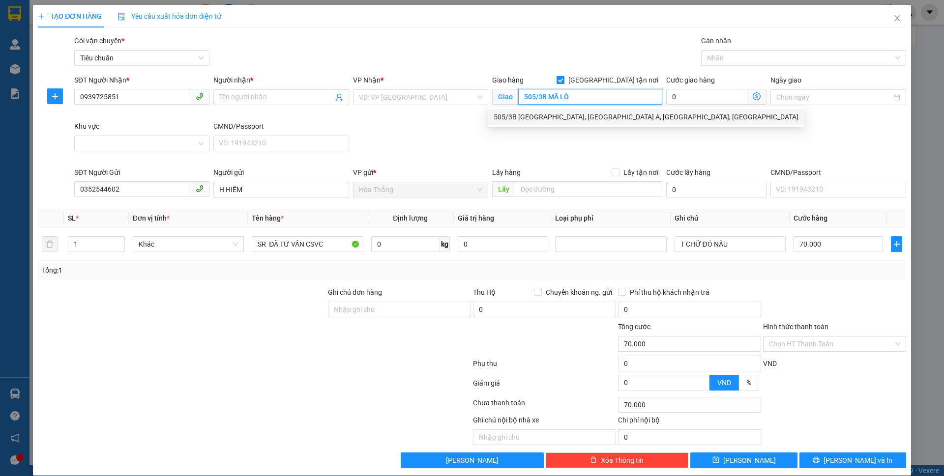
click at [653, 116] on div "505/3B Mã Lò, Phường Bình Hưng Hòa A, Quận Bình Tân, Thành phố Hồ Chí Minh" at bounding box center [645, 117] width 305 height 11
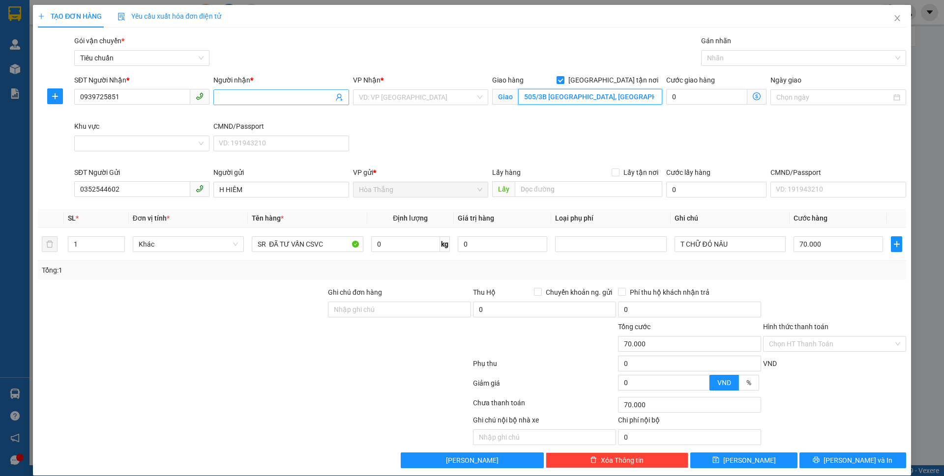
type input "505/3B Mã Lò, Phường Bình Hưng Hòa A, Quận Bình Tân, Thành phố Hồ Chí Minh"
click at [250, 90] on span at bounding box center [280, 97] width 135 height 16
drag, startPoint x: 240, startPoint y: 94, endPoint x: 127, endPoint y: 83, distance: 113.6
click at [127, 83] on div "SĐT Người Nhận * 0939725851 Người nhận * BGOCJ NGÔ BGOCJ NGÔ VP Nhận * VD: VP S…" at bounding box center [489, 121] width 835 height 92
drag, startPoint x: 725, startPoint y: 59, endPoint x: 730, endPoint y: 67, distance: 8.6
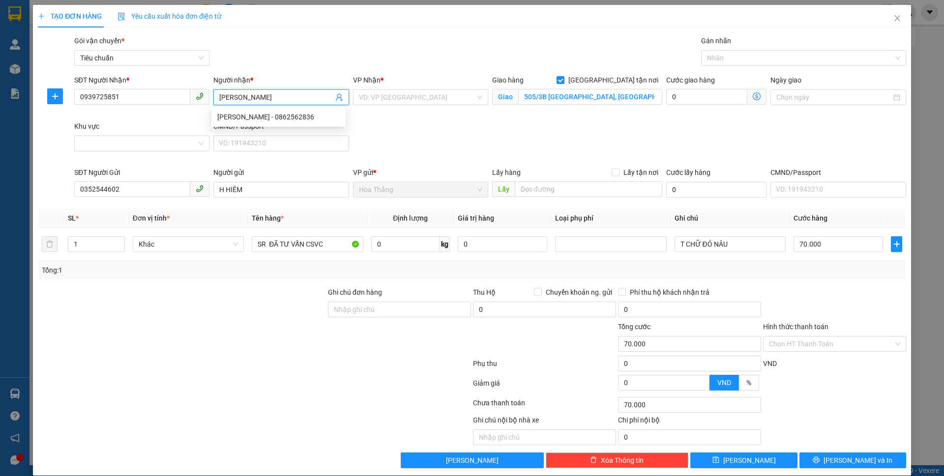
click at [726, 58] on div at bounding box center [798, 58] width 190 height 12
type input "NGỌC NGÔ"
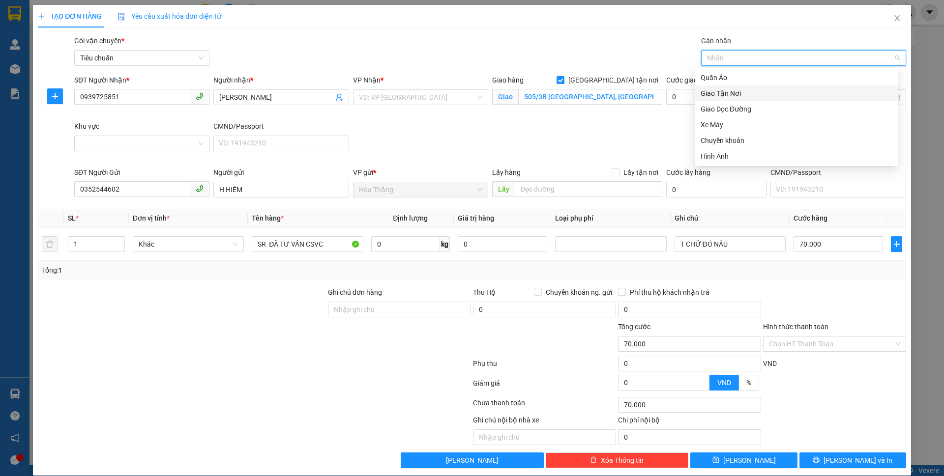
click at [719, 90] on div "Giao Tận Nơi" at bounding box center [795, 93] width 191 height 11
click at [102, 138] on input "Khu vực" at bounding box center [138, 143] width 116 height 15
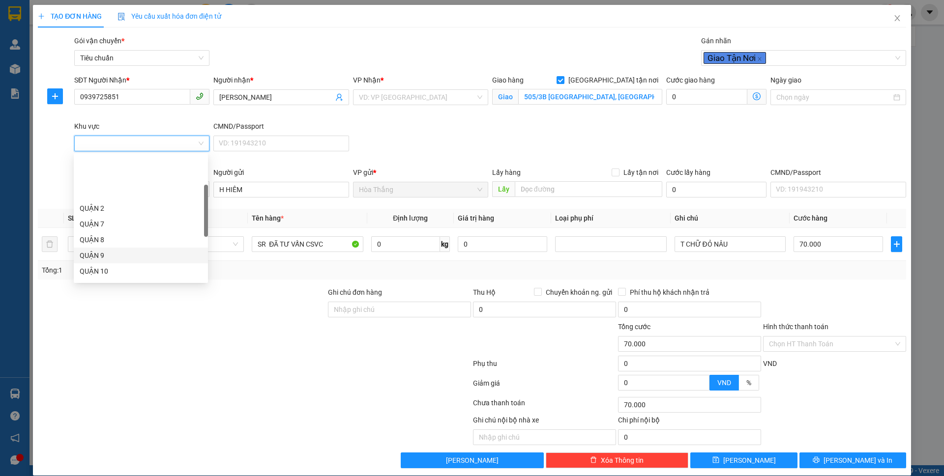
scroll to position [147, 0]
click at [110, 254] on div "BÌNH TÂN" at bounding box center [141, 251] width 122 height 11
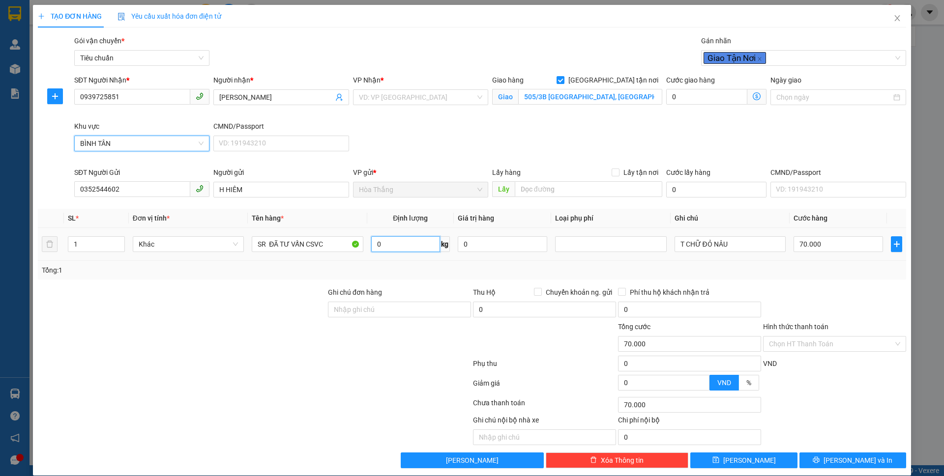
click at [404, 243] on input "0" at bounding box center [405, 244] width 69 height 16
type input "11"
click at [689, 265] on div "Tổng: 1" at bounding box center [472, 270] width 860 height 11
type input "150.000"
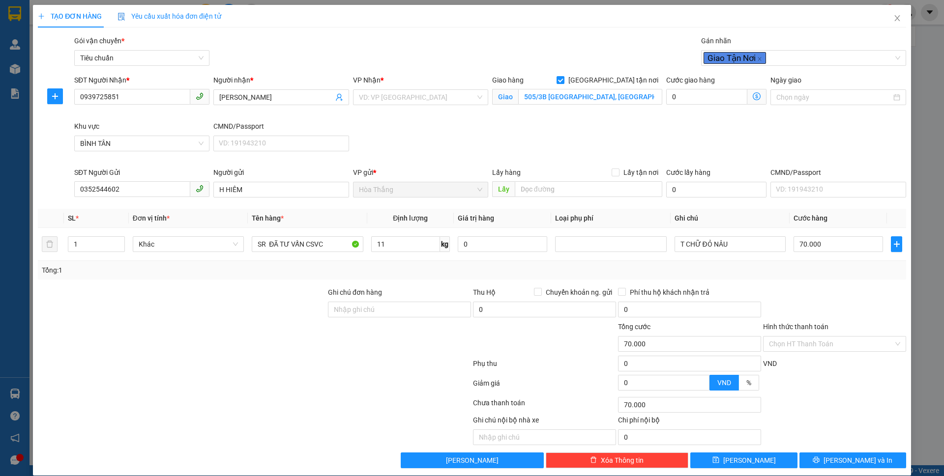
type input "150.000"
type input "80.000"
drag, startPoint x: 693, startPoint y: 243, endPoint x: 775, endPoint y: 253, distance: 82.2
click at [775, 253] on div "T CHỮ ĐỎ NÂU" at bounding box center [729, 244] width 111 height 20
type input "T CHỮ XANH LÁ"
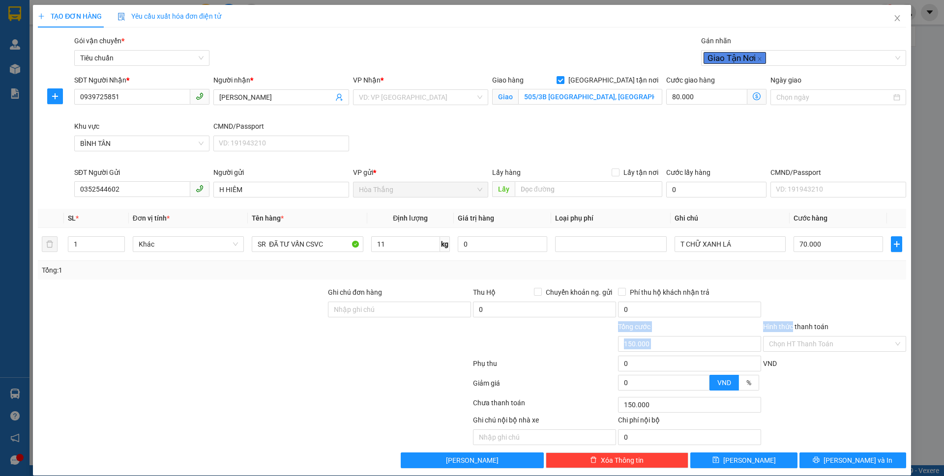
drag, startPoint x: 787, startPoint y: 311, endPoint x: 783, endPoint y: 292, distance: 19.1
click at [783, 300] on form "Ghi chú đơn hàng Thu Hộ Chuyển khoản ng. gửi 0 Phí thu hộ khách nhận trả 0 Tổng…" at bounding box center [472, 341] width 868 height 108
click at [783, 292] on div at bounding box center [834, 304] width 145 height 34
click at [827, 287] on div at bounding box center [834, 304] width 145 height 34
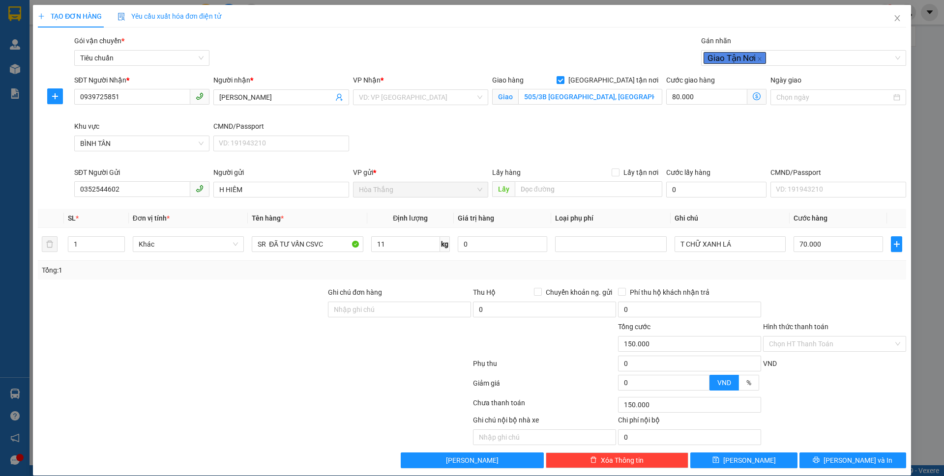
click at [827, 287] on div at bounding box center [834, 304] width 145 height 34
click at [388, 263] on div "Tổng: 1" at bounding box center [472, 270] width 868 height 19
click at [378, 93] on input "search" at bounding box center [417, 97] width 116 height 15
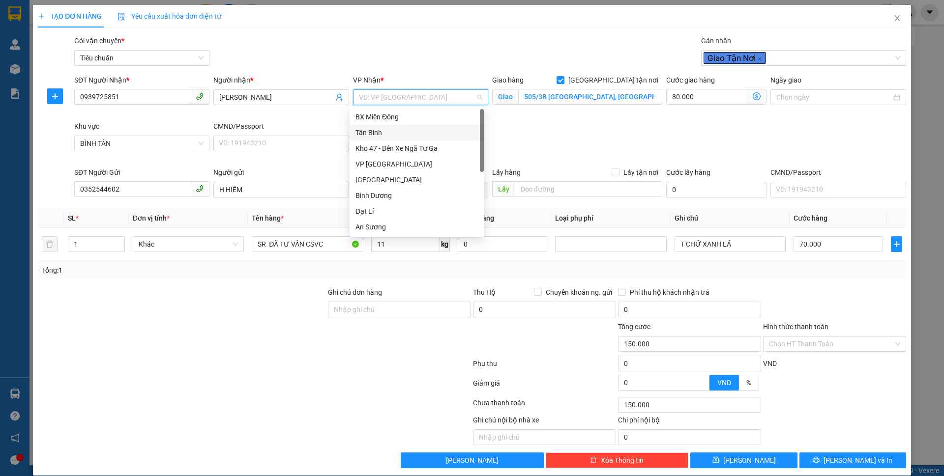
click at [381, 134] on div "Tân Bình" at bounding box center [416, 132] width 122 height 11
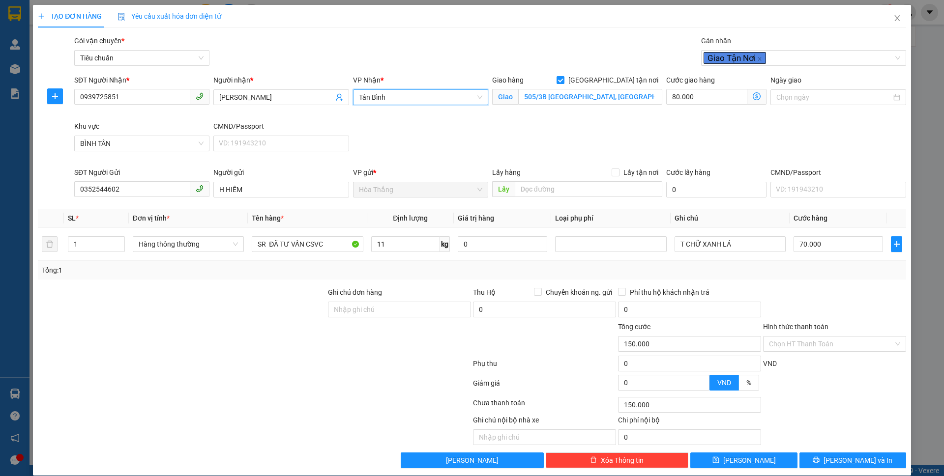
click at [258, 367] on div at bounding box center [254, 366] width 435 height 20
click at [737, 136] on div "SĐT Người Nhận * 0939725851 Người nhận * NGỌC NGÔ VP Nhận * Tân Bình Giao hàng …" at bounding box center [489, 121] width 835 height 92
click at [737, 135] on div "SĐT Người Nhận * 0939725851 Người nhận * NGỌC NGÔ VP Nhận * Tân Bình Giao hàng …" at bounding box center [489, 121] width 835 height 92
click at [742, 130] on div "SĐT Người Nhận * 0939725851 Người nhận * NGỌC NGÔ VP Nhận * Tân Bình Giao hàng …" at bounding box center [489, 121] width 835 height 92
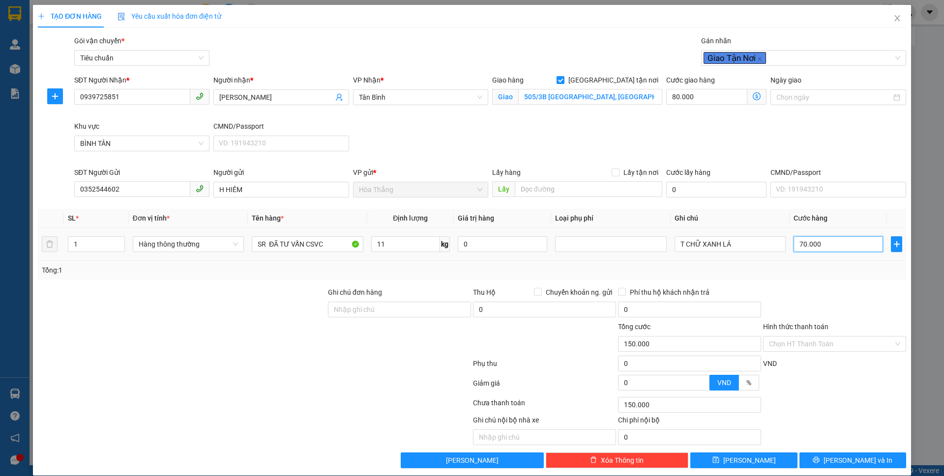
click at [842, 246] on input "70.000" at bounding box center [837, 244] width 89 height 16
type input "80.005"
type input "5"
type input "80.050"
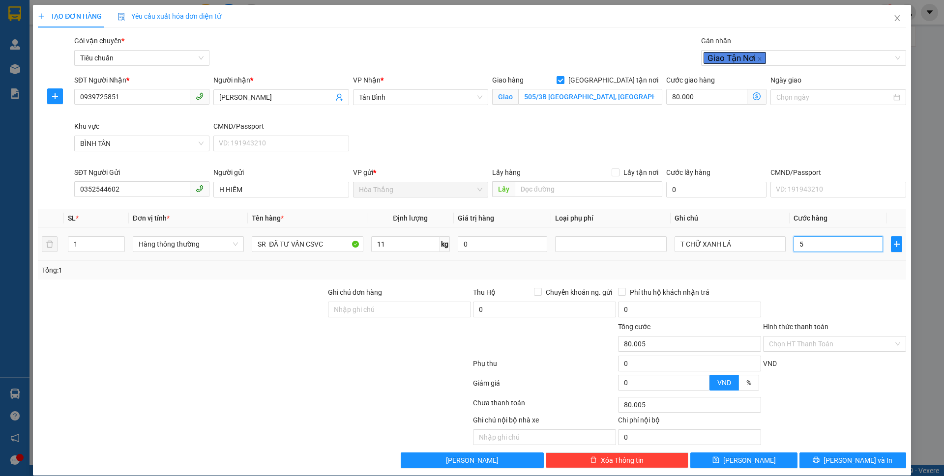
type input "80.050"
type input "50"
type input "130.000"
type input "50.000"
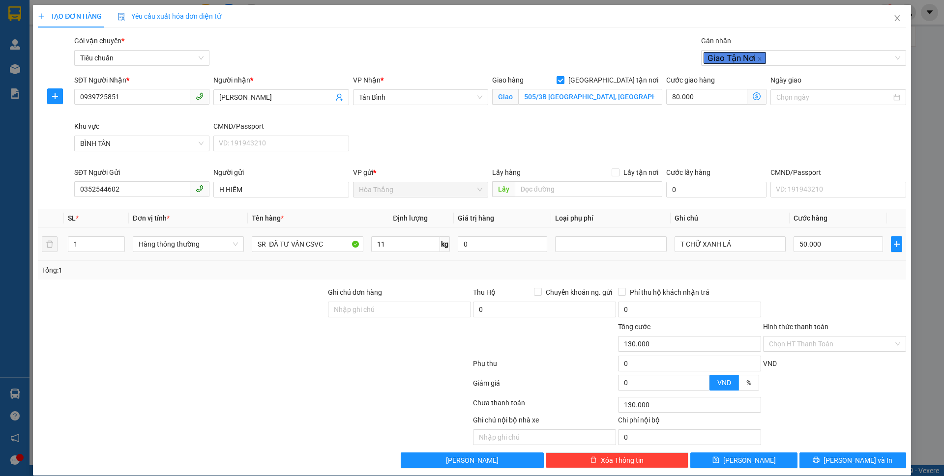
click at [803, 276] on div "Tổng: 1" at bounding box center [472, 270] width 868 height 19
drag, startPoint x: 815, startPoint y: 276, endPoint x: 777, endPoint y: 144, distance: 137.5
click at [817, 270] on div "Tổng: 1" at bounding box center [472, 270] width 868 height 19
click at [752, 96] on icon "dollar-circle" at bounding box center [756, 96] width 8 height 8
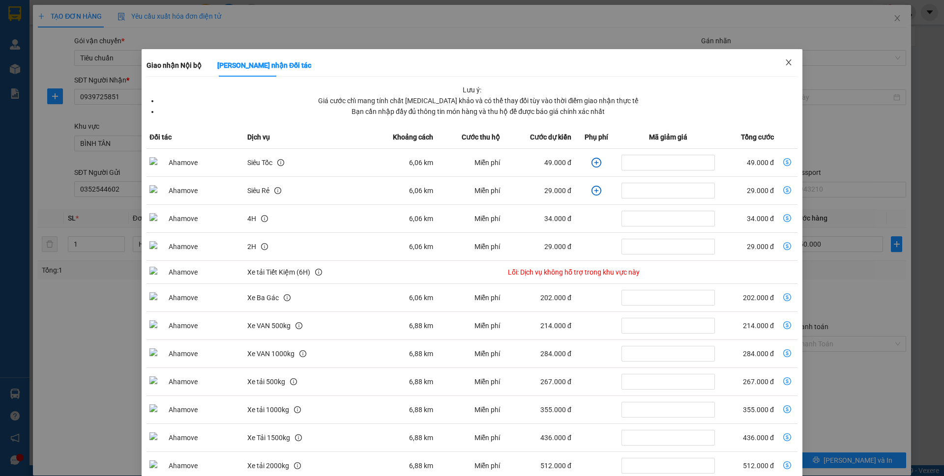
click at [776, 65] on span "Close" at bounding box center [789, 63] width 28 height 28
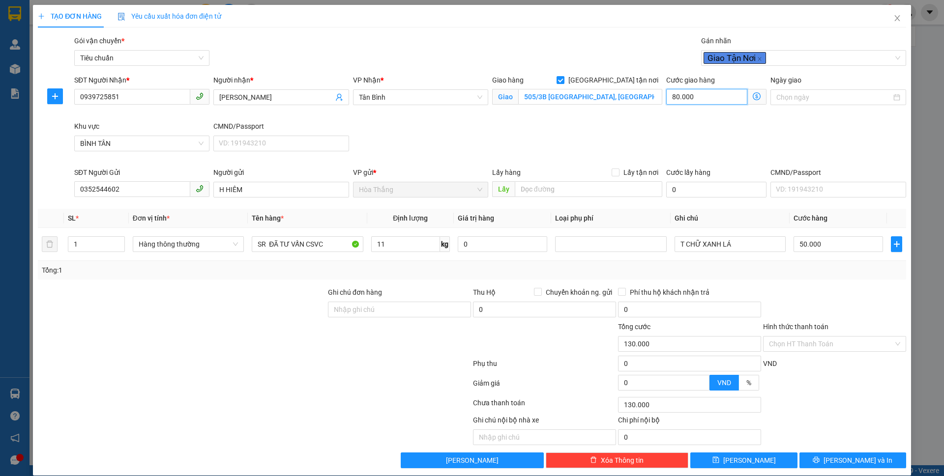
click at [711, 88] on div "Cước giao hàng 80.000 Giao nhận Nội bộ Giao nhận Đối tác Lưu ý: Giá cước chỉ ma…" at bounding box center [716, 92] width 100 height 34
type input "50.006"
type input "6"
type input "50.060"
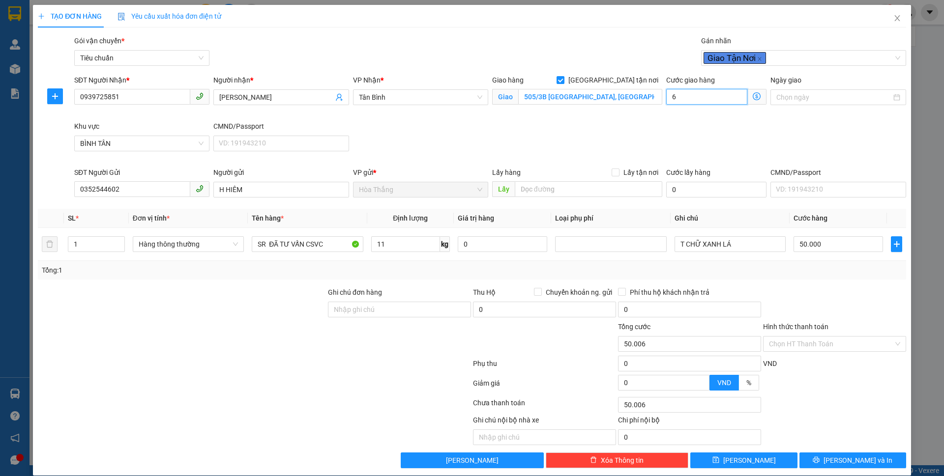
type input "50.060"
type input "60"
type input "110.000"
type input "60.000"
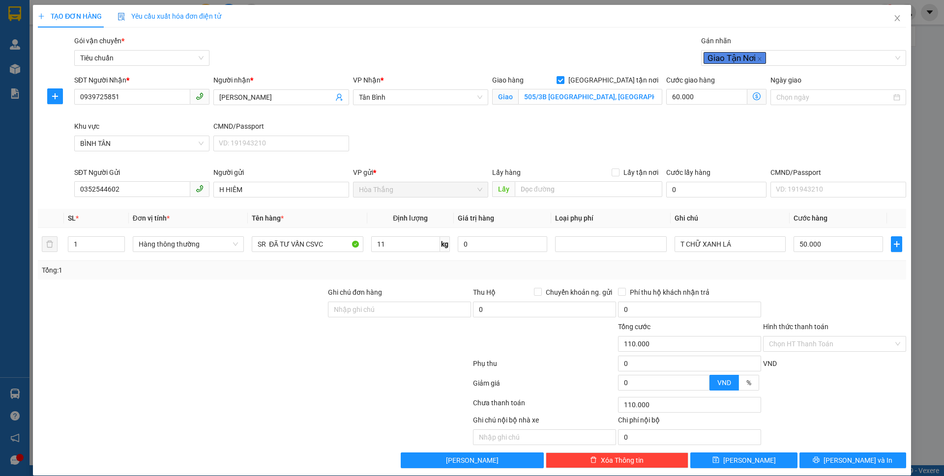
click at [809, 474] on div "TẠO ĐƠN HÀNG Yêu cầu xuất hóa đơn điện tử Transit Pickup Surcharge Ids Transit …" at bounding box center [472, 240] width 878 height 471
click at [808, 463] on button "[PERSON_NAME] và In" at bounding box center [852, 461] width 107 height 16
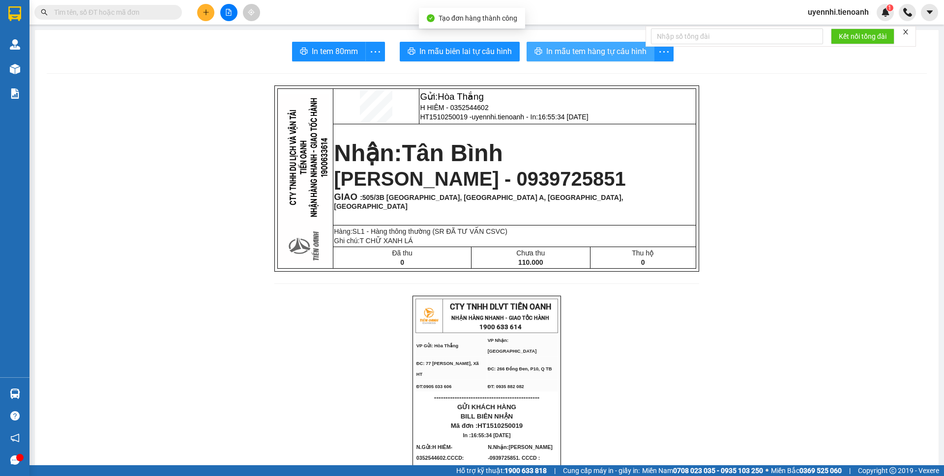
click at [571, 50] on span "In mẫu tem hàng tự cấu hình" at bounding box center [596, 51] width 100 height 12
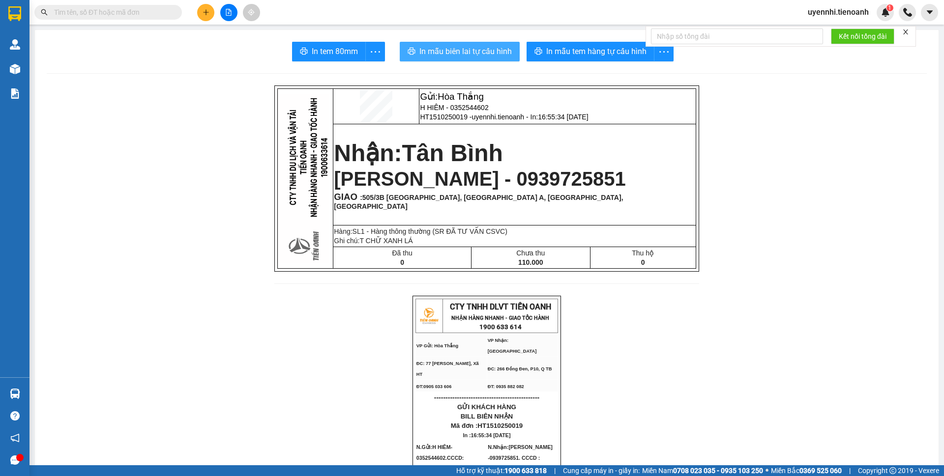
click at [450, 46] on span "In mẫu biên lai tự cấu hình" at bounding box center [465, 51] width 92 height 12
click at [201, 10] on button at bounding box center [205, 12] width 17 height 17
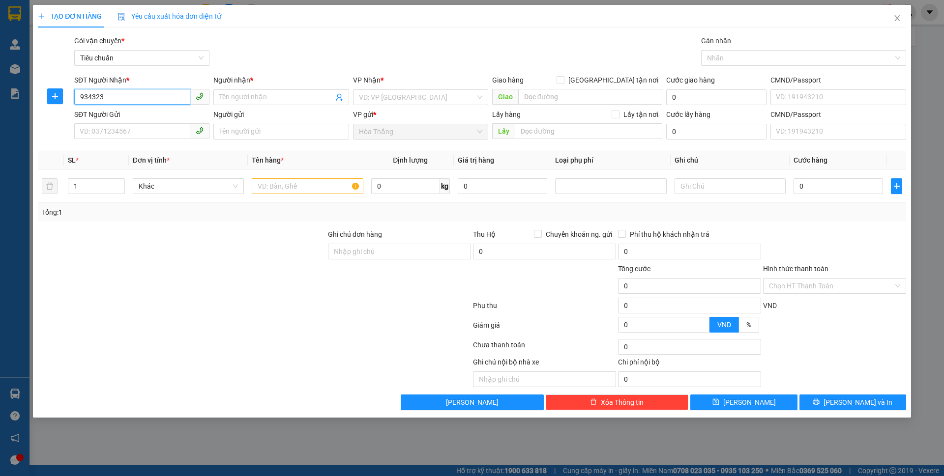
click at [79, 95] on input "934323" at bounding box center [132, 97] width 116 height 16
click at [133, 119] on div "0934323044 - C HẢO" at bounding box center [141, 117] width 123 height 11
type input "0934323044"
type input "C HẢO"
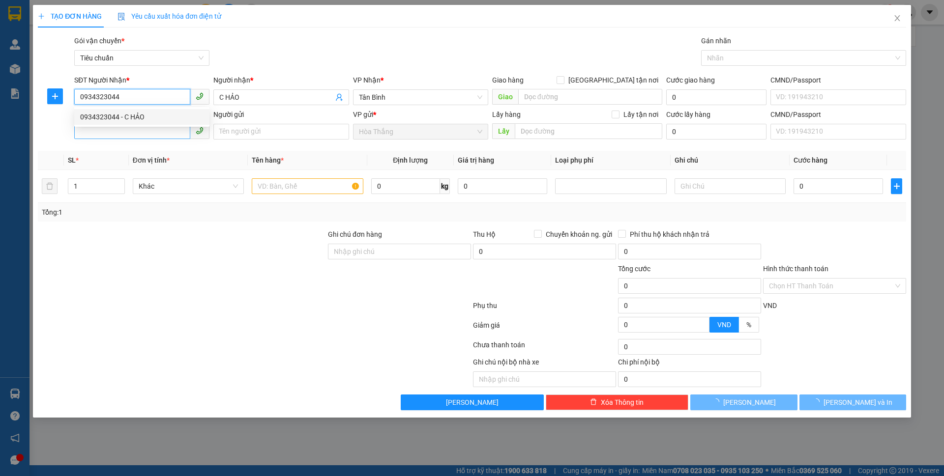
type input "0934323044"
type input "90.000"
click at [109, 136] on input "SĐT Người Gửi" at bounding box center [132, 131] width 116 height 16
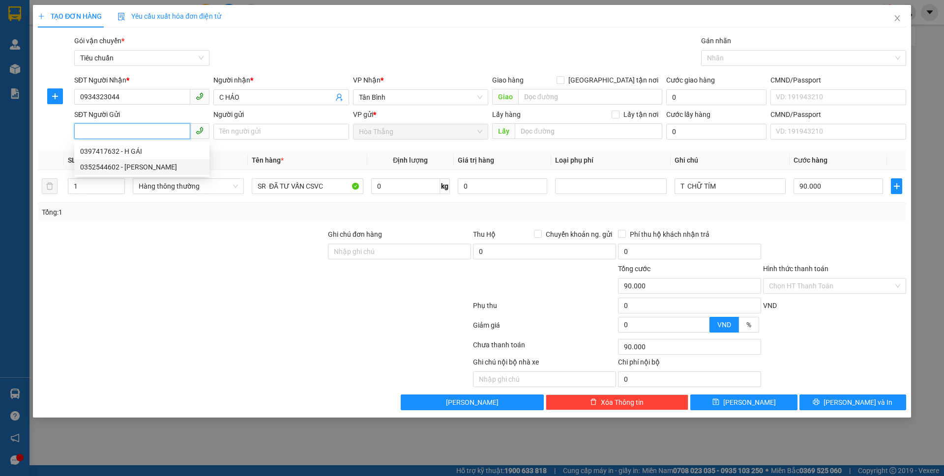
drag, startPoint x: 151, startPoint y: 165, endPoint x: 169, endPoint y: 159, distance: 18.6
click at [150, 165] on div "0352544602 - H HIÊM" at bounding box center [141, 167] width 123 height 11
type input "0352544602"
type input "H HIÊM"
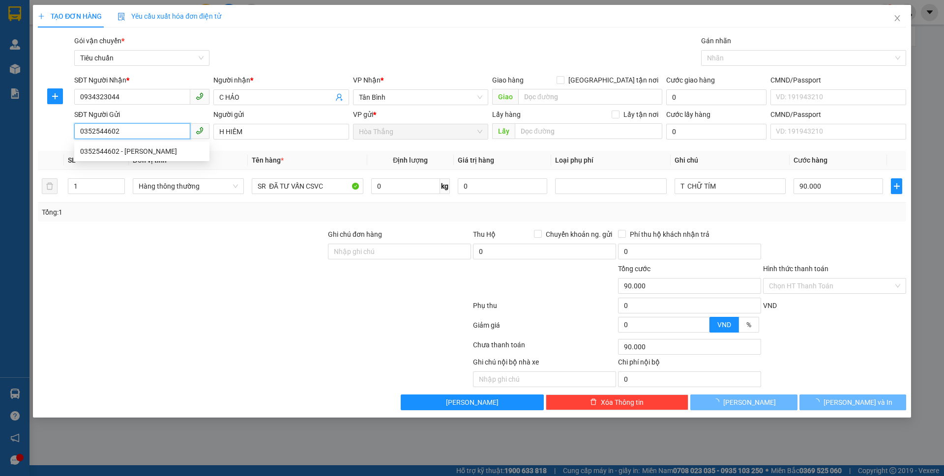
type input "140.000"
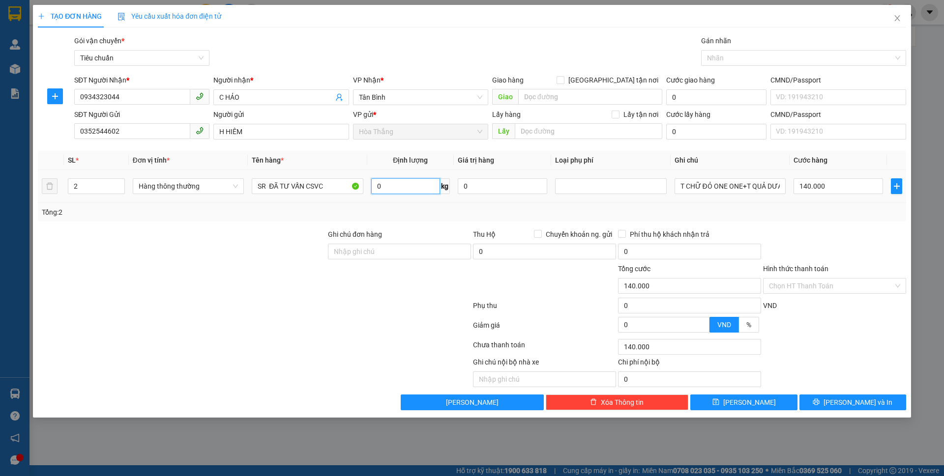
click at [401, 189] on input "0" at bounding box center [405, 186] width 69 height 16
type input "16"
click at [291, 231] on div at bounding box center [182, 246] width 290 height 34
type input "55.000"
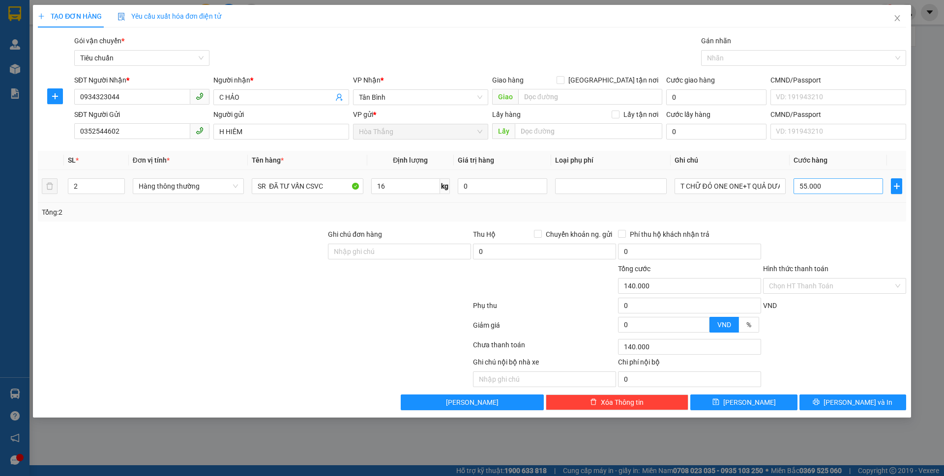
type input "55.000"
drag, startPoint x: 839, startPoint y: 184, endPoint x: 830, endPoint y: 184, distance: 9.4
click at [840, 184] on input "55.000" at bounding box center [837, 186] width 89 height 16
type input "6"
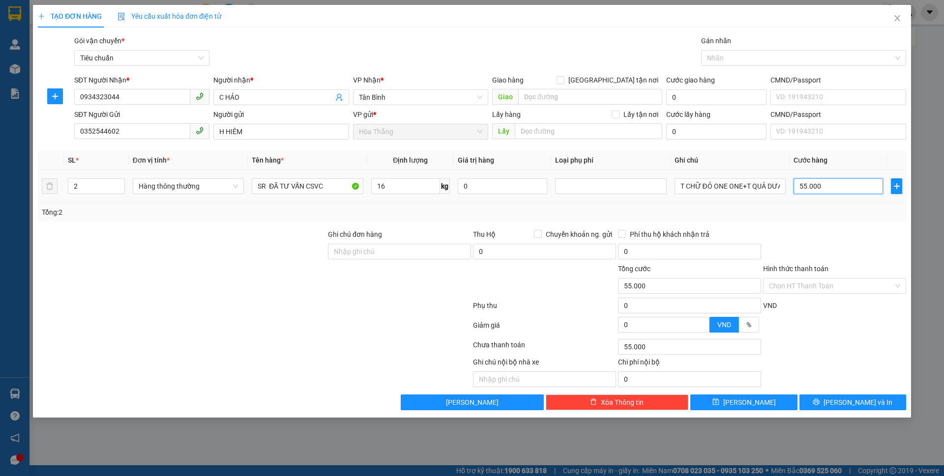
type input "6"
type input "60"
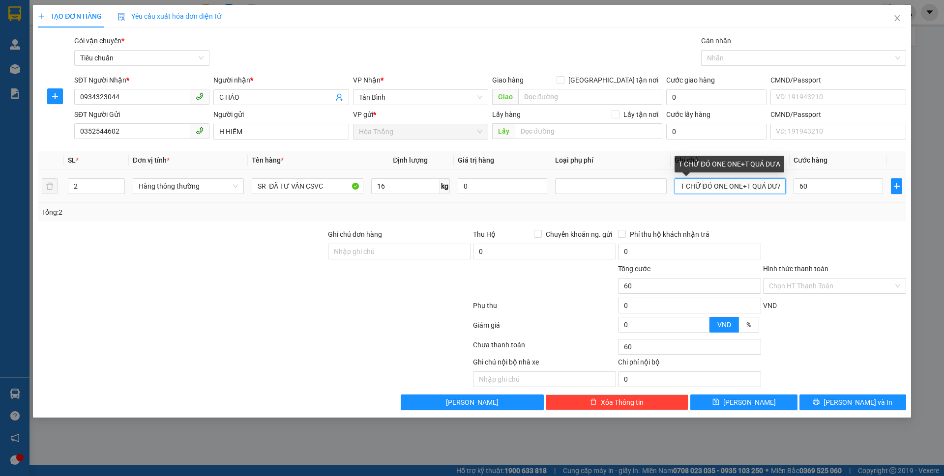
type input "60.000"
drag, startPoint x: 715, startPoint y: 187, endPoint x: 781, endPoint y: 201, distance: 68.3
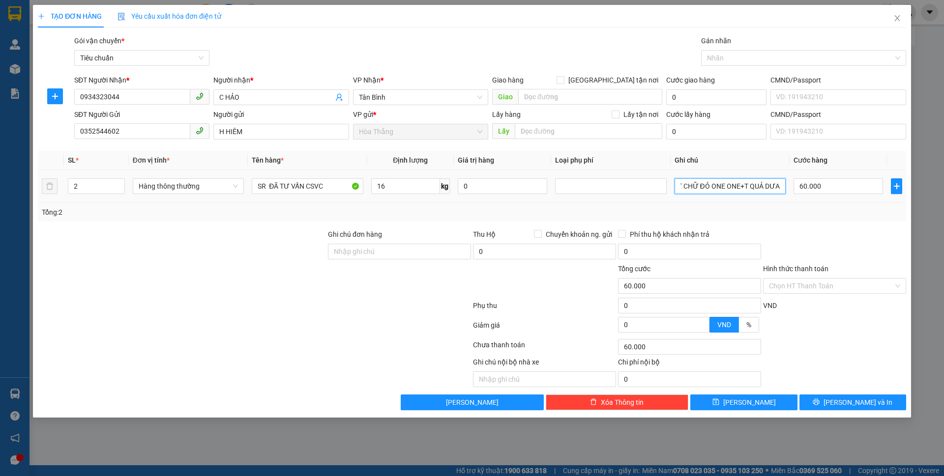
click at [781, 201] on td "T CHỮ ĐỎ ONE ONE+T QUẢ DƯA" at bounding box center [729, 186] width 119 height 33
type input "T CHỮ ĐEN"
click at [119, 188] on icon "down" at bounding box center [118, 189] width 3 height 3
type input "1"
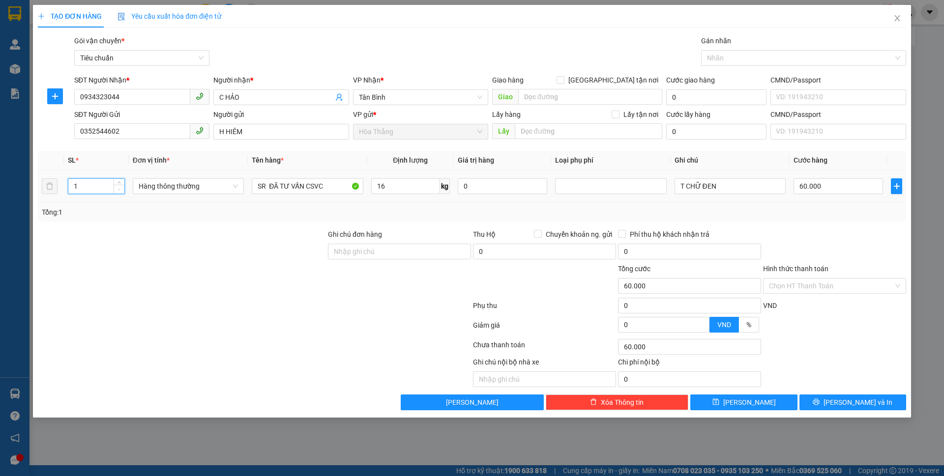
click at [119, 188] on icon "down" at bounding box center [118, 189] width 3 height 3
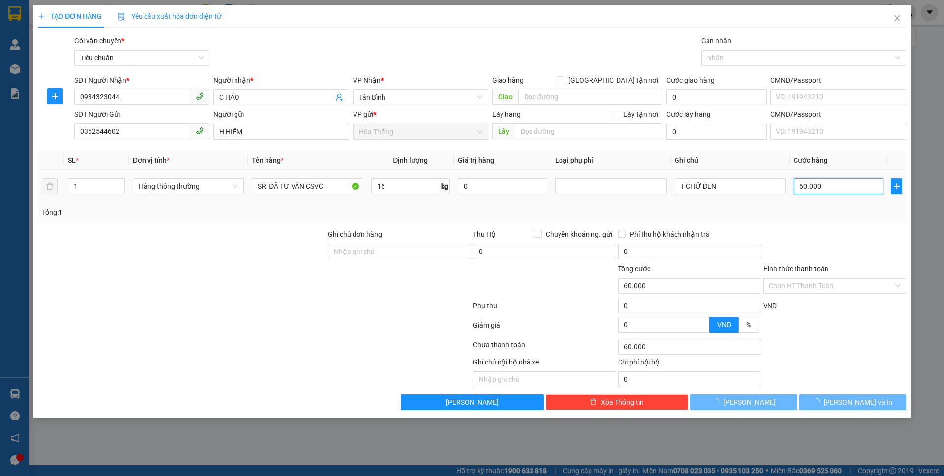
click at [838, 189] on input "60.000" at bounding box center [837, 186] width 89 height 16
type input "55.000"
type input "550.006"
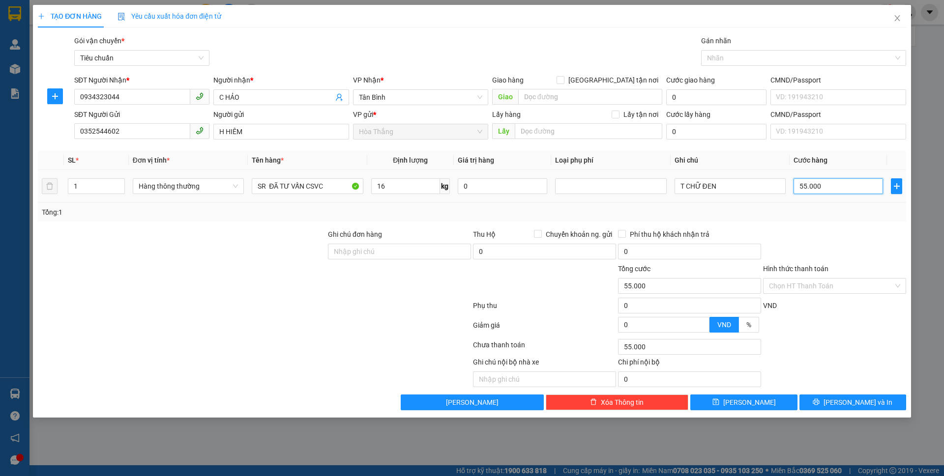
type input "550.006"
type input "5.500.060"
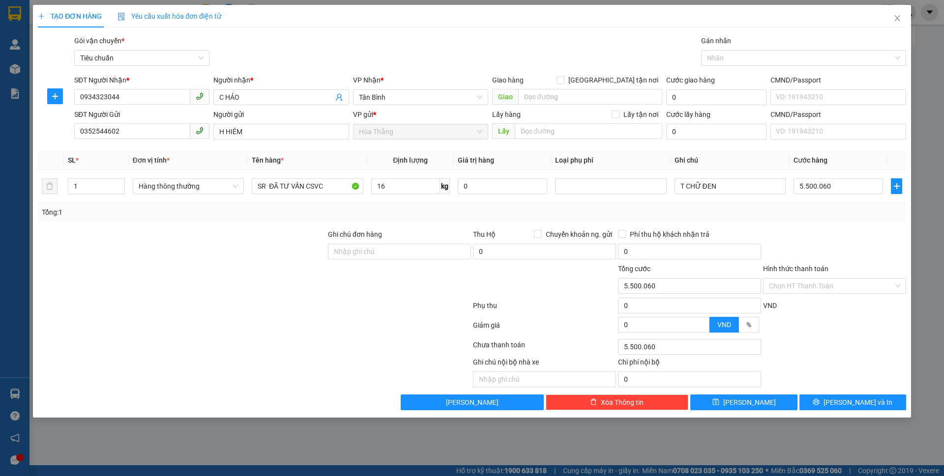
type input "5.500.000"
click at [842, 218] on div "Tổng: 1" at bounding box center [472, 212] width 868 height 19
click at [842, 181] on input "5.500.000" at bounding box center [837, 186] width 89 height 16
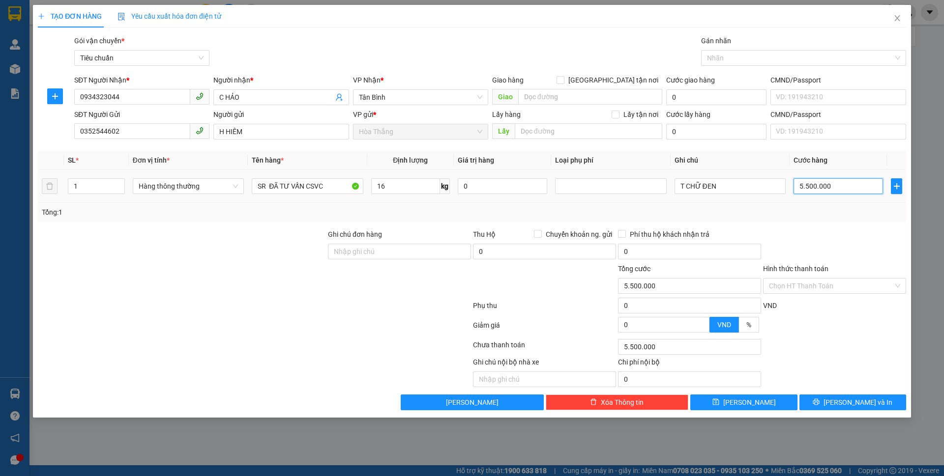
type input "6"
type input "60"
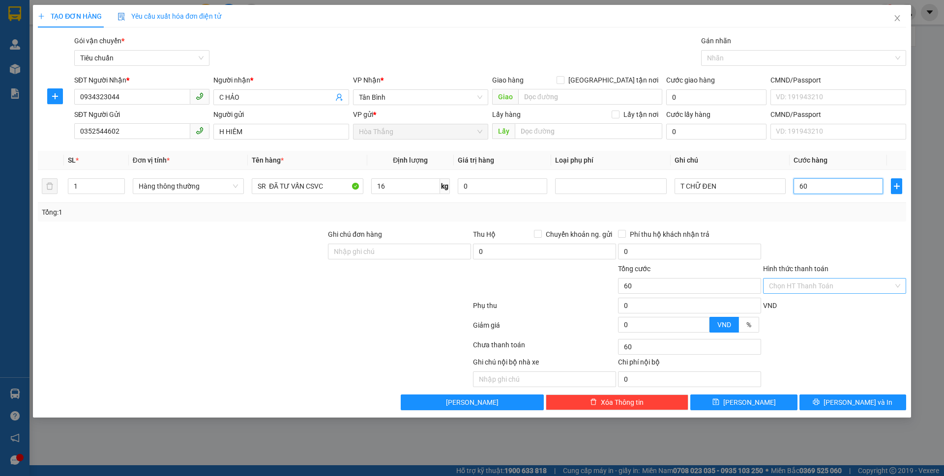
type input "60"
type input "60.000"
click at [823, 290] on input "Hình thức thanh toán" at bounding box center [831, 286] width 124 height 15
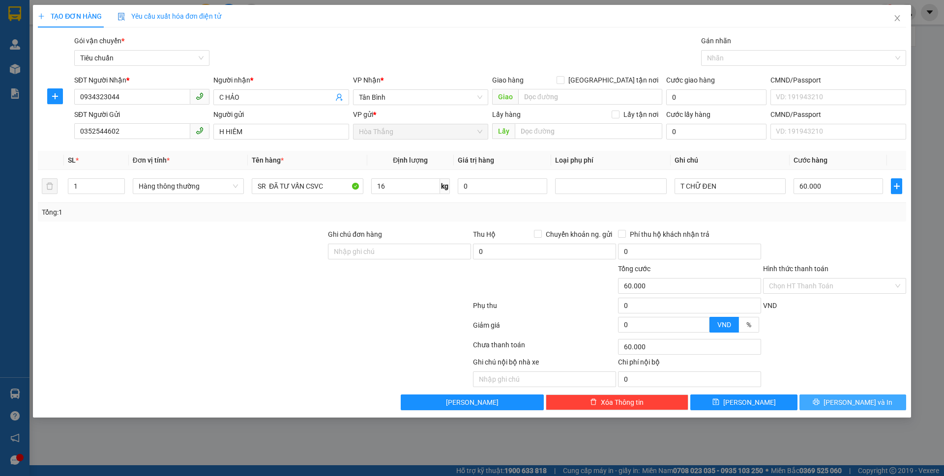
click at [872, 402] on button "[PERSON_NAME] và In" at bounding box center [852, 403] width 107 height 16
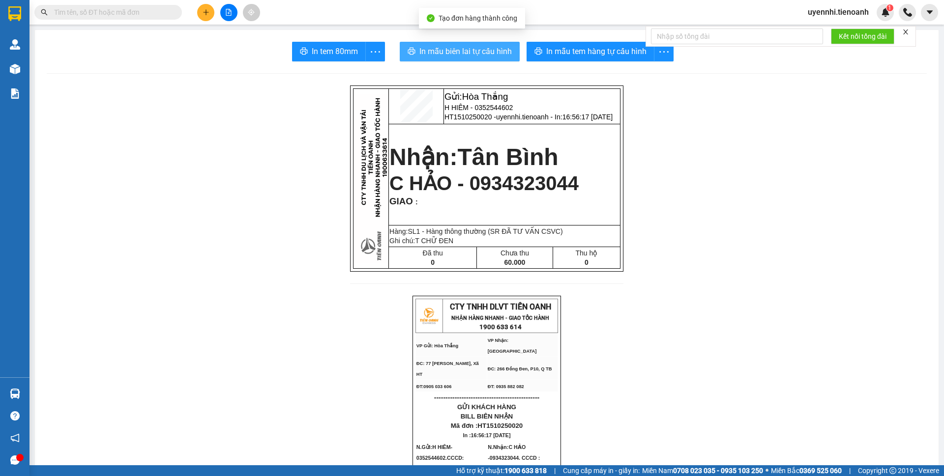
click at [482, 45] on span "In mẫu biên lai tự cấu hình" at bounding box center [465, 51] width 92 height 12
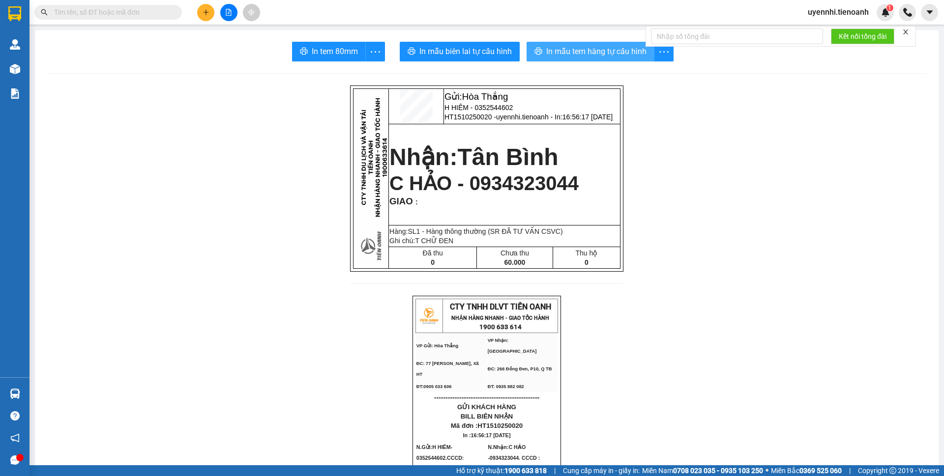
click at [562, 55] on span "In mẫu tem hàng tự cấu hình" at bounding box center [596, 51] width 100 height 12
click at [208, 12] on icon "plus" at bounding box center [205, 12] width 7 height 7
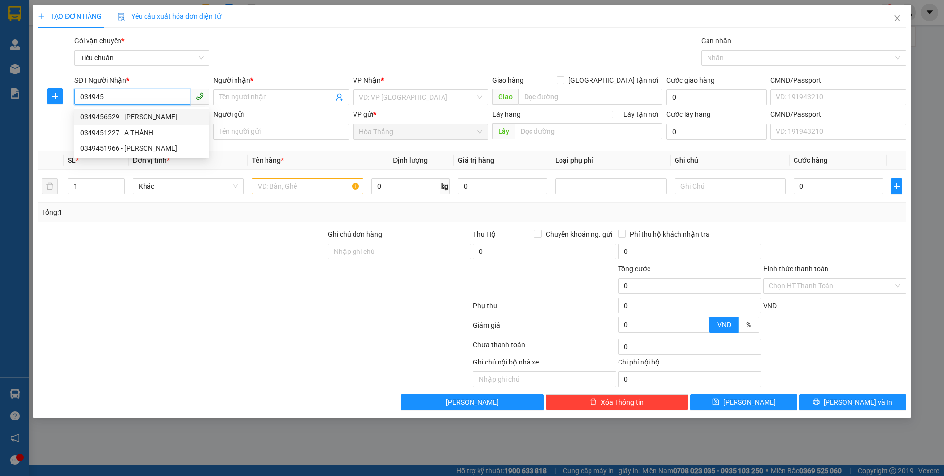
click at [122, 119] on div "0349456529 - TRINH" at bounding box center [141, 117] width 123 height 11
type input "0349456529"
type input "TRINH"
type input "066194020552"
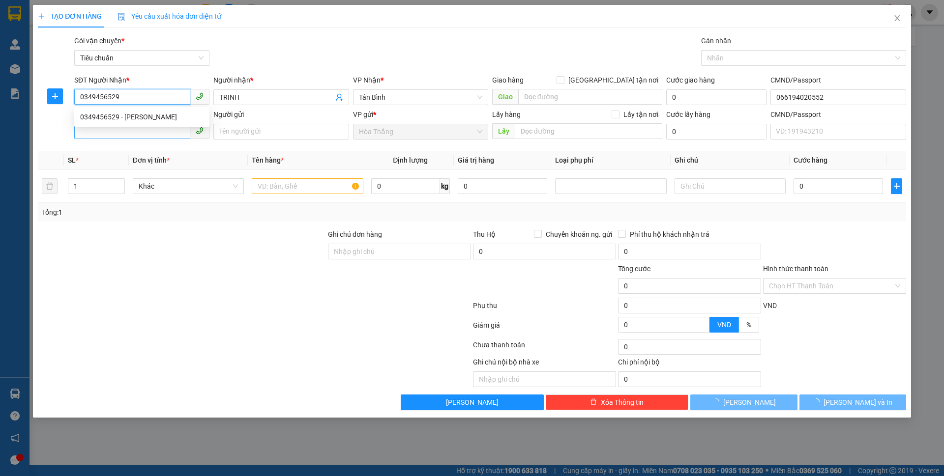
type input "40.000"
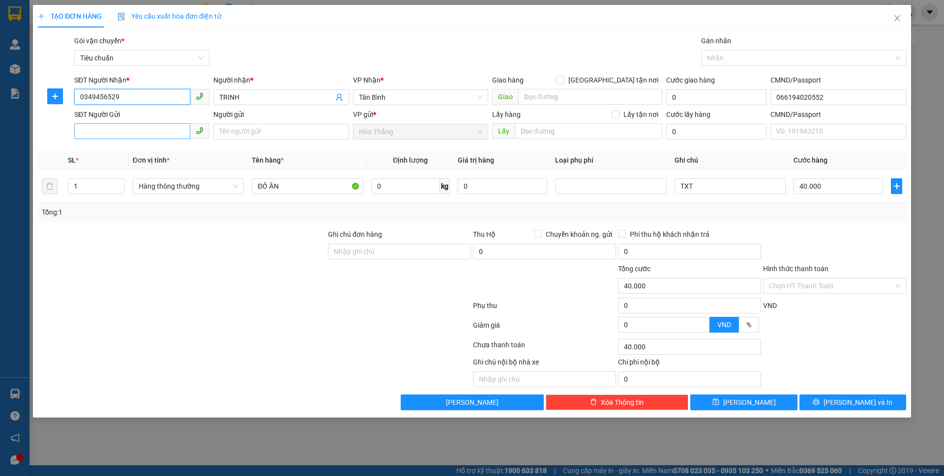
type input "0349456529"
click at [116, 133] on input "SĐT Người Gửi" at bounding box center [132, 131] width 116 height 16
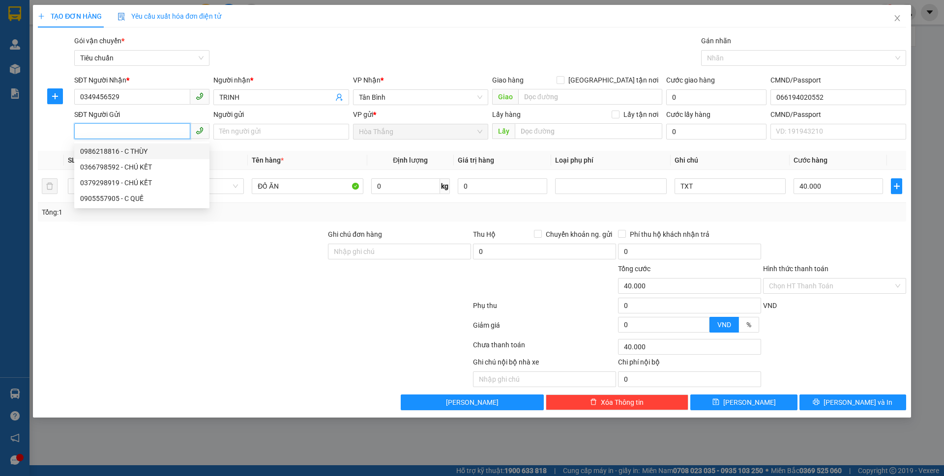
click at [144, 152] on div "0986218816 - C THÙY" at bounding box center [141, 151] width 123 height 11
type input "0986218816"
type input "C THÙY"
type input "051173008806"
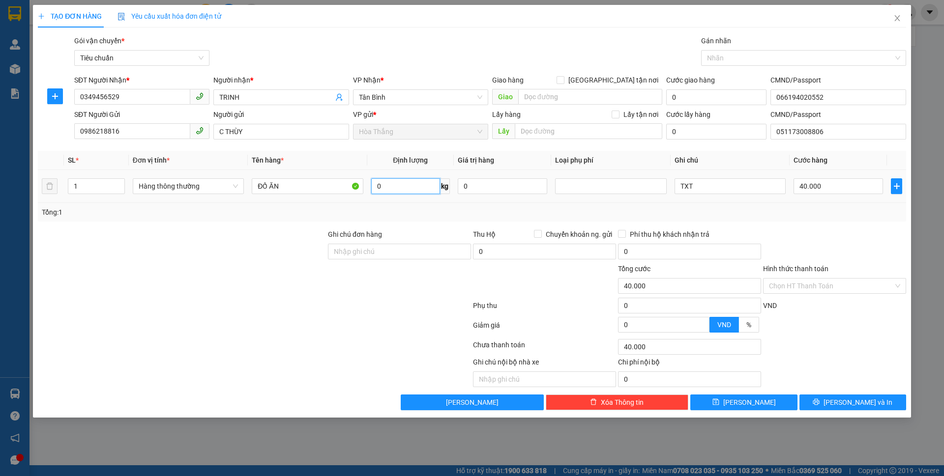
click at [405, 190] on input "0" at bounding box center [405, 186] width 69 height 16
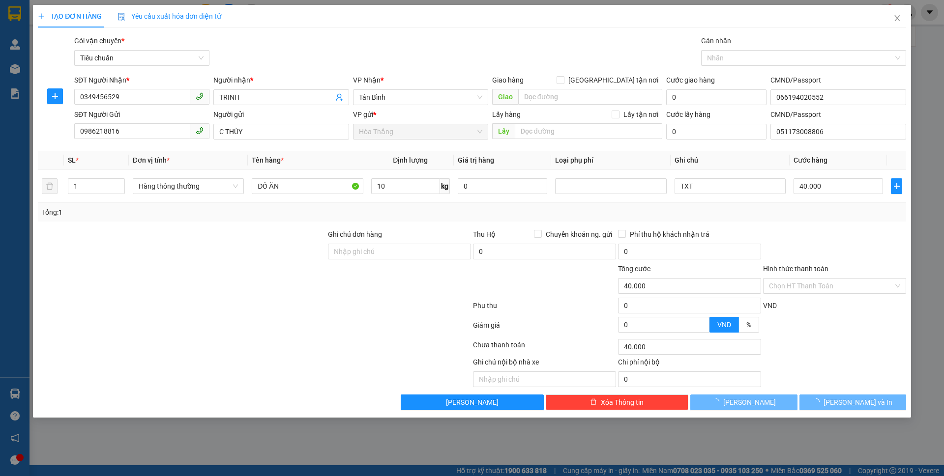
click at [746, 219] on div "Tổng: 1" at bounding box center [472, 212] width 868 height 19
click at [750, 219] on div "Tổng: 1" at bounding box center [472, 212] width 868 height 19
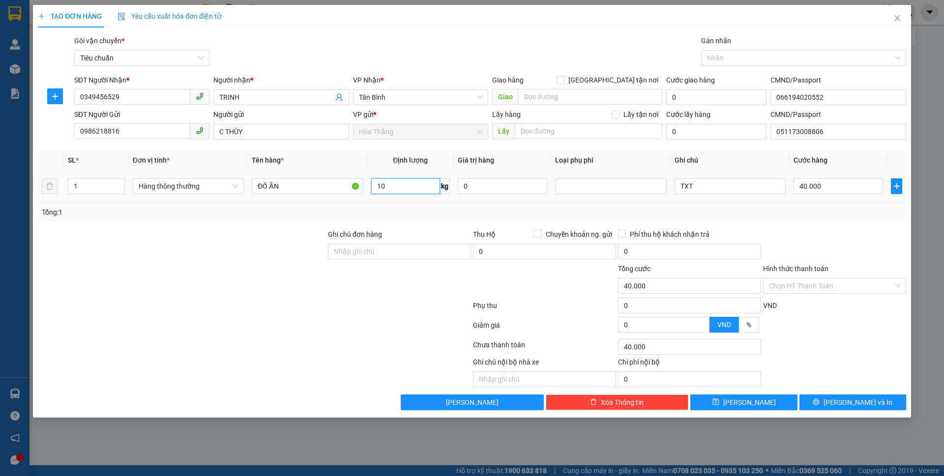
click at [402, 186] on input "10" at bounding box center [405, 186] width 69 height 16
type input "9"
click at [803, 284] on input "Hình thức thanh toán" at bounding box center [831, 286] width 124 height 15
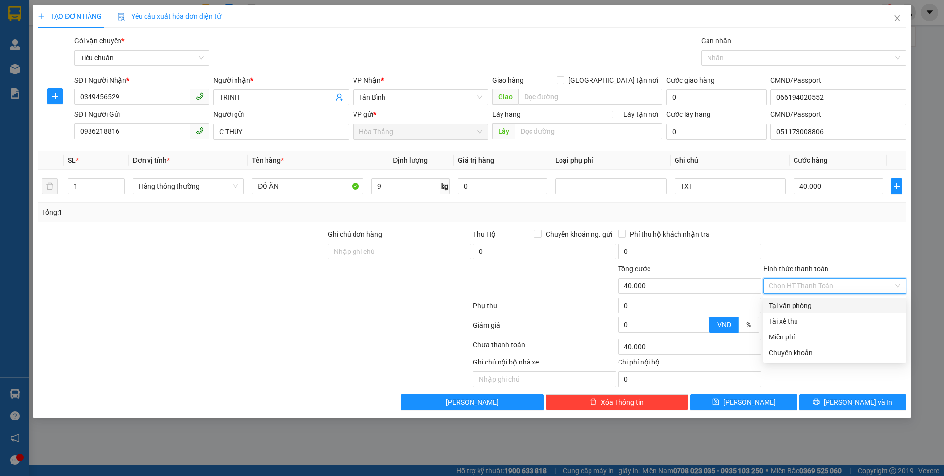
drag, startPoint x: 794, startPoint y: 309, endPoint x: 804, endPoint y: 312, distance: 10.4
click at [795, 309] on div "Tại văn phòng" at bounding box center [834, 305] width 131 height 11
type input "0"
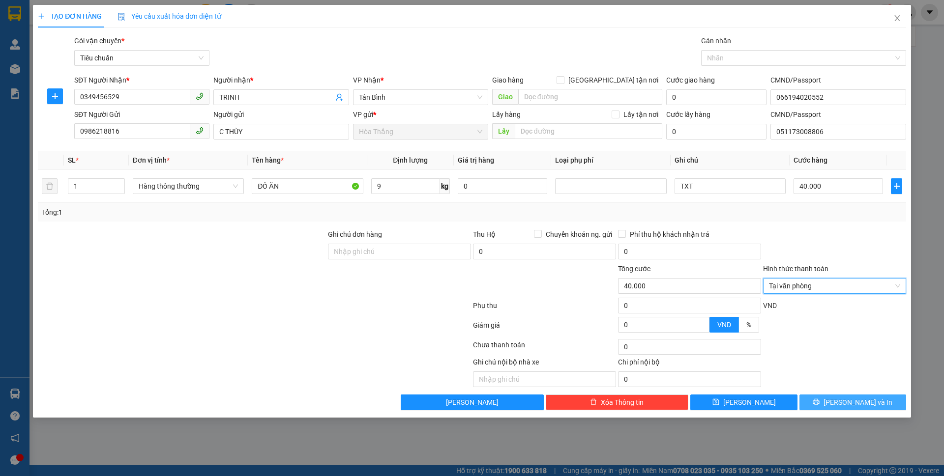
click at [830, 402] on button "[PERSON_NAME] và In" at bounding box center [852, 403] width 107 height 16
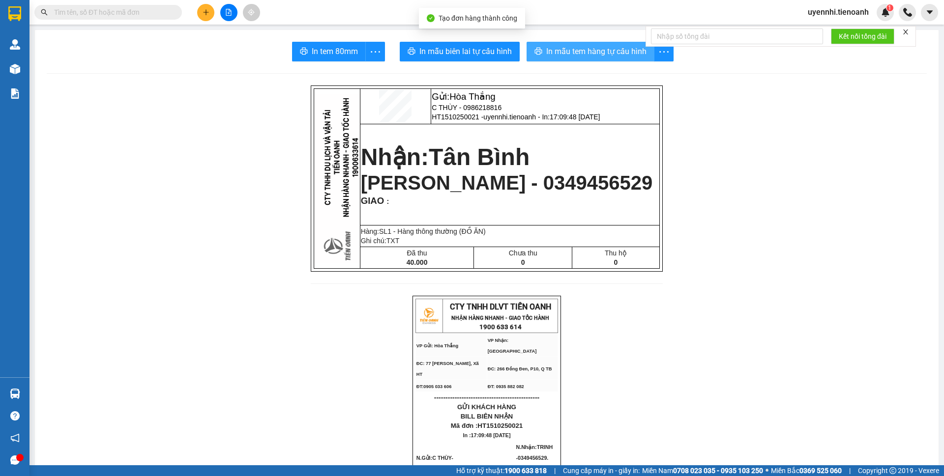
click at [618, 56] on span "In mẫu tem hàng tự cấu hình" at bounding box center [596, 51] width 100 height 12
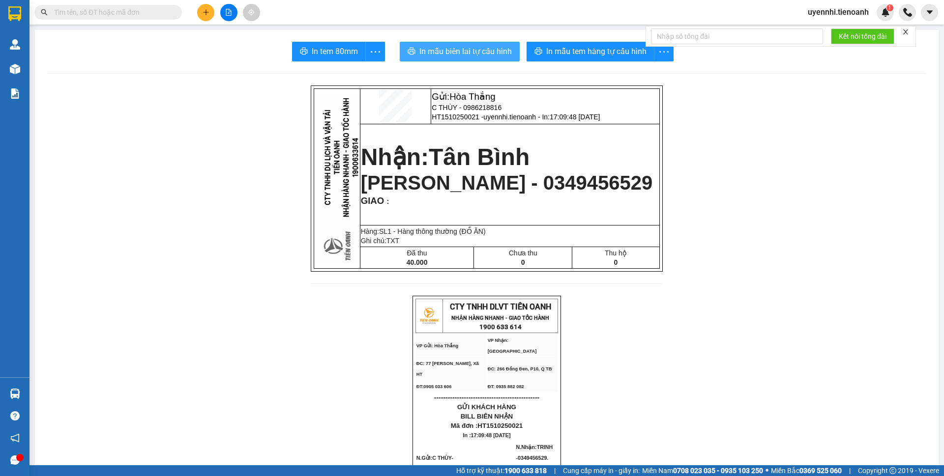
click at [493, 48] on span "In mẫu biên lai tự cấu hình" at bounding box center [465, 51] width 92 height 12
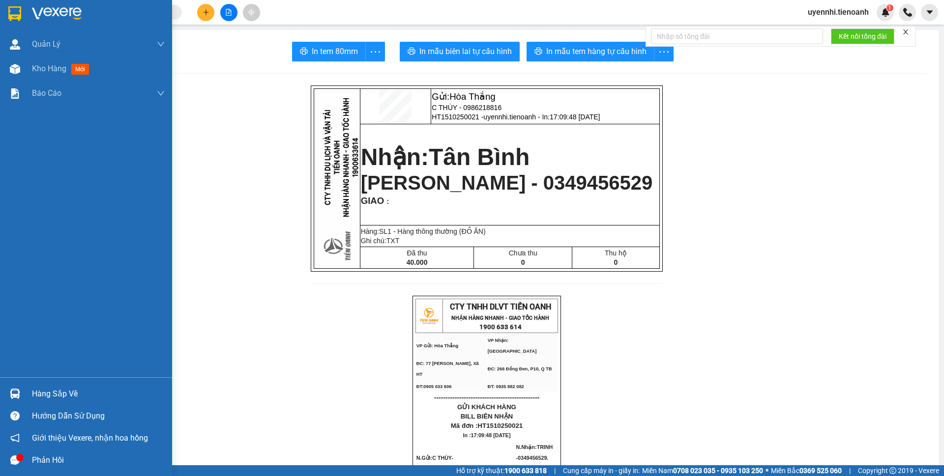
click at [1, 352] on div "Quản Lý Quản lý khách hàng Quản lý khách hàng mới Quản lý giao nhận mới Kho hàn…" at bounding box center [86, 204] width 172 height 345
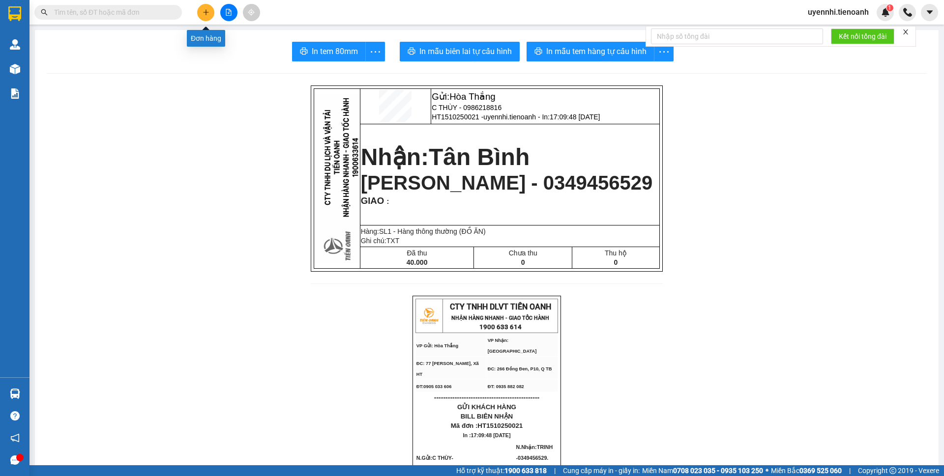
click at [206, 14] on icon "plus" at bounding box center [205, 12] width 7 height 7
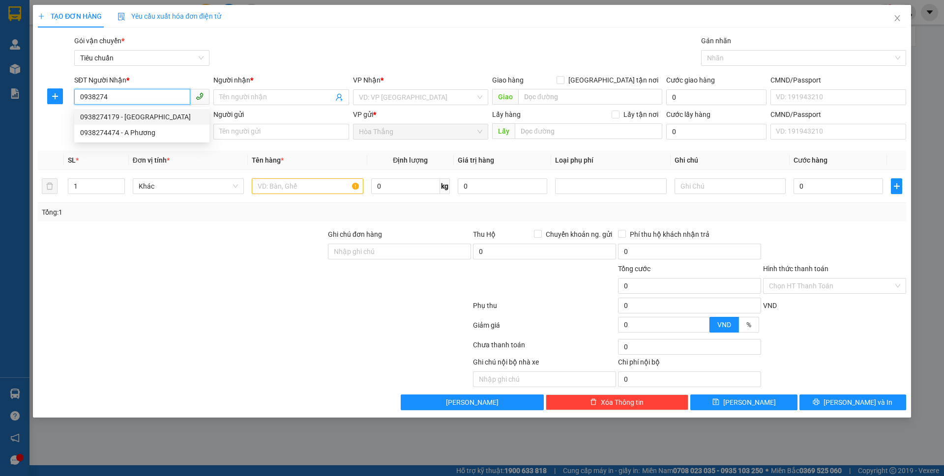
click at [123, 115] on div "0938274179 - HÀ" at bounding box center [141, 117] width 123 height 11
type input "0938274179"
type input "HÀ"
type input "ĐÃ TƯ VẤN CSVC"
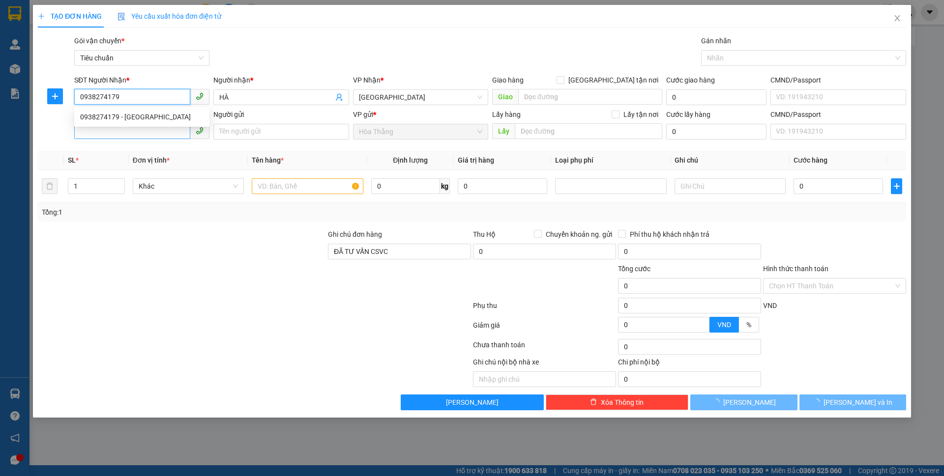
type input "180.000"
type input "0938274179"
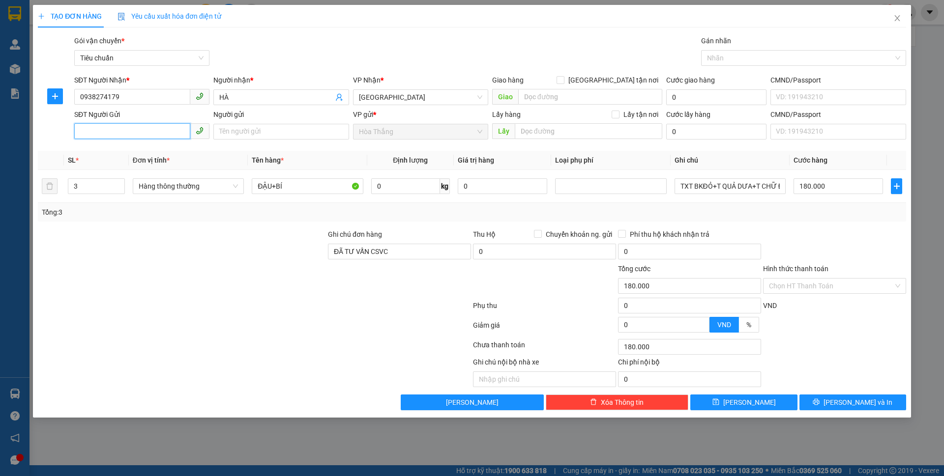
click at [115, 129] on input "SĐT Người Gửi" at bounding box center [132, 131] width 116 height 16
click at [132, 148] on div "0344748553 - HIỀN" at bounding box center [141, 151] width 123 height 11
type input "0344748553"
type input "HIỀN"
type input "4"
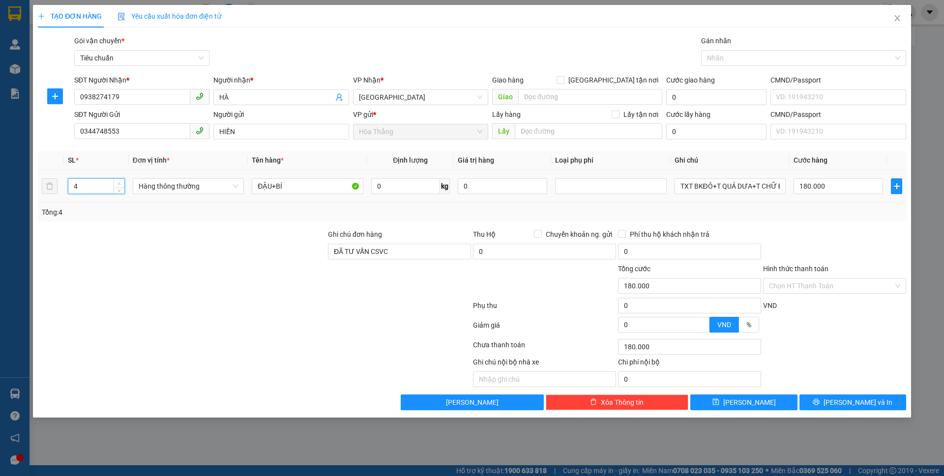
click at [119, 181] on span "up" at bounding box center [119, 184] width 6 height 6
type input "0"
click at [394, 187] on input "0" at bounding box center [405, 186] width 69 height 16
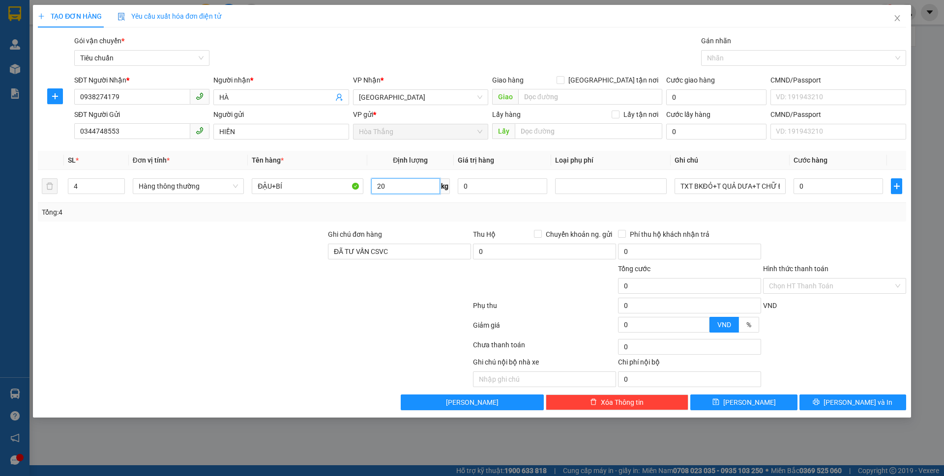
type input "20"
click at [363, 220] on div "Tổng: 4" at bounding box center [472, 212] width 868 height 19
drag, startPoint x: 363, startPoint y: 220, endPoint x: 464, endPoint y: 228, distance: 101.5
click at [363, 220] on div "Tổng: 4" at bounding box center [472, 212] width 868 height 19
type input "55.000"
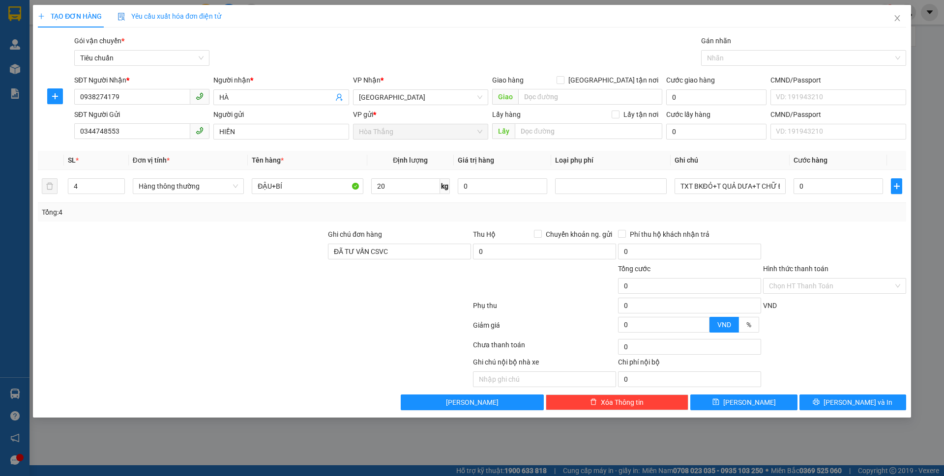
type input "55.000"
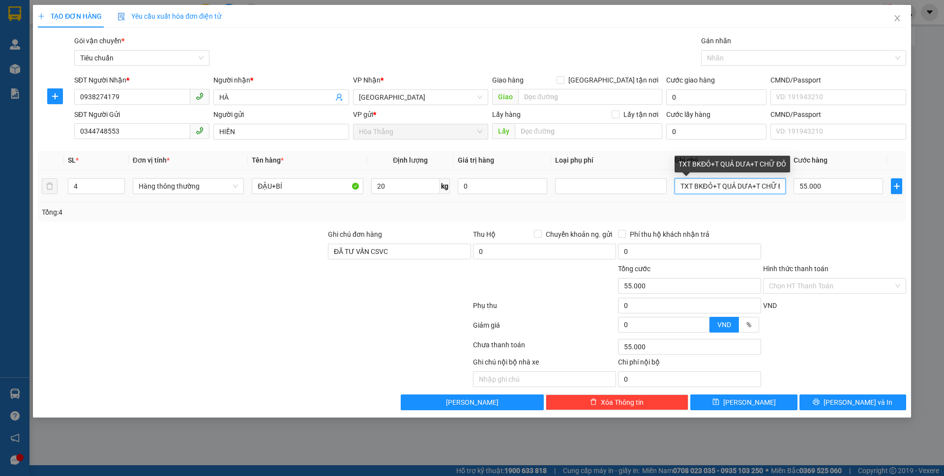
scroll to position [0, 8]
drag, startPoint x: 682, startPoint y: 185, endPoint x: 886, endPoint y: 187, distance: 203.5
click at [886, 186] on tr "4 Hàng thông thường ĐẬU+BÍ 20 kg 0 TXT BKĐỎ+T QUẢ DƯA+T CHỮ ĐỎ 55.000" at bounding box center [472, 186] width 868 height 33
type input "2TXT+T CHỮ JET+T CHỮ ĐỎ"
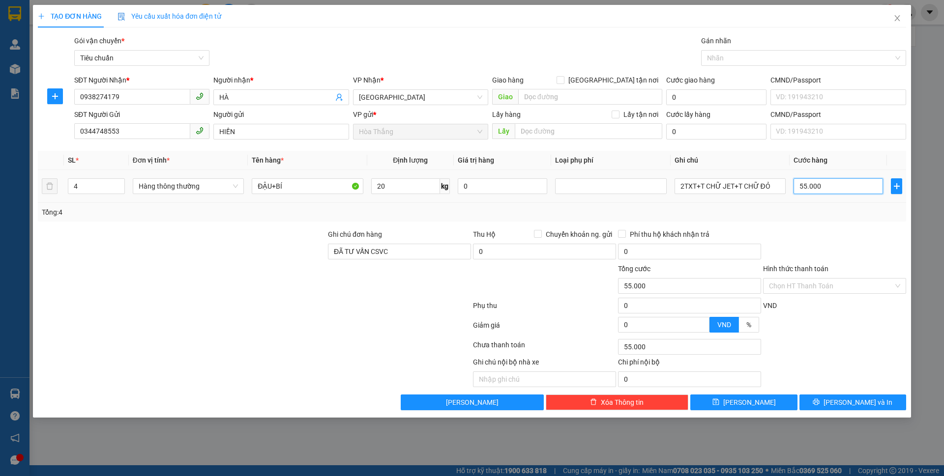
click at [854, 189] on input "55.000" at bounding box center [837, 186] width 89 height 16
type input "6"
type input "60"
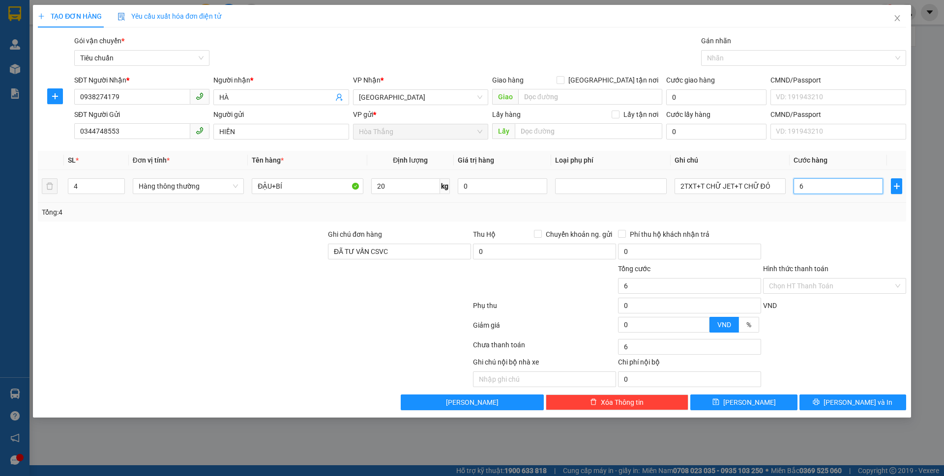
type input "60"
type input "0"
type input "240.000"
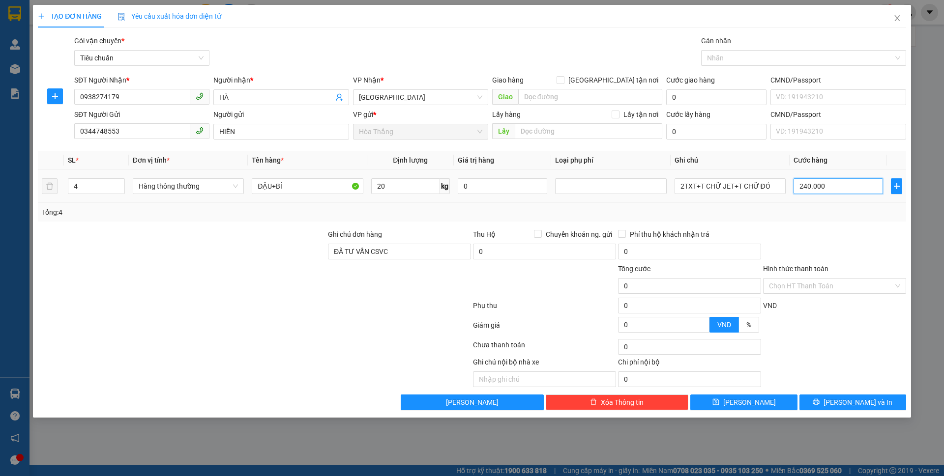
type input "240.000"
drag, startPoint x: 295, startPoint y: 183, endPoint x: 226, endPoint y: 191, distance: 69.7
click at [226, 191] on tr "4 Hàng thông thường ĐẬU+BÍ 20 kg 0 2TXT+T CHỮ JET+T CHỮ ĐỎ 240.000" at bounding box center [472, 186] width 868 height 33
type input "TRÁI CÂY RAU CỦ"
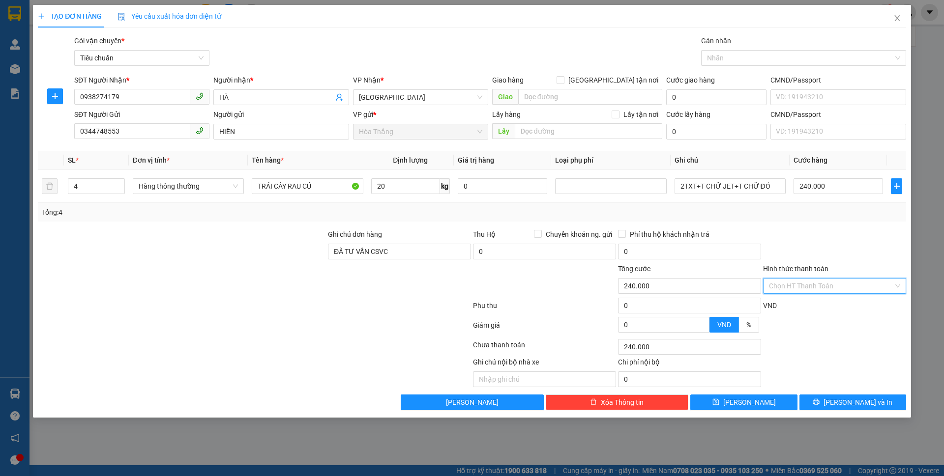
click at [801, 287] on input "Hình thức thanh toán" at bounding box center [831, 286] width 124 height 15
drag, startPoint x: 786, startPoint y: 309, endPoint x: 800, endPoint y: 321, distance: 18.4
click at [785, 309] on div "Tại văn phòng" at bounding box center [834, 305] width 131 height 11
type input "0"
click at [844, 404] on span "[PERSON_NAME] và In" at bounding box center [857, 402] width 69 height 11
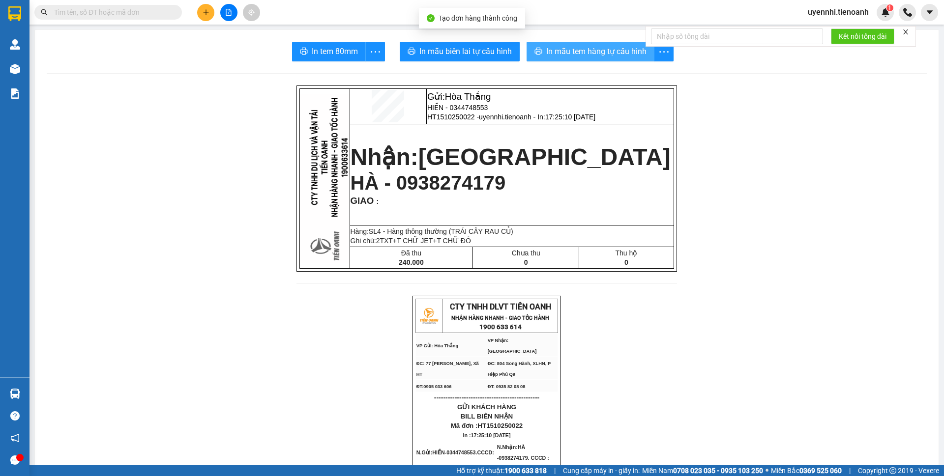
click at [586, 48] on span "In mẫu tem hàng tự cấu hình" at bounding box center [596, 51] width 100 height 12
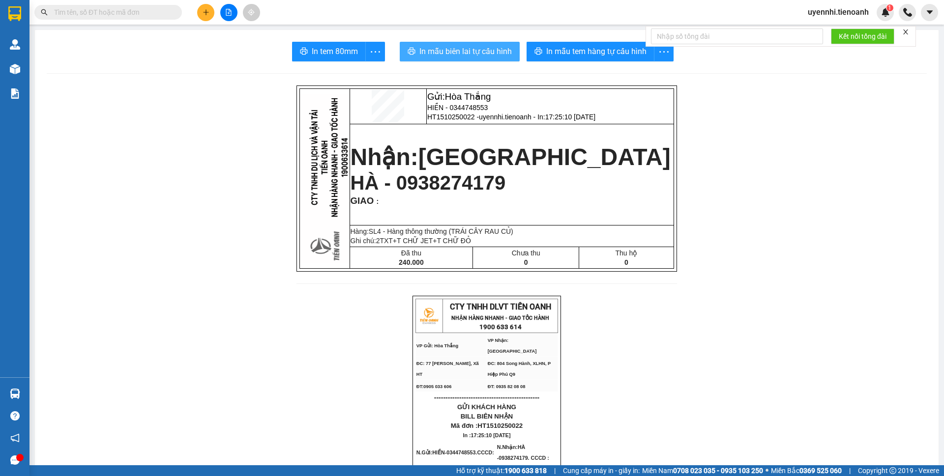
click at [462, 50] on span "In mẫu biên lai tự cấu hình" at bounding box center [465, 51] width 92 height 12
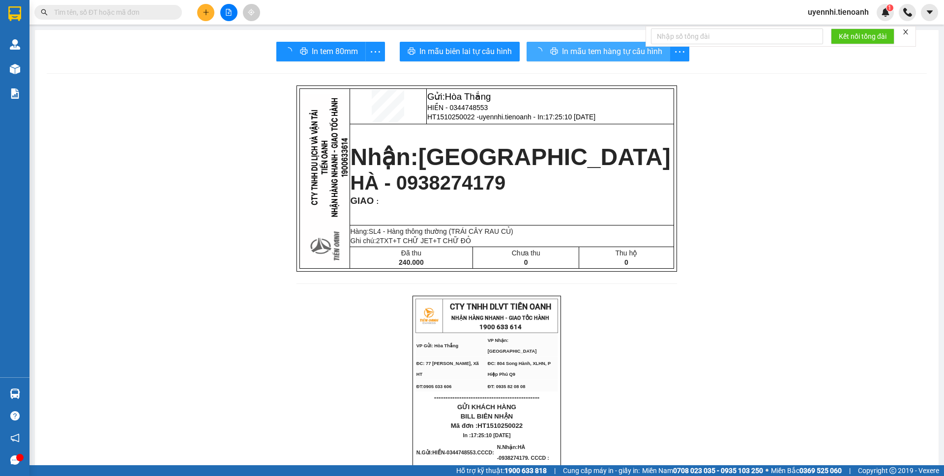
drag, startPoint x: 785, startPoint y: 463, endPoint x: 595, endPoint y: 54, distance: 451.4
click at [595, 54] on div "In mẫu tem hàng tự cấu hình" at bounding box center [607, 52] width 163 height 20
click at [595, 54] on span "In mẫu tem hàng tự cấu hình" at bounding box center [596, 51] width 100 height 12
click at [570, 45] on span "In mẫu tem hàng tự cấu hình" at bounding box center [596, 51] width 100 height 12
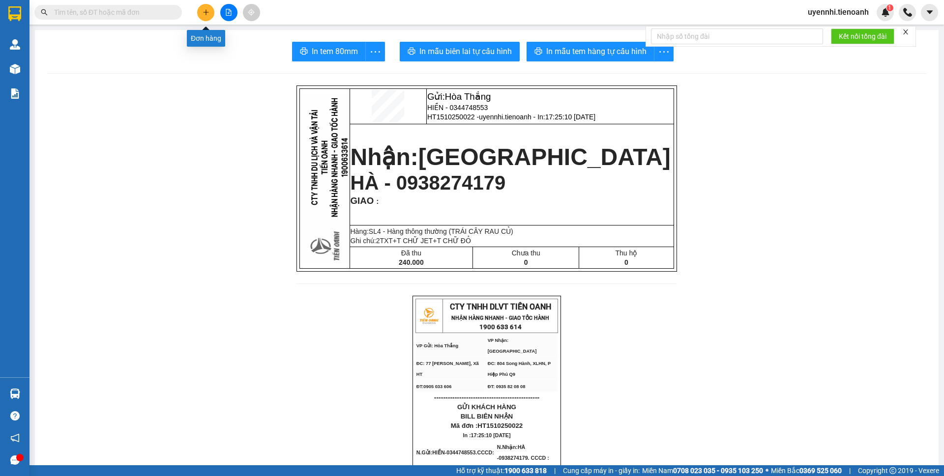
click at [207, 16] on button at bounding box center [205, 12] width 17 height 17
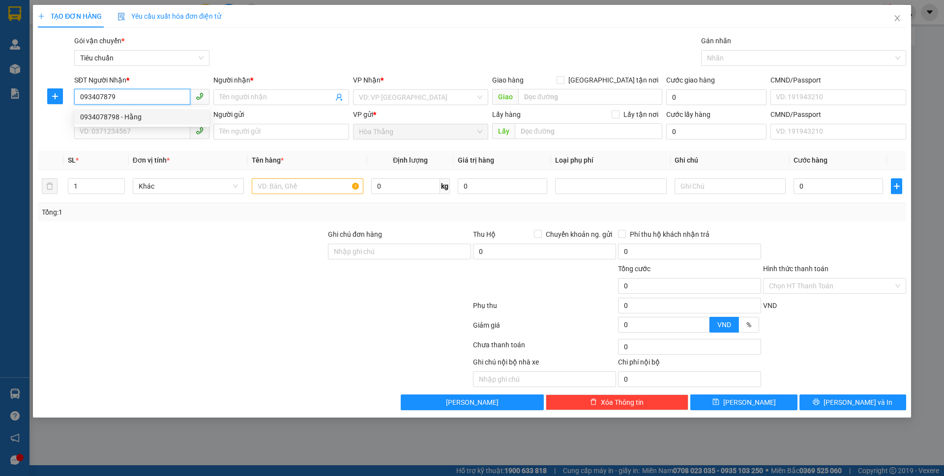
click at [128, 116] on div "0934078798 - Hằng" at bounding box center [141, 117] width 123 height 11
type input "0934078798"
type input "Hằng"
type input "150.000"
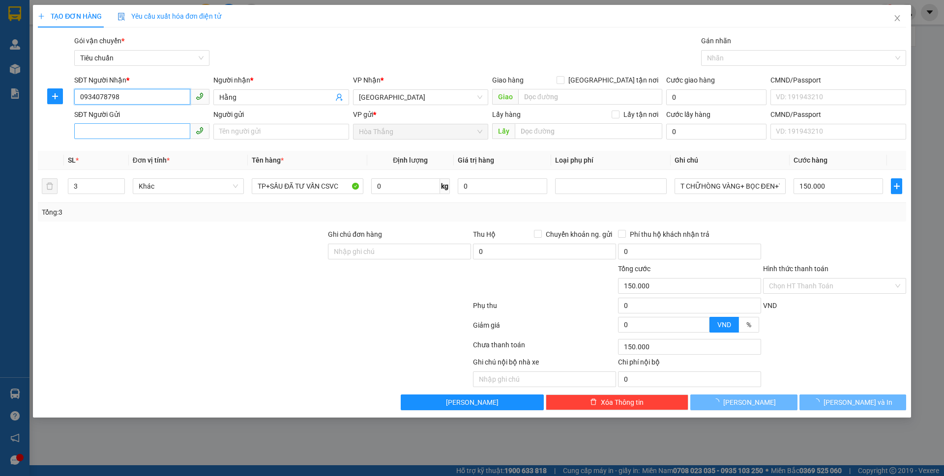
type input "0934078798"
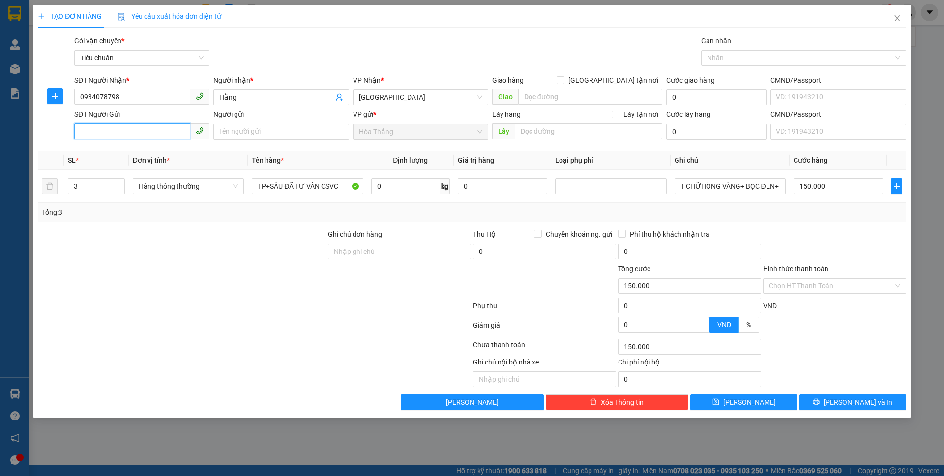
click at [96, 124] on input "SĐT Người Gửi" at bounding box center [132, 131] width 116 height 16
click at [136, 152] on div "0938841305 - THỊNH" at bounding box center [141, 151] width 123 height 11
type input "0938841305"
type input "THỊNH"
type input "241799165"
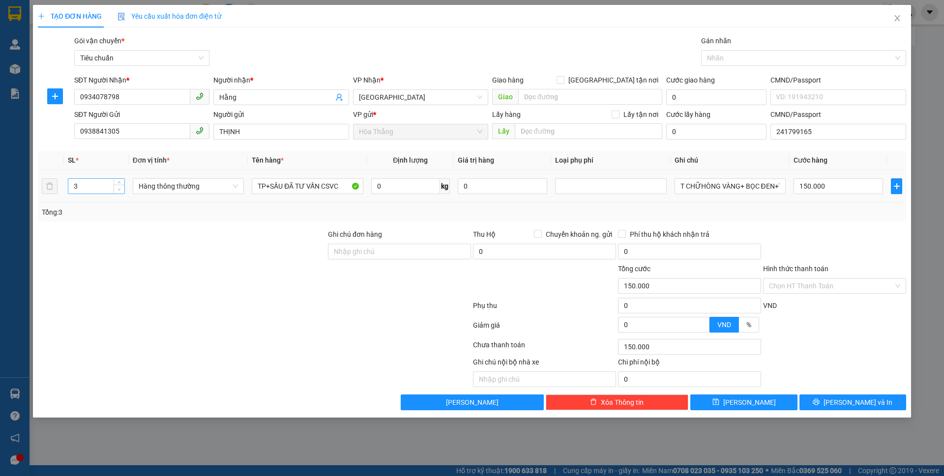
type input "2"
click at [115, 188] on span "Decrease Value" at bounding box center [119, 189] width 11 height 9
click at [281, 183] on input "TP+SẦU ĐÃ TƯ VẤN CSVC" at bounding box center [307, 186] width 111 height 16
type input "0"
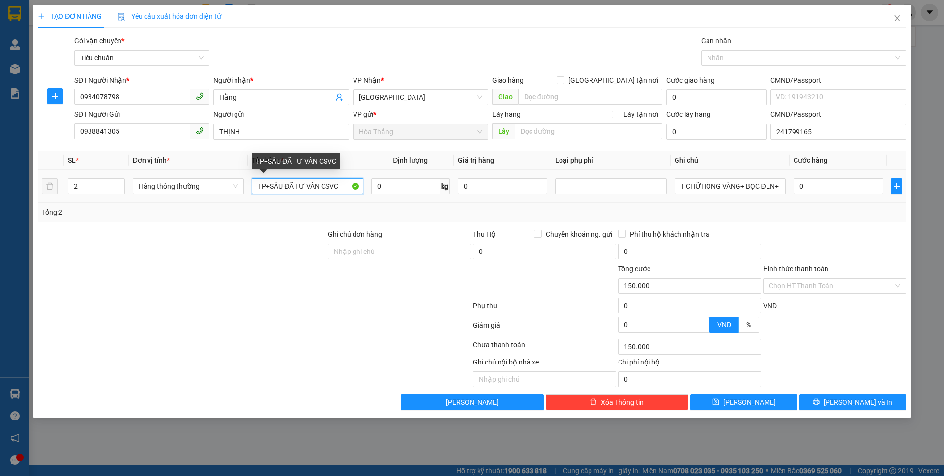
type input "0"
drag, startPoint x: 278, startPoint y: 186, endPoint x: 227, endPoint y: 186, distance: 51.1
click at [227, 186] on tr "2 Hàng thông thường TP+SẦU ĐÃ TƯ VẤN CSVC 0 kg 0 T CHỮHÒNG VÀNG+ BỌC ĐEN+TXV 0" at bounding box center [472, 186] width 868 height 33
type input "GẠO ĐÃ TƯ VẤN CSVC"
click at [415, 184] on input "0" at bounding box center [405, 186] width 69 height 16
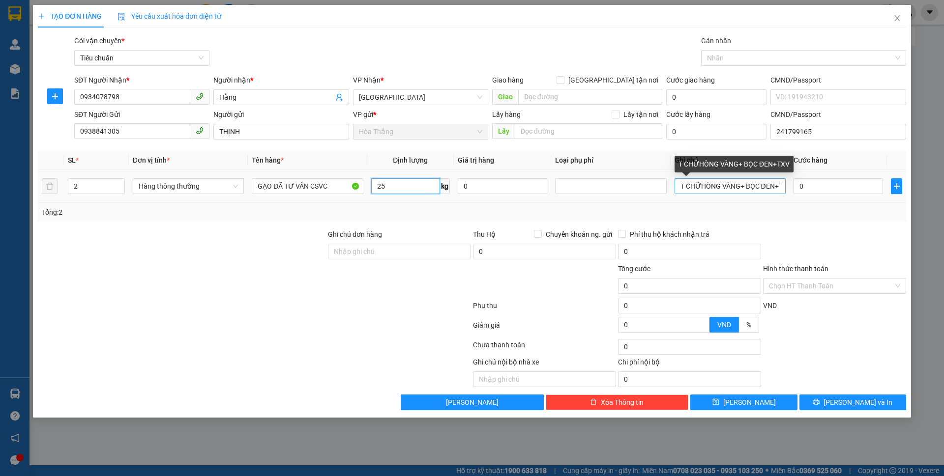
type input "25"
drag, startPoint x: 679, startPoint y: 187, endPoint x: 943, endPoint y: 234, distance: 268.5
click at [943, 233] on div "TẠO ĐƠN HÀNG Yêu cầu xuất hóa đơn điện tử Transit Pickup Surcharge Ids Transit …" at bounding box center [472, 238] width 944 height 476
type input "60.000"
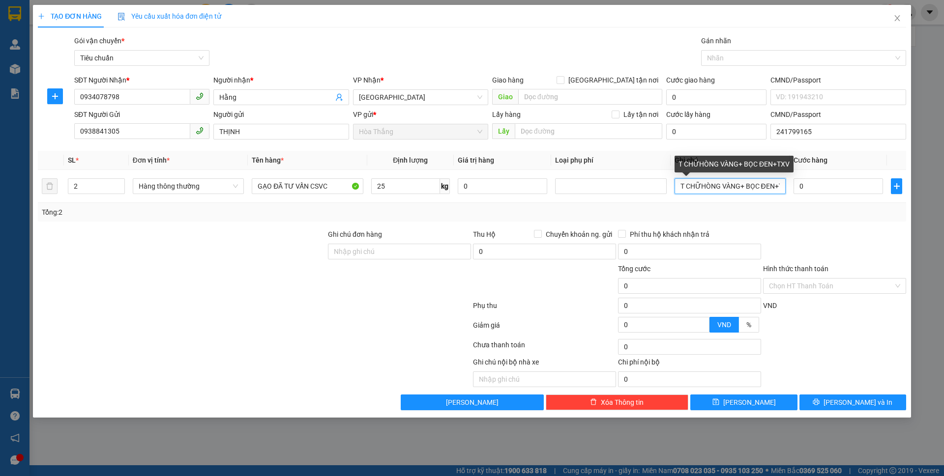
type input "60.000"
click at [697, 187] on input "BAOHHÒNG" at bounding box center [729, 186] width 111 height 16
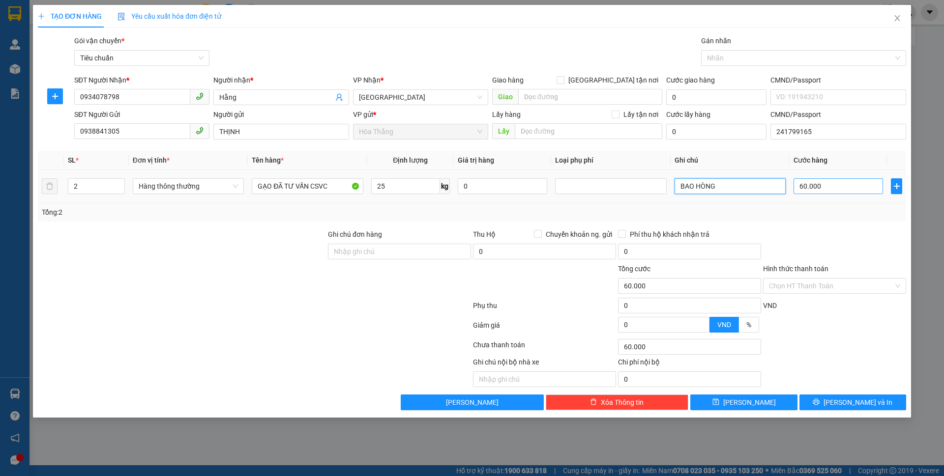
type input "BAO HÒNG"
click at [830, 184] on input "60.000" at bounding box center [837, 186] width 89 height 16
type input "1"
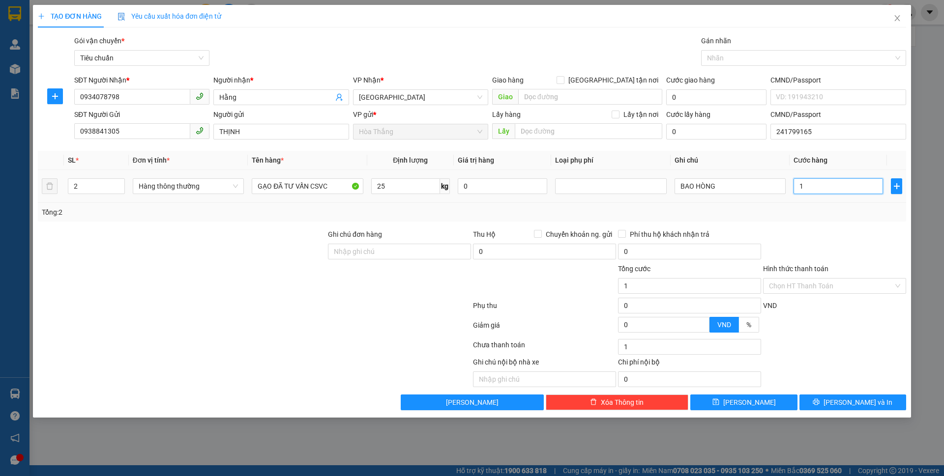
type input "12"
type input "120"
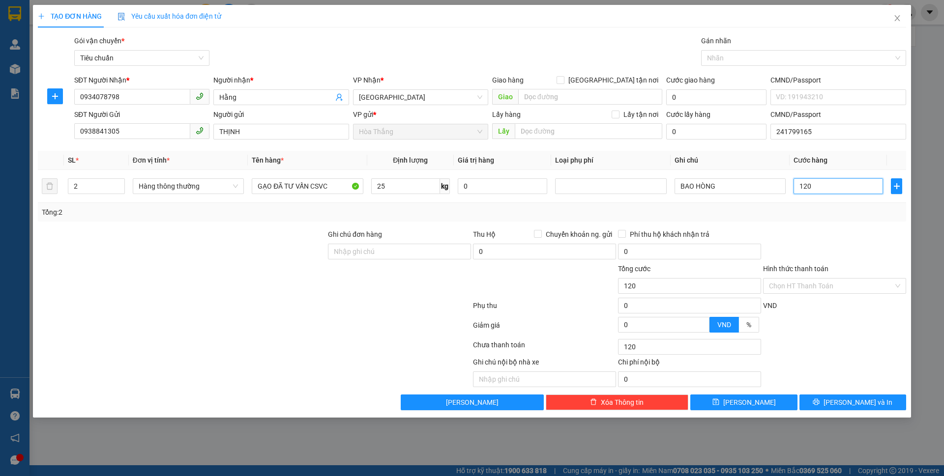
type input "120"
type input "120.000"
click at [804, 224] on div "Transit Pickup Surcharge Ids Transit Deliver Surcharge Ids Transit Deliver Surc…" at bounding box center [472, 222] width 868 height 375
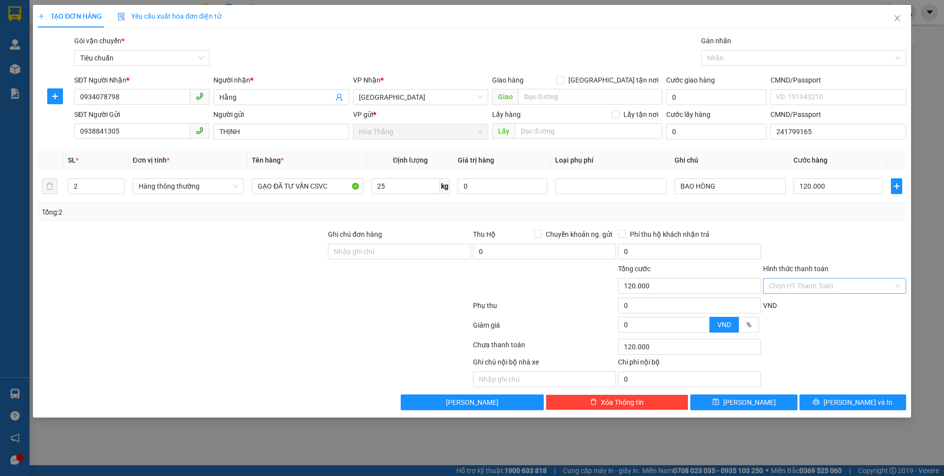
click at [810, 283] on input "Hình thức thanh toán" at bounding box center [831, 286] width 124 height 15
click at [804, 311] on div "Tại văn phòng" at bounding box center [834, 305] width 131 height 11
type input "0"
click at [819, 404] on icon "printer" at bounding box center [816, 402] width 6 height 6
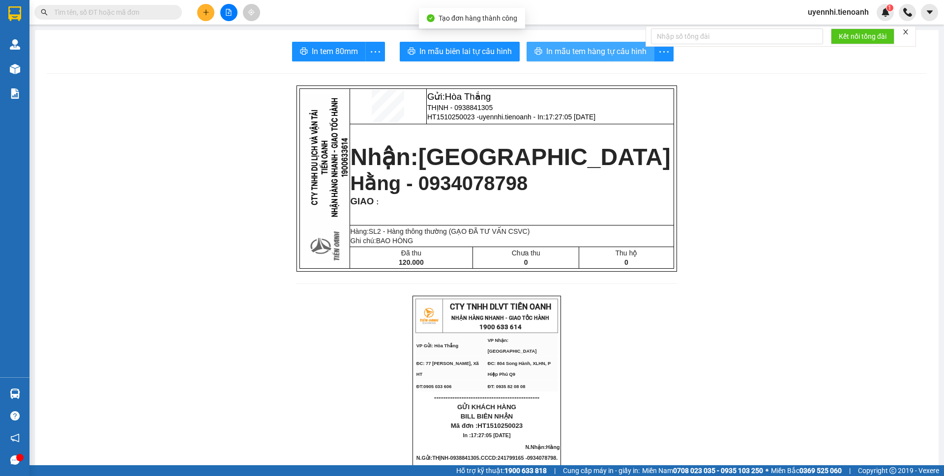
click at [600, 46] on span "In mẫu tem hàng tự cấu hình" at bounding box center [596, 51] width 100 height 12
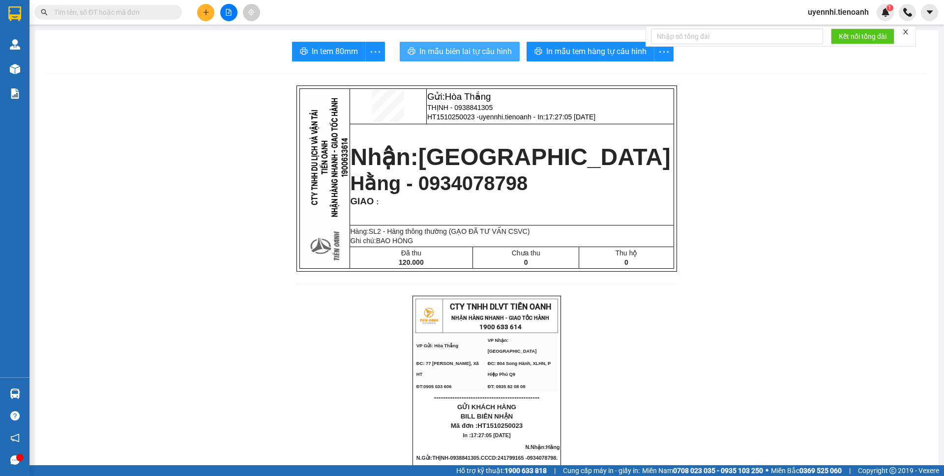
click at [452, 51] on span "In mẫu biên lai tự cấu hình" at bounding box center [465, 51] width 92 height 12
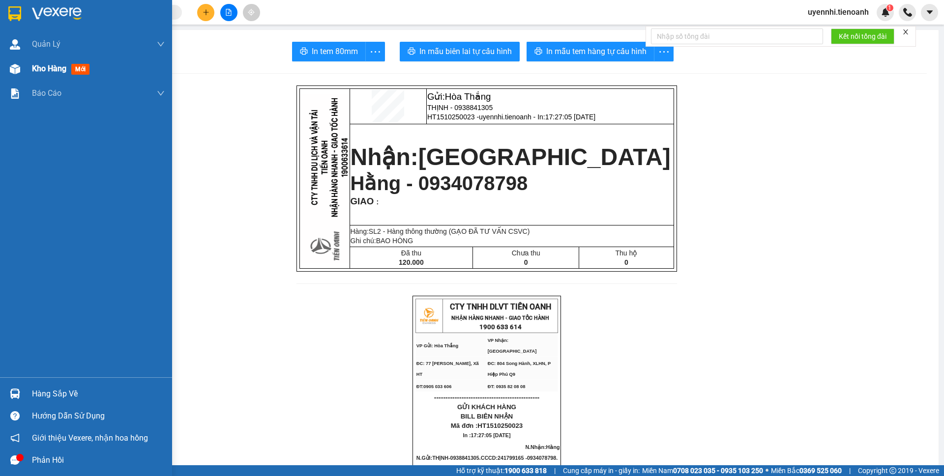
click at [45, 71] on span "Kho hàng" at bounding box center [49, 68] width 34 height 9
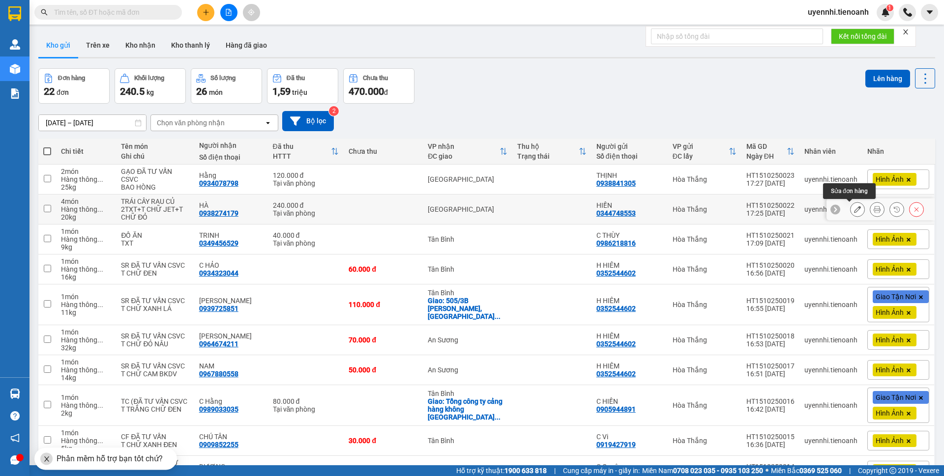
click at [854, 209] on button at bounding box center [857, 209] width 14 height 17
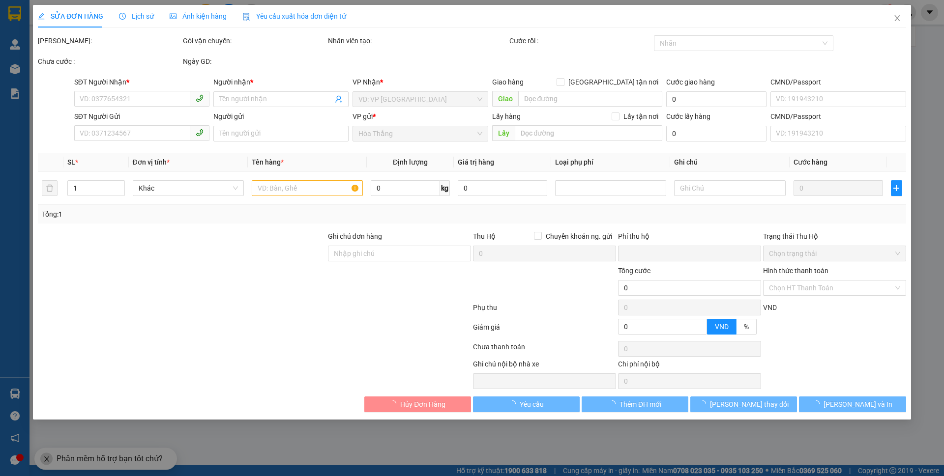
type input "0938274179"
type input "HÀ"
type input "0344748553"
type input "HIỀN"
type input "ĐÃ TƯ VẤN CSVC"
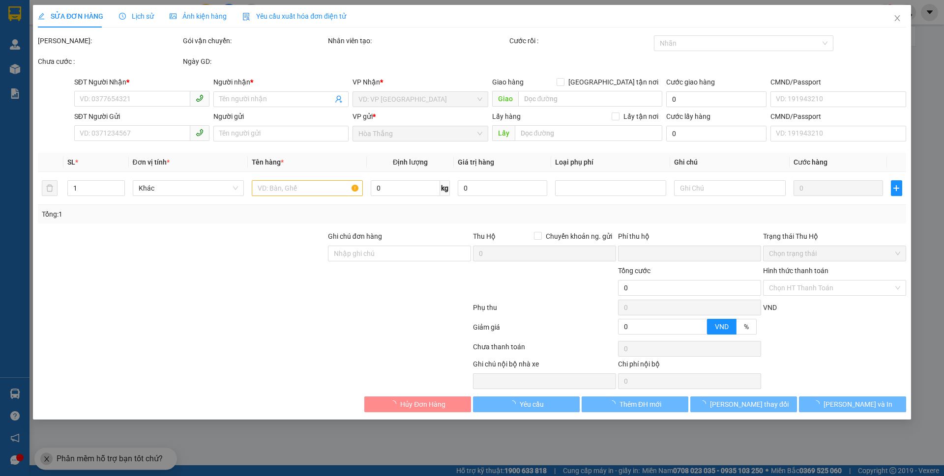
type input "0"
type input "240.000"
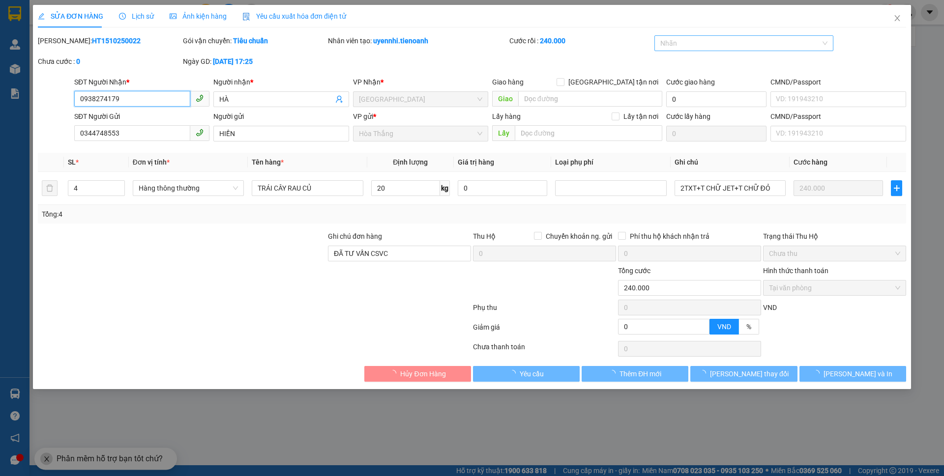
click at [683, 43] on div at bounding box center [739, 43] width 165 height 12
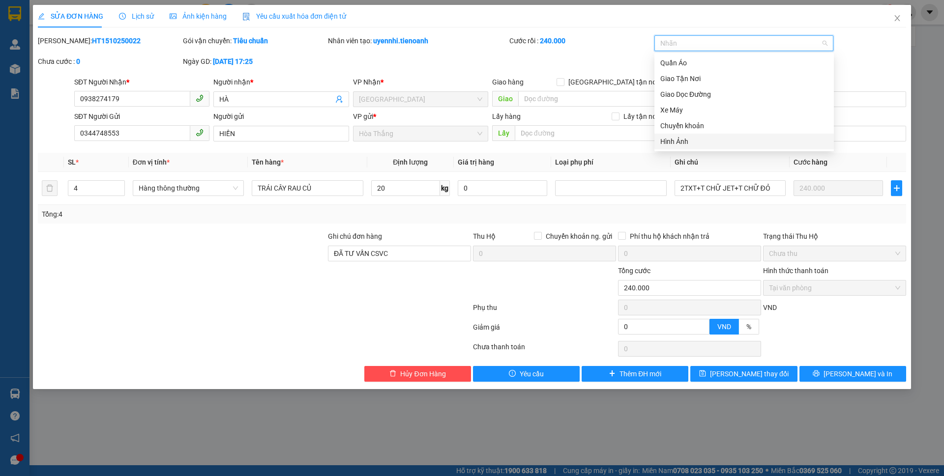
click at [680, 139] on div "Hình Ảnh" at bounding box center [744, 141] width 168 height 11
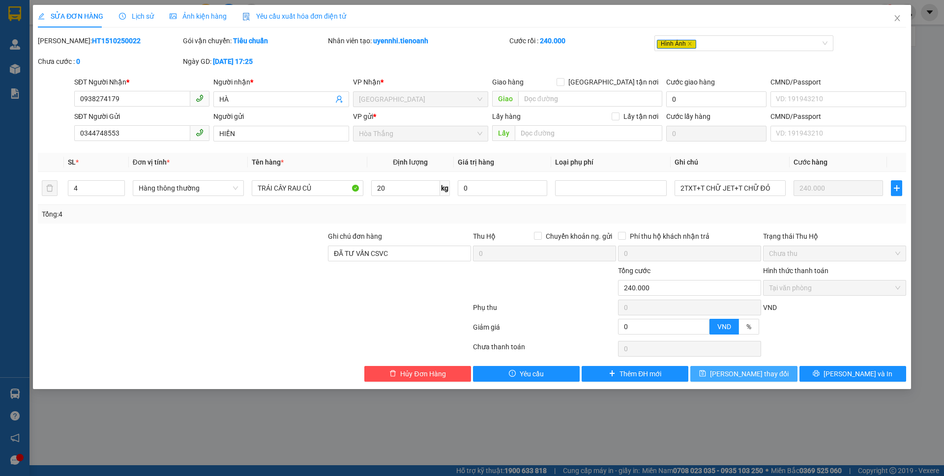
click at [757, 375] on span "[PERSON_NAME] thay đổi" at bounding box center [749, 374] width 79 height 11
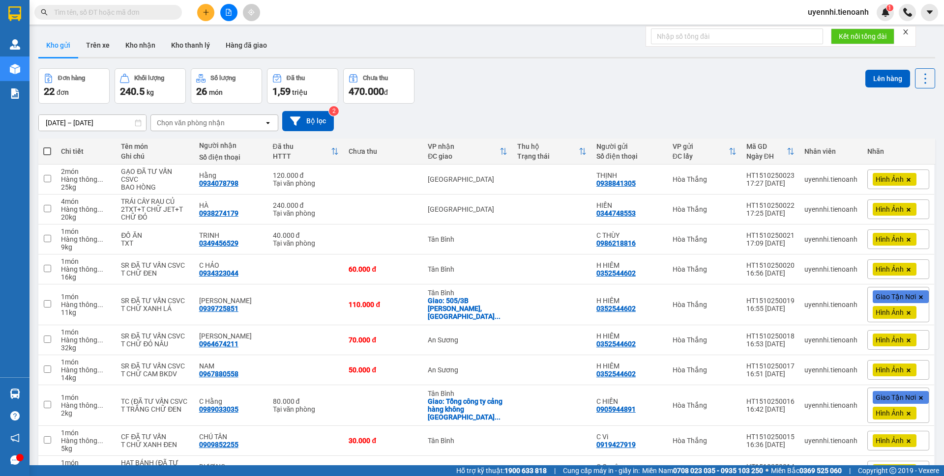
click at [206, 10] on icon "plus" at bounding box center [205, 11] width 0 height 5
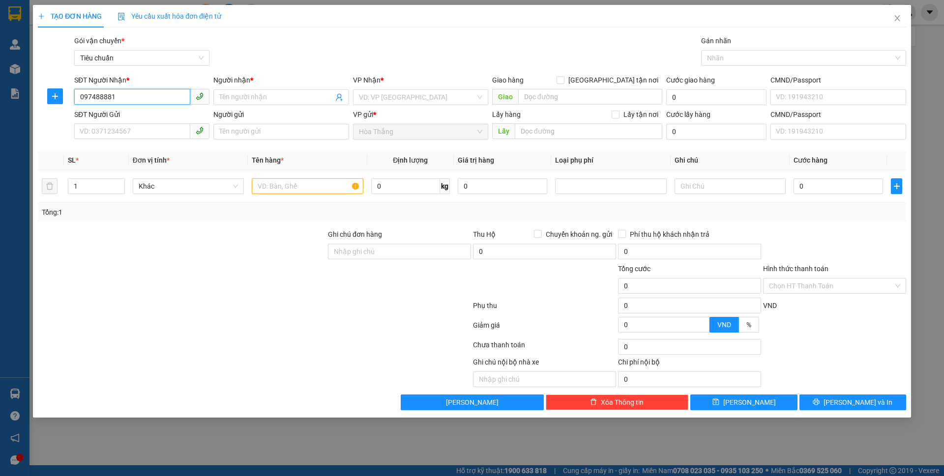
type input "0974888817"
drag, startPoint x: 130, startPoint y: 118, endPoint x: 126, endPoint y: 123, distance: 7.0
click at [131, 117] on div "0974888817 - C HOAN" at bounding box center [141, 117] width 123 height 11
type input "C HOAN"
type input "066186011232"
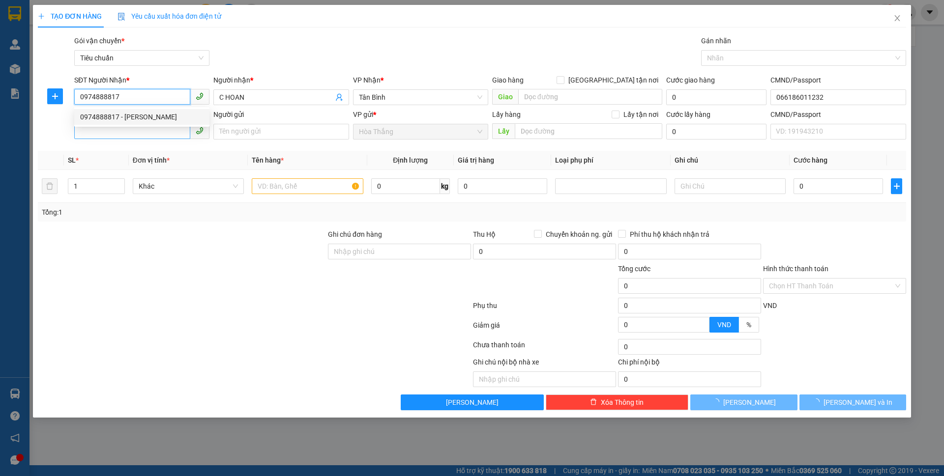
type input "500.000"
type input "0974888817"
click at [105, 133] on input "SĐT Người Gửi" at bounding box center [132, 131] width 116 height 16
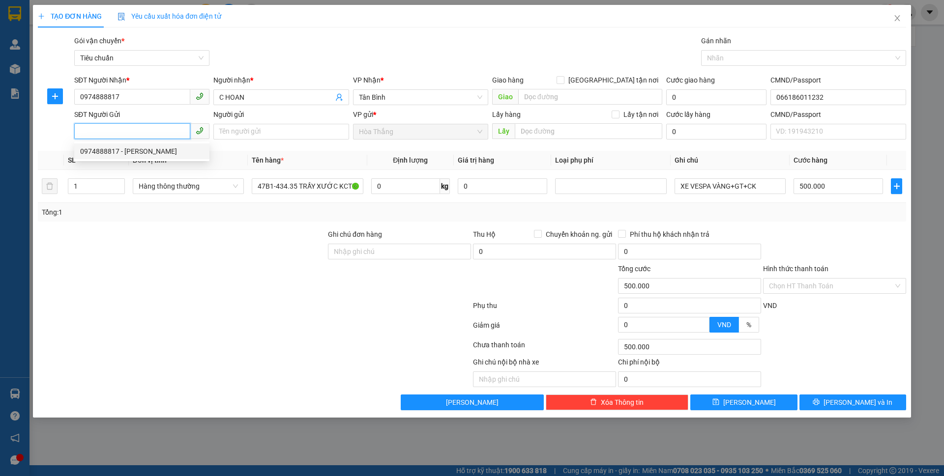
click at [132, 155] on div "0974888817 - C HOAN" at bounding box center [141, 151] width 123 height 11
type input "0974888817"
type input "C HOAN"
drag, startPoint x: 122, startPoint y: 132, endPoint x: 35, endPoint y: 132, distance: 87.5
click at [35, 132] on div "TẠO ĐƠN HÀNG Yêu cầu xuất hóa đơn điện tử Transit Pickup Surcharge Ids Transit …" at bounding box center [472, 211] width 878 height 413
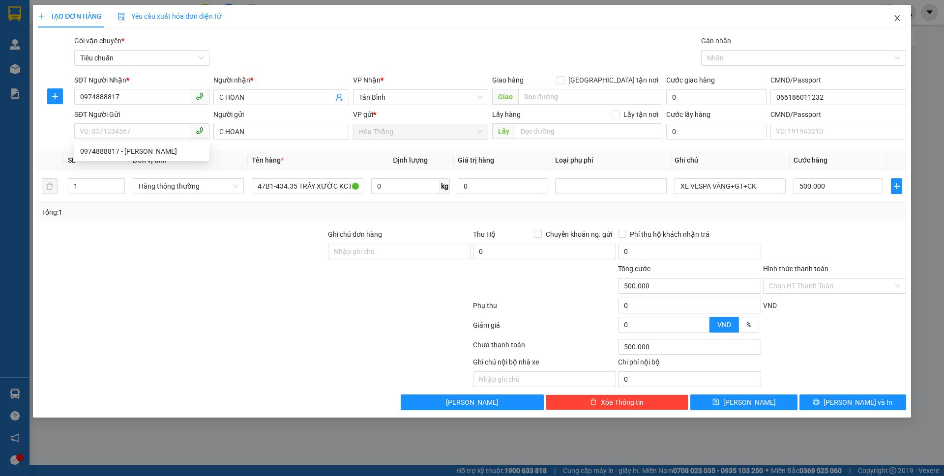
click at [899, 19] on icon "close" at bounding box center [897, 18] width 8 height 8
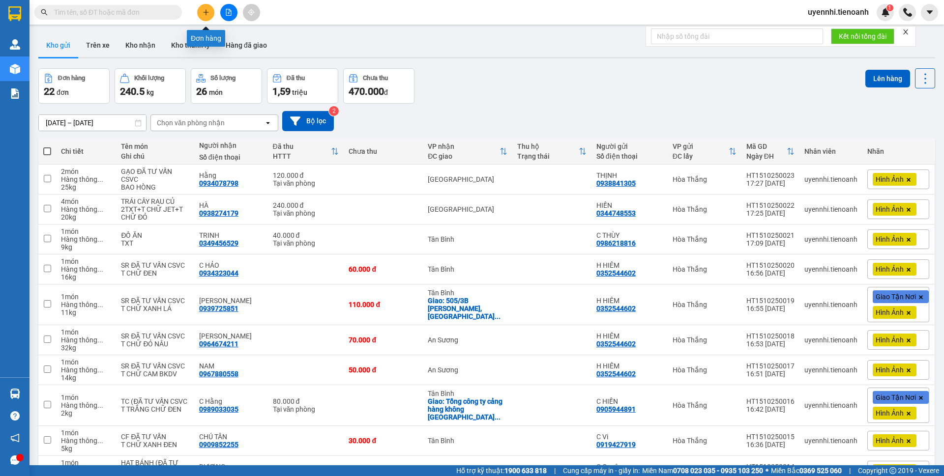
click at [205, 14] on icon "plus" at bounding box center [205, 12] width 7 height 7
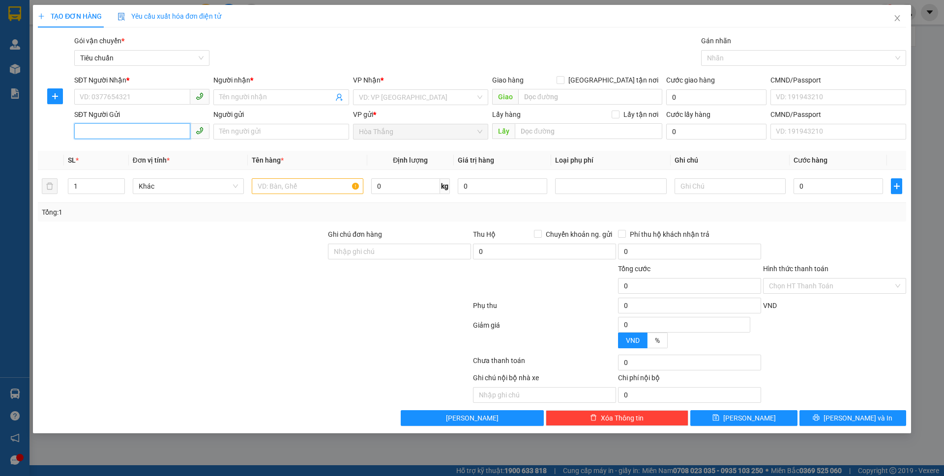
click at [115, 131] on input "SĐT Người Gửi" at bounding box center [132, 131] width 116 height 16
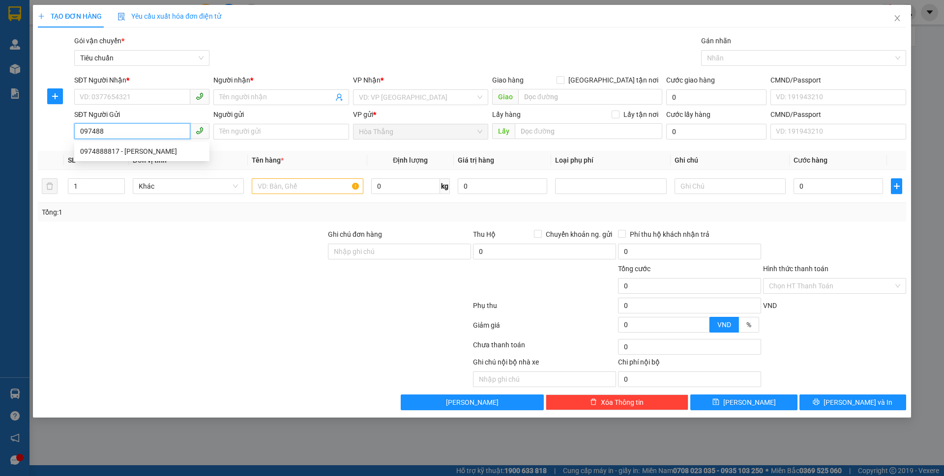
type input "0974888"
click at [137, 169] on div "0974888817 - C HOAN" at bounding box center [141, 167] width 123 height 11
type input "0974888817"
type input "C HOAN"
type input "066186011232"
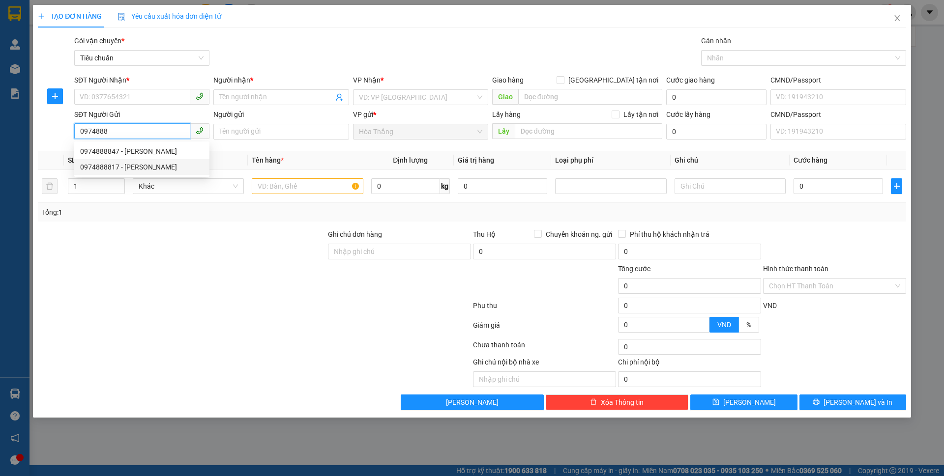
type input "0974888817"
type input "C HOAN"
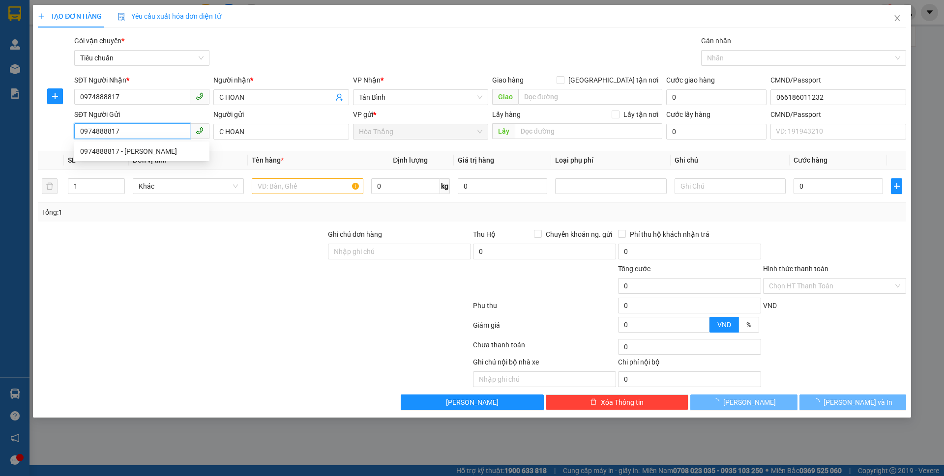
type input "500.000"
type input "0974888817"
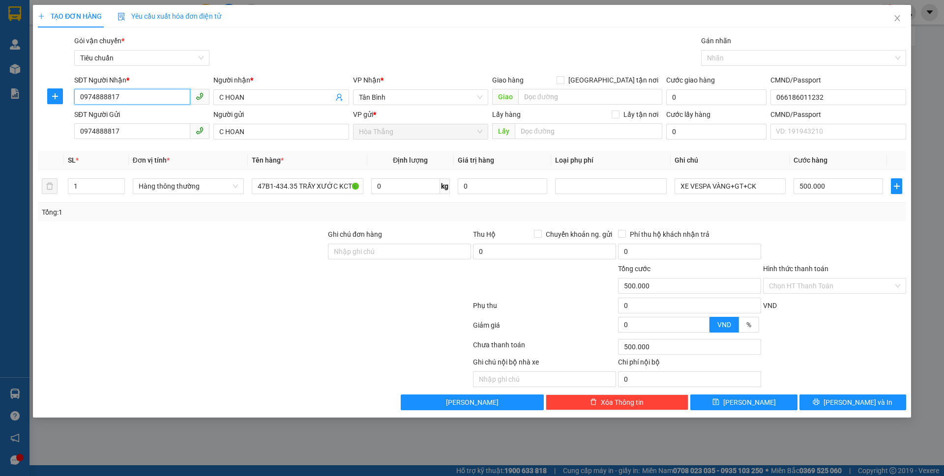
click at [17, 98] on div "TẠO ĐƠN HÀNG Yêu cầu xuất hóa đơn điện tử Transit Pickup Surcharge Ids Transit …" at bounding box center [472, 238] width 944 height 476
click at [132, 133] on div "0974888817 - C HOAN" at bounding box center [141, 132] width 123 height 11
type input "0974888817"
drag, startPoint x: 125, startPoint y: 133, endPoint x: 61, endPoint y: 133, distance: 63.9
click at [61, 133] on div "SĐT Người Gửi 0974888817 Người gửi C HOAN VP gửi * Hòa Thắng Lấy hàng Lấy tận n…" at bounding box center [472, 126] width 870 height 34
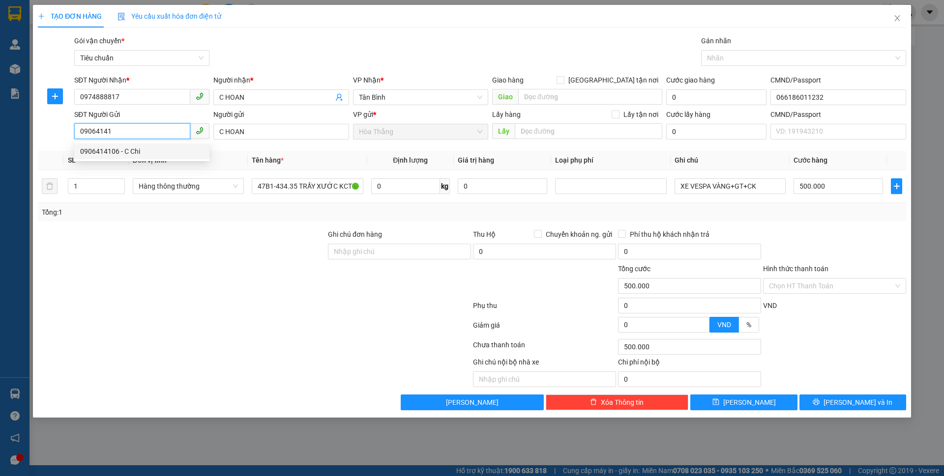
click at [134, 151] on div "0906414106 - C Chi" at bounding box center [141, 151] width 123 height 11
type input "0906414106"
type input "C Chi"
type input "30.000"
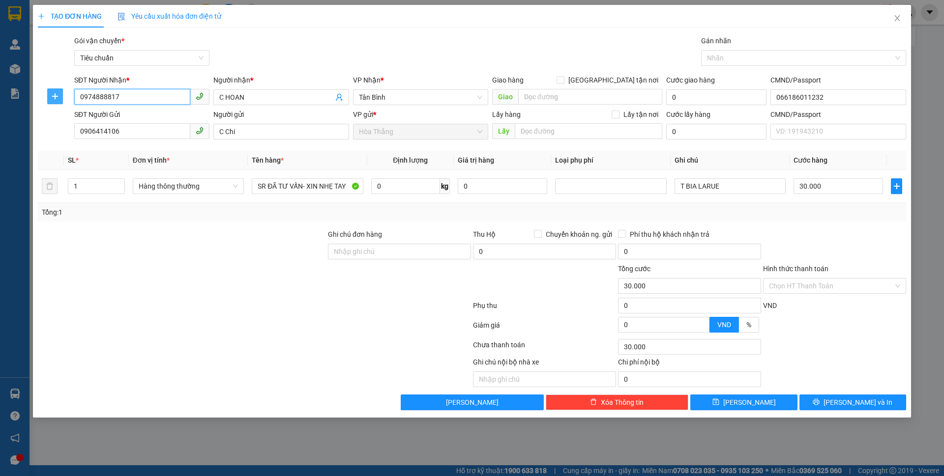
drag, startPoint x: 129, startPoint y: 97, endPoint x: 61, endPoint y: 89, distance: 67.8
click at [61, 89] on div "SĐT Người Nhận * 0974888817 0974888817 Người nhận * C HOAN VP Nhận * Tân Bình G…" at bounding box center [472, 92] width 870 height 34
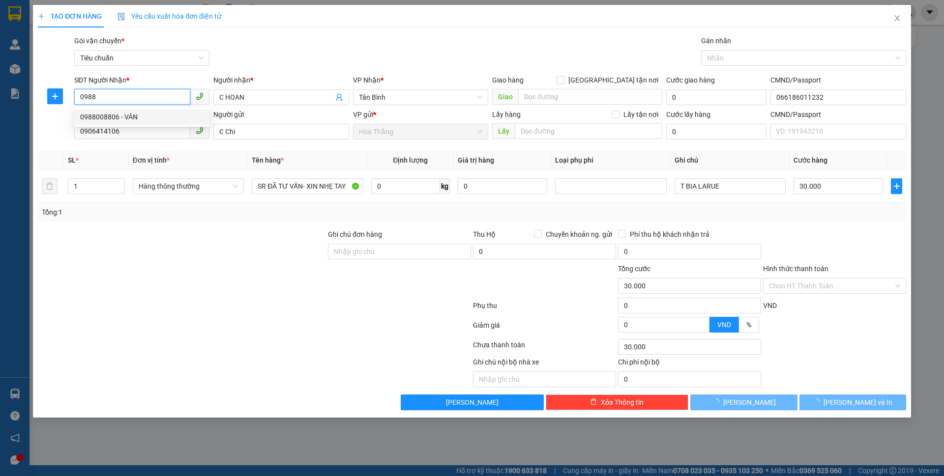
click at [111, 116] on div "0988008806 - VÂN" at bounding box center [141, 117] width 123 height 11
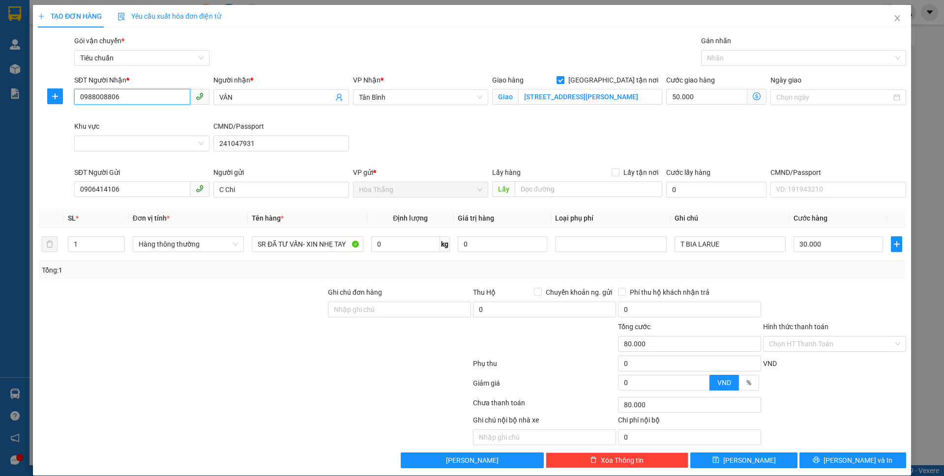
drag, startPoint x: 138, startPoint y: 97, endPoint x: 64, endPoint y: 92, distance: 74.4
click at [64, 92] on div "SĐT Người Nhận * 0988008806 0988008806 Người nhận * VÂN VP Nhận * Tân Bình Giao…" at bounding box center [472, 121] width 870 height 92
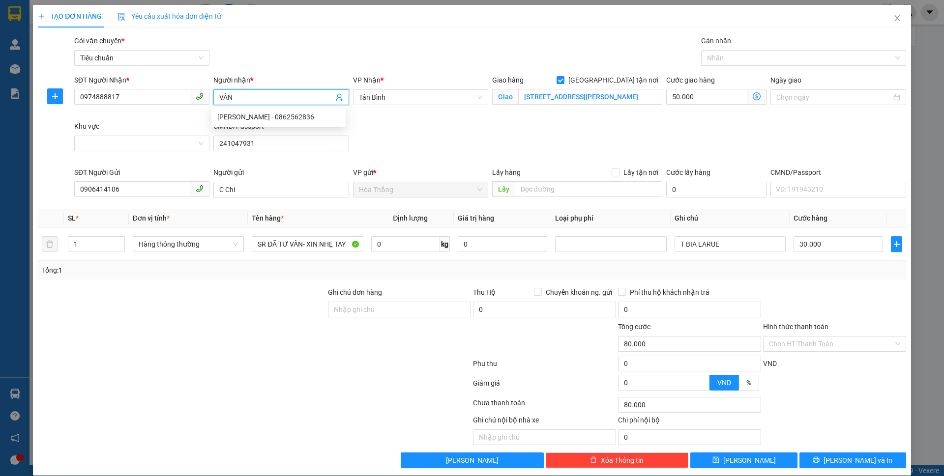
click at [246, 95] on input "VÂN" at bounding box center [276, 97] width 114 height 11
drag, startPoint x: 246, startPoint y: 95, endPoint x: 188, endPoint y: 87, distance: 58.9
click at [188, 87] on div "SĐT Người Nhận * 0974888817 Người nhận * VÂN VP Nhận * Tân Bình Giao hàng Giao …" at bounding box center [489, 121] width 835 height 92
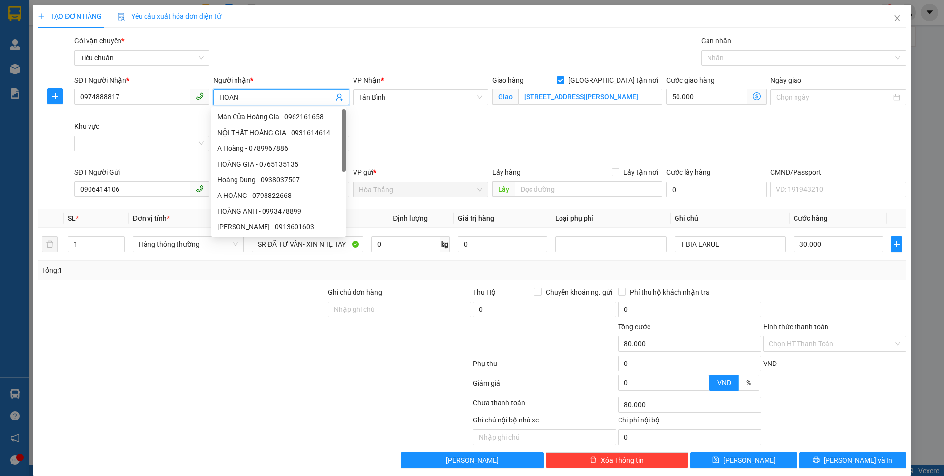
click at [504, 130] on div "SĐT Người Nhận * 0974888817 Người nhận * HOAN VP Nhận * Tân Bình Giao hàng Giao…" at bounding box center [489, 121] width 835 height 92
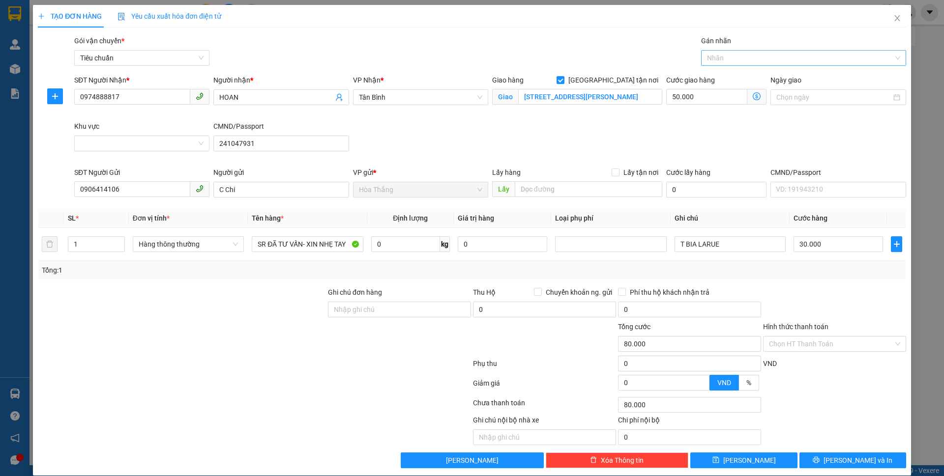
click at [736, 58] on div at bounding box center [798, 58] width 190 height 12
click at [724, 96] on div "Giao Tận Nơi" at bounding box center [795, 93] width 191 height 11
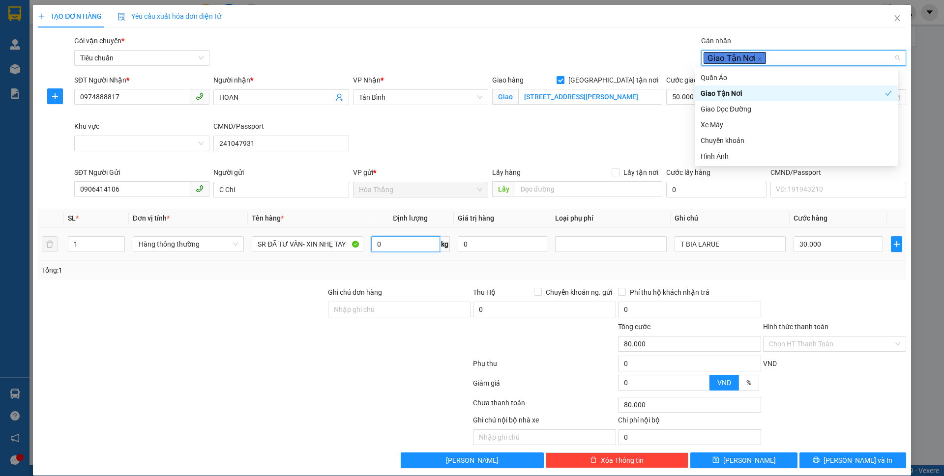
click at [392, 242] on input "0" at bounding box center [405, 244] width 69 height 16
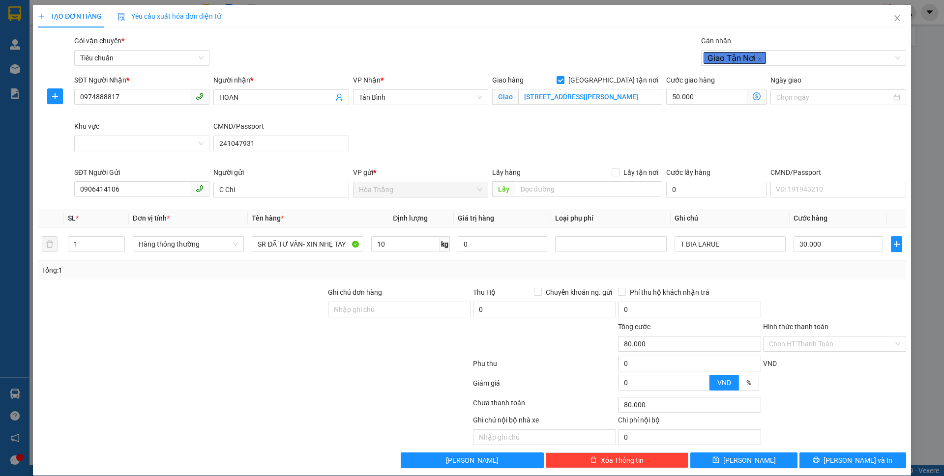
click at [225, 308] on div at bounding box center [182, 304] width 290 height 34
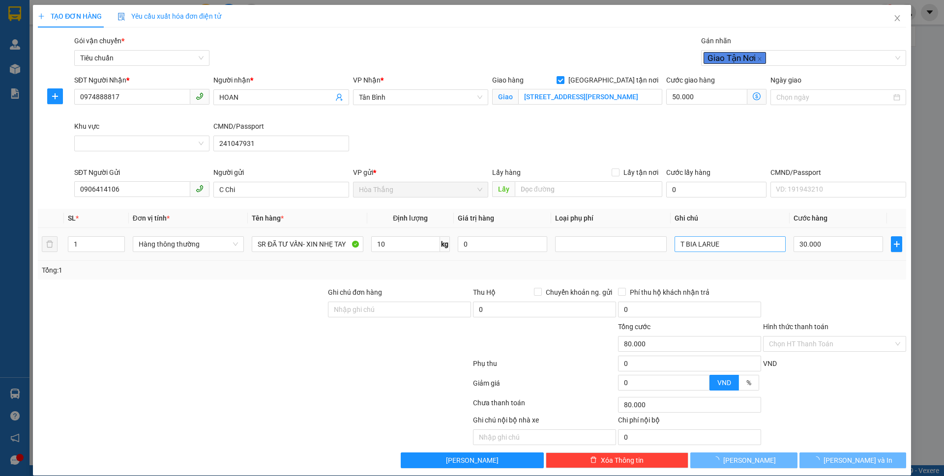
drag, startPoint x: 226, startPoint y: 307, endPoint x: 708, endPoint y: 241, distance: 486.5
click at [232, 307] on div at bounding box center [182, 304] width 290 height 34
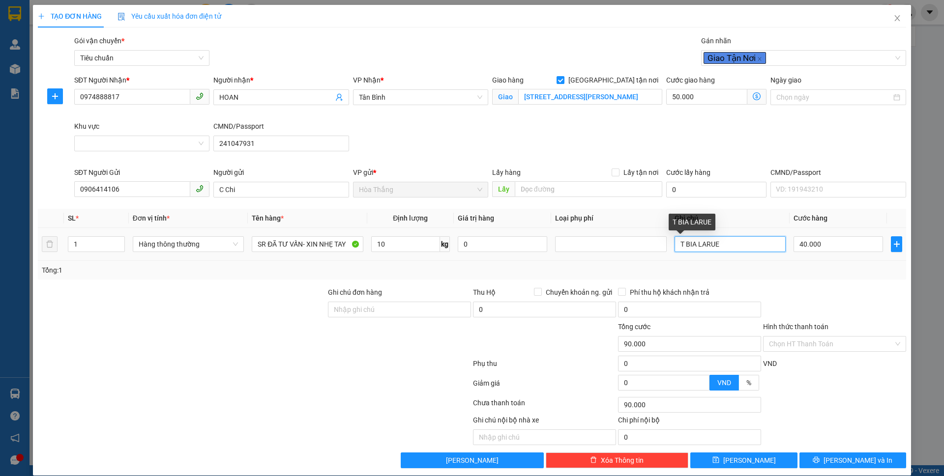
click at [724, 246] on input "T BIA LARUE" at bounding box center [729, 244] width 111 height 16
click at [752, 97] on icon "dollar-circle" at bounding box center [756, 96] width 8 height 8
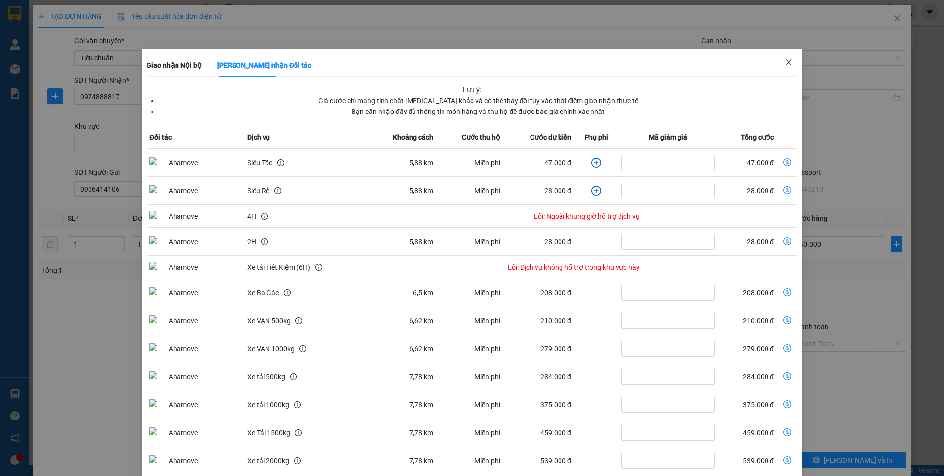
click at [784, 66] on icon "close" at bounding box center [788, 62] width 8 height 8
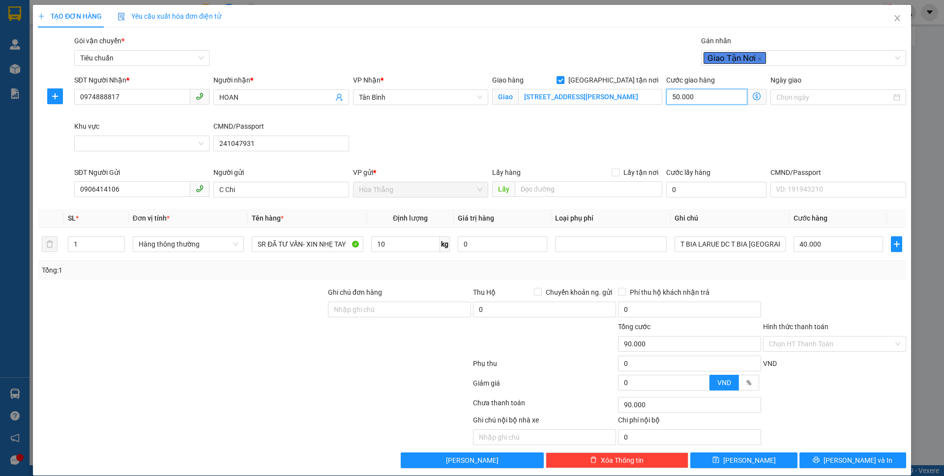
click at [730, 97] on input "50.000" at bounding box center [706, 97] width 81 height 16
drag, startPoint x: 667, startPoint y: 130, endPoint x: 676, endPoint y: 132, distance: 9.1
click at [668, 130] on div "SĐT Người Nhận * 0974888817 Người nhận * HOAN VP Nhận * Tân Bình Giao hàng Giao…" at bounding box center [489, 121] width 835 height 92
click at [838, 464] on span "[PERSON_NAME] và In" at bounding box center [857, 460] width 69 height 11
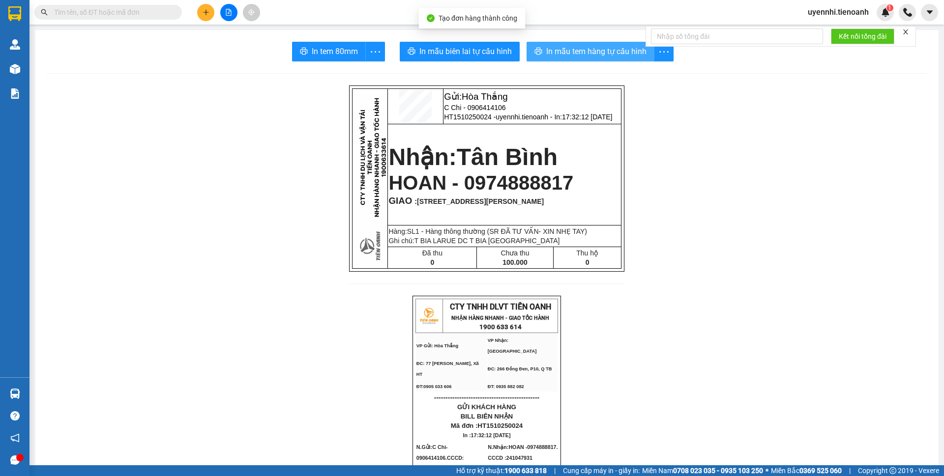
click at [581, 42] on button "In mẫu tem hàng tự cấu hình" at bounding box center [590, 52] width 128 height 20
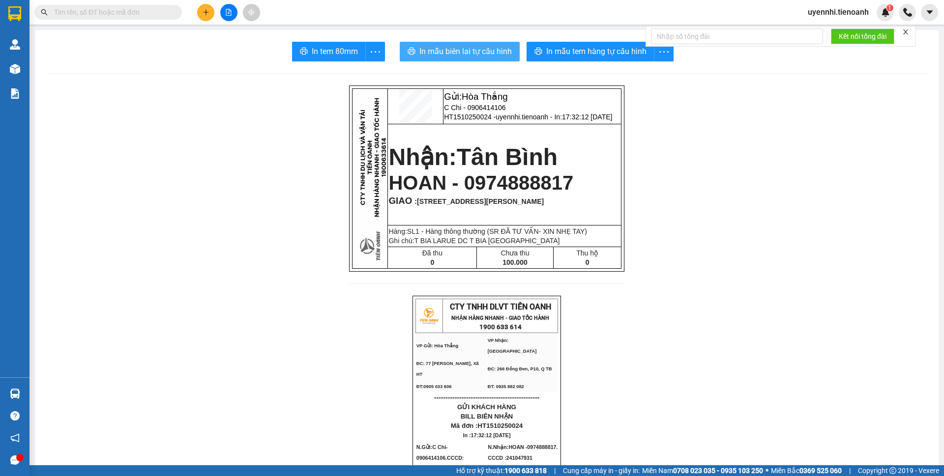
click at [476, 54] on span "In mẫu biên lai tự cấu hình" at bounding box center [465, 51] width 92 height 12
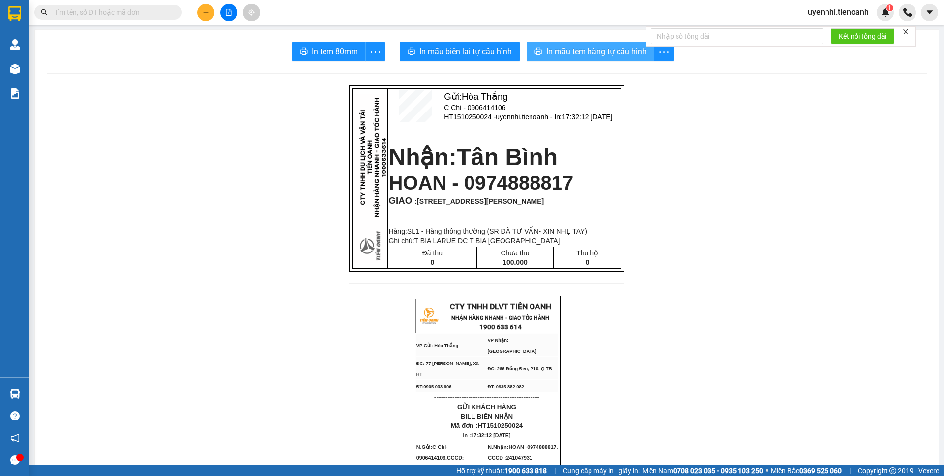
click at [583, 45] on button "In mẫu tem hàng tự cấu hình" at bounding box center [590, 52] width 128 height 20
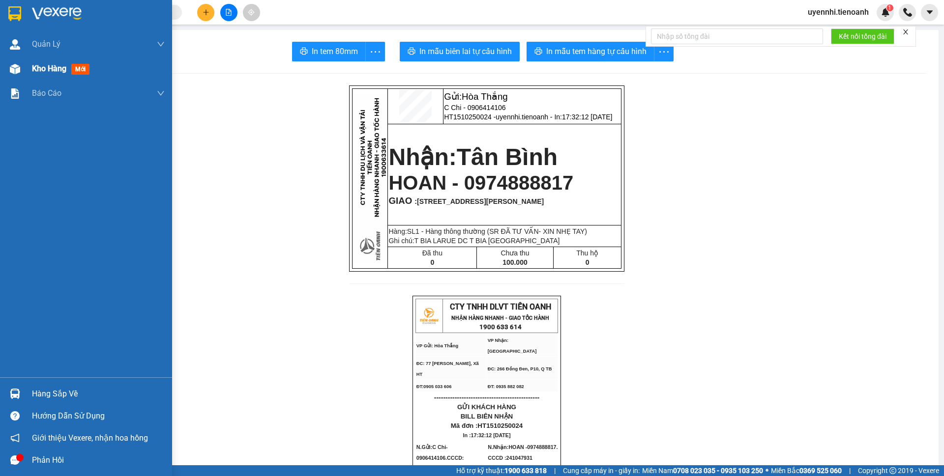
click at [50, 71] on span "Kho hàng" at bounding box center [49, 68] width 34 height 9
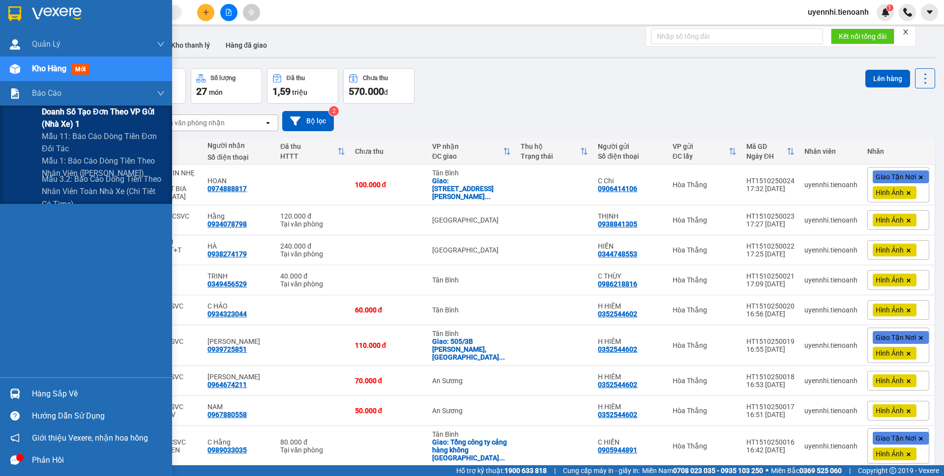
click at [62, 118] on span "Doanh số tạo đơn theo VP gửi (nhà xe) 1" at bounding box center [103, 118] width 123 height 25
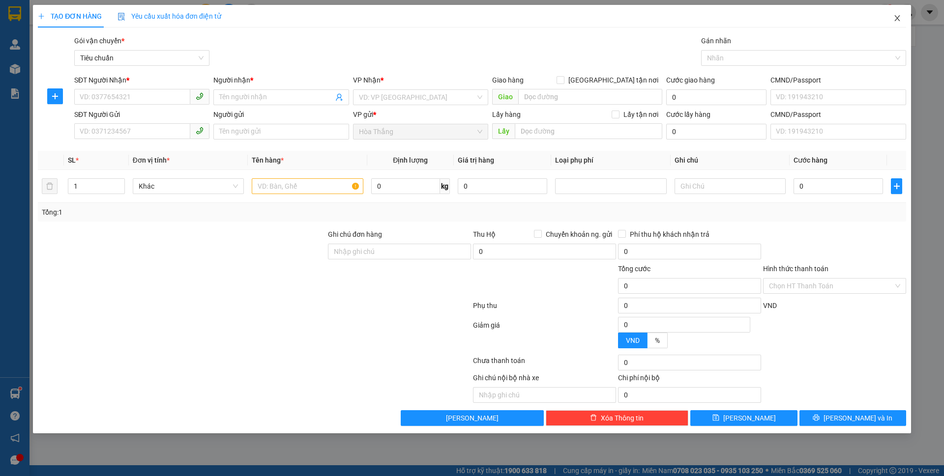
click at [899, 19] on icon "close" at bounding box center [897, 18] width 8 height 8
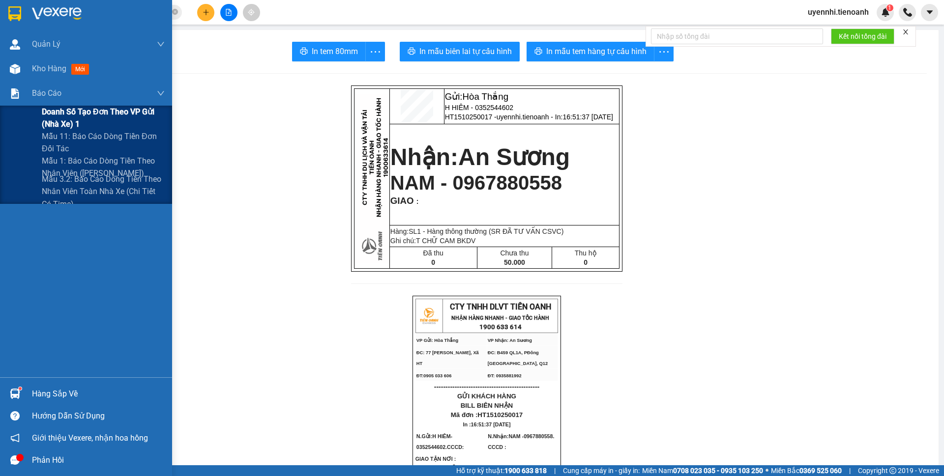
click at [55, 116] on span "Doanh số tạo đơn theo VP gửi (nhà xe) 1" at bounding box center [103, 118] width 123 height 25
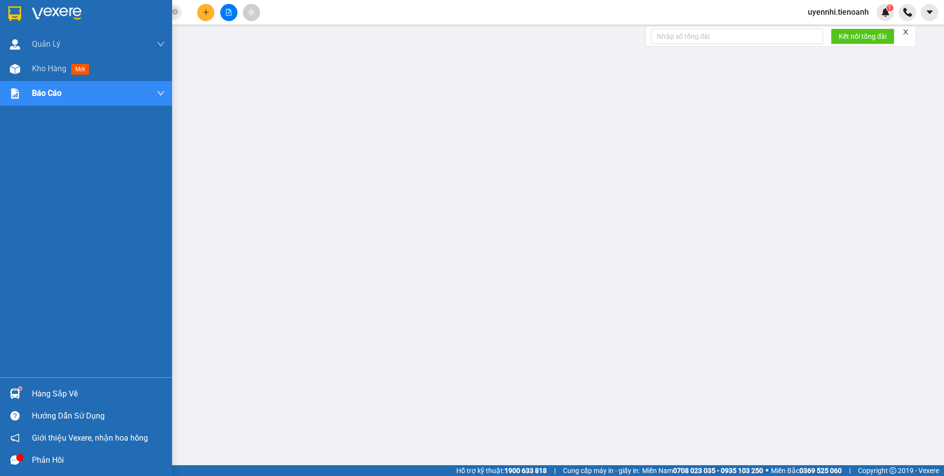
drag, startPoint x: 52, startPoint y: 69, endPoint x: 199, endPoint y: 6, distance: 160.0
click at [52, 69] on span "Kho hàng" at bounding box center [49, 68] width 34 height 9
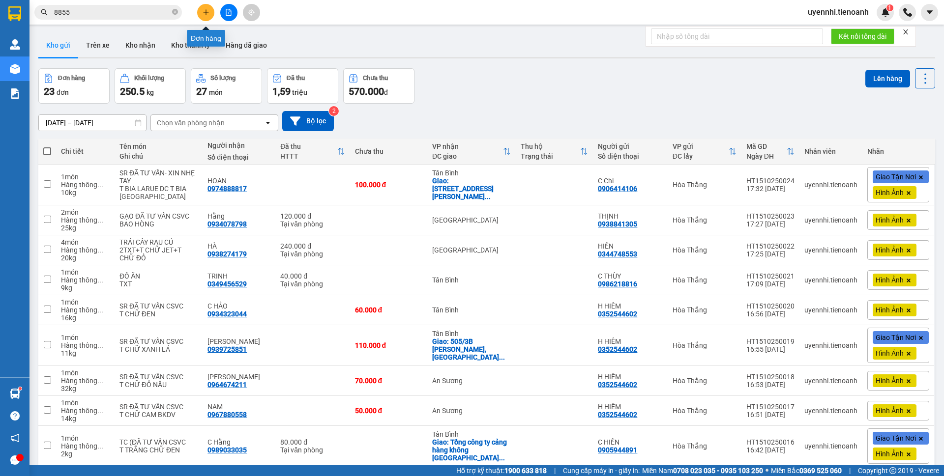
click at [200, 10] on button at bounding box center [205, 12] width 17 height 17
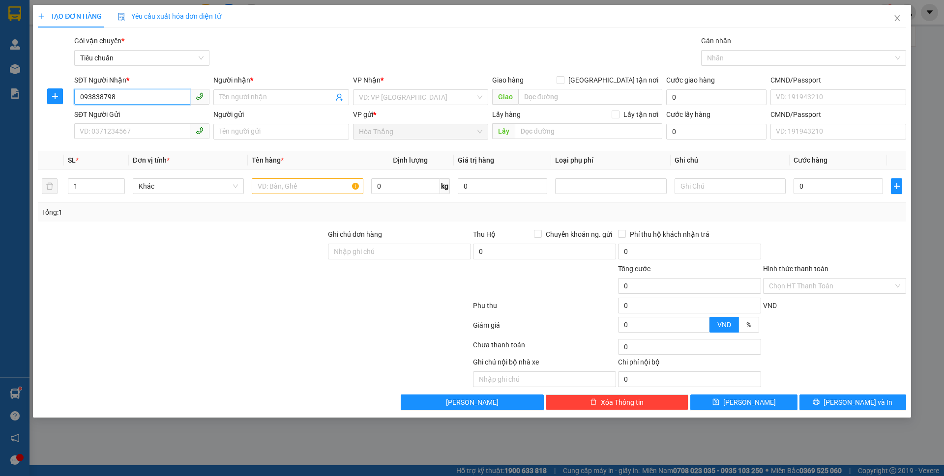
type input "0938387986"
click at [117, 112] on div "0938387986 - THÁI" at bounding box center [141, 117] width 123 height 11
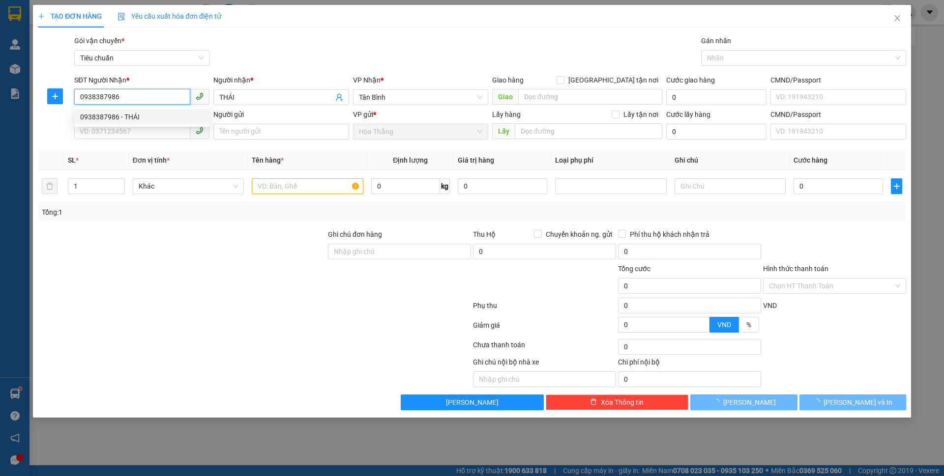
type input "THÁI"
type input "60.000"
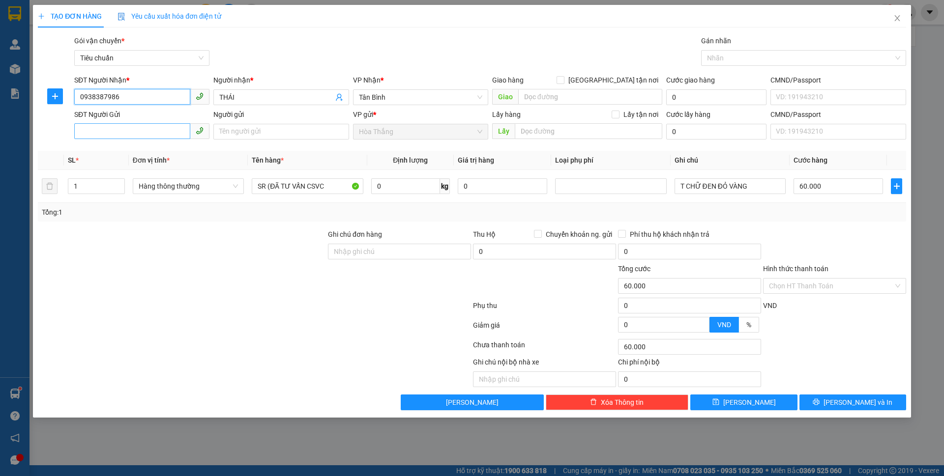
type input "0938387986"
click at [133, 132] on input "SĐT Người Gửi" at bounding box center [132, 131] width 116 height 16
click at [103, 153] on div "0385829964 - C HUYỀN" at bounding box center [141, 151] width 123 height 11
type input "0385829964"
type input "C HUYỀN"
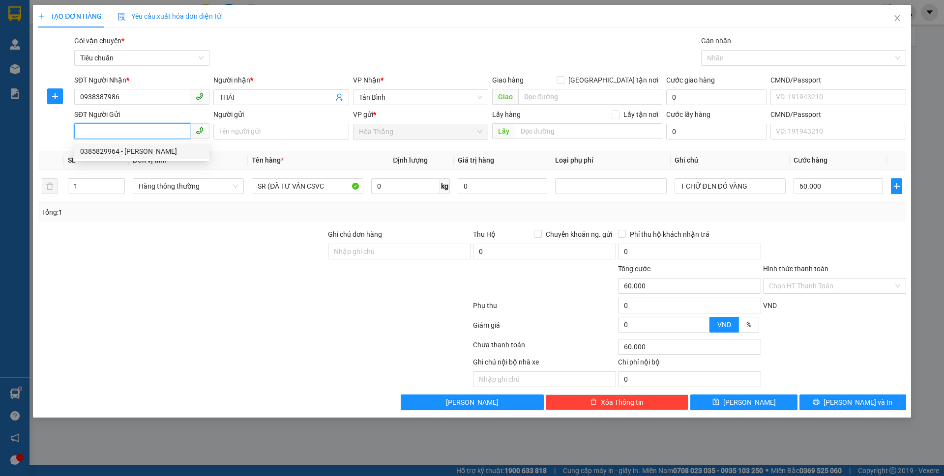
type input "052177012838"
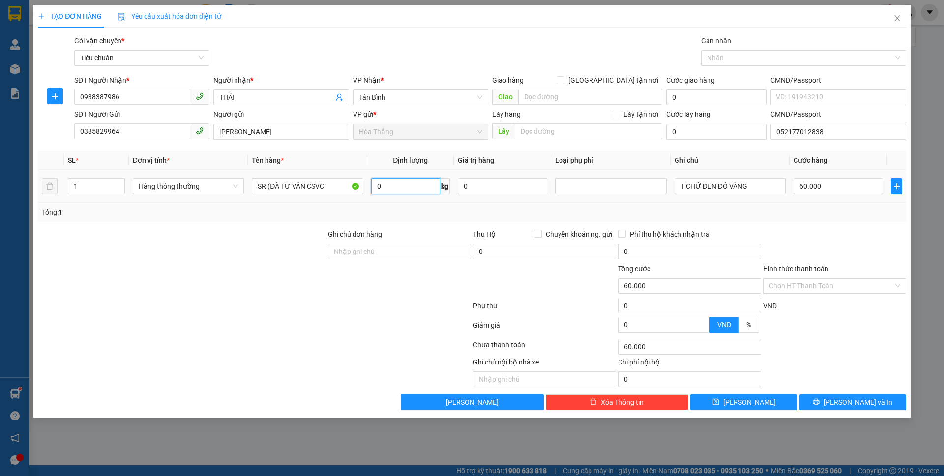
click at [405, 185] on input "0" at bounding box center [405, 186] width 69 height 16
type input "12"
drag, startPoint x: 794, startPoint y: 183, endPoint x: 943, endPoint y: 177, distance: 149.0
click at [943, 177] on div "TẠO ĐƠN HÀNG Yêu cầu xuất hóa đơn điện tử Transit Pickup Surcharge Ids Transit …" at bounding box center [472, 238] width 944 height 476
type input "50.000"
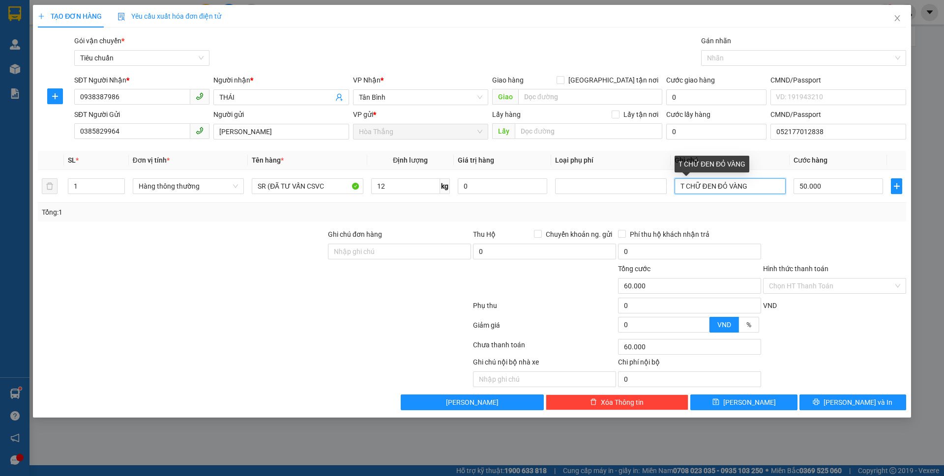
type input "50.000"
type input "T CHỮ ĐỎ"
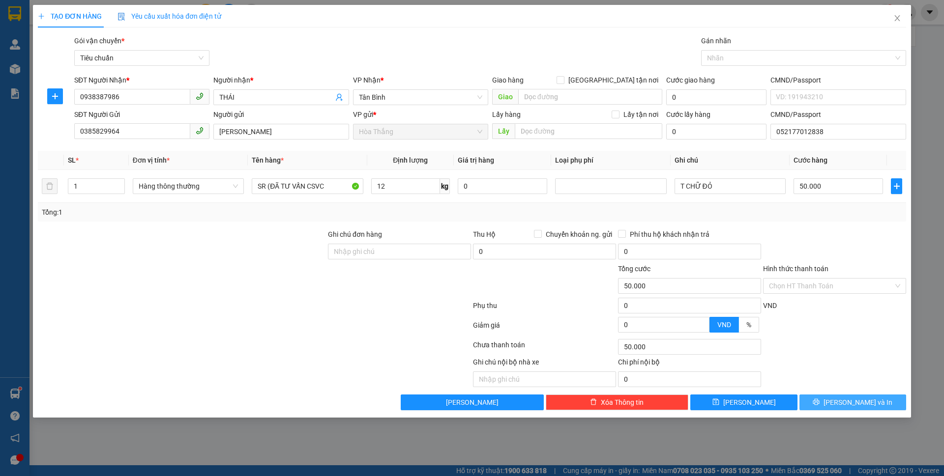
click at [819, 406] on button "[PERSON_NAME] và In" at bounding box center [852, 403] width 107 height 16
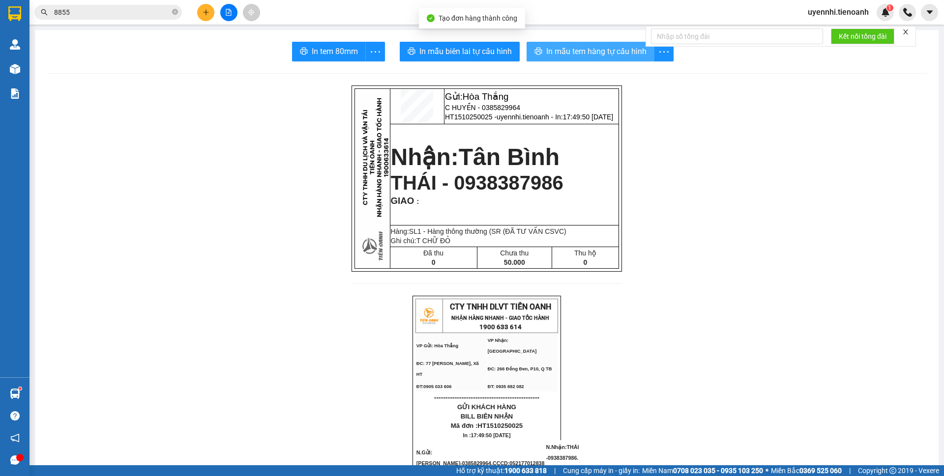
click at [594, 50] on span "In mẫu tem hàng tự cấu hình" at bounding box center [596, 51] width 100 height 12
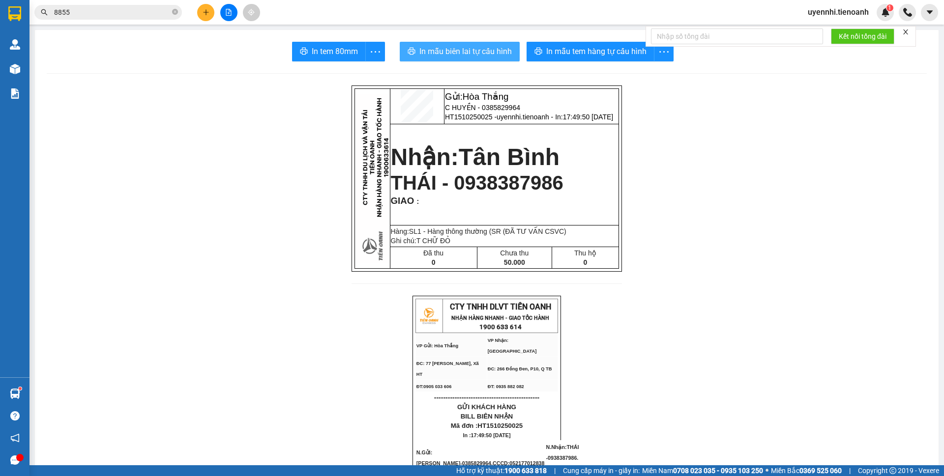
click at [467, 51] on span "In mẫu biên lai tự cấu hình" at bounding box center [465, 51] width 92 height 12
drag, startPoint x: 161, startPoint y: 131, endPoint x: 164, endPoint y: 140, distance: 9.5
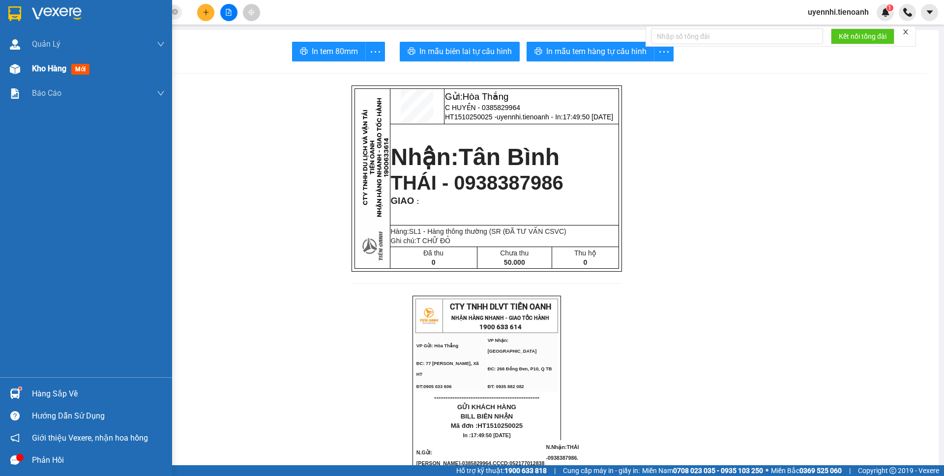
click at [37, 67] on span "Kho hàng" at bounding box center [49, 68] width 34 height 9
